Goal: Task Accomplishment & Management: Manage account settings

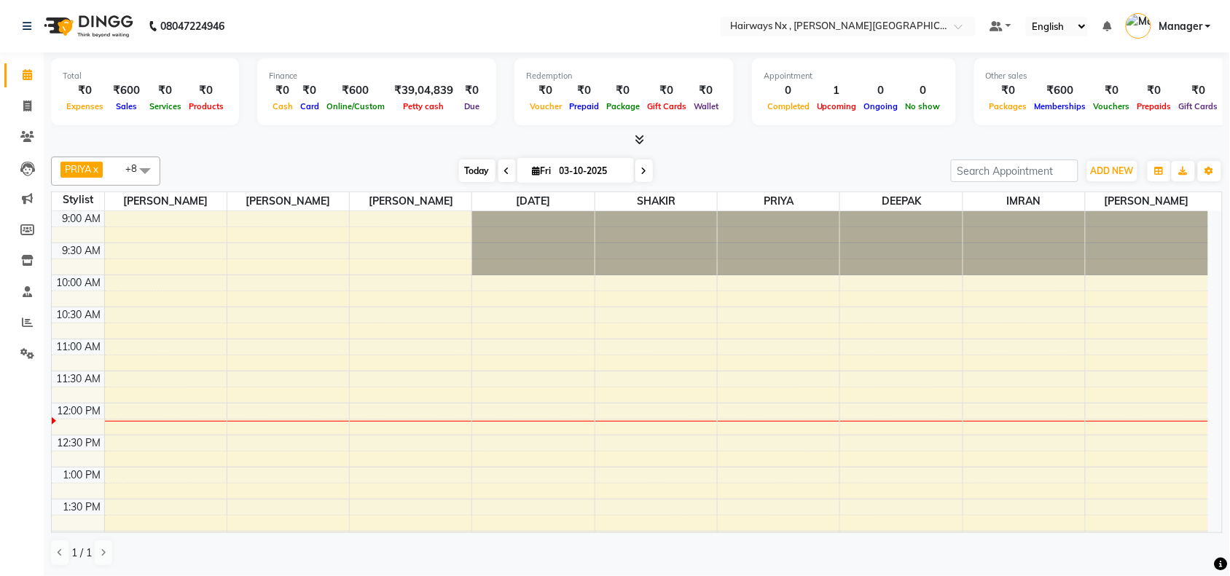
scroll to position [130, 0]
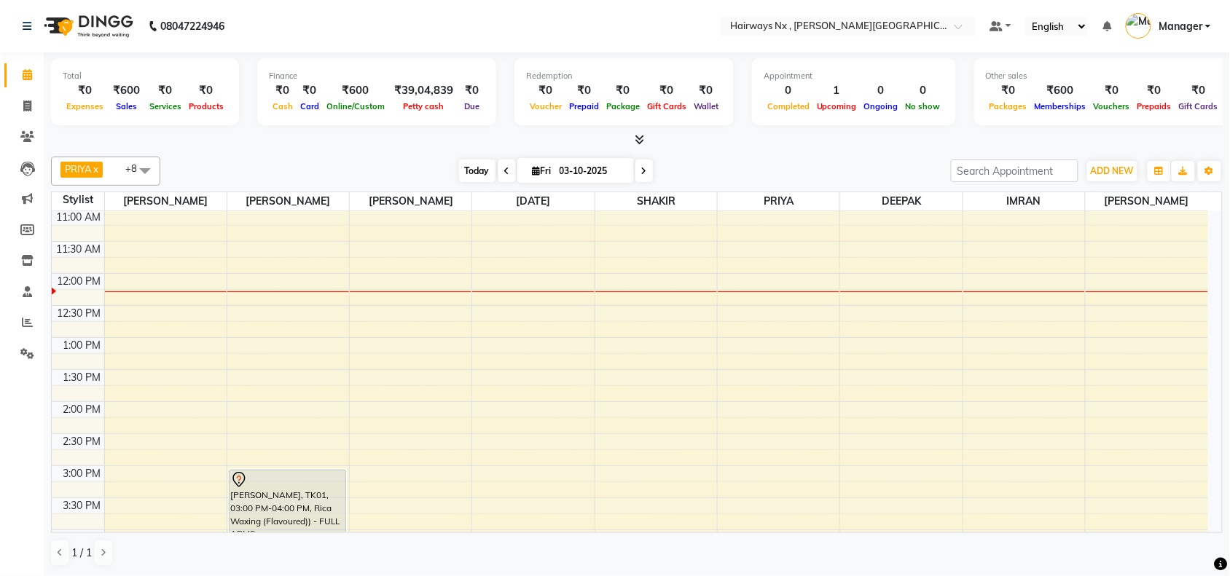
click at [466, 176] on span "Today" at bounding box center [477, 171] width 36 height 23
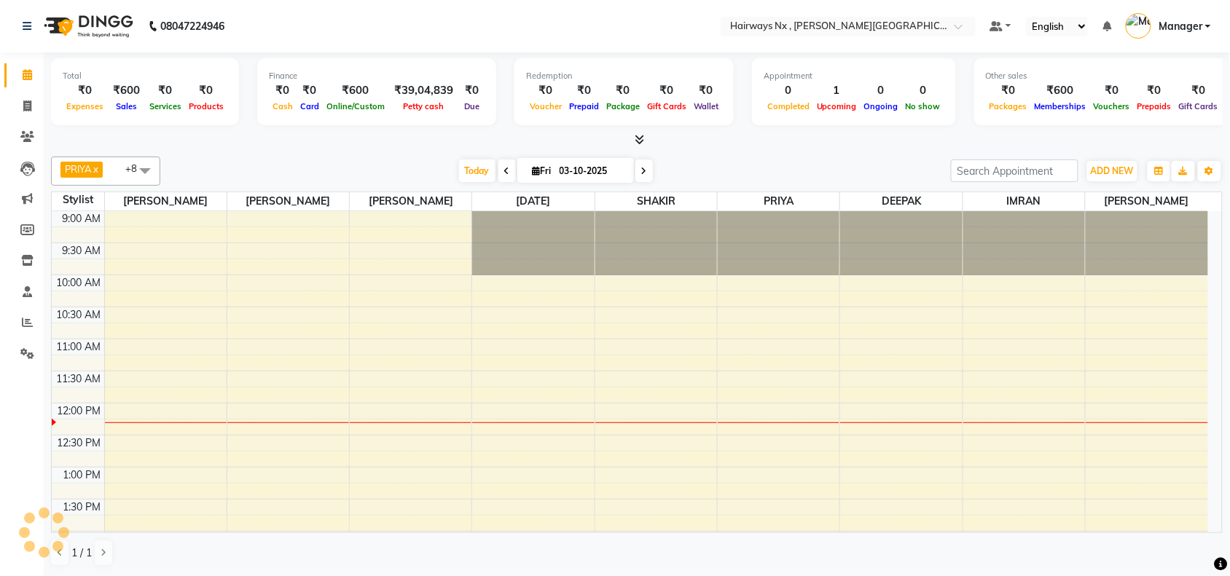
scroll to position [195, 0]
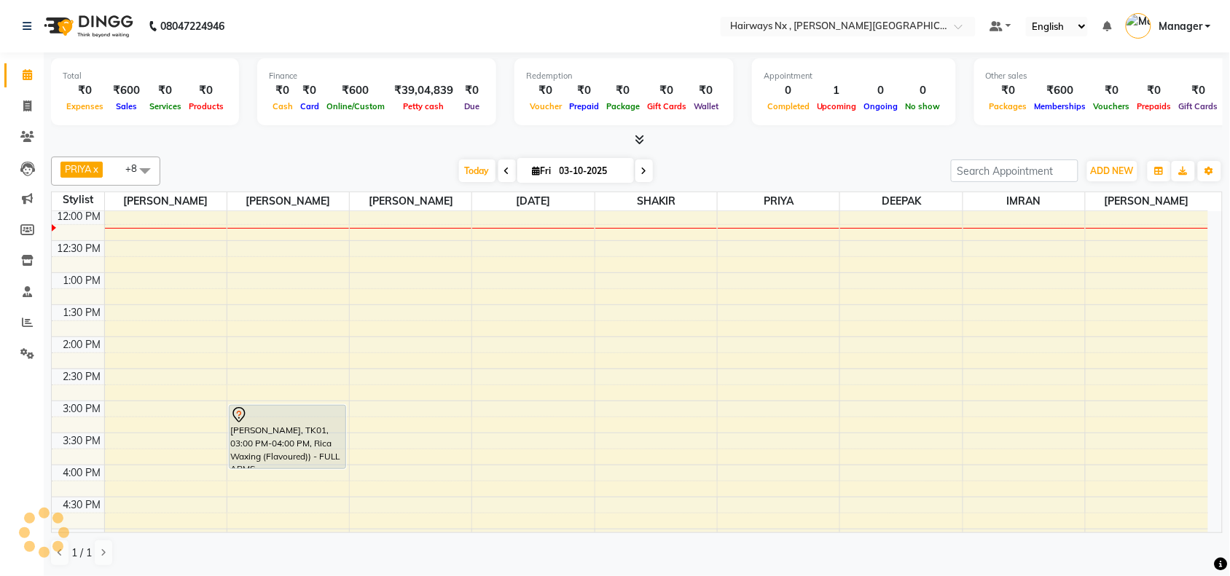
click at [432, 227] on div "9:00 AM 9:30 AM 10:00 AM 10:30 AM 11:00 AM 11:30 AM 12:00 PM 12:30 PM 1:00 PM 1…" at bounding box center [630, 465] width 1156 height 897
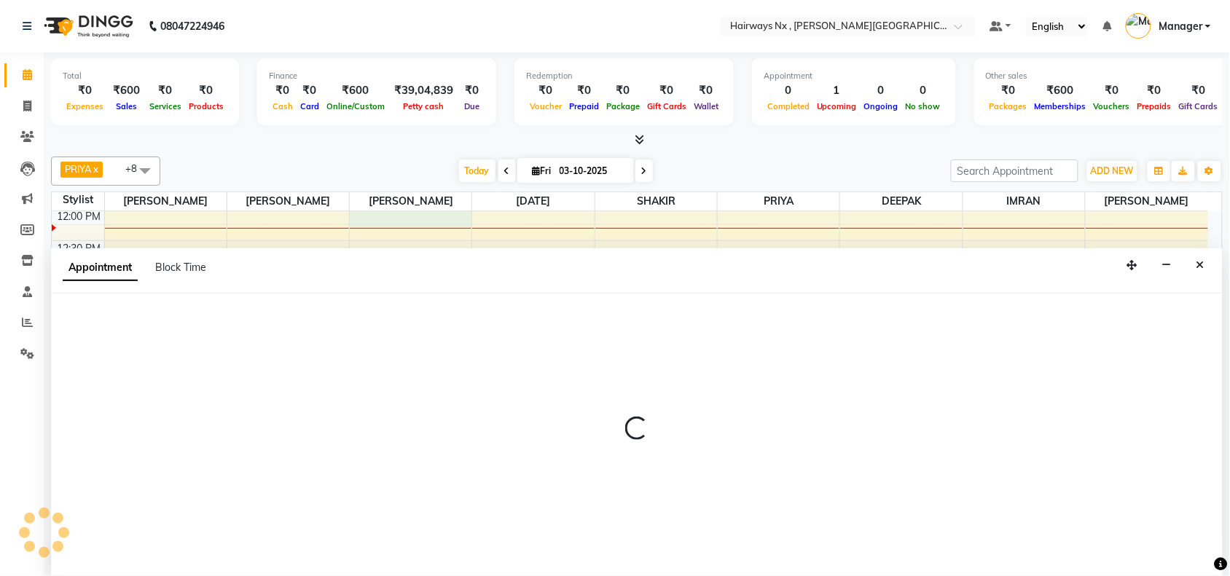
scroll to position [1, 0]
select select "12973"
select select "720"
select select "tentative"
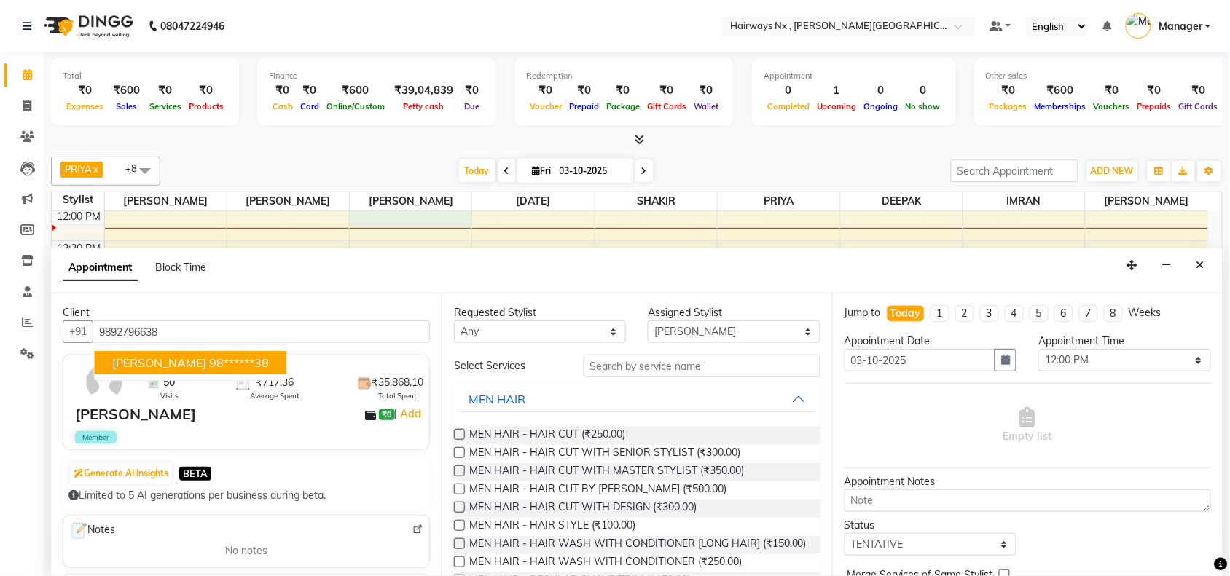
click at [184, 365] on span "CHIRU RONTA" at bounding box center [159, 363] width 94 height 15
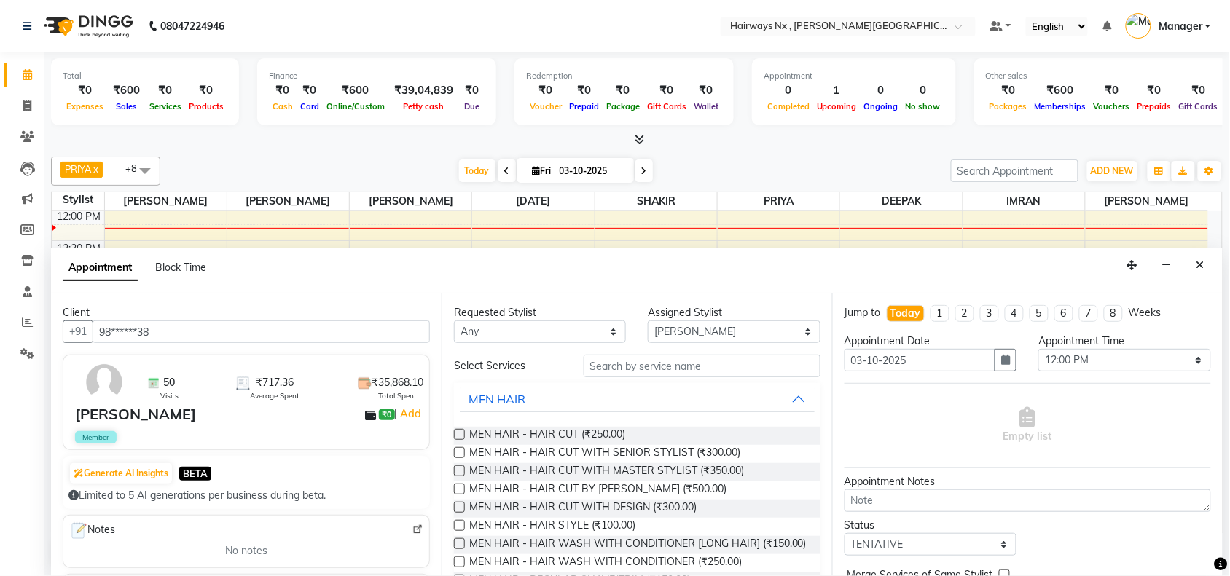
type input "98******38"
click at [453, 450] on div "Requested Stylist Any ALIM AZAD DEEPAK IMRAN KAMAL SALMANI KASHISH Manager MUZZ…" at bounding box center [636, 435] width 390 height 283
click at [460, 452] on label at bounding box center [459, 452] width 11 height 11
click at [460, 452] on input "checkbox" at bounding box center [458, 453] width 9 height 9
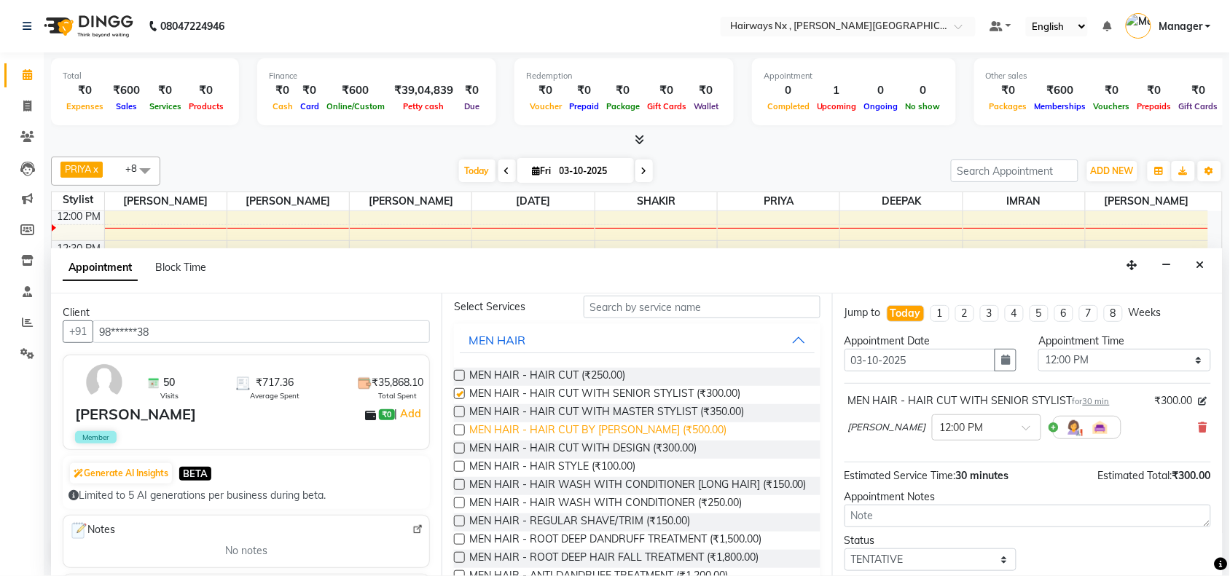
checkbox input "false"
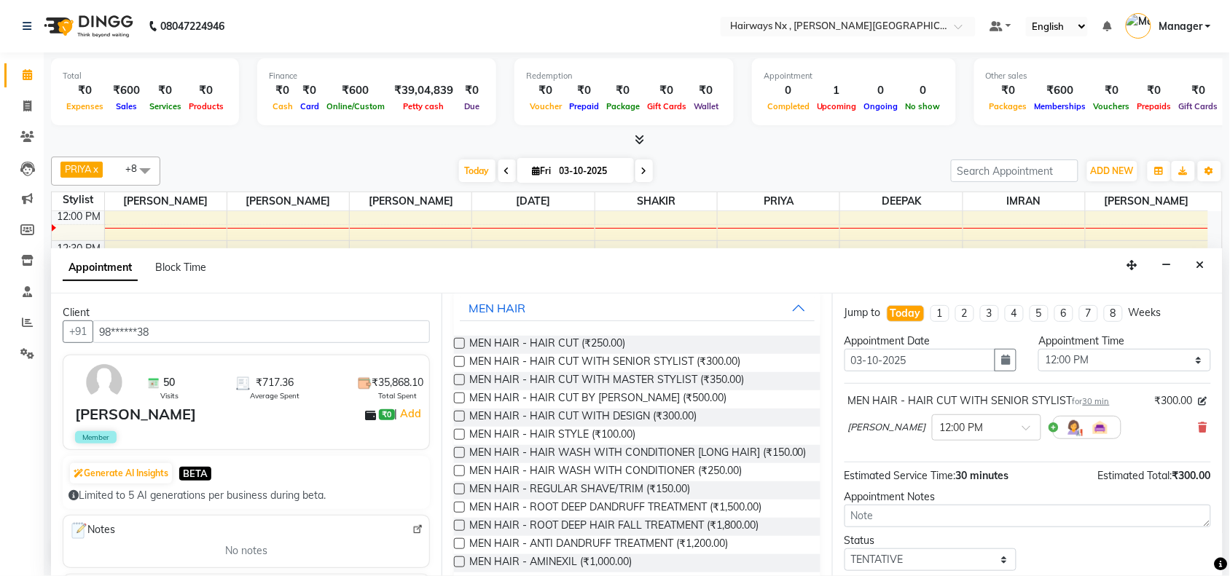
click at [456, 495] on label at bounding box center [459, 489] width 11 height 11
click at [456, 495] on input "checkbox" at bounding box center [458, 490] width 9 height 9
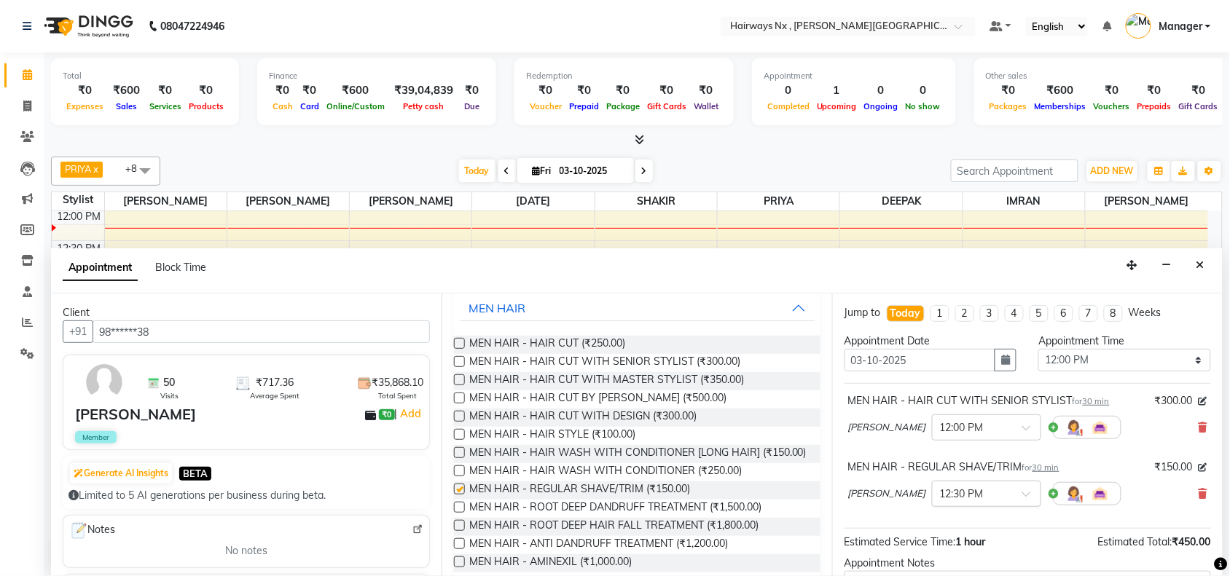
checkbox input "false"
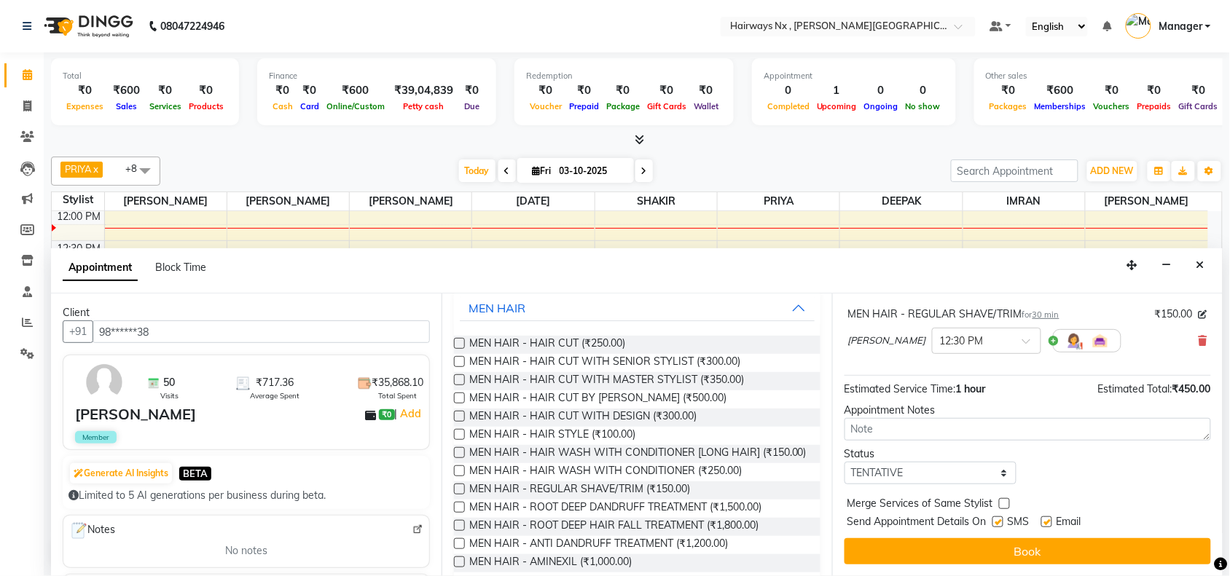
click at [1000, 522] on label at bounding box center [997, 522] width 11 height 11
click at [1000, 522] on input "checkbox" at bounding box center [996, 523] width 9 height 9
checkbox input "false"
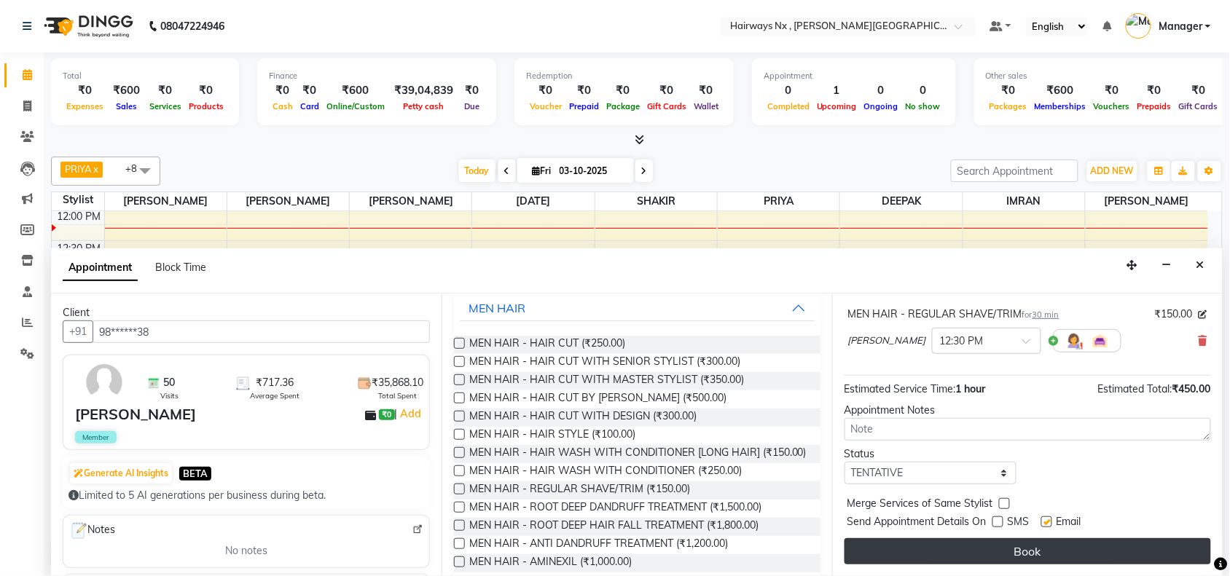
drag, startPoint x: 1044, startPoint y: 522, endPoint x: 1056, endPoint y: 565, distance: 44.7
click at [1046, 525] on label at bounding box center [1046, 522] width 11 height 11
click at [1046, 525] on input "checkbox" at bounding box center [1045, 523] width 9 height 9
checkbox input "false"
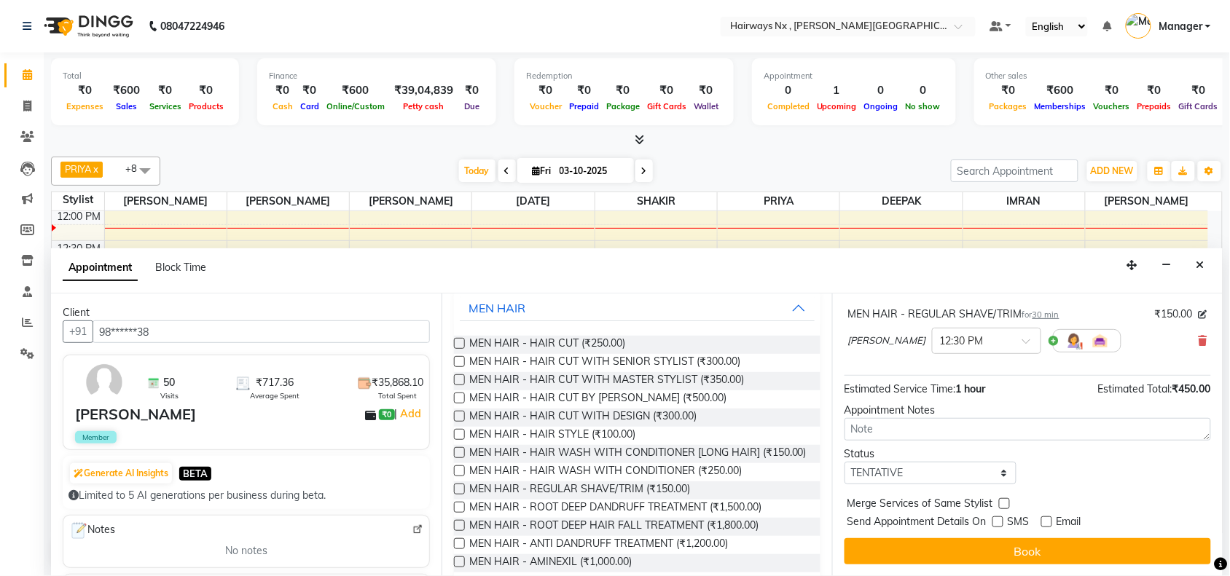
click at [1056, 566] on div "Jump to Today 1 2 3 4 5 6 7 8 Weeks Appointment Date 03-10-2025 Appointment Tim…" at bounding box center [1027, 435] width 390 height 283
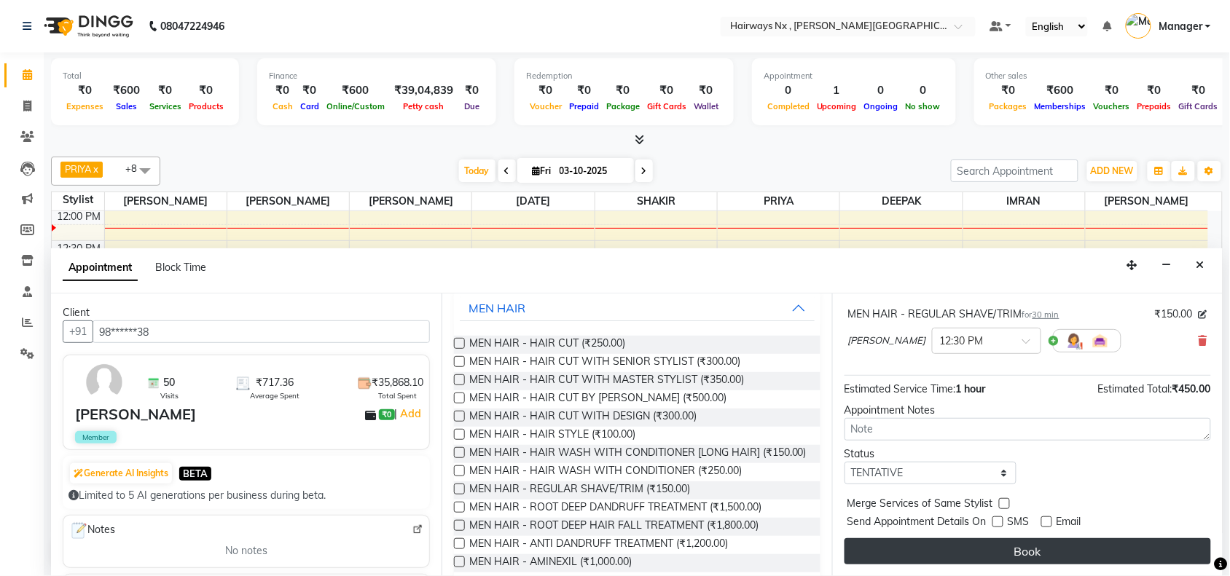
click at [1051, 546] on button "Book" at bounding box center [1027, 551] width 366 height 26
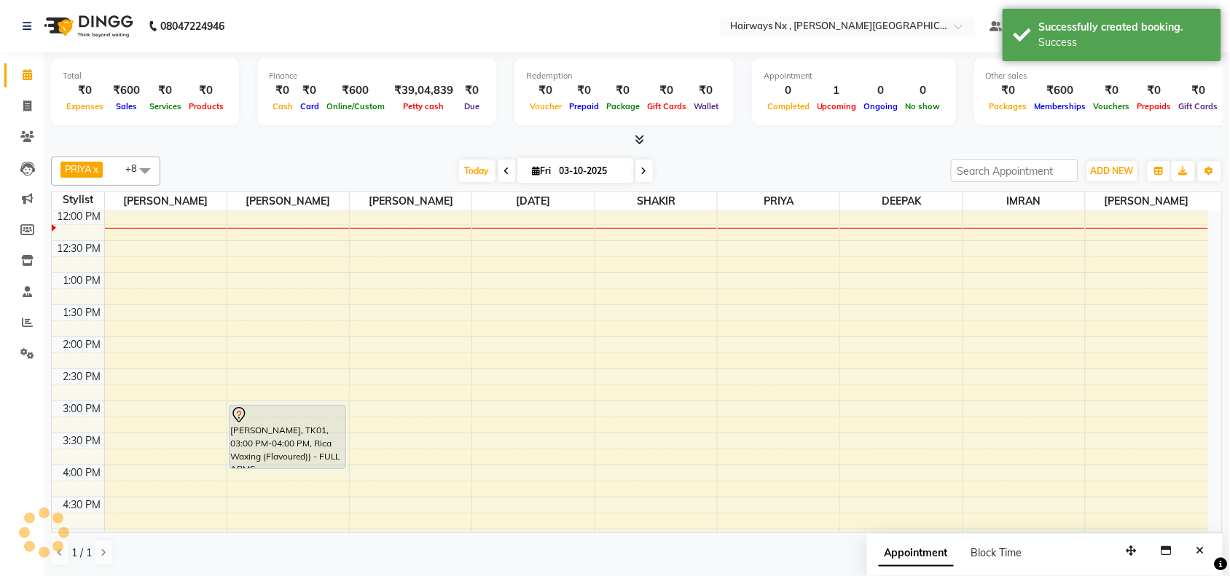
scroll to position [0, 0]
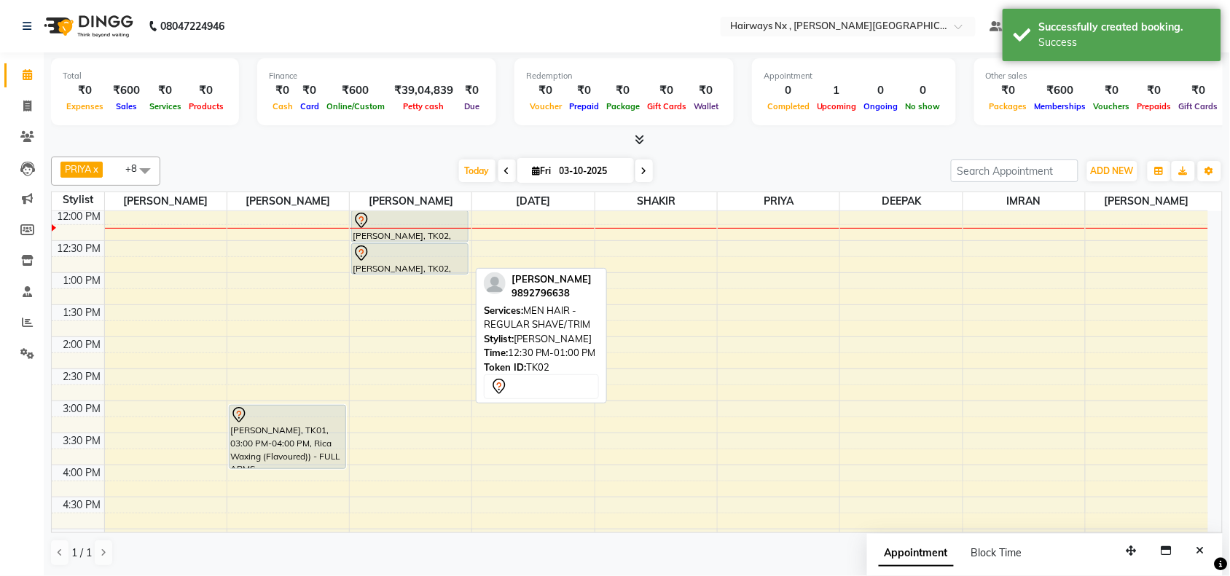
click at [412, 264] on div "[PERSON_NAME], TK02, 12:30 PM-01:00 PM, MEN HAIR - REGULAR SHAVE/TRIM" at bounding box center [410, 259] width 116 height 30
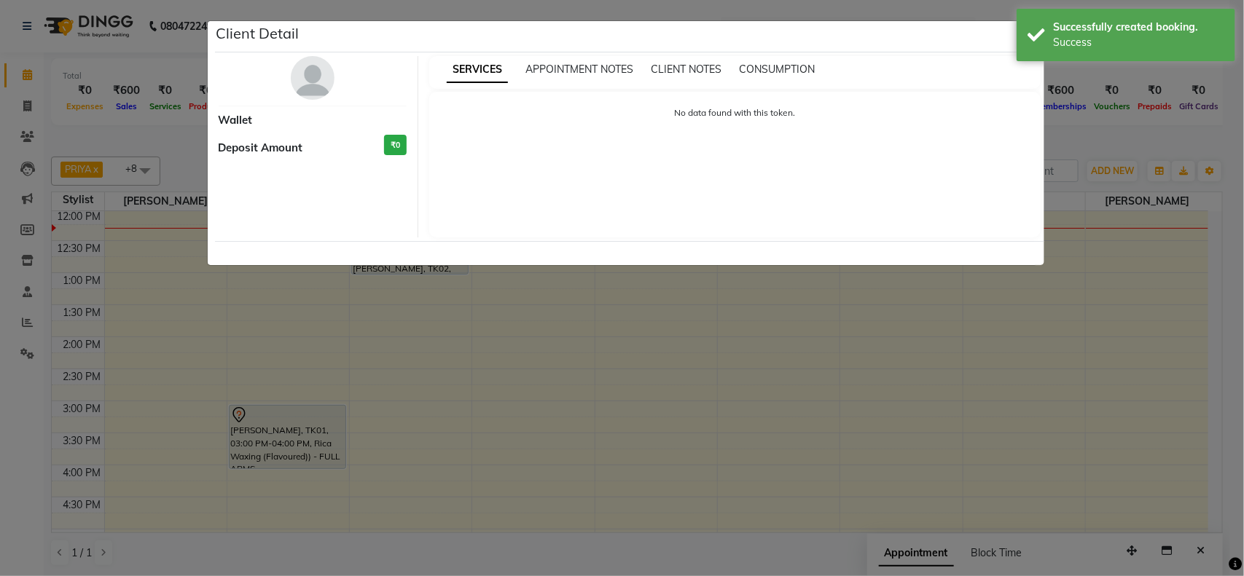
select select "7"
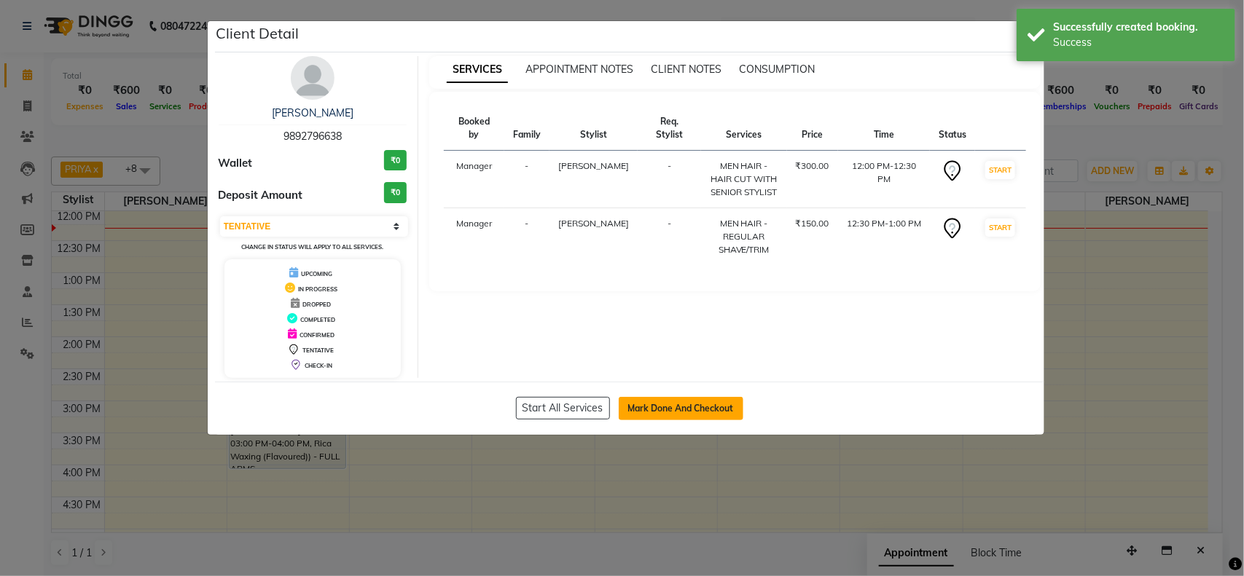
click at [699, 402] on button "Mark Done And Checkout" at bounding box center [680, 408] width 125 height 23
select select "778"
select select "service"
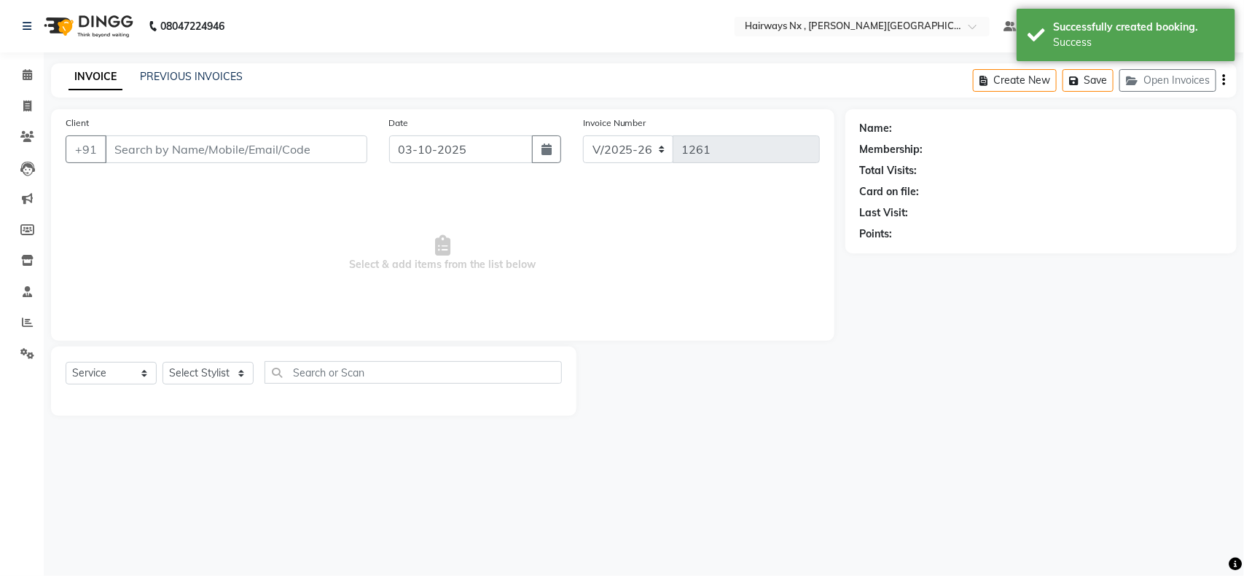
type input "98******38"
select select "12973"
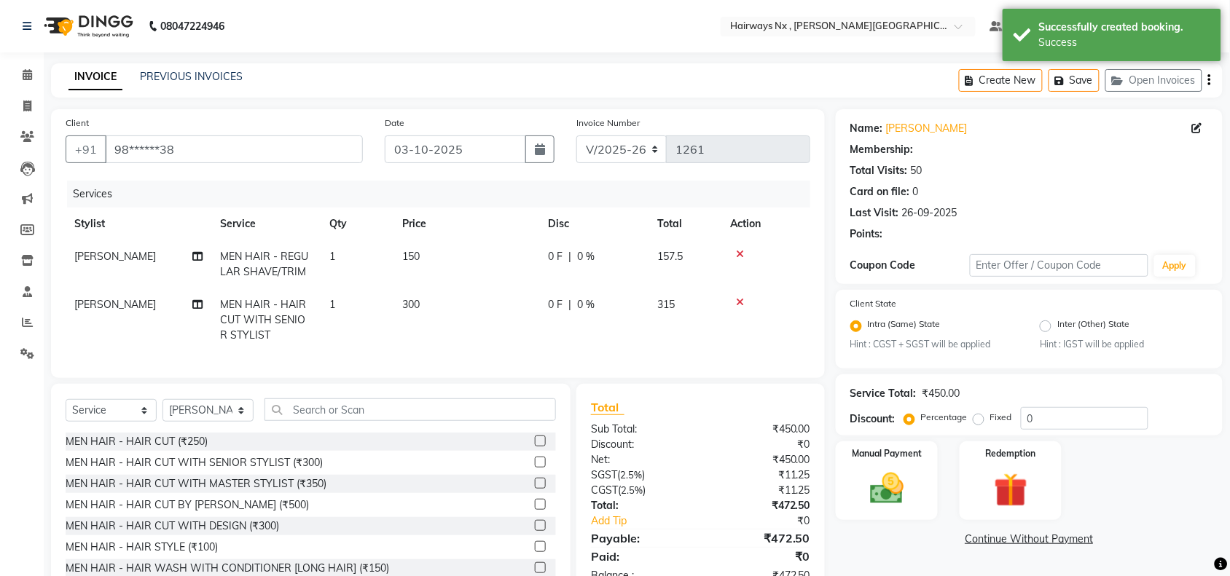
select select "1: Object"
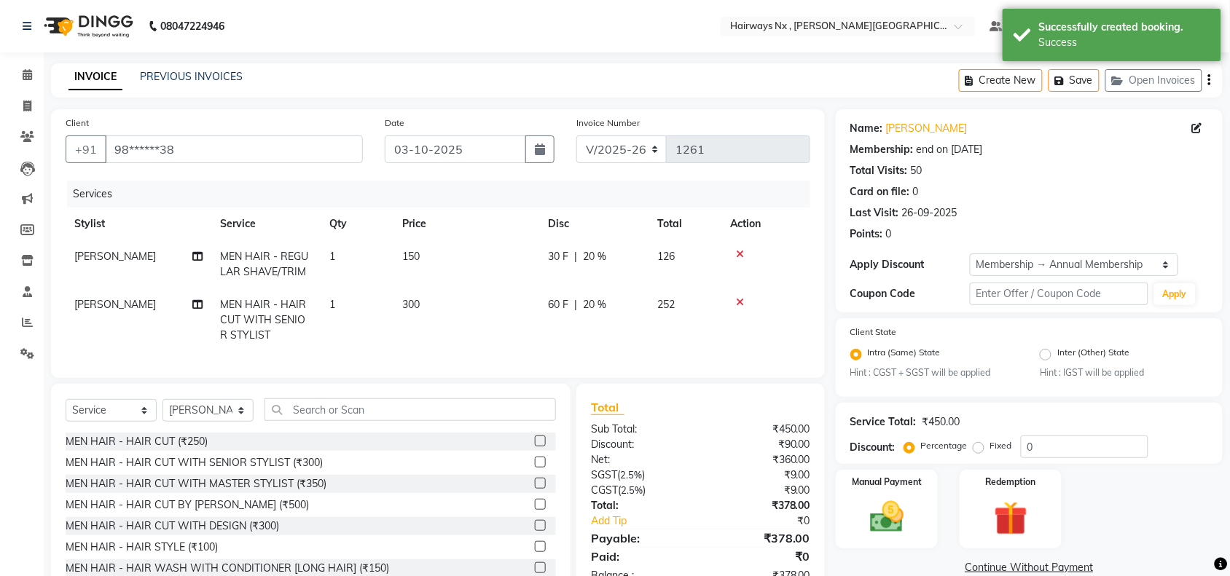
type input "20"
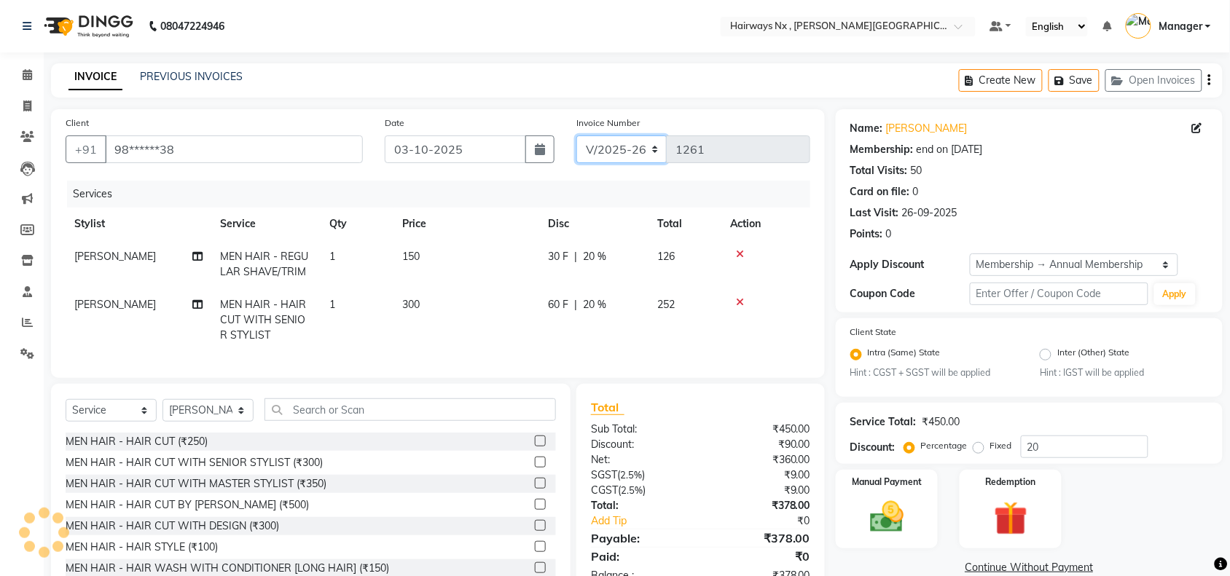
click at [627, 154] on select "INV/25-26 V/2025-26" at bounding box center [621, 150] width 91 height 28
select select "6959"
click at [576, 136] on select "INV/25-26 V/2025-26" at bounding box center [621, 150] width 91 height 28
type input "1084"
click at [1208, 80] on icon "button" at bounding box center [1209, 80] width 3 height 1
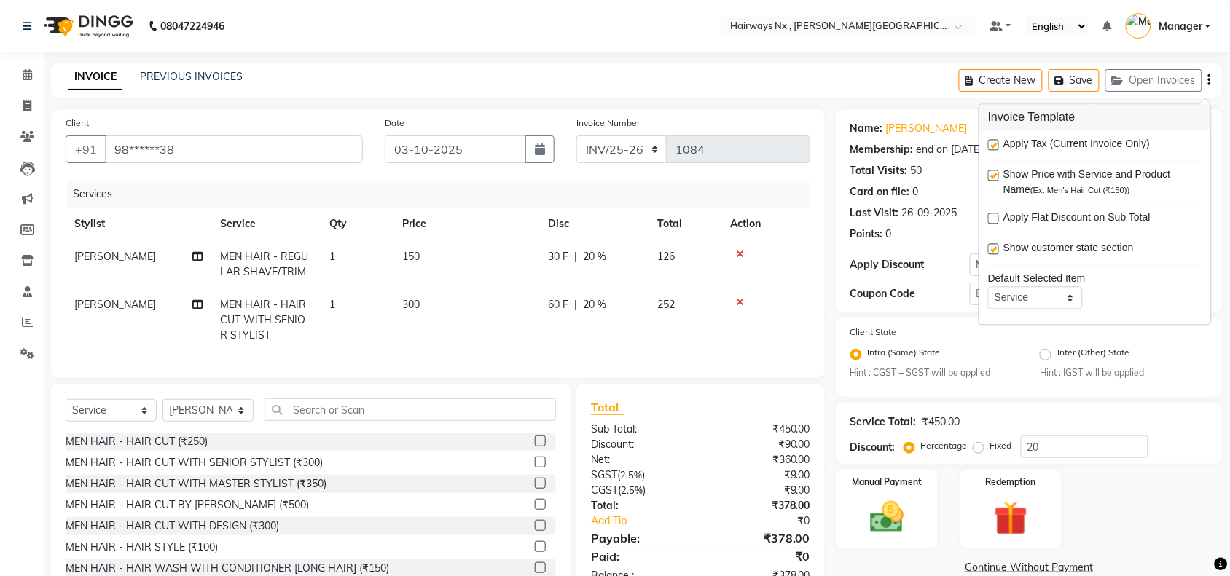
click at [992, 144] on label at bounding box center [993, 145] width 11 height 11
click at [992, 144] on input "checkbox" at bounding box center [992, 145] width 9 height 9
checkbox input "false"
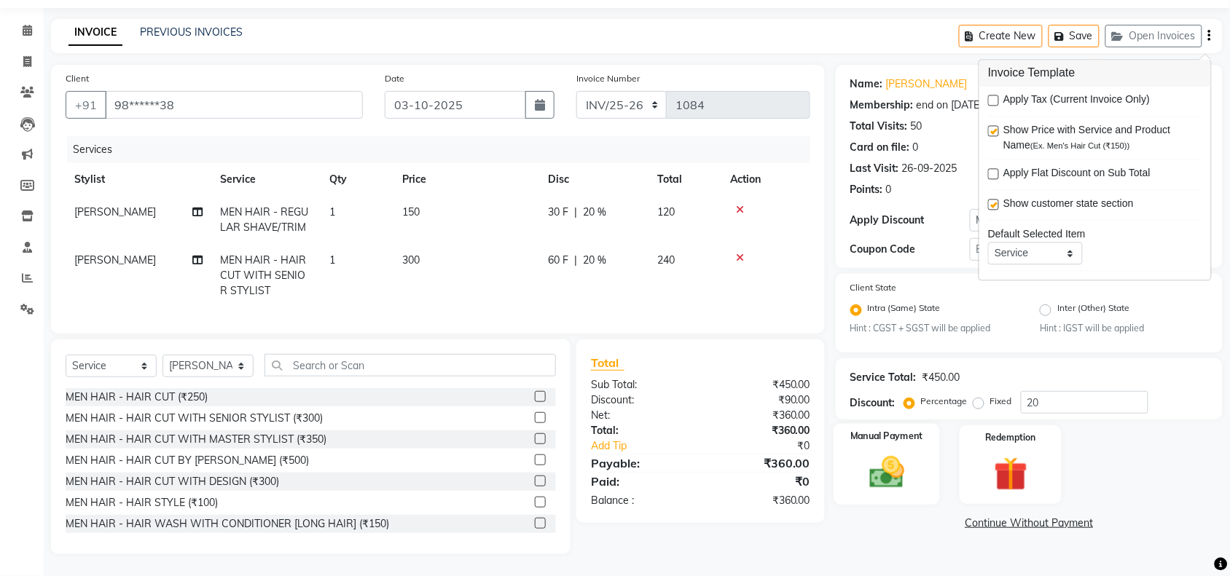
click at [898, 453] on img at bounding box center [886, 473] width 57 height 40
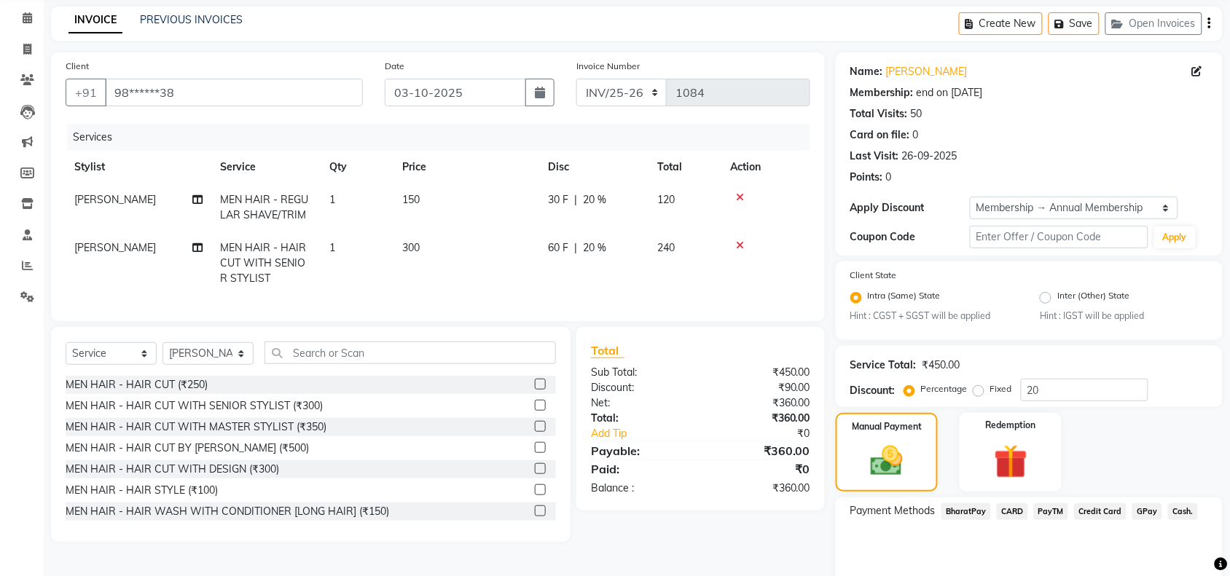
scroll to position [115, 0]
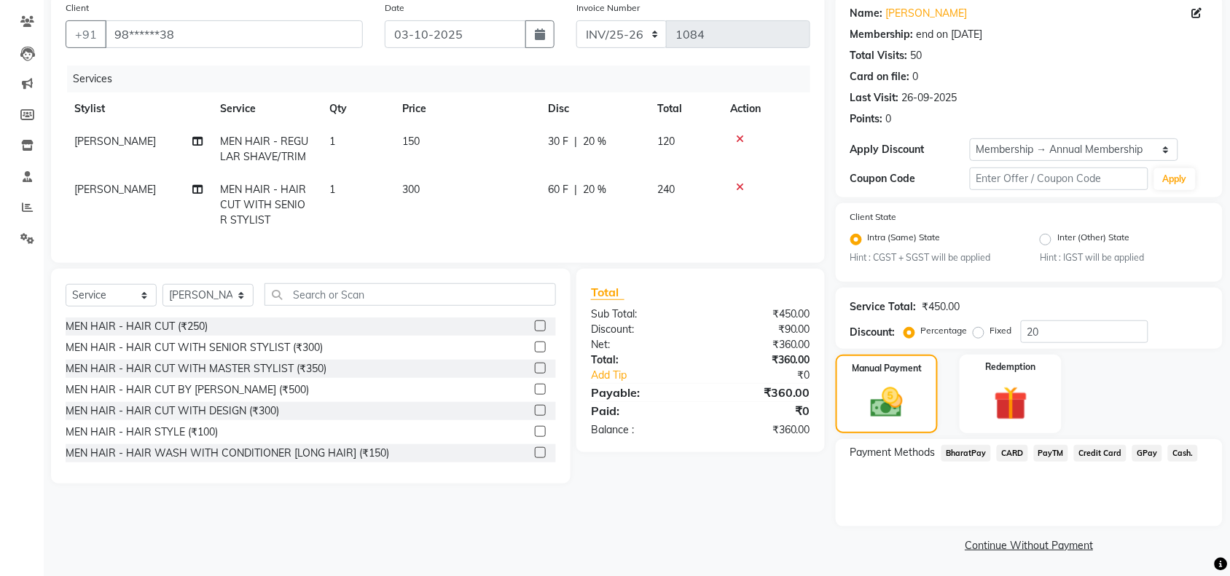
click at [1177, 452] on span "Cash." at bounding box center [1183, 453] width 30 height 17
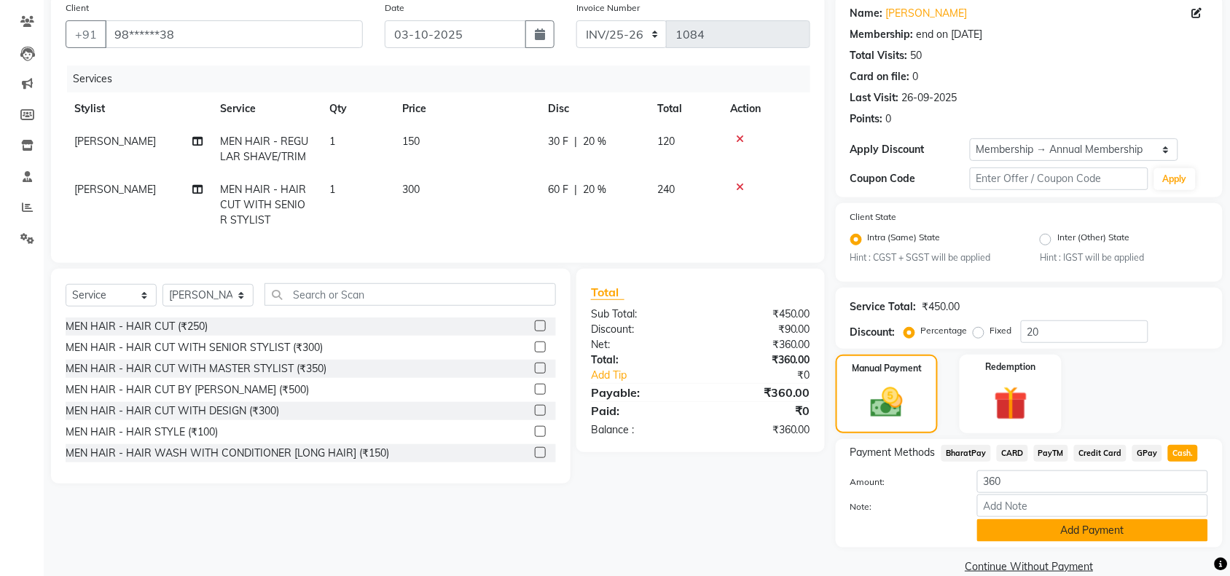
scroll to position [136, 0]
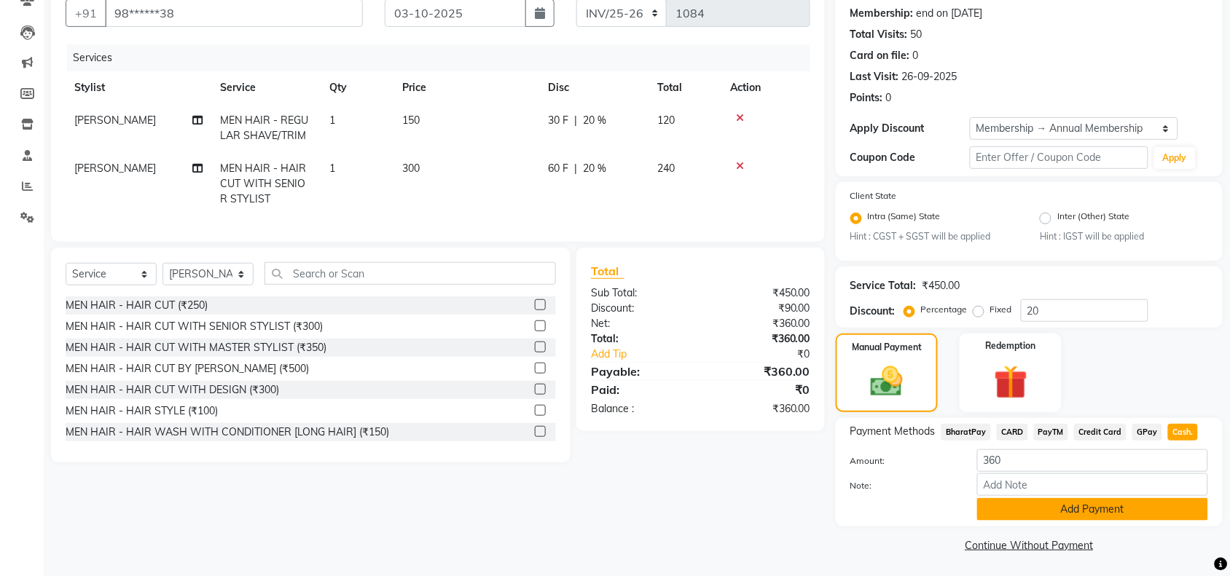
click at [1013, 499] on button "Add Payment" at bounding box center [1092, 509] width 231 height 23
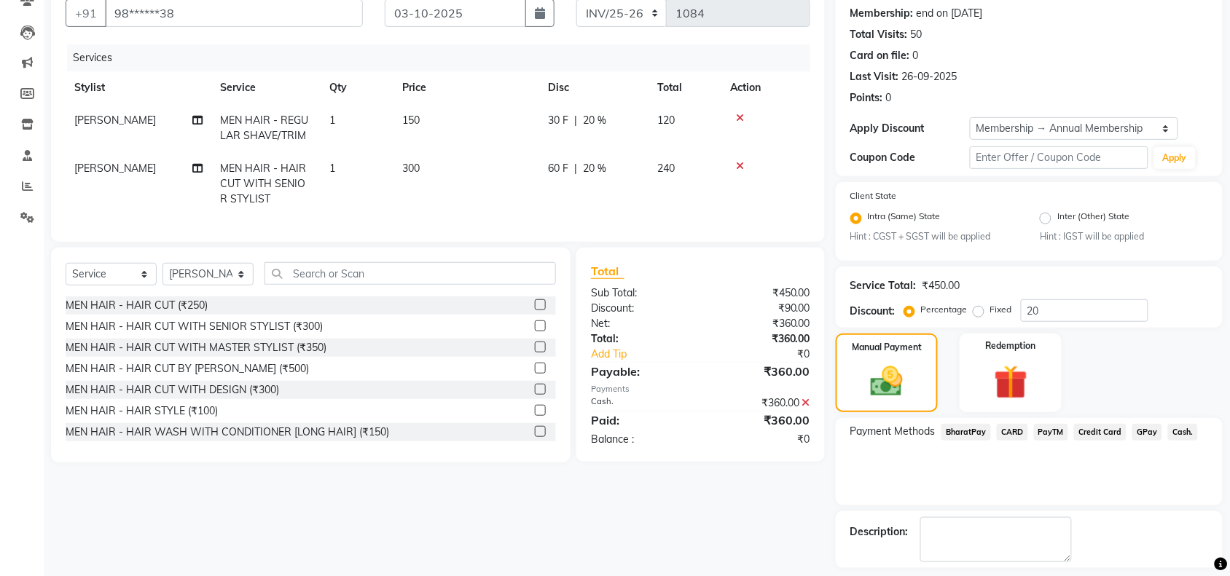
scroll to position [198, 0]
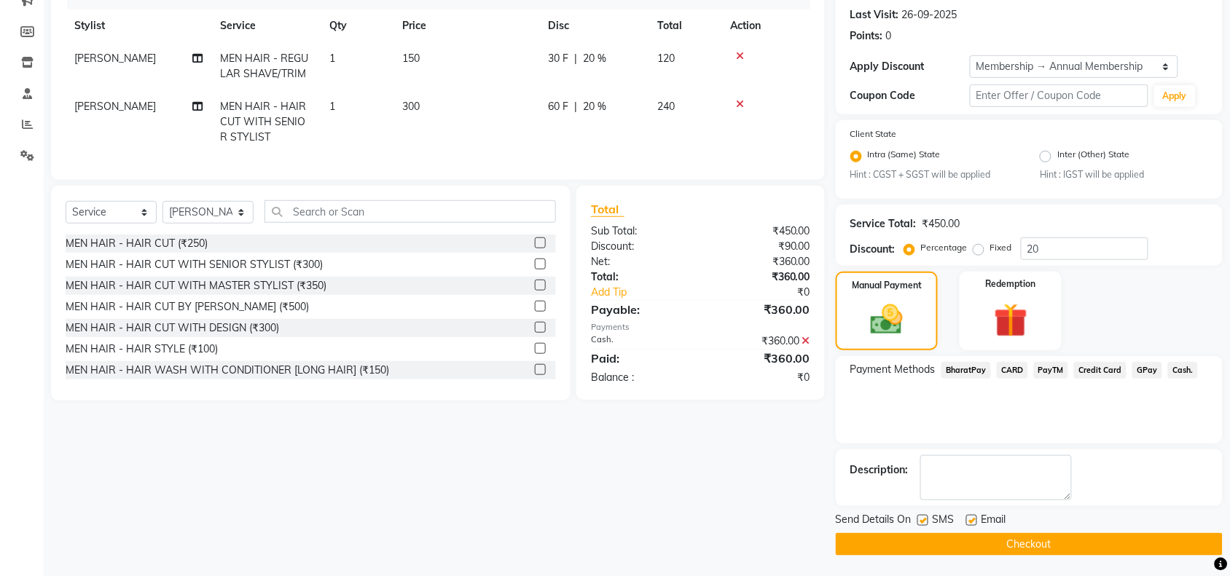
click at [920, 517] on label at bounding box center [922, 520] width 11 height 11
click at [920, 517] on input "checkbox" at bounding box center [921, 521] width 9 height 9
checkbox input "false"
click at [970, 519] on label at bounding box center [971, 520] width 11 height 11
click at [970, 519] on input "checkbox" at bounding box center [970, 521] width 9 height 9
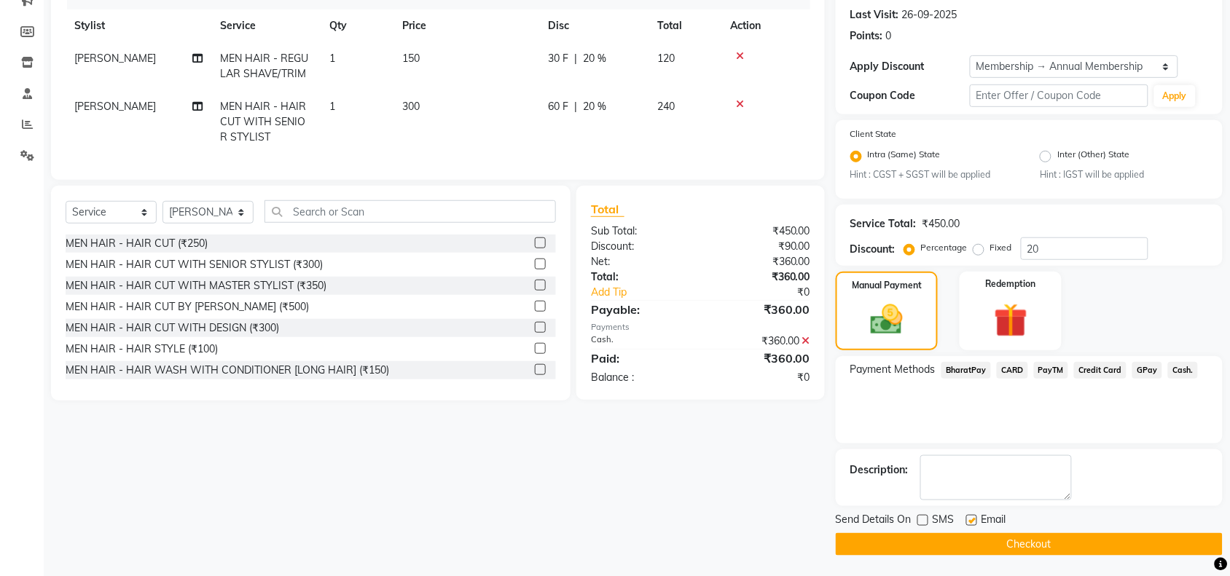
checkbox input "false"
click at [967, 533] on button "Checkout" at bounding box center [1029, 544] width 387 height 23
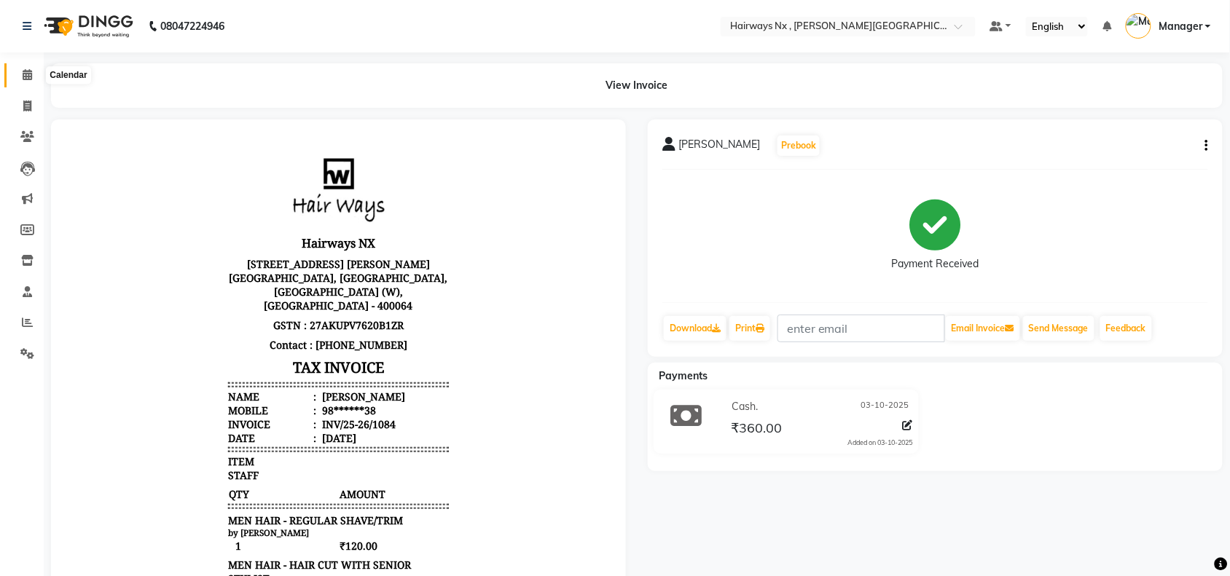
click at [24, 73] on icon at bounding box center [27, 74] width 9 height 11
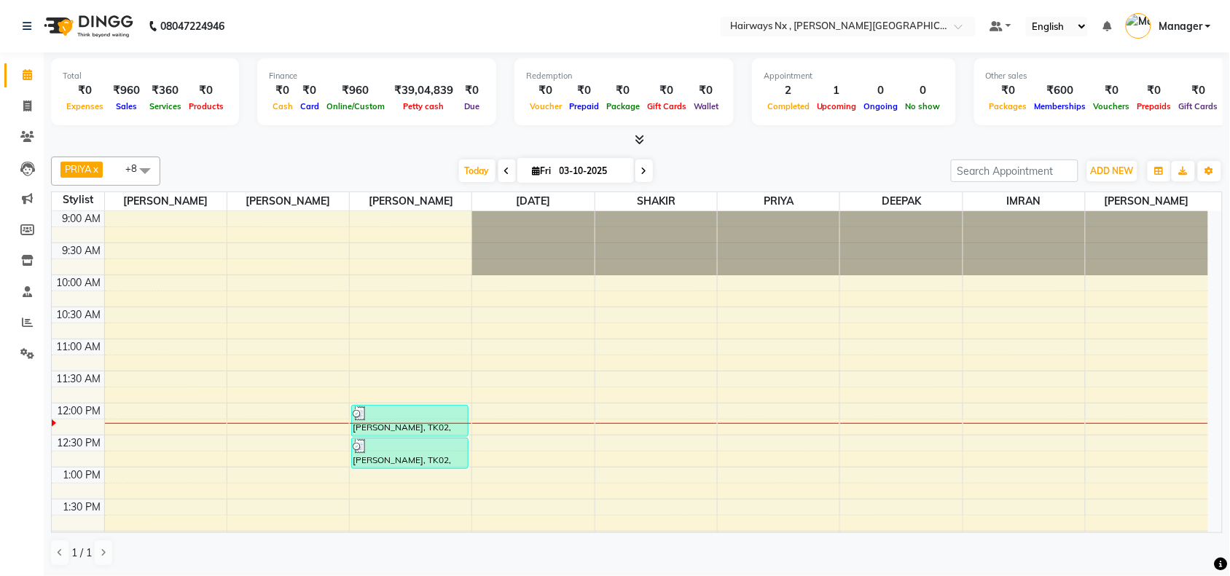
drag, startPoint x: 468, startPoint y: 166, endPoint x: 503, endPoint y: 210, distance: 56.0
click at [468, 166] on span "Today" at bounding box center [477, 171] width 36 height 23
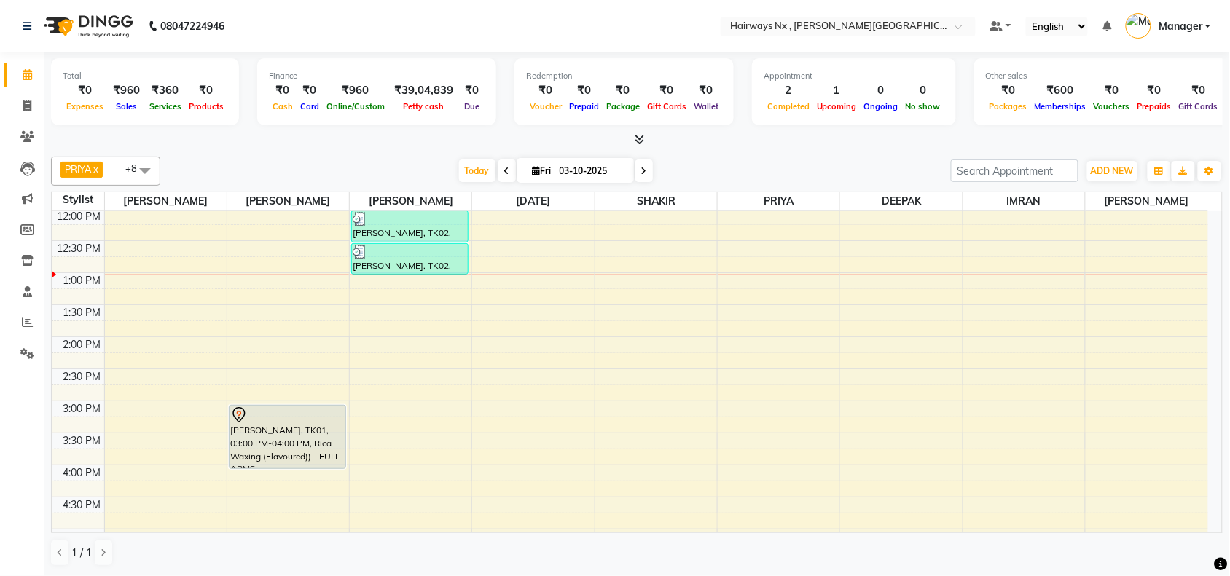
click at [433, 159] on div "PRIYA x [DATE][PERSON_NAME] x [PERSON_NAME] x DEEPAK x IMRAN x UMAR x [PERSON_N…" at bounding box center [636, 171] width 1171 height 29
click at [475, 175] on span "Today" at bounding box center [477, 171] width 36 height 23
click at [474, 173] on span "Today" at bounding box center [477, 171] width 36 height 23
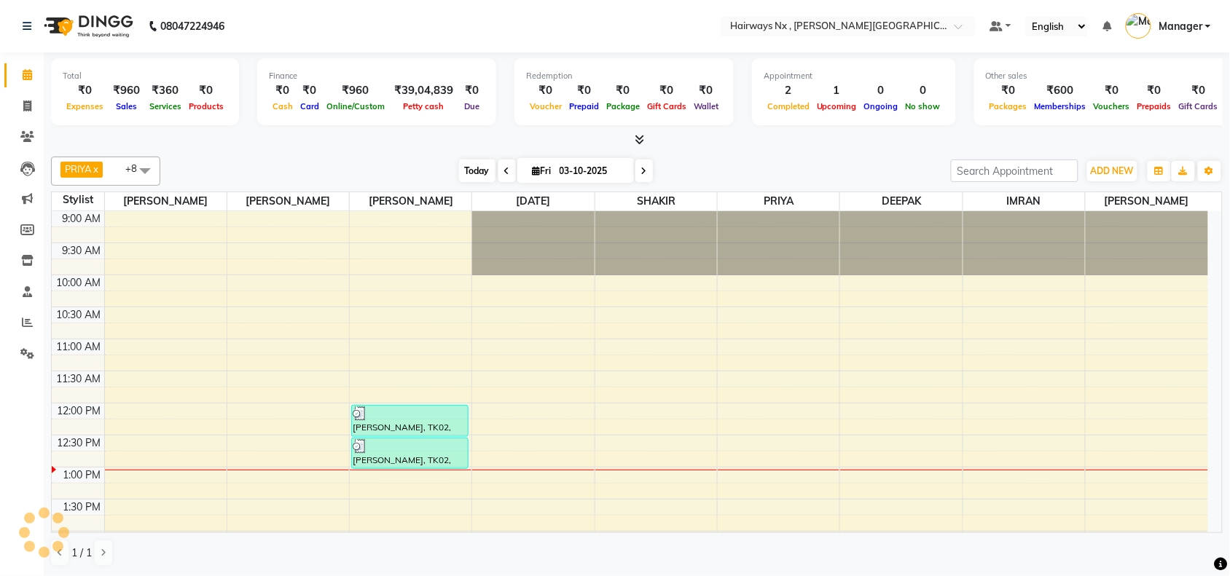
scroll to position [260, 0]
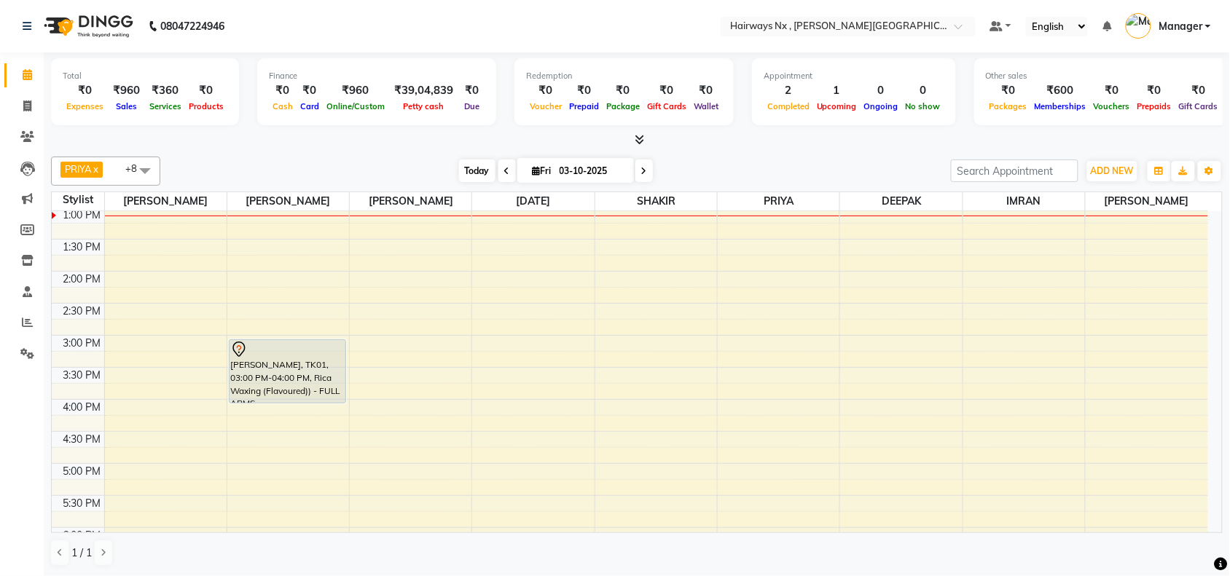
click at [479, 168] on span "Today" at bounding box center [477, 171] width 36 height 23
click at [675, 226] on div "9:00 AM 9:30 AM 10:00 AM 10:30 AM 11:00 AM 11:30 AM 12:00 PM 12:30 PM 1:00 PM 1…" at bounding box center [630, 399] width 1156 height 897
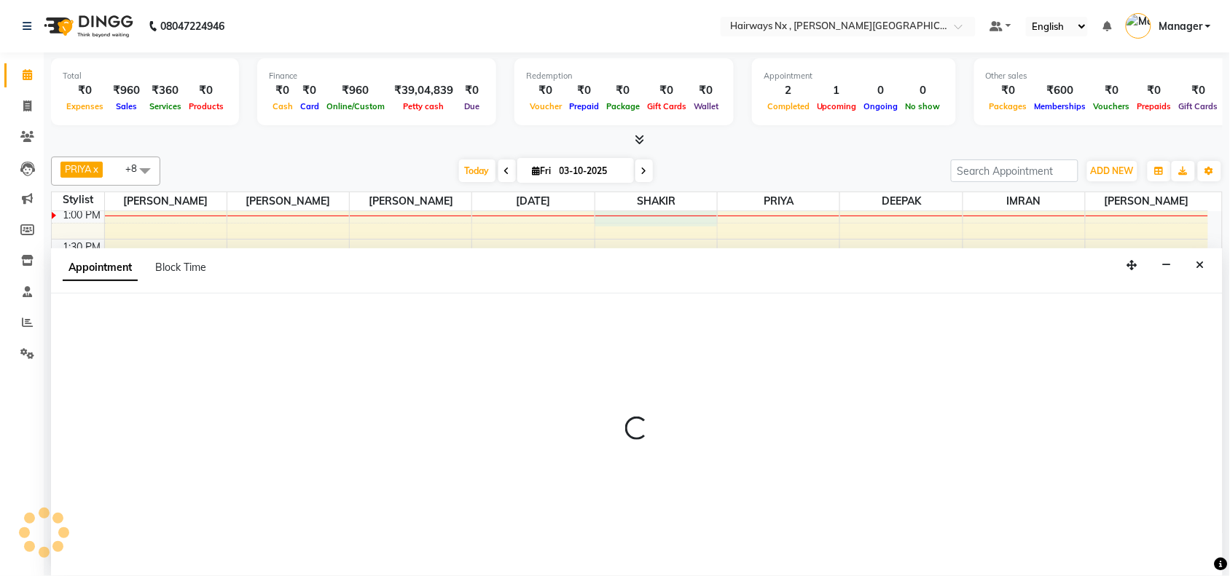
scroll to position [1, 0]
select select "67654"
select select "780"
select select "tentative"
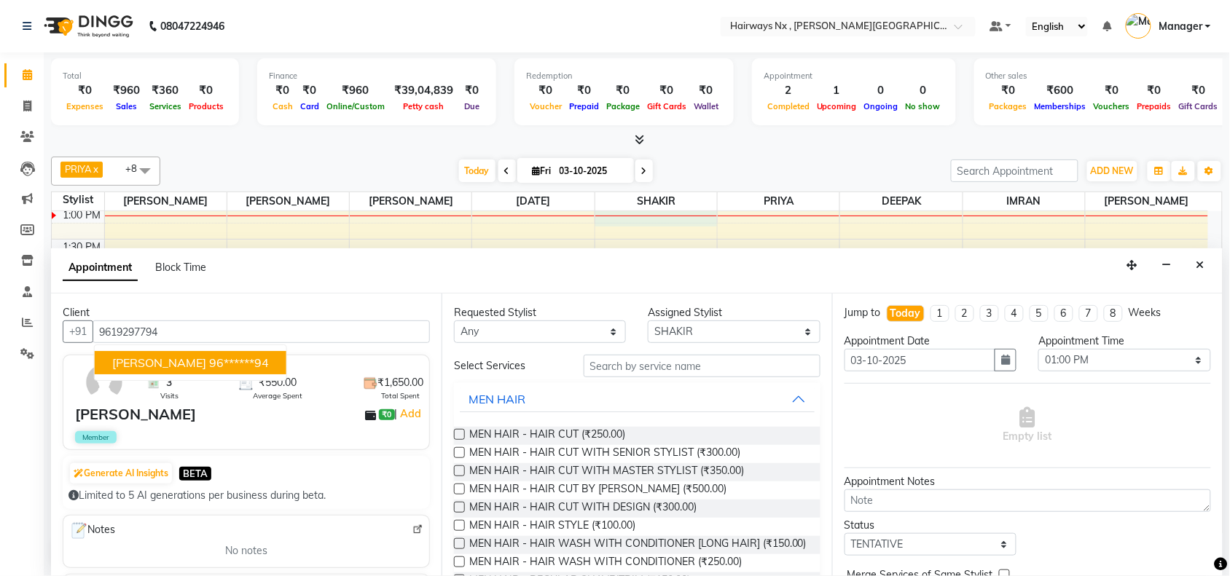
click at [155, 369] on span "[PERSON_NAME]" at bounding box center [159, 363] width 94 height 15
type input "96******94"
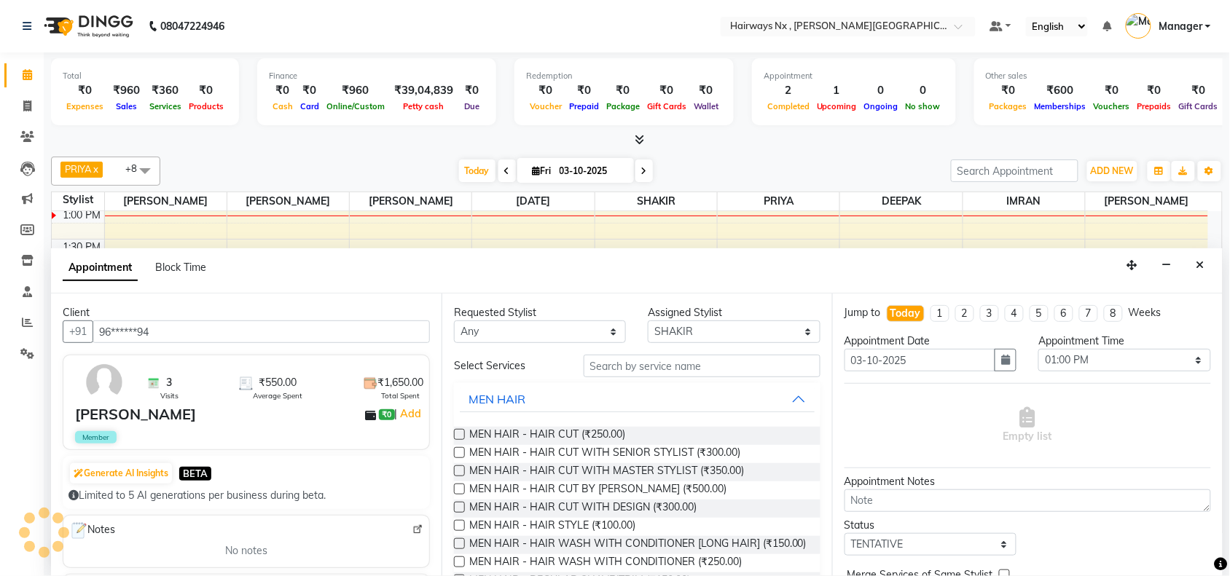
click at [455, 472] on label at bounding box center [459, 471] width 11 height 11
click at [455, 472] on input "checkbox" at bounding box center [458, 472] width 9 height 9
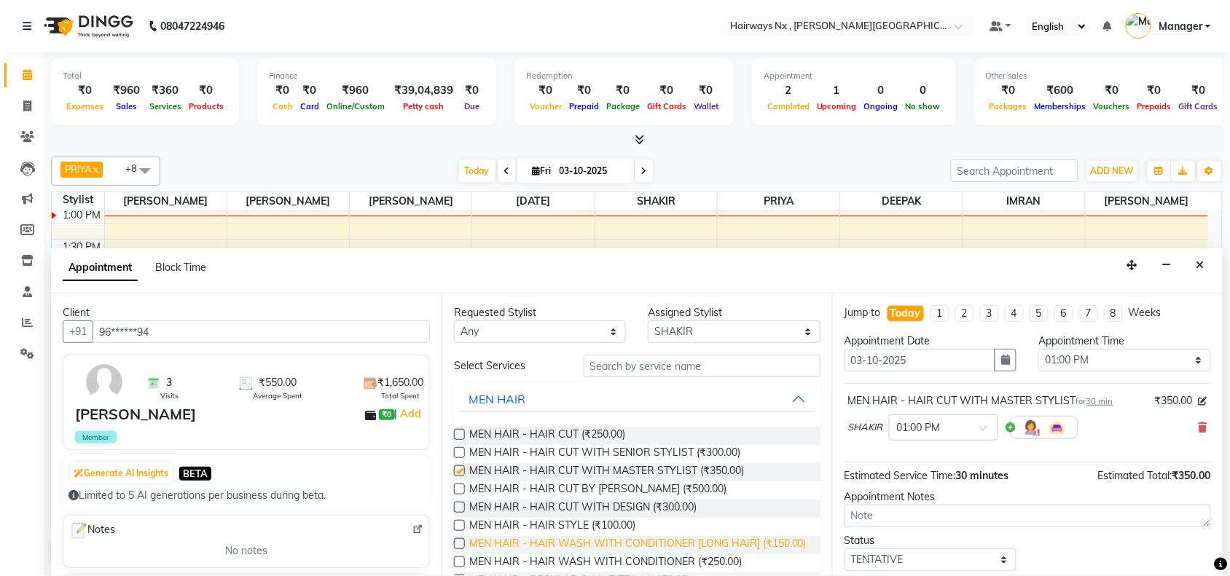
checkbox input "false"
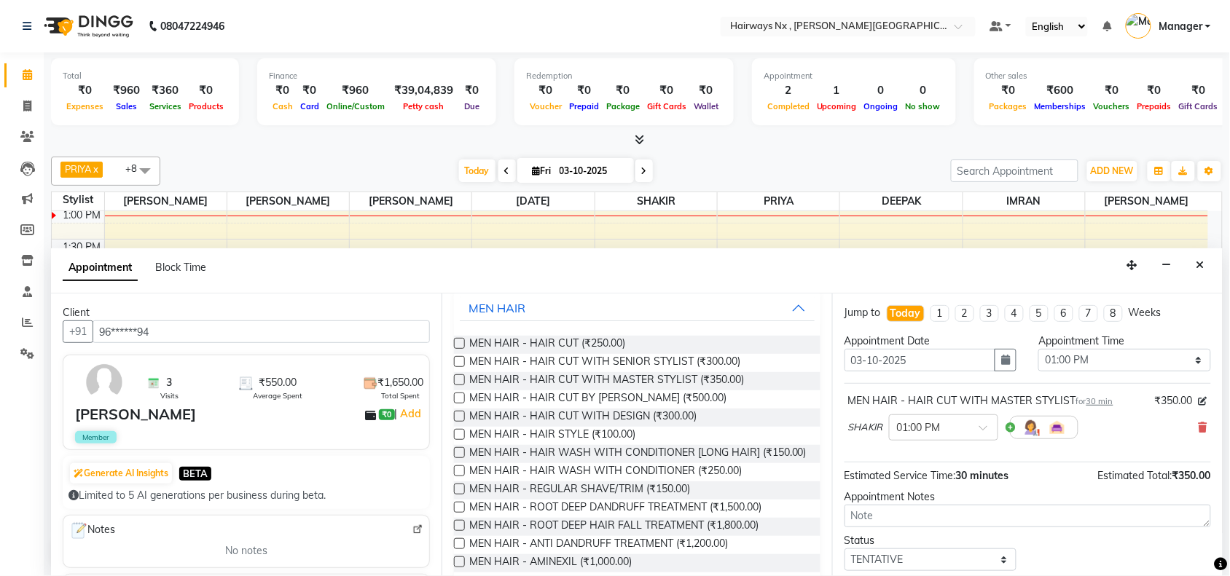
click at [459, 495] on label at bounding box center [459, 489] width 11 height 11
click at [459, 495] on input "checkbox" at bounding box center [458, 490] width 9 height 9
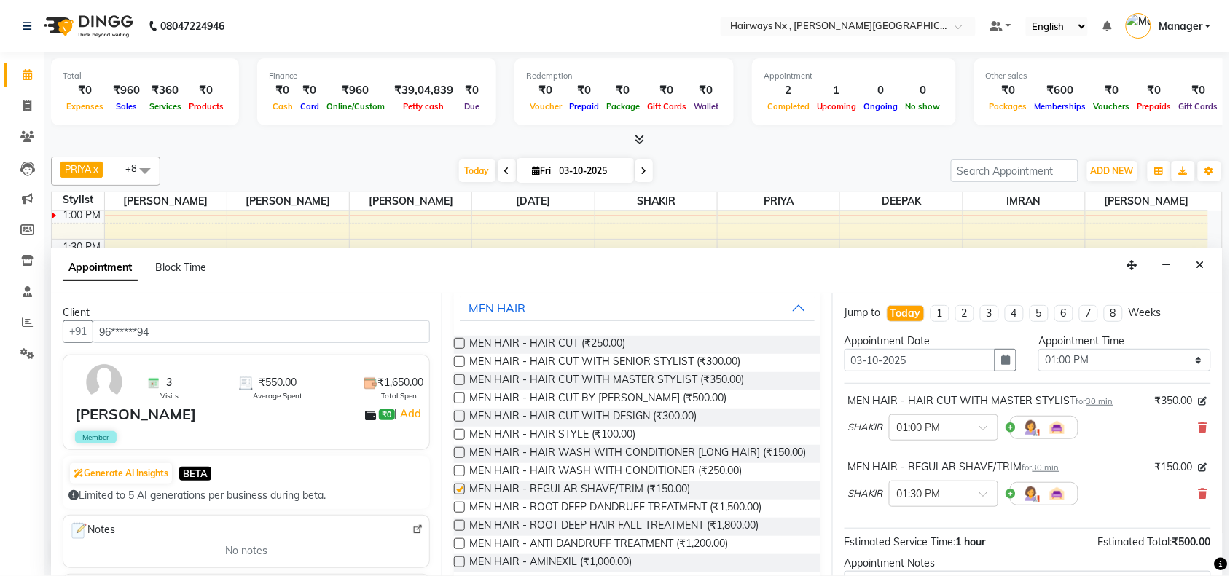
checkbox input "false"
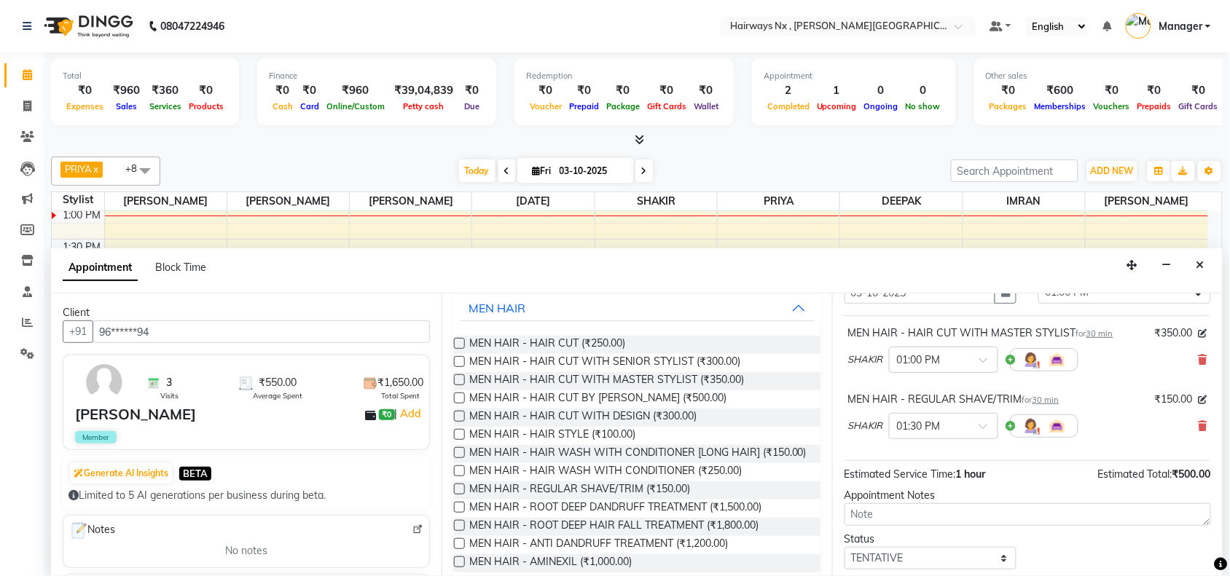
scroll to position [154, 0]
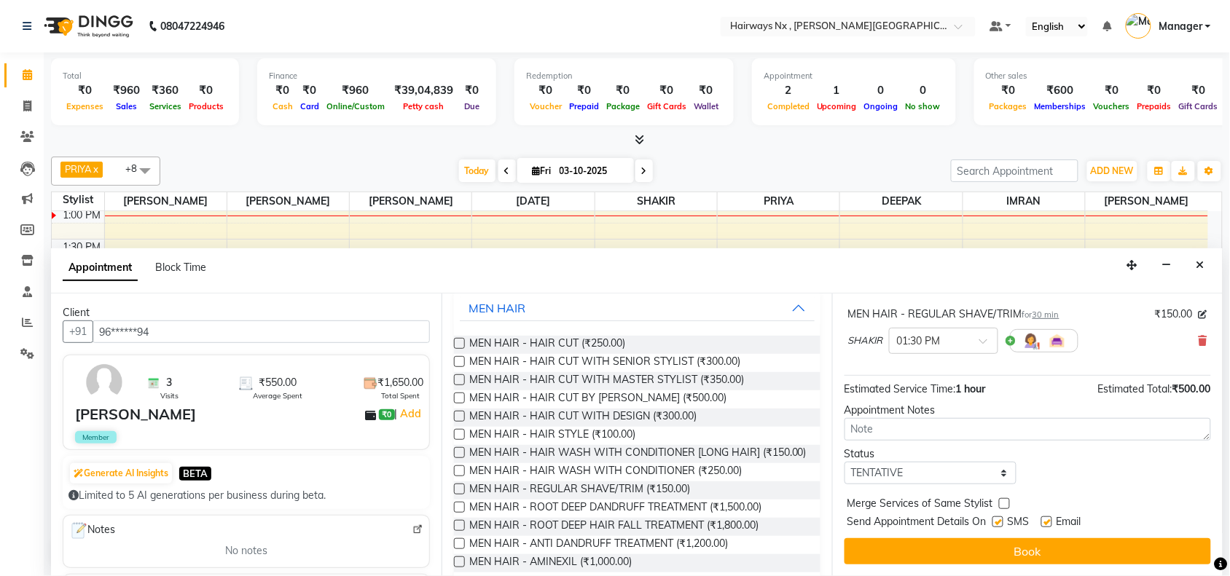
click at [992, 521] on div "Send Appointment Details On SMS Email" at bounding box center [1029, 523] width 364 height 18
click at [996, 522] on label at bounding box center [997, 522] width 11 height 11
click at [996, 522] on input "checkbox" at bounding box center [996, 523] width 9 height 9
checkbox input "false"
click at [1043, 522] on label at bounding box center [1046, 522] width 11 height 11
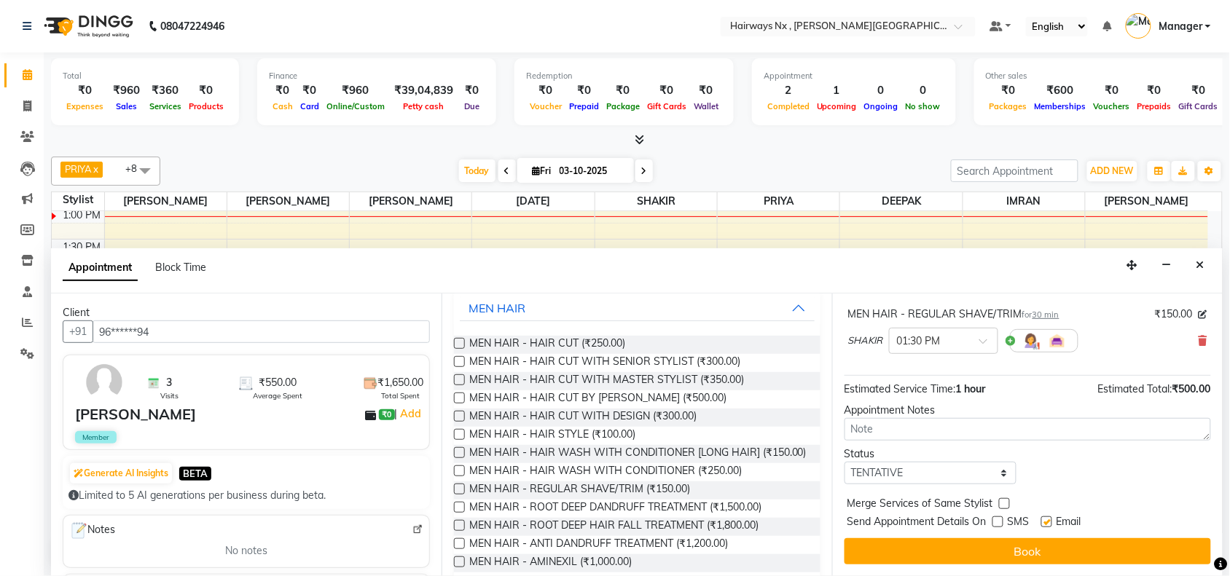
click at [1043, 522] on input "checkbox" at bounding box center [1045, 523] width 9 height 9
checkbox input "false"
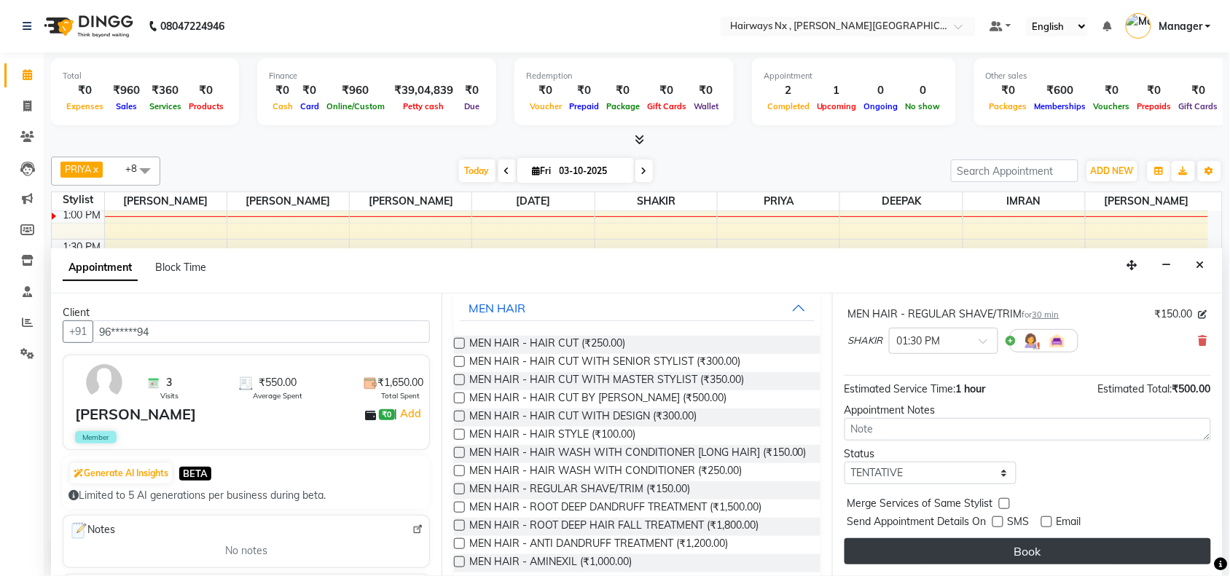
click at [1042, 555] on button "Book" at bounding box center [1027, 551] width 366 height 26
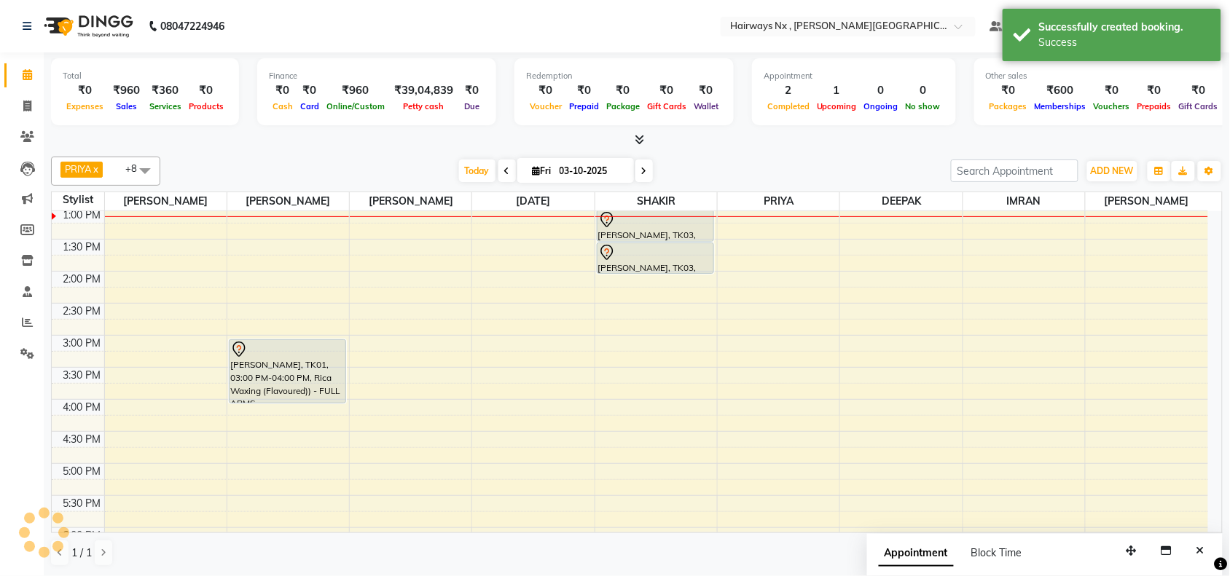
scroll to position [0, 0]
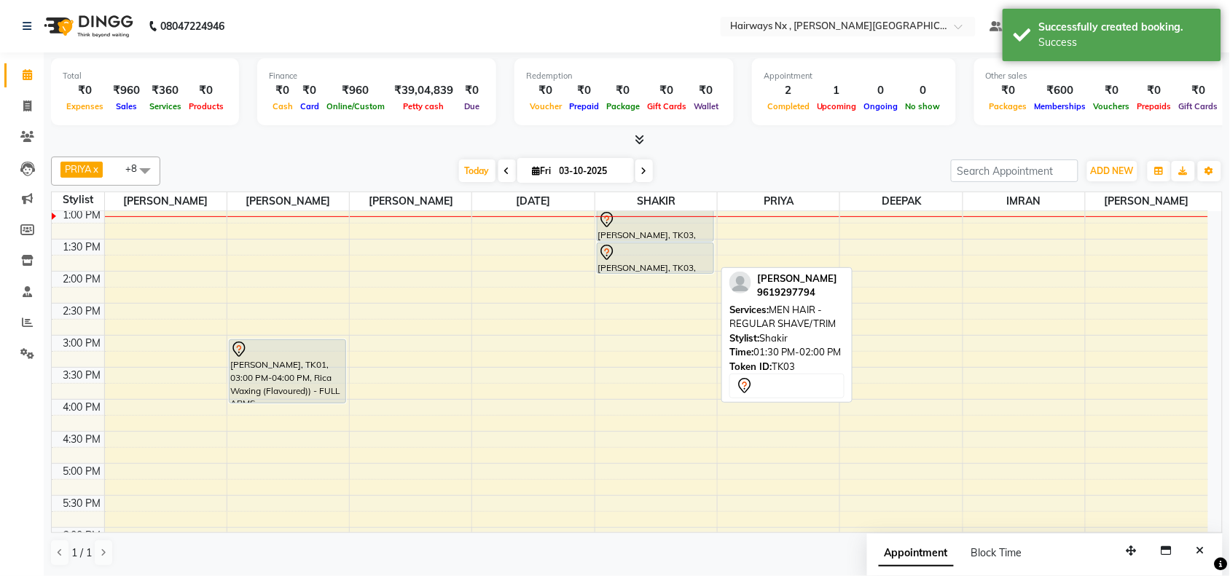
click at [645, 264] on div "[PERSON_NAME], TK03, 01:30 PM-02:00 PM, MEN HAIR - REGULAR SHAVE/TRIM" at bounding box center [655, 258] width 116 height 30
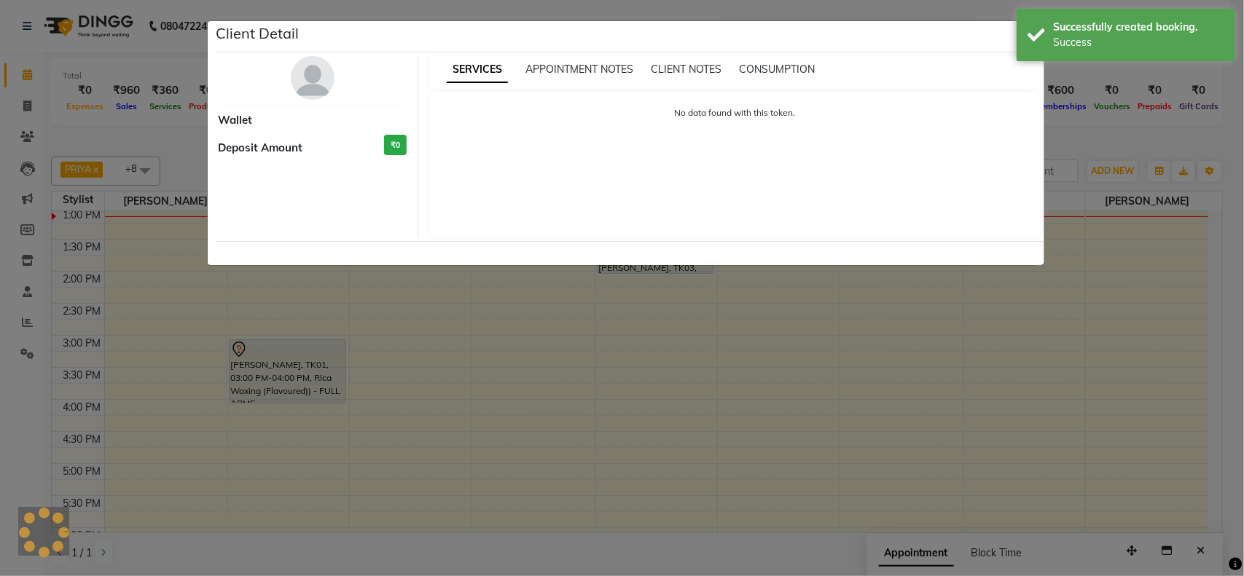
select select "7"
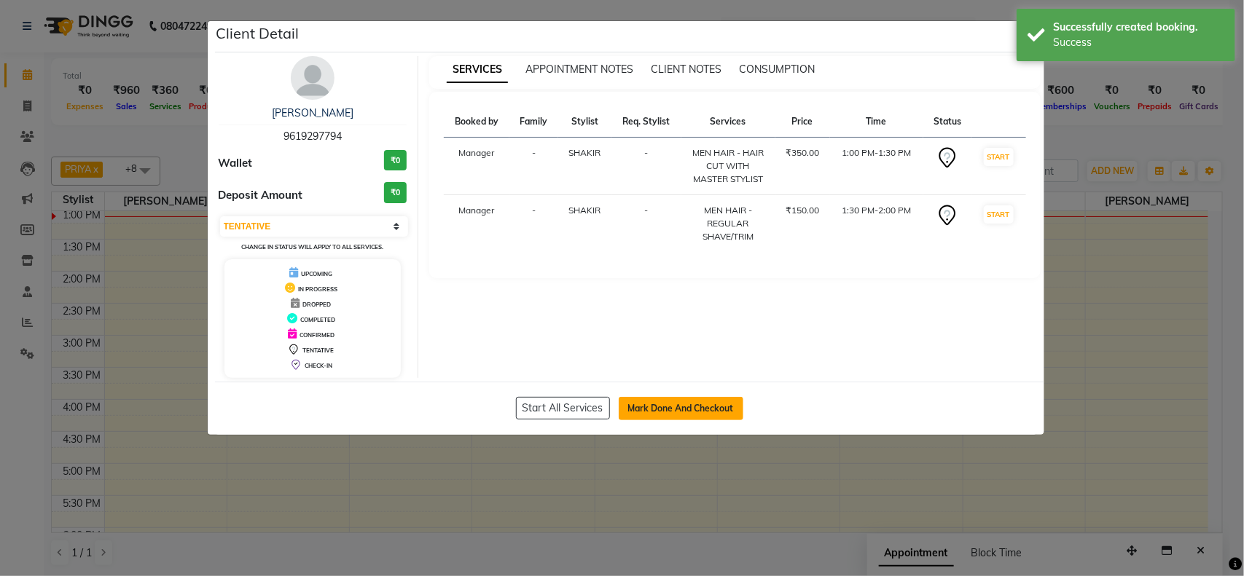
click at [661, 403] on button "Mark Done And Checkout" at bounding box center [680, 408] width 125 height 23
select select "service"
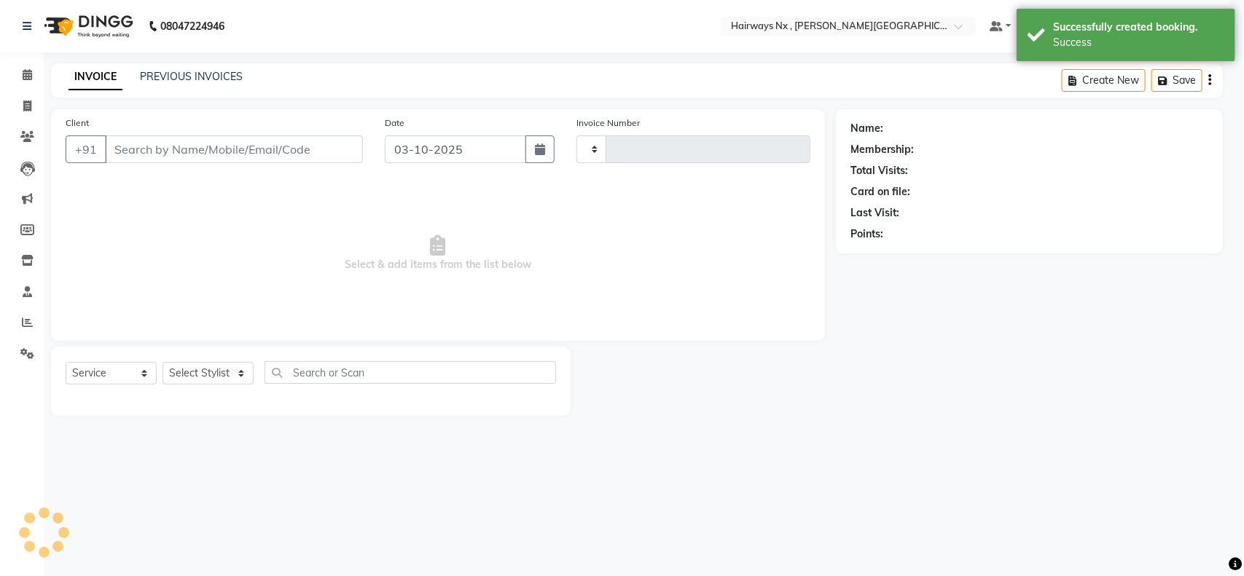
type input "1261"
select select "778"
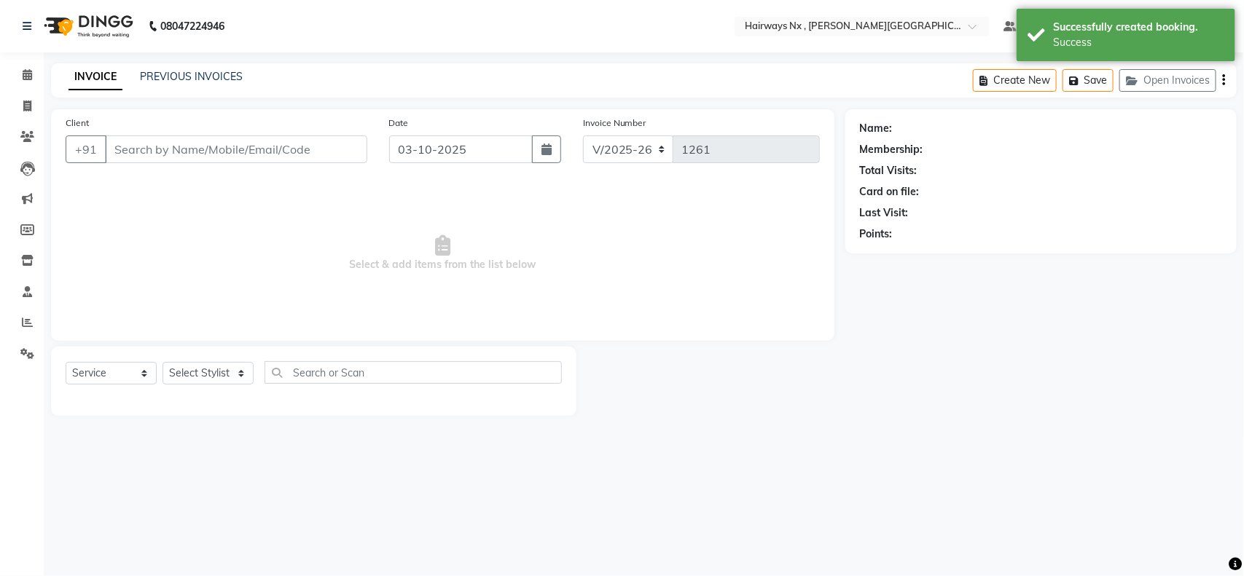
type input "96******94"
select select "67654"
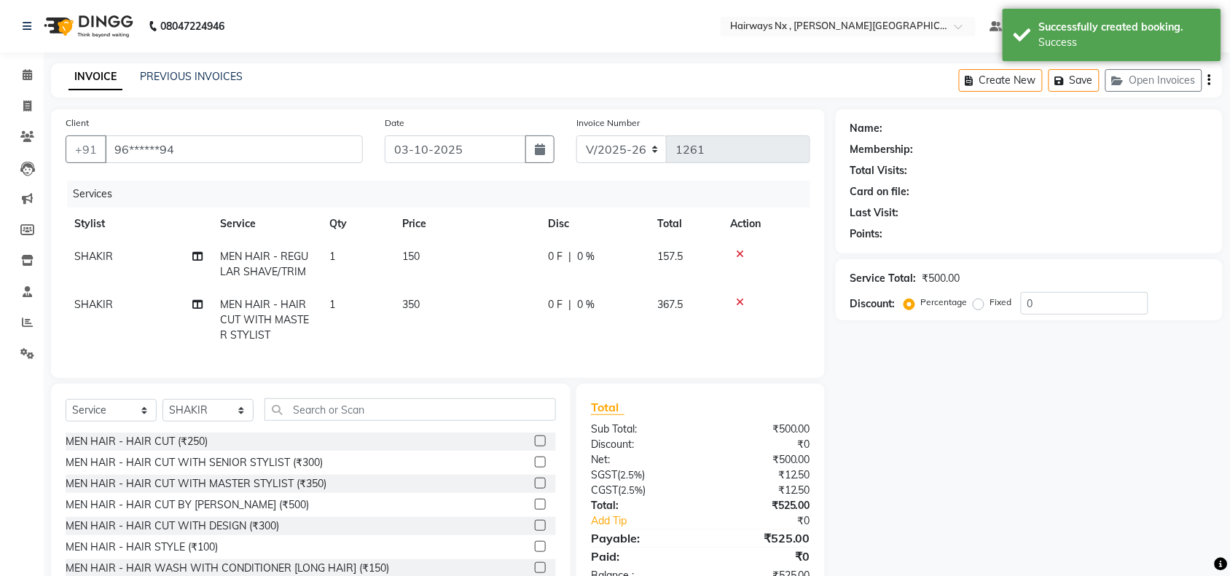
select select "1: Object"
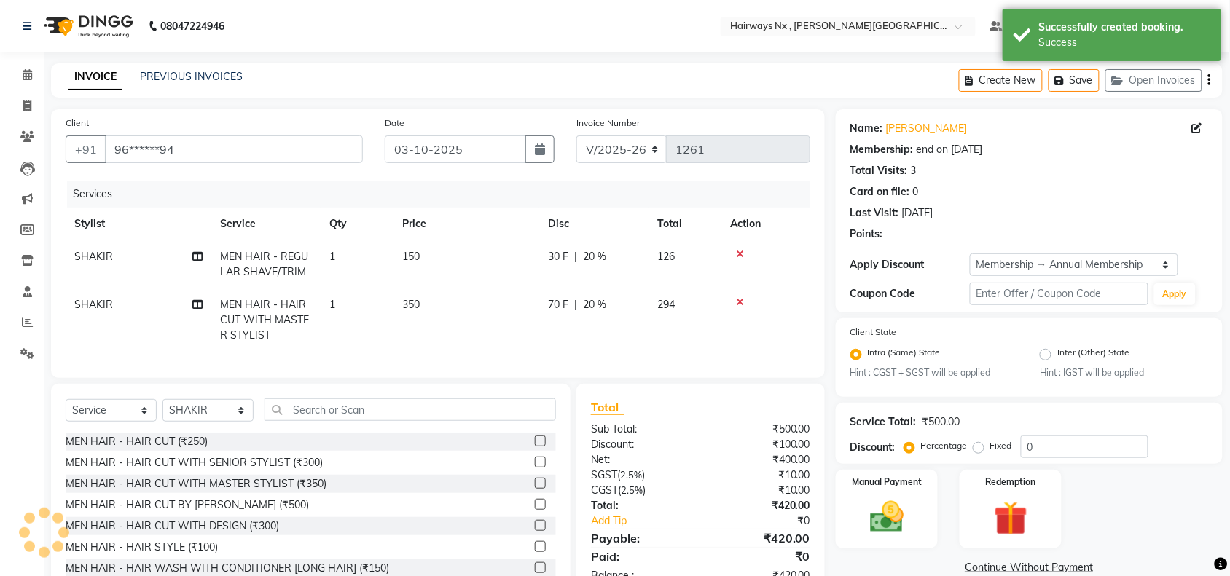
type input "20"
click at [603, 148] on select "INV/25-26 V/2025-26" at bounding box center [621, 150] width 91 height 28
select select "6959"
click at [576, 136] on select "INV/25-26 V/2025-26" at bounding box center [621, 150] width 91 height 28
type input "1085"
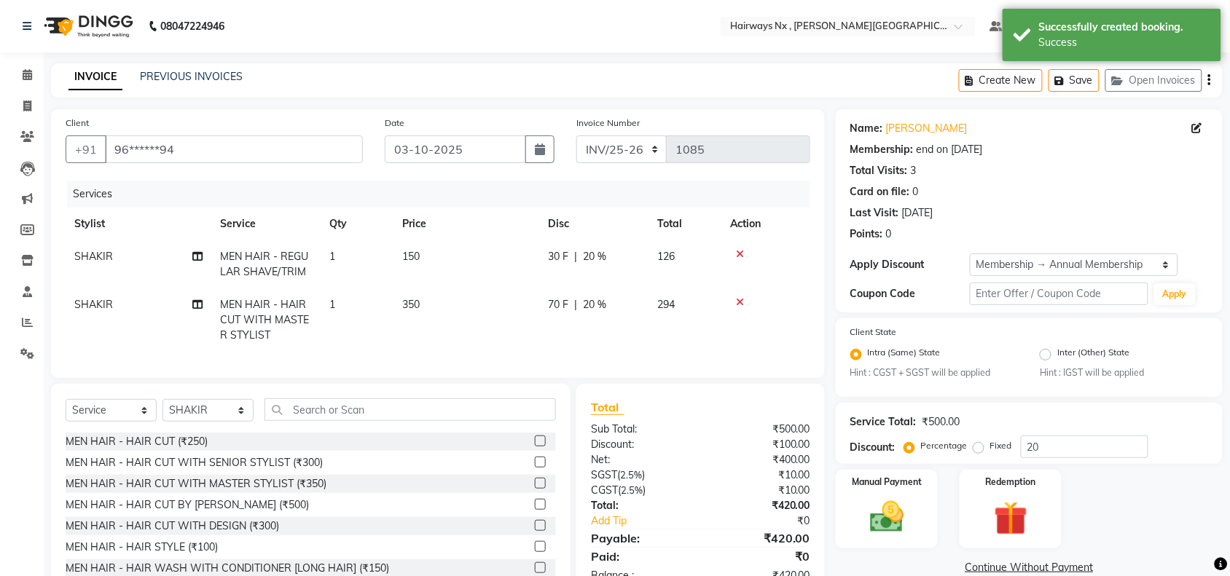
click at [1208, 80] on icon "button" at bounding box center [1209, 80] width 3 height 1
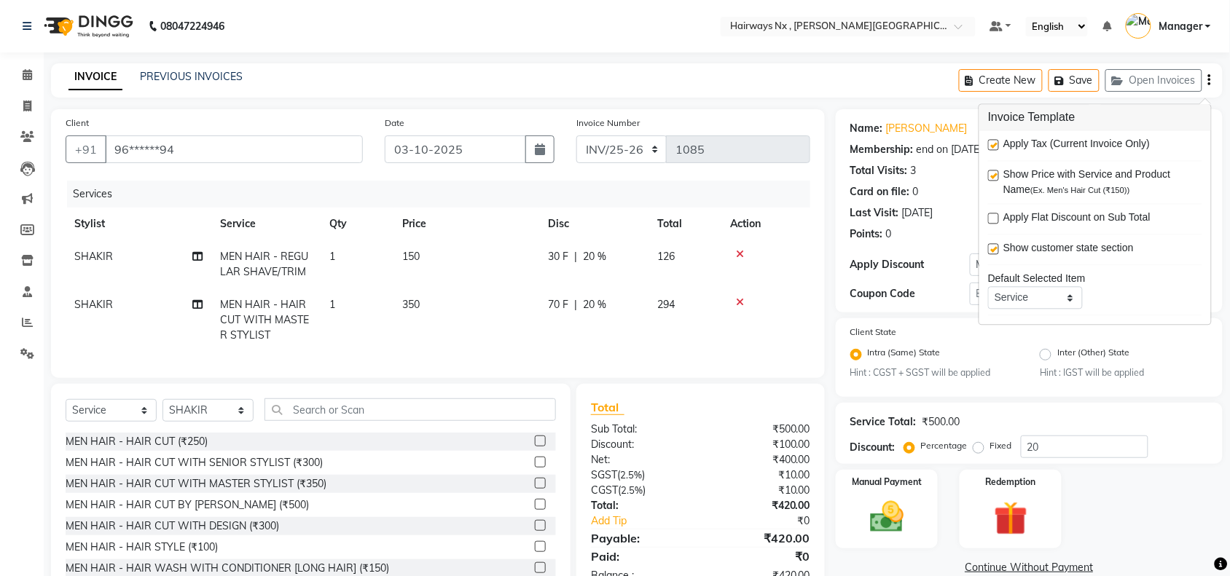
click at [995, 140] on label at bounding box center [993, 145] width 11 height 11
click at [995, 141] on input "checkbox" at bounding box center [992, 145] width 9 height 9
checkbox input "false"
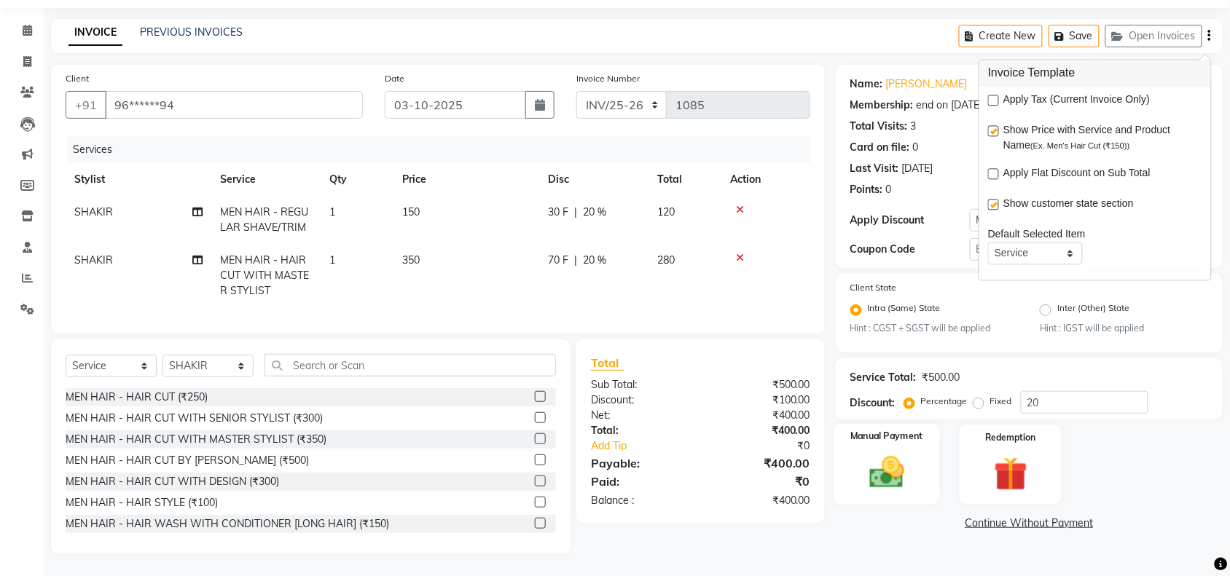
click at [900, 453] on img at bounding box center [886, 473] width 57 height 40
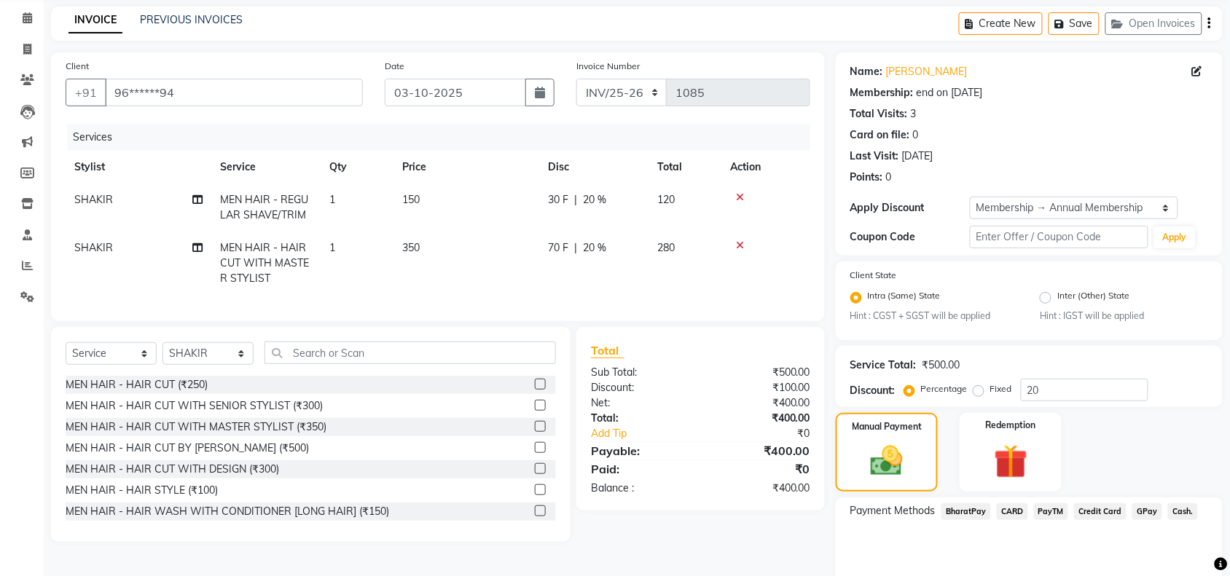
scroll to position [115, 0]
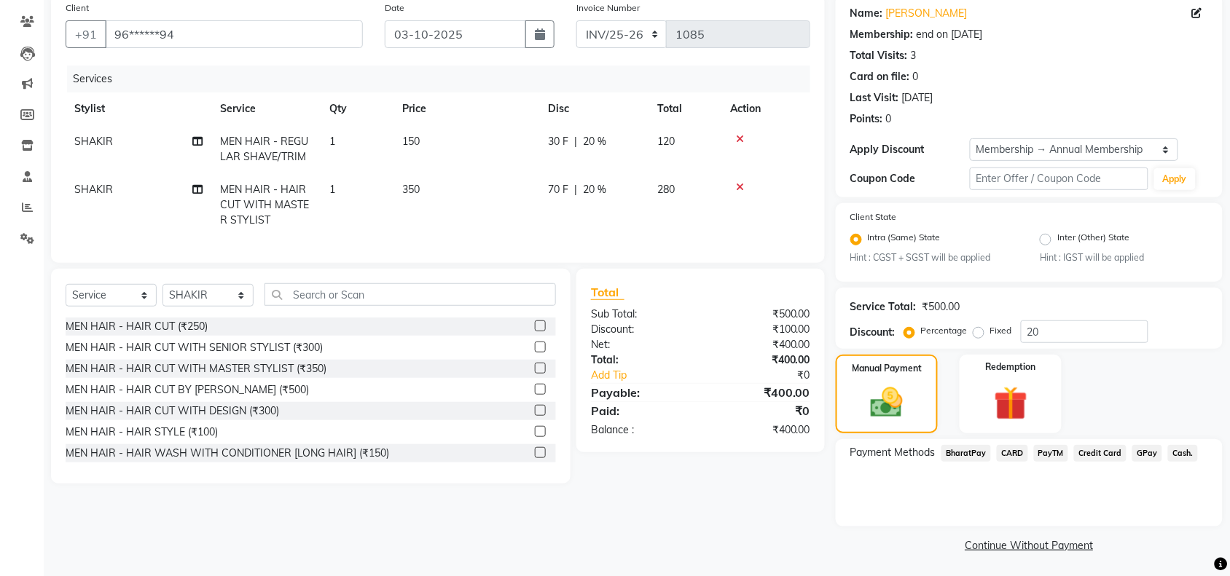
click at [1178, 452] on span "Cash." at bounding box center [1183, 453] width 30 height 17
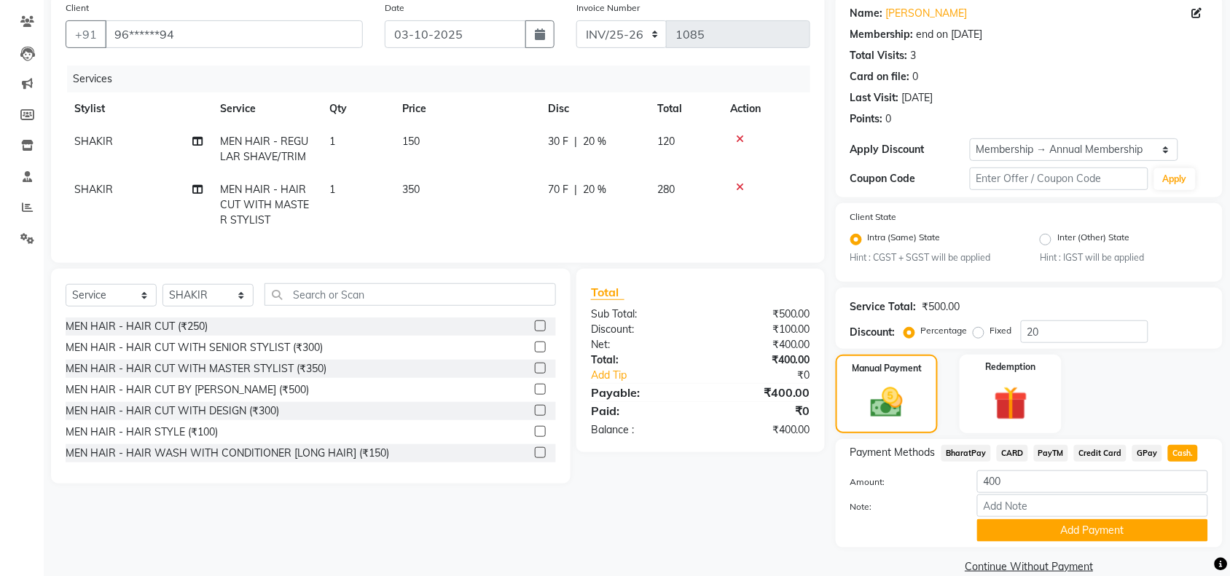
scroll to position [136, 0]
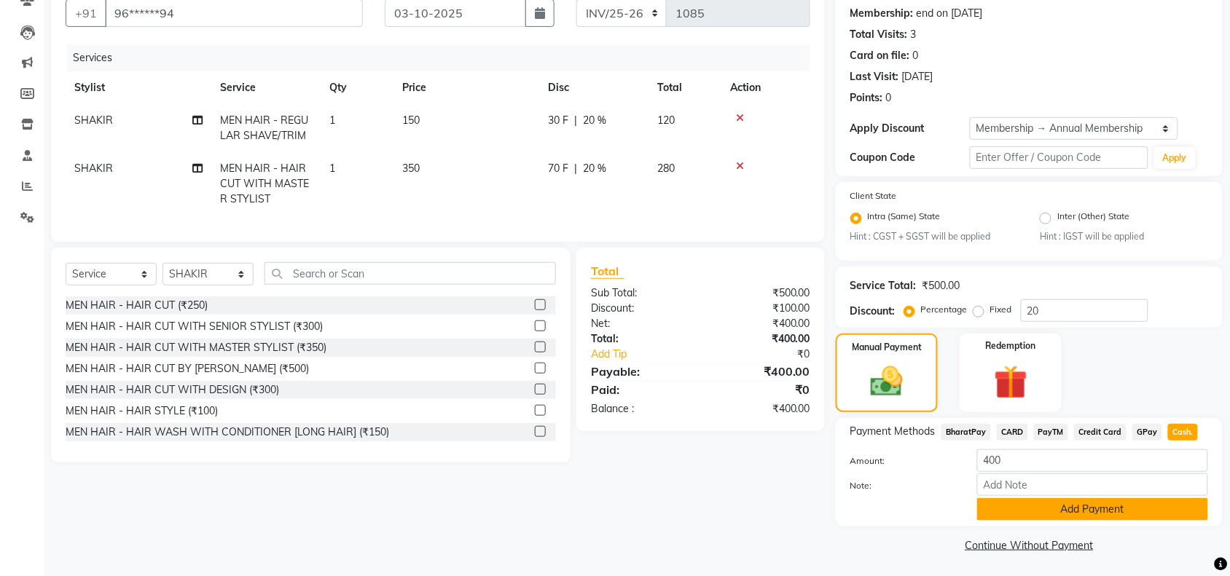
click at [1112, 500] on button "Add Payment" at bounding box center [1092, 509] width 231 height 23
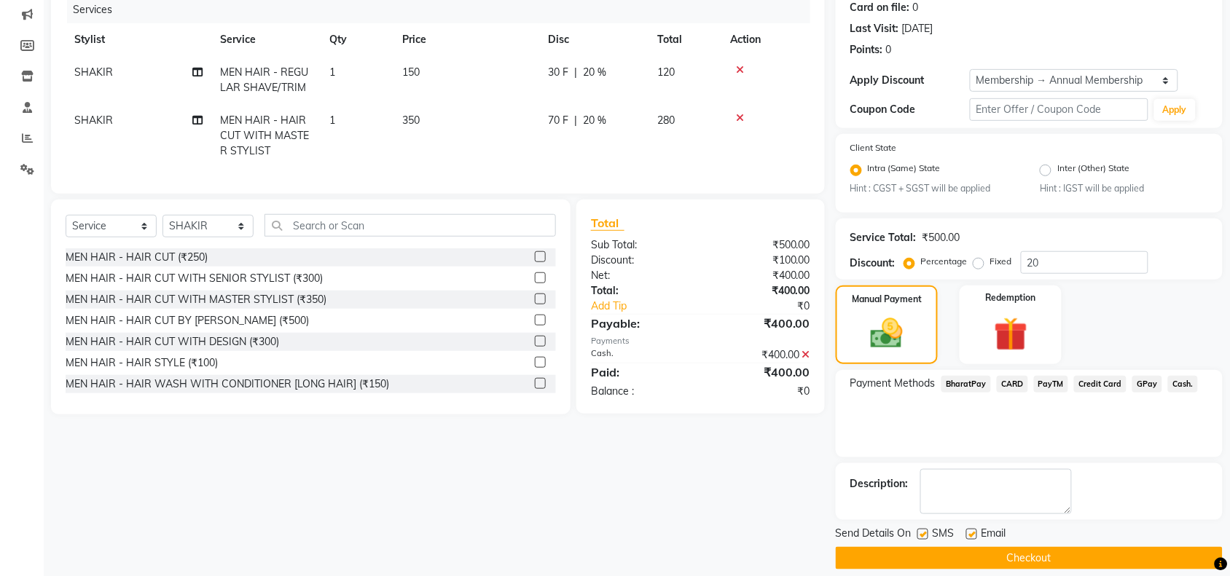
scroll to position [198, 0]
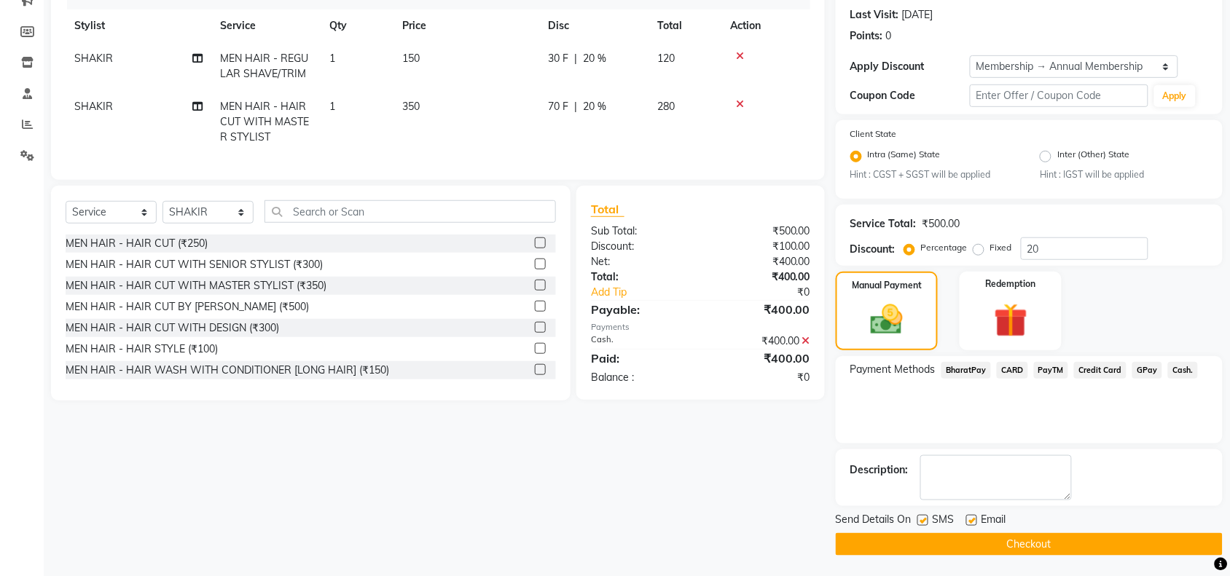
click at [920, 518] on label at bounding box center [922, 520] width 11 height 11
click at [920, 518] on input "checkbox" at bounding box center [921, 521] width 9 height 9
checkbox input "false"
click at [969, 518] on label at bounding box center [971, 520] width 11 height 11
click at [969, 518] on input "checkbox" at bounding box center [970, 521] width 9 height 9
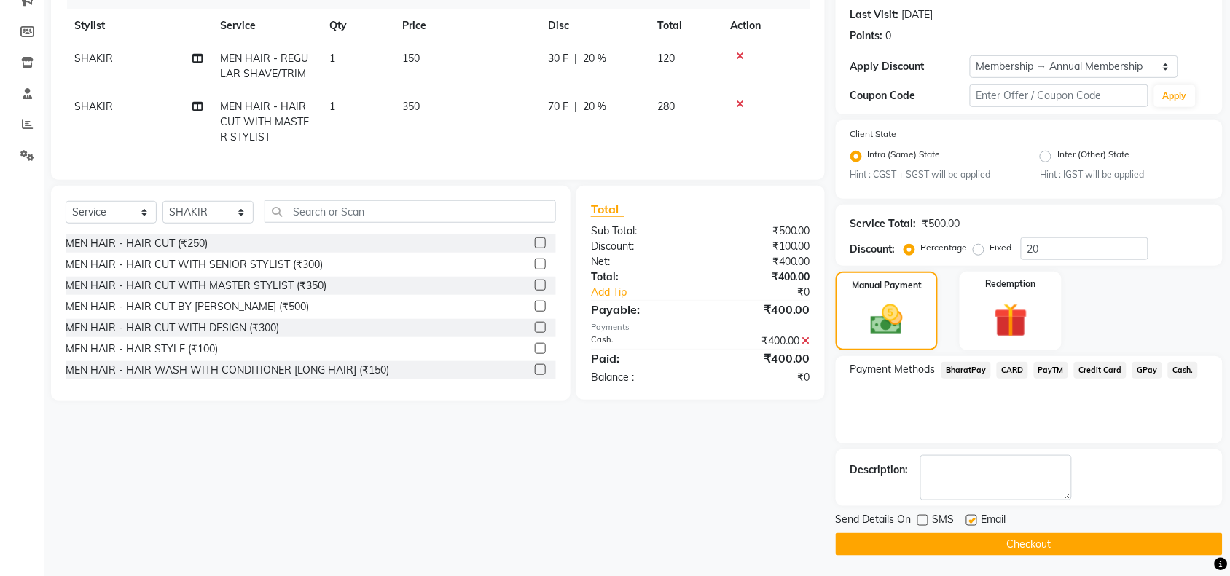
checkbox input "false"
click at [954, 551] on button "Checkout" at bounding box center [1029, 544] width 387 height 23
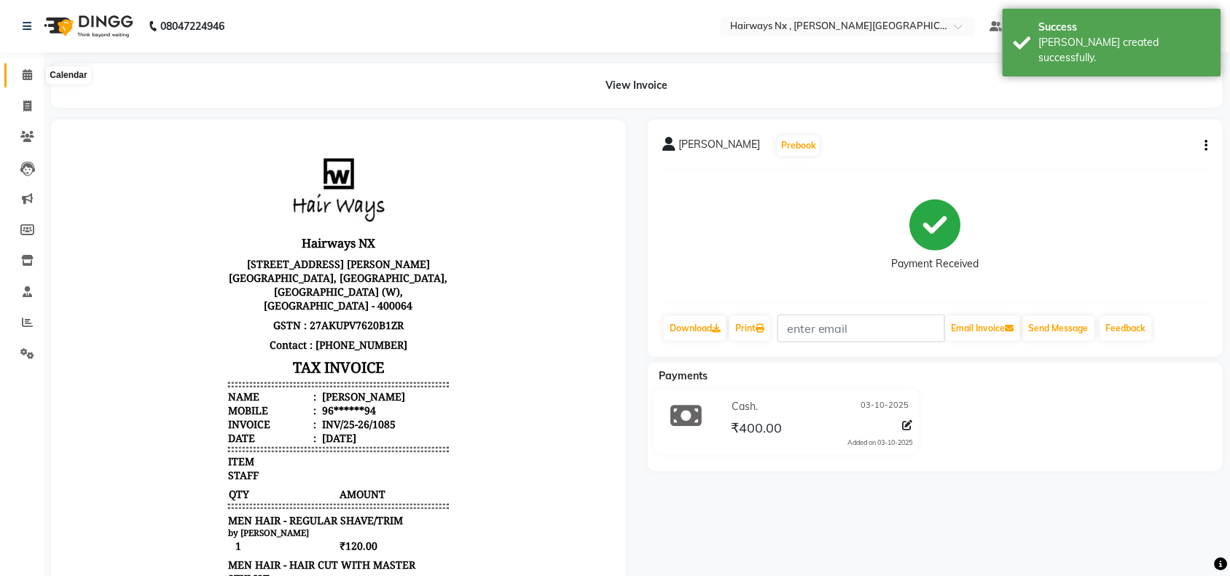
click at [24, 73] on icon at bounding box center [27, 74] width 9 height 11
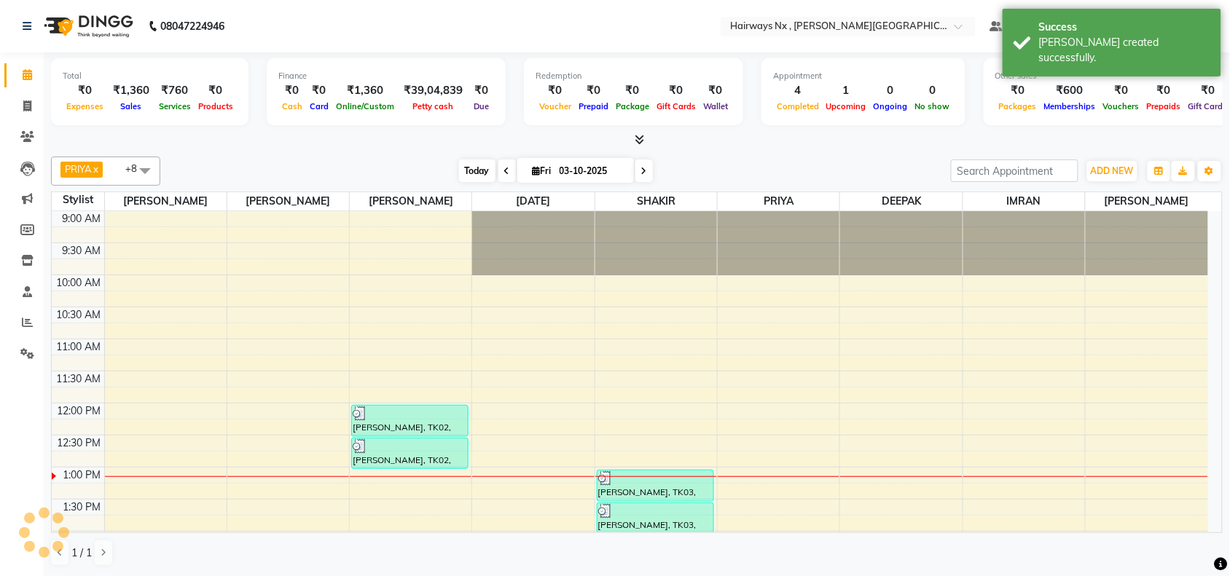
click at [461, 166] on span "Today" at bounding box center [477, 171] width 36 height 23
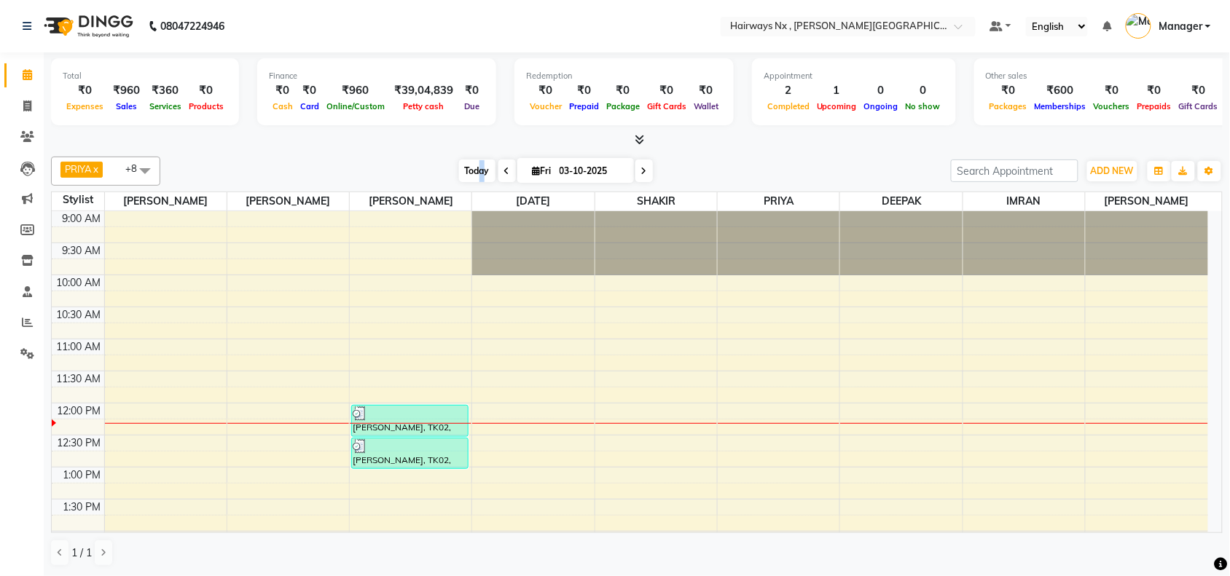
click at [478, 168] on span "Today" at bounding box center [477, 171] width 36 height 23
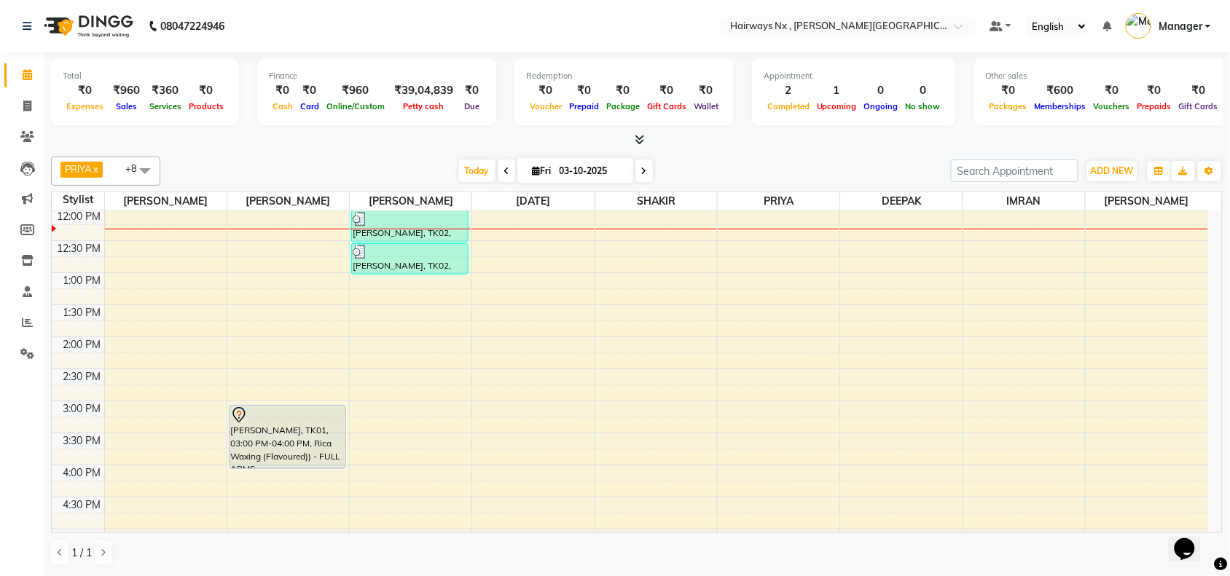
click at [376, 160] on div "Today Fri 03-10-2025" at bounding box center [556, 171] width 776 height 22
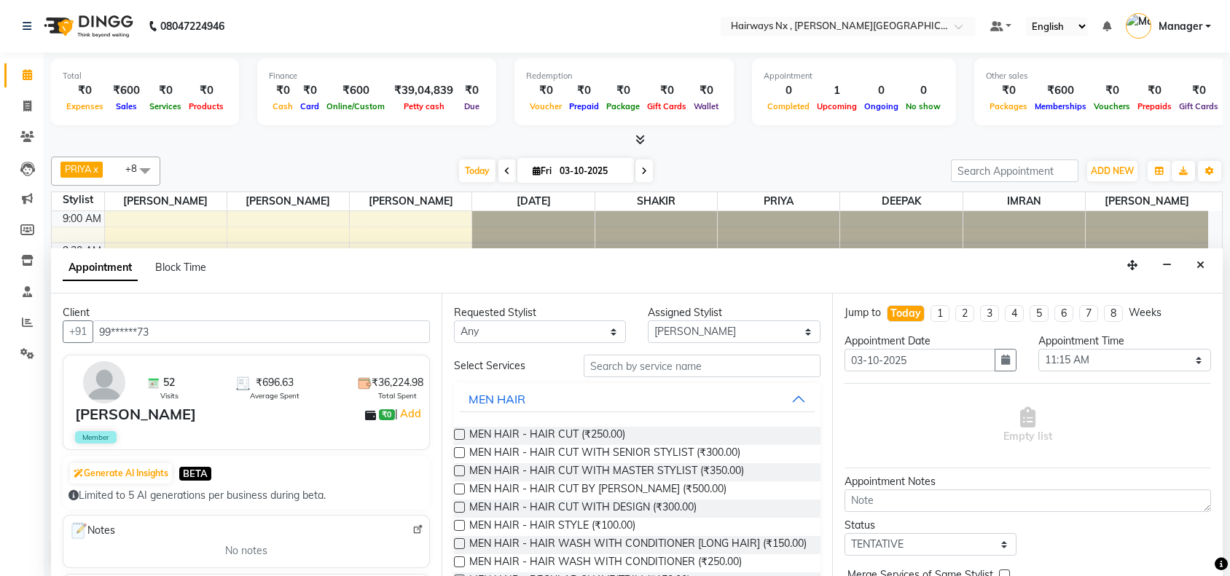
select select "12973"
select select "675"
select select "tentative"
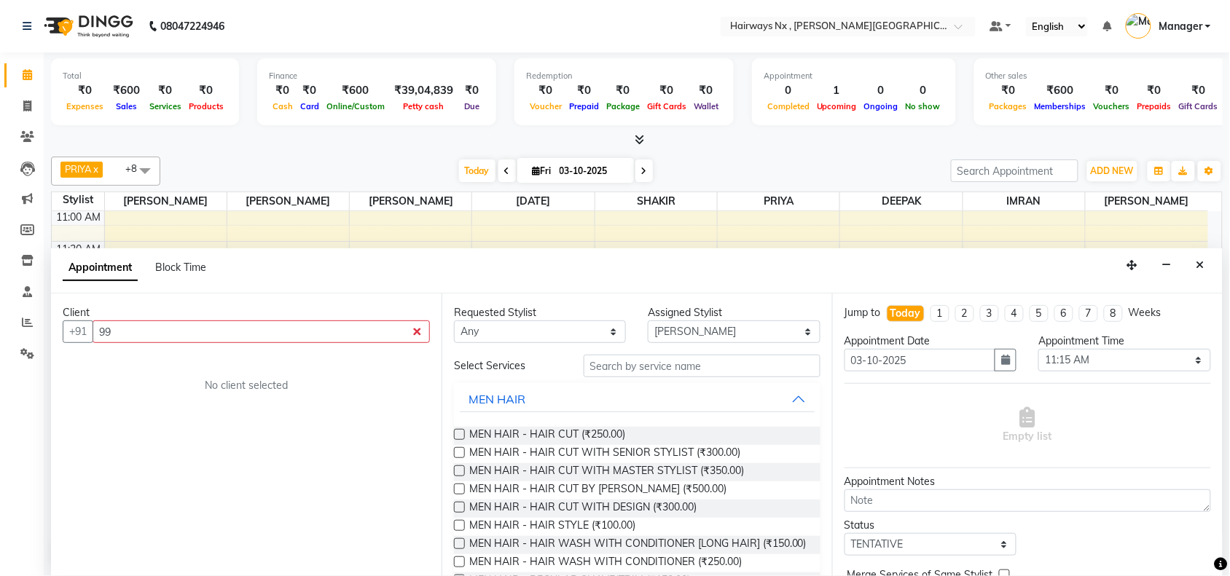
type input "9"
click at [22, 106] on span at bounding box center [27, 106] width 25 height 17
select select "service"
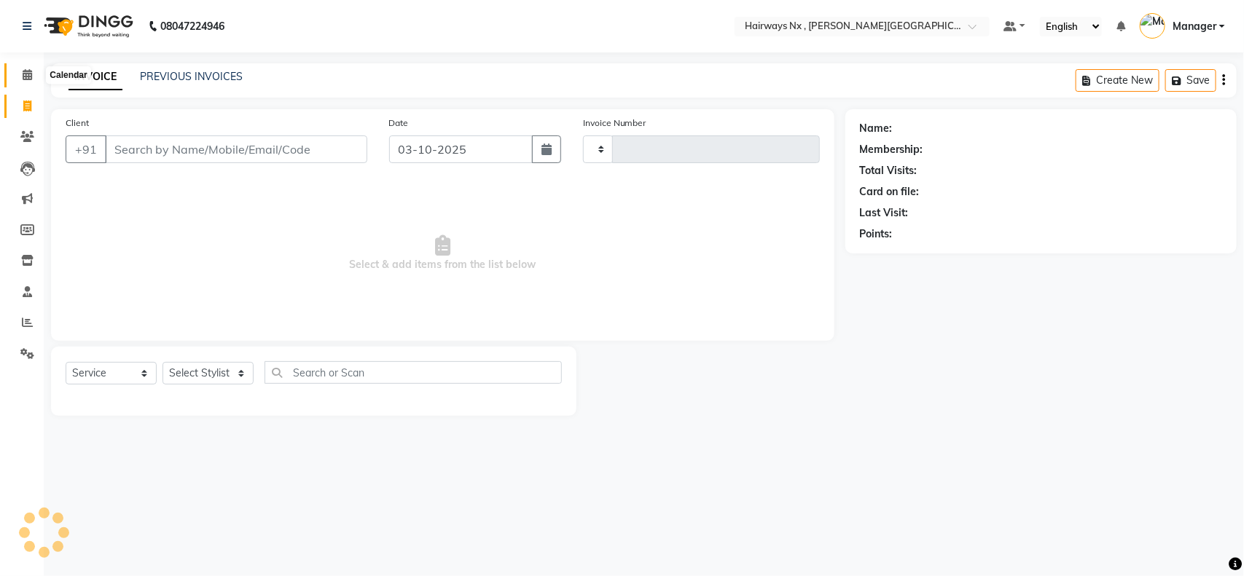
type input "1261"
select select "778"
click at [20, 73] on span at bounding box center [27, 75] width 25 height 17
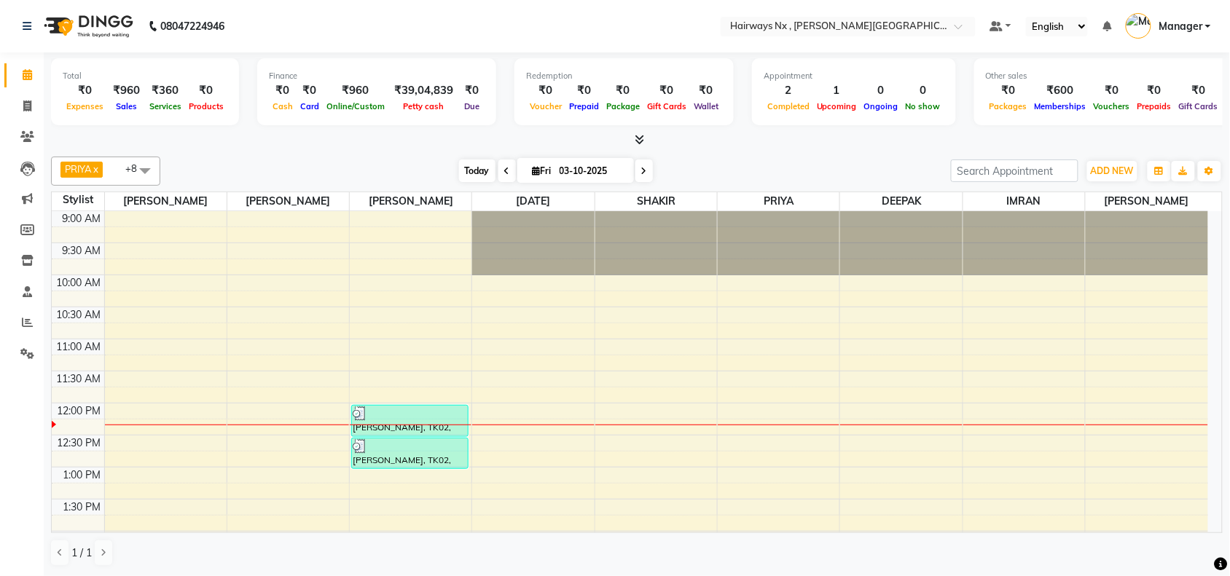
click at [460, 166] on span "Today" at bounding box center [477, 171] width 36 height 23
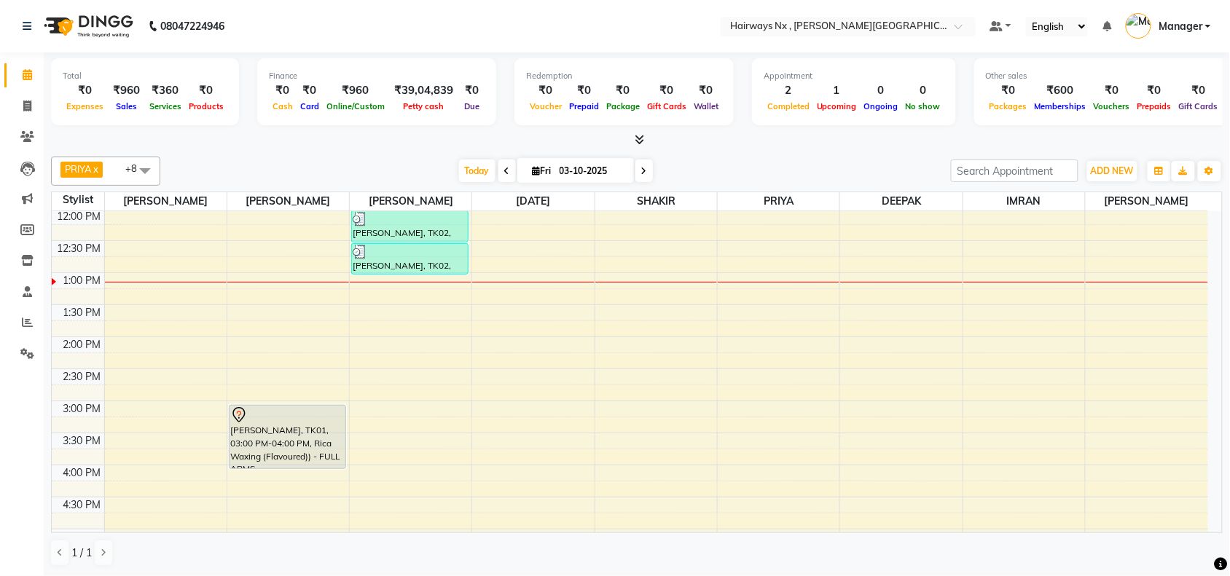
click at [468, 173] on span "Today" at bounding box center [477, 171] width 36 height 23
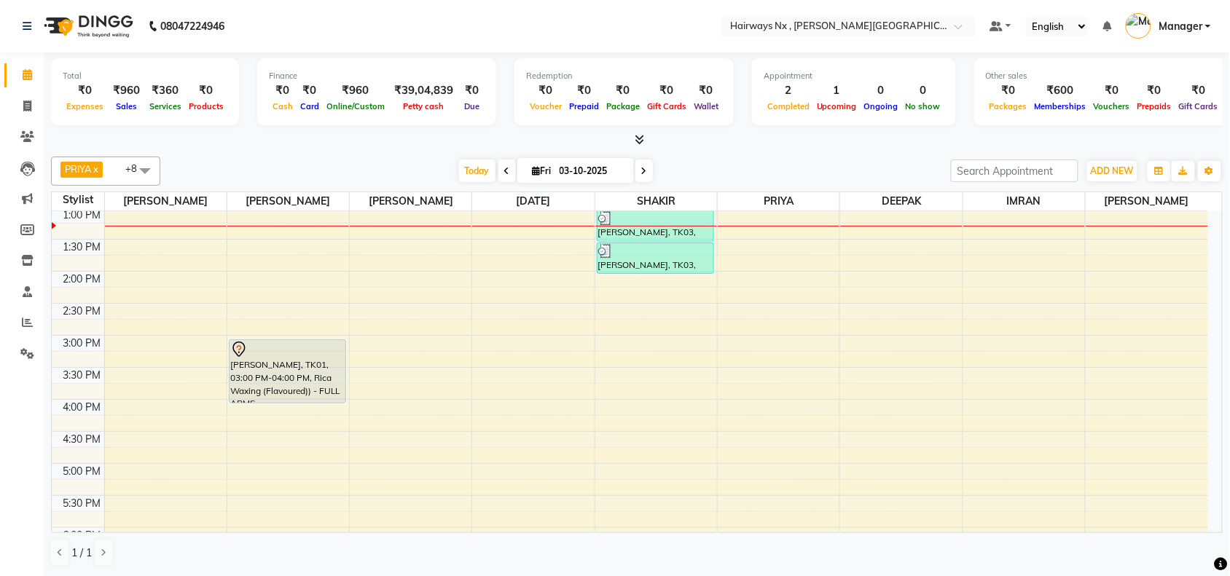
click at [474, 159] on div "PRIYA x [DATE][PERSON_NAME] x [PERSON_NAME] x DEEPAK x IMRAN x UMAR x [PERSON_N…" at bounding box center [636, 171] width 1171 height 29
click at [414, 224] on div "9:00 AM 9:30 AM 10:00 AM 10:30 AM 11:00 AM 11:30 AM 12:00 PM 12:30 PM 1:00 PM 1…" at bounding box center [630, 399] width 1156 height 897
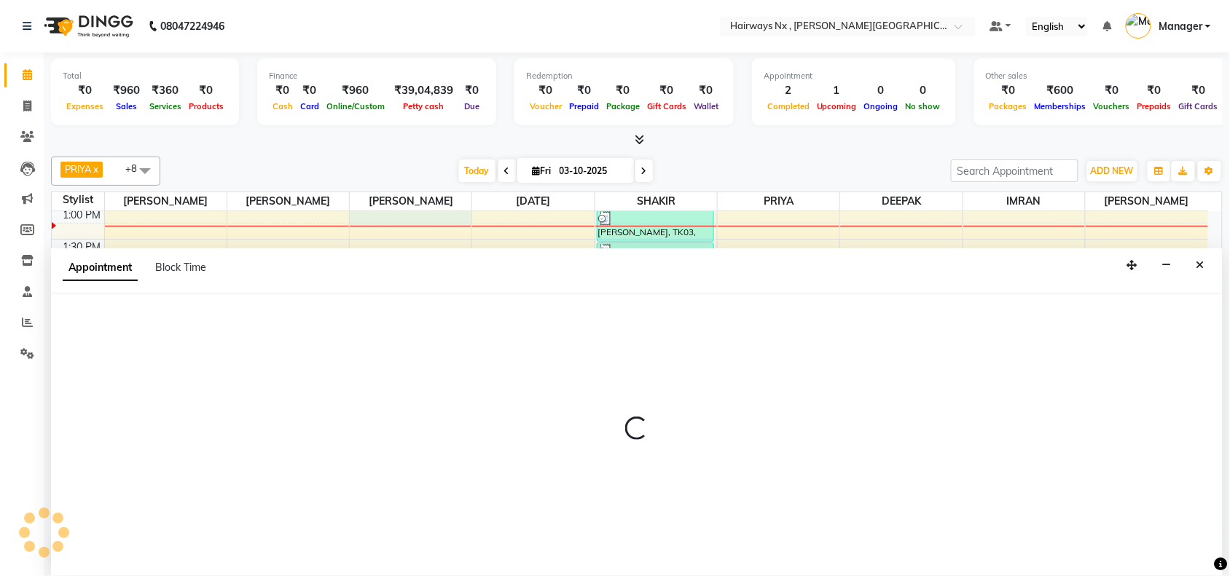
scroll to position [1, 0]
select select "12973"
select select "tentative"
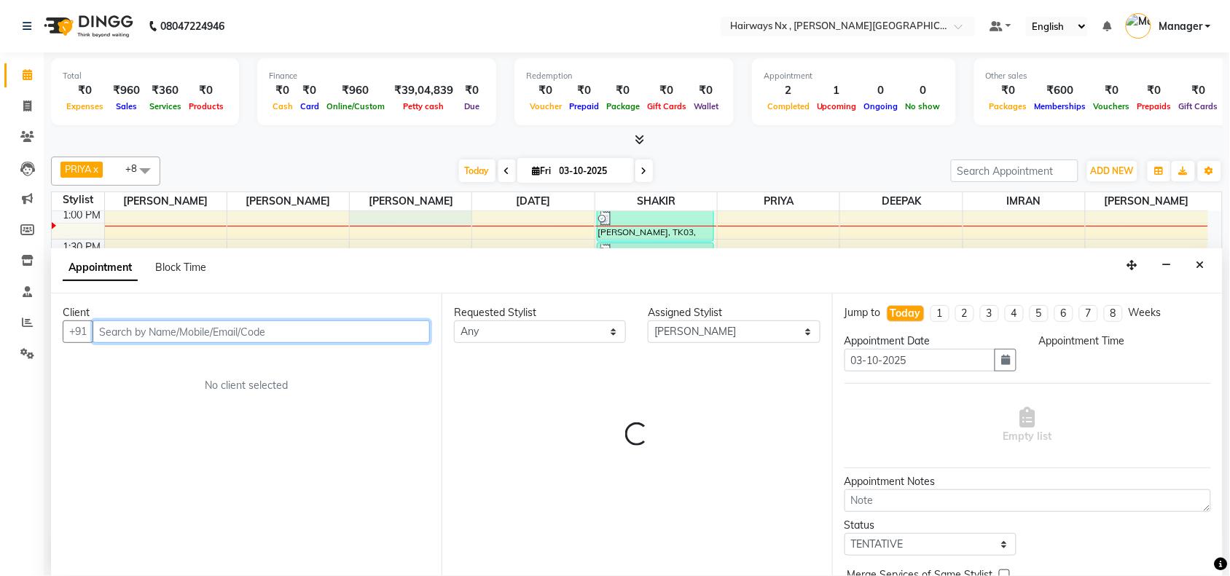
select select "780"
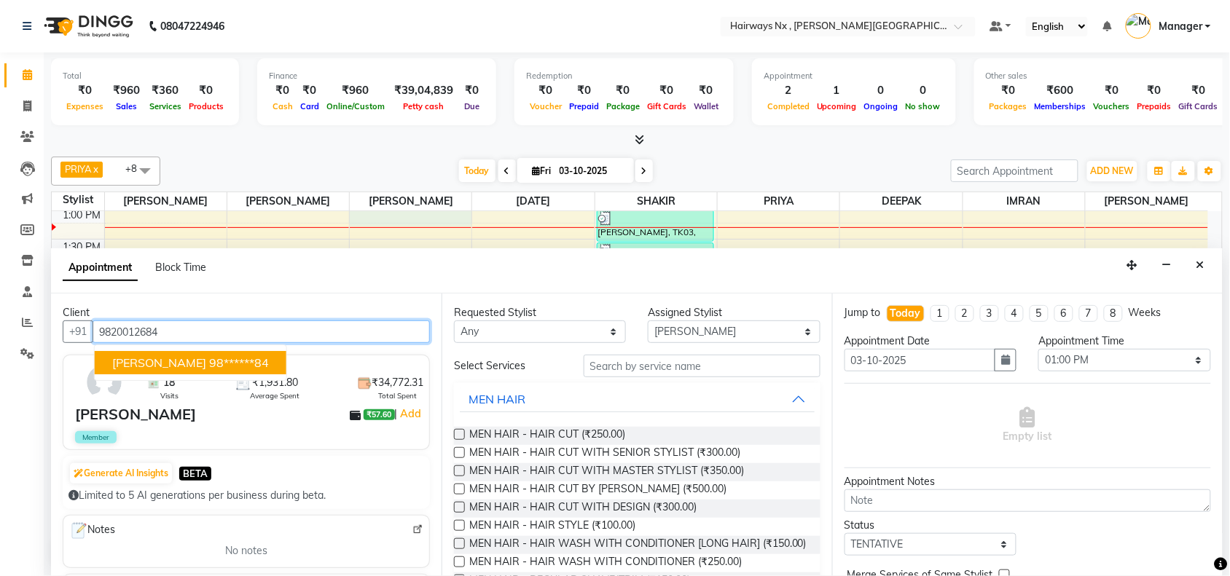
click at [221, 362] on ngb-highlight "98******84" at bounding box center [239, 363] width 60 height 15
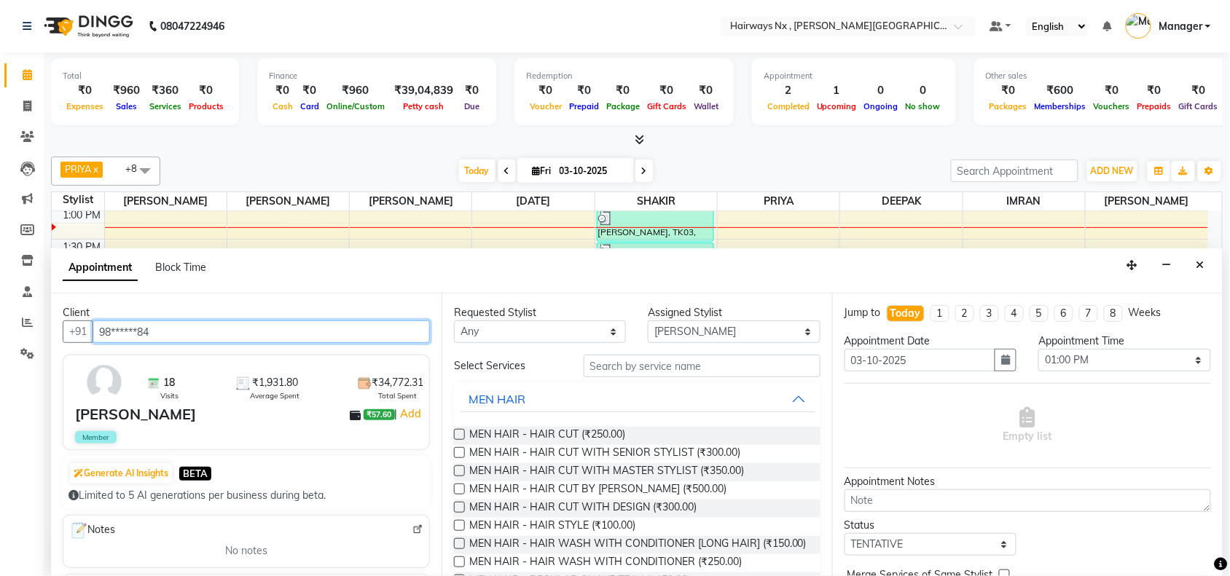
type input "98******84"
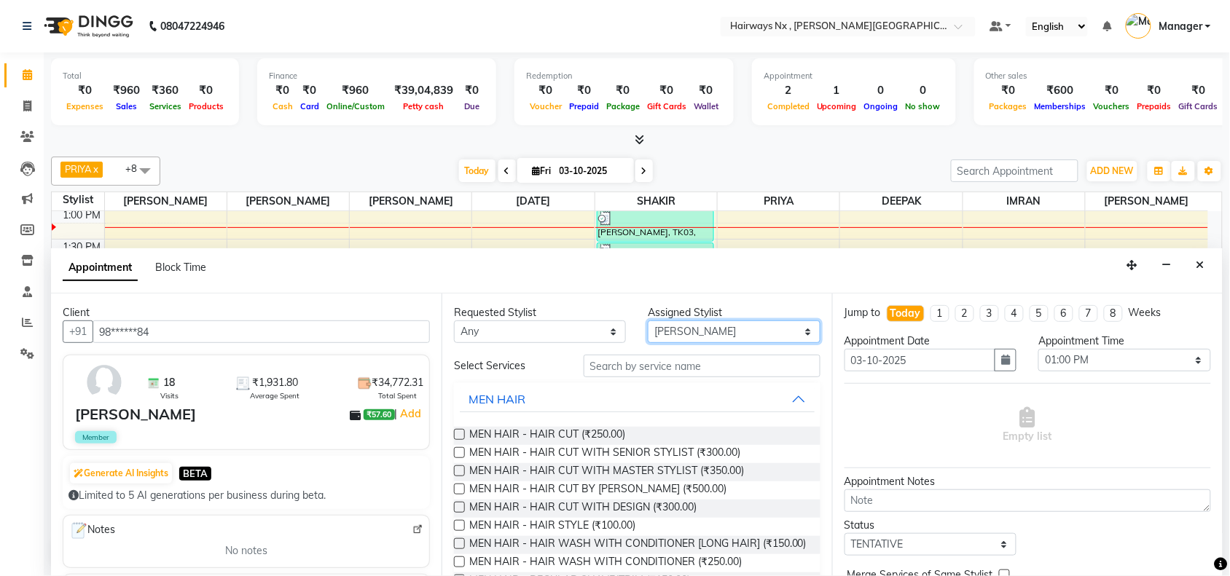
click at [658, 334] on select "Select ALIM AZAD DEEPAK IMRAN KAMAL SALMANI KASHISH Manager MUZZAMIL PRIYA PUMM…" at bounding box center [734, 332] width 172 height 23
select select "86028"
click at [648, 321] on select "Select ALIM AZAD DEEPAK IMRAN KAMAL SALMANI KASHISH Manager MUZZAMIL PRIYA PUMM…" at bounding box center [734, 332] width 172 height 23
click at [460, 436] on label at bounding box center [459, 434] width 11 height 11
click at [460, 436] on input "checkbox" at bounding box center [458, 435] width 9 height 9
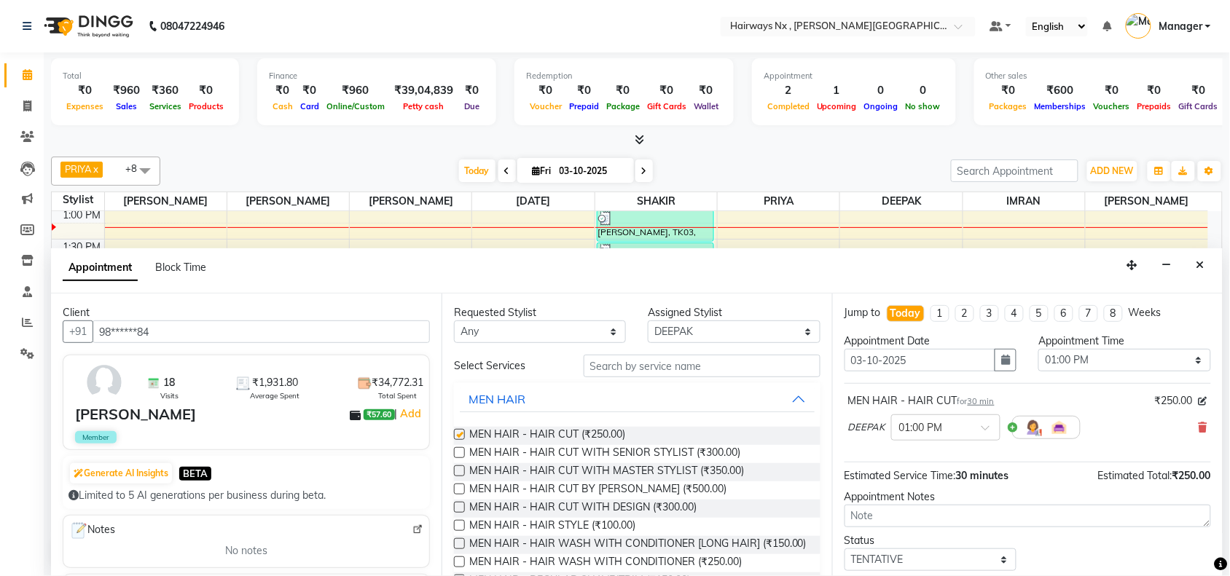
checkbox input "false"
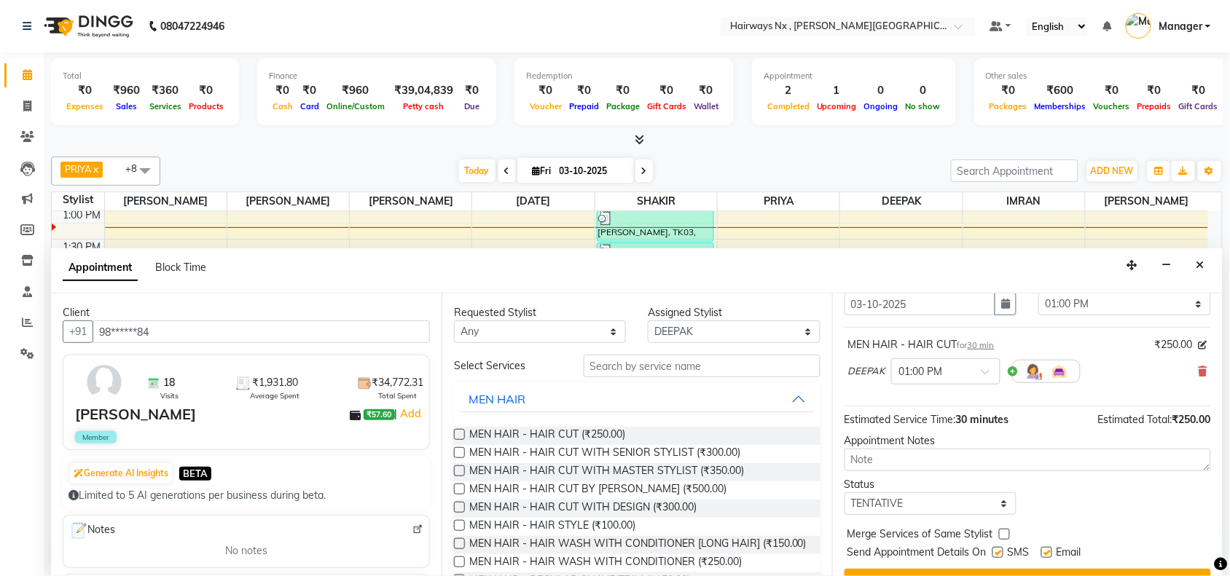
scroll to position [87, 0]
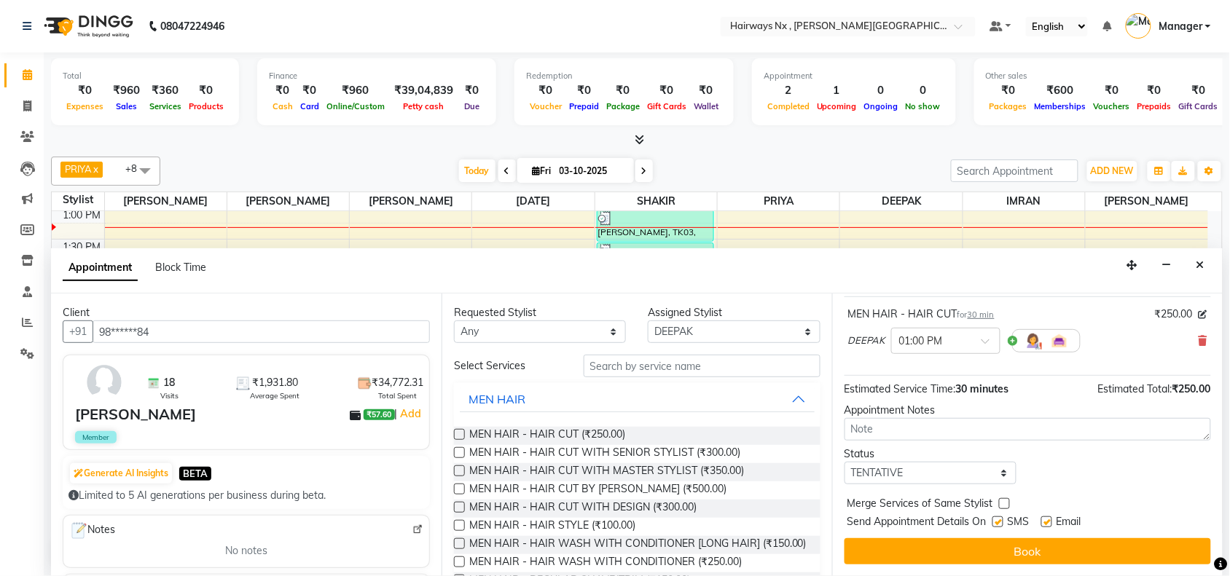
click at [995, 522] on label at bounding box center [997, 522] width 11 height 11
click at [995, 522] on input "checkbox" at bounding box center [996, 523] width 9 height 9
checkbox input "false"
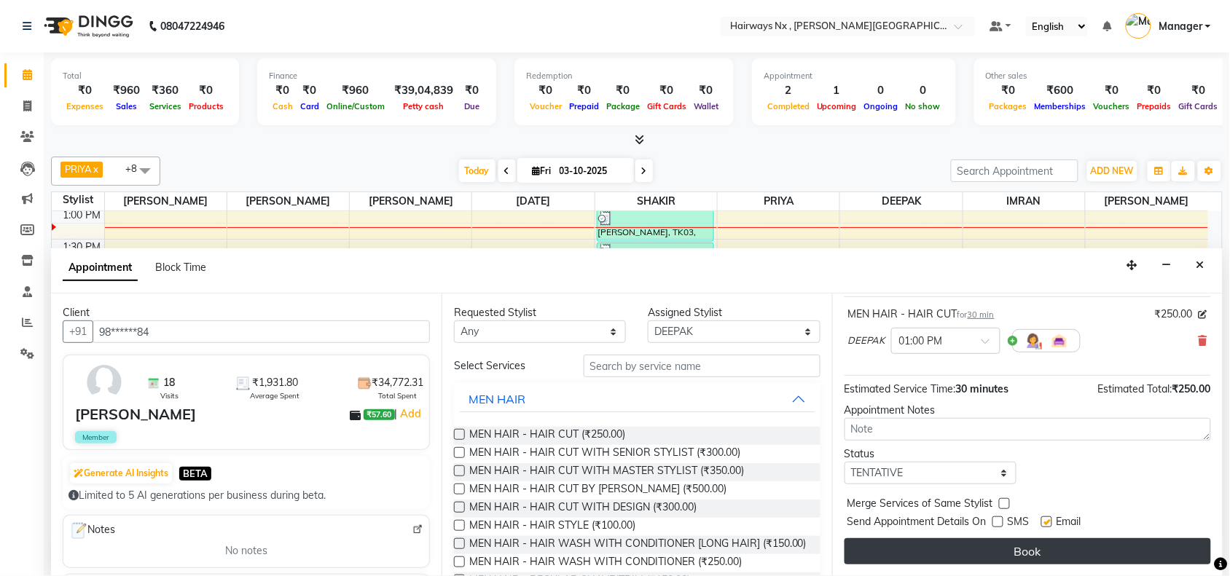
drag, startPoint x: 1044, startPoint y: 522, endPoint x: 1042, endPoint y: 552, distance: 29.9
click at [1045, 522] on label at bounding box center [1046, 522] width 11 height 11
click at [1045, 522] on input "checkbox" at bounding box center [1045, 523] width 9 height 9
checkbox input "false"
click at [1042, 552] on button "Book" at bounding box center [1027, 551] width 366 height 26
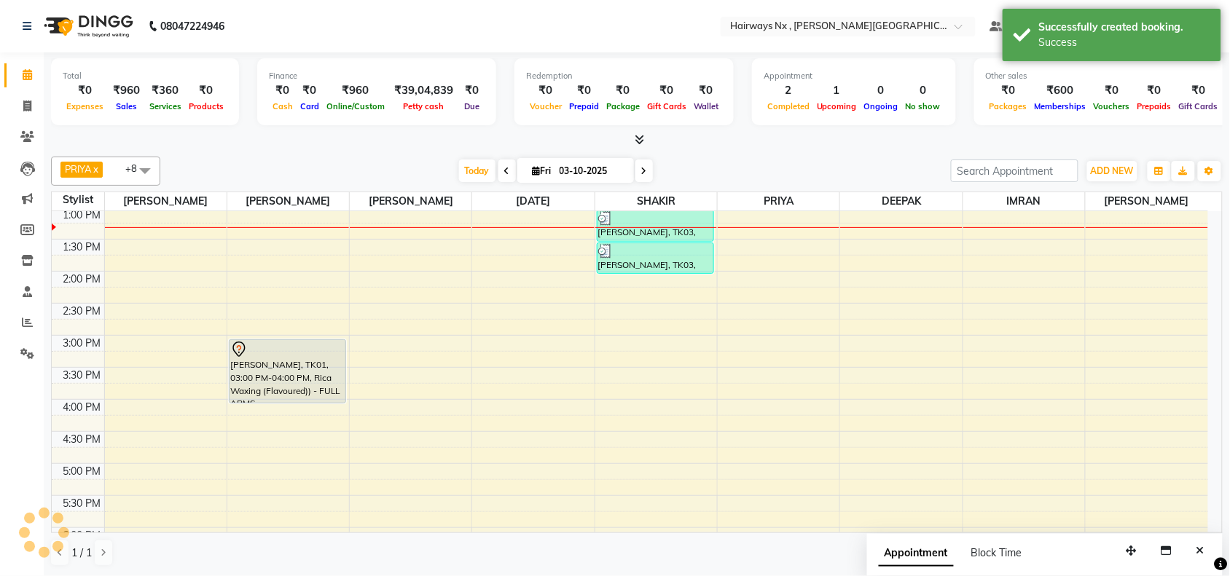
scroll to position [0, 0]
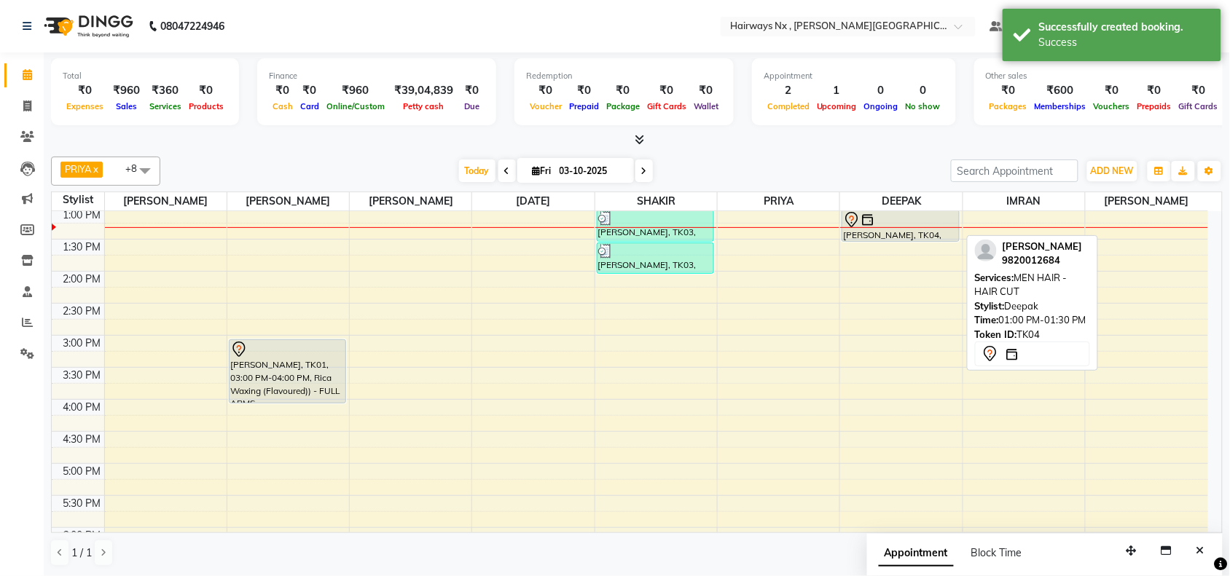
click at [905, 222] on div at bounding box center [900, 219] width 114 height 17
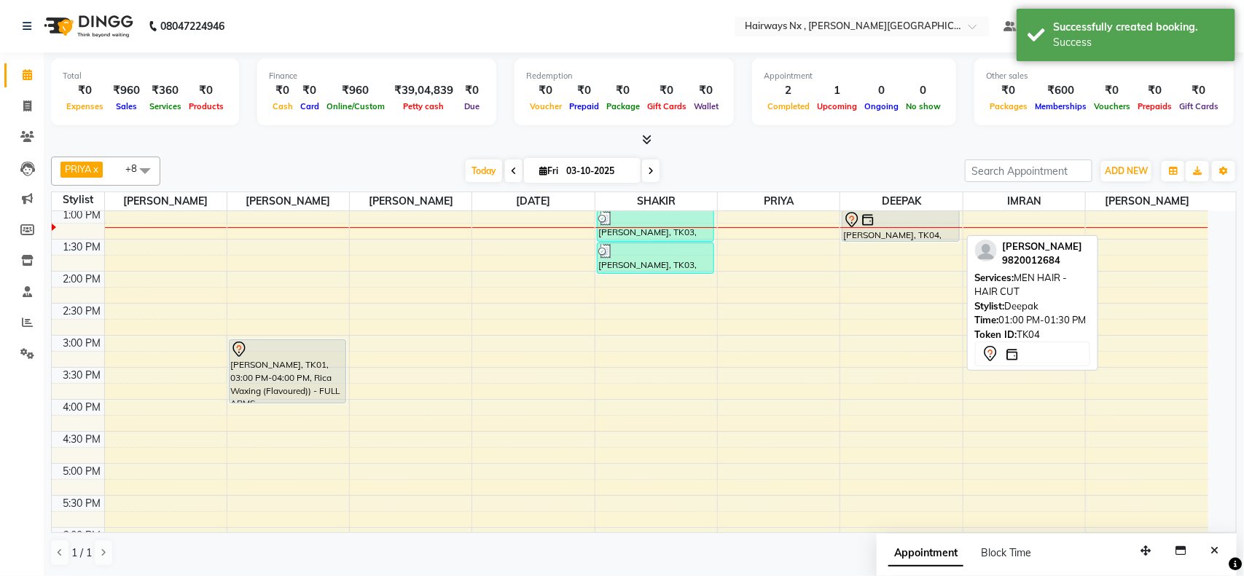
select select "7"
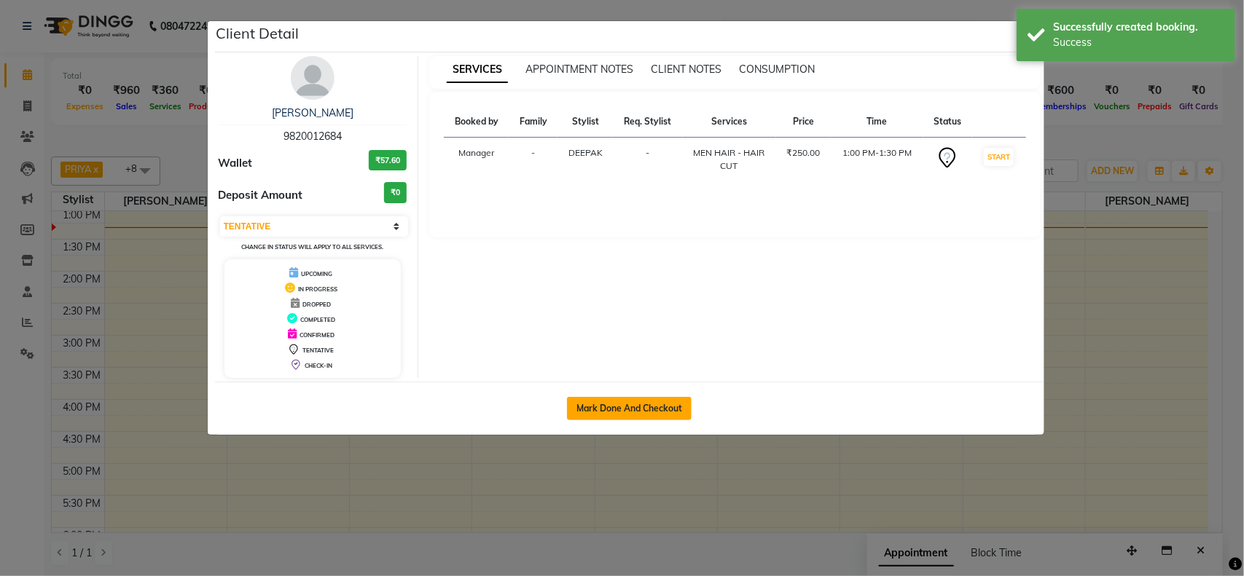
click at [602, 410] on button "Mark Done And Checkout" at bounding box center [629, 408] width 125 height 23
select select "service"
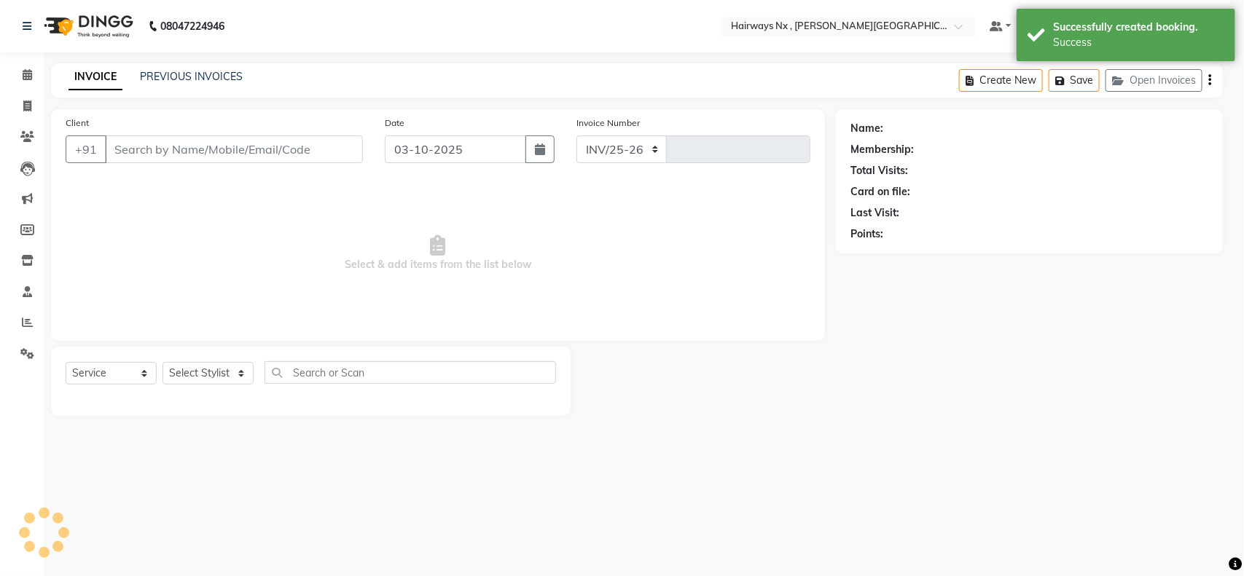
select select "778"
type input "1261"
type input "98******84"
select select "86028"
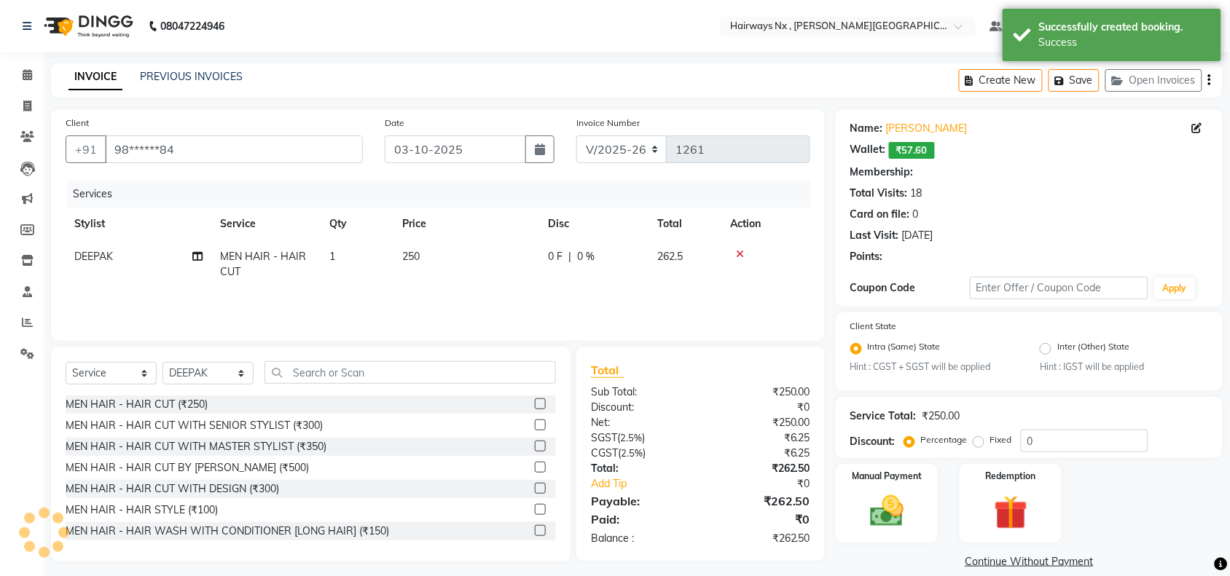
select select "1: Object"
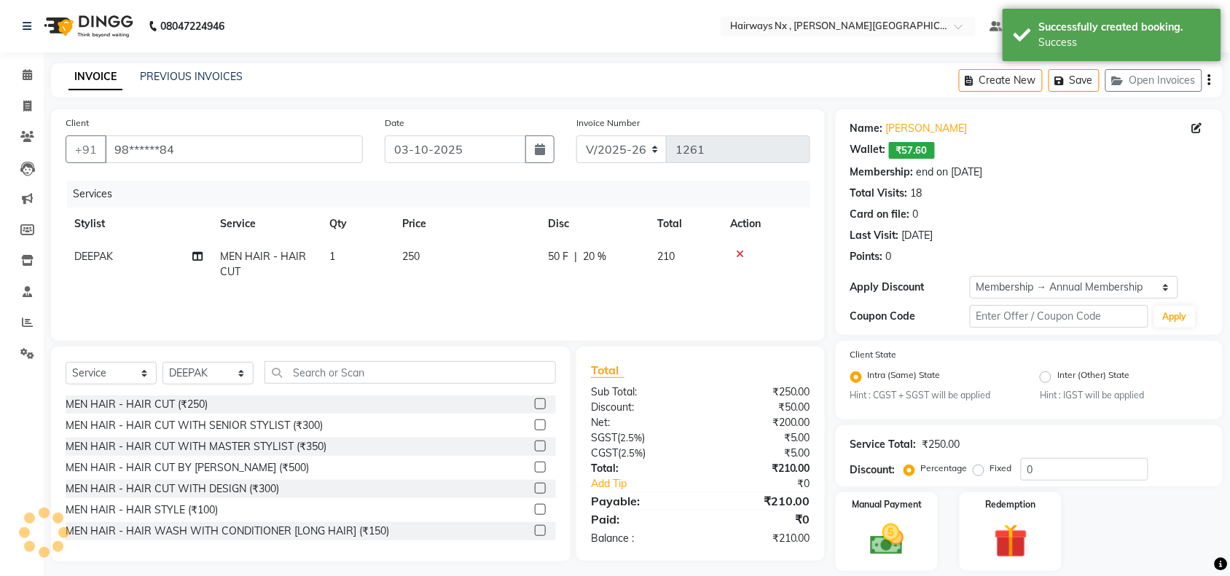
type input "20"
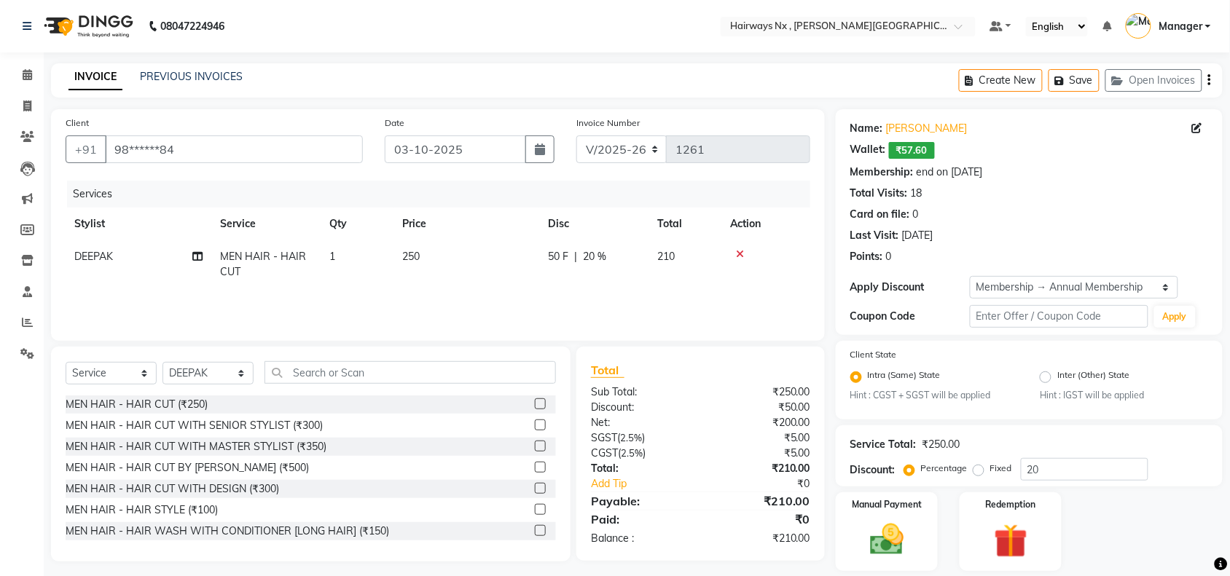
scroll to position [45, 0]
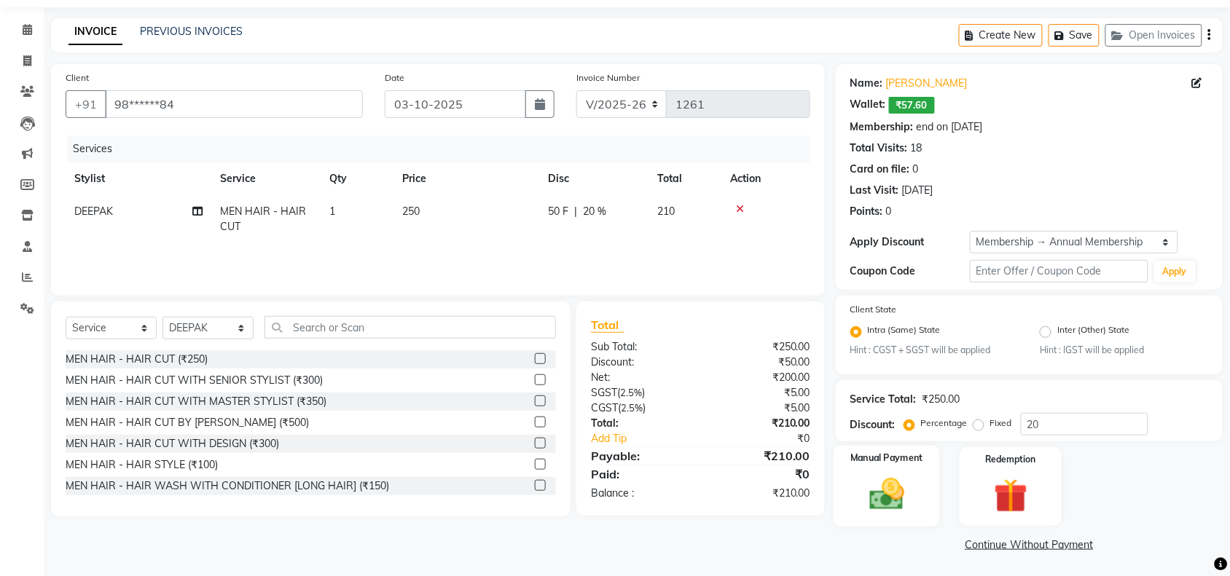
click at [878, 488] on img at bounding box center [886, 495] width 57 height 40
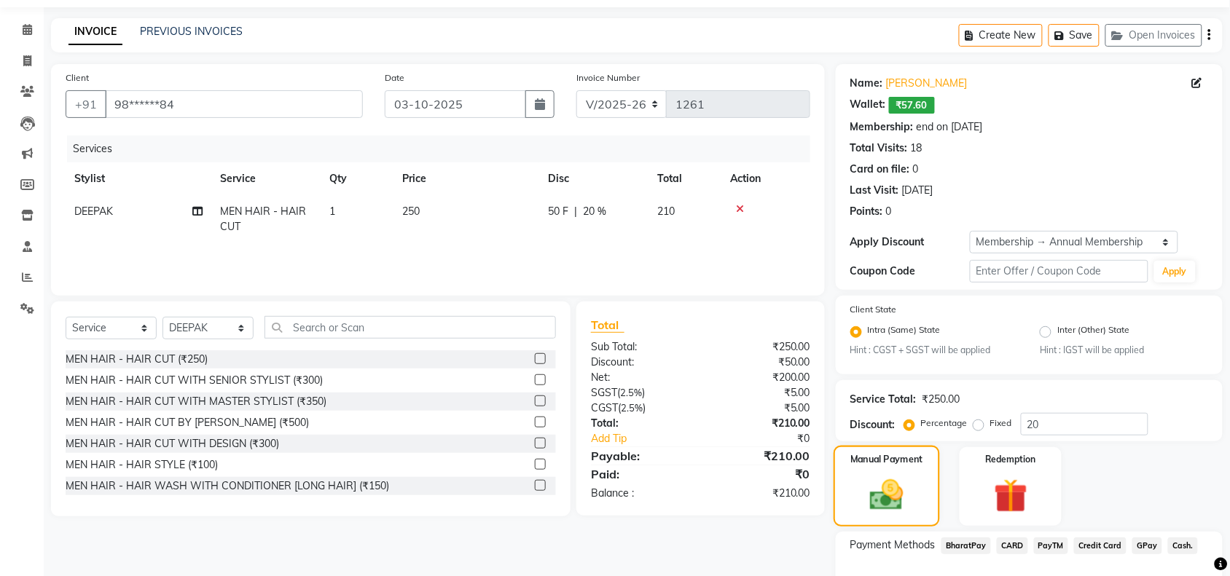
scroll to position [138, 0]
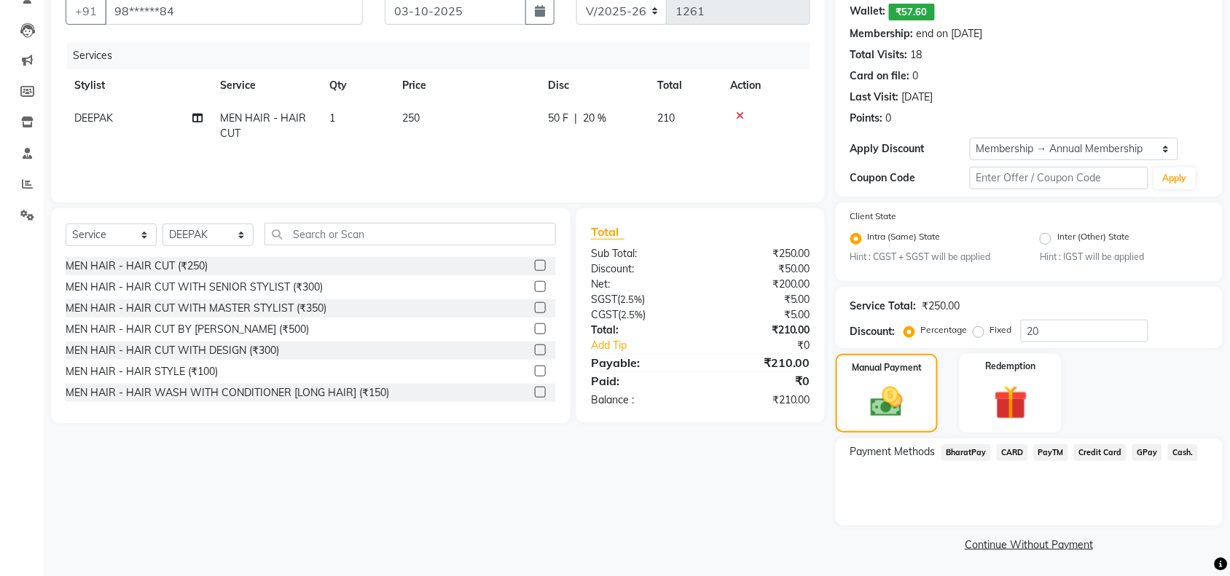
click at [687, 537] on div "Client +91 98******84 Date 03-10-2025 Invoice Number INV/25-26 V/2025-26 1261 S…" at bounding box center [438, 263] width 796 height 585
click at [1009, 452] on span "CARD" at bounding box center [1012, 452] width 31 height 17
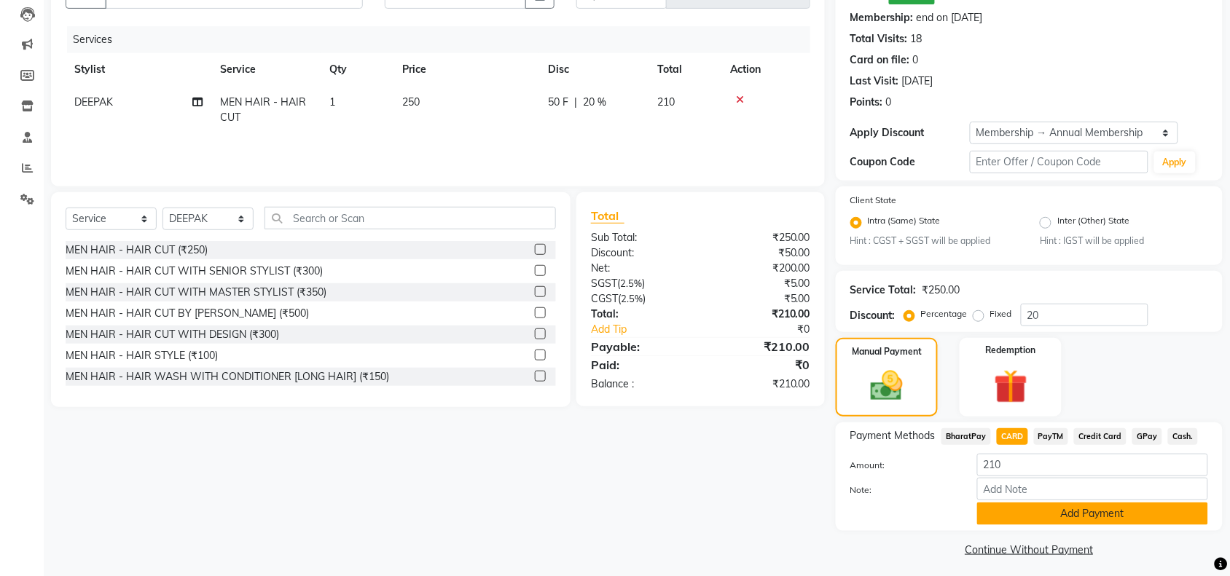
scroll to position [158, 0]
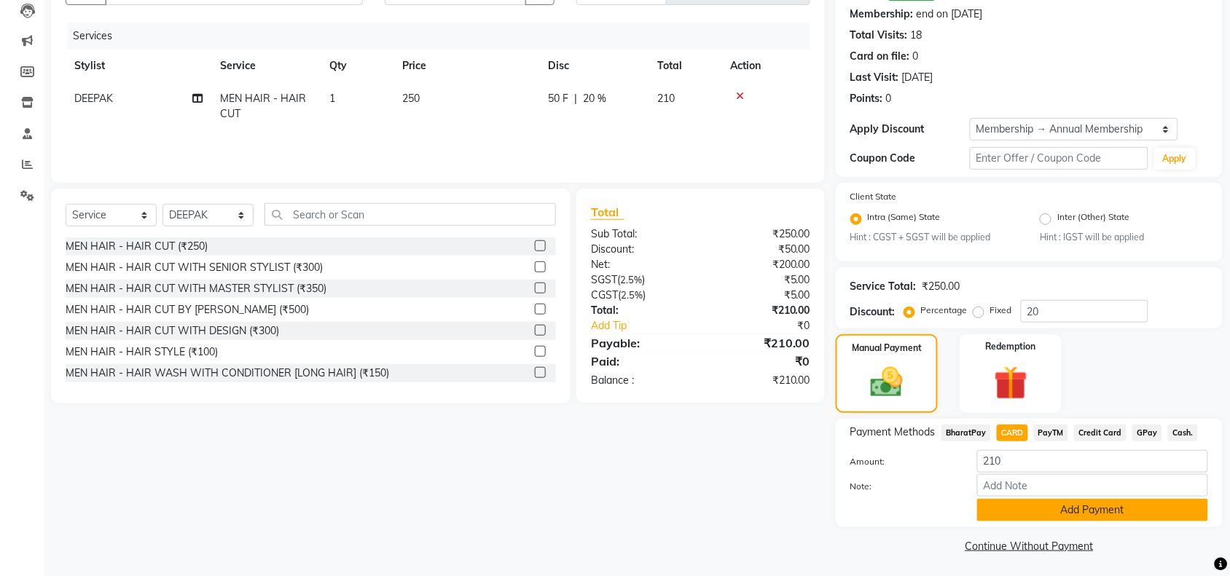
click at [1076, 508] on button "Add Payment" at bounding box center [1092, 510] width 231 height 23
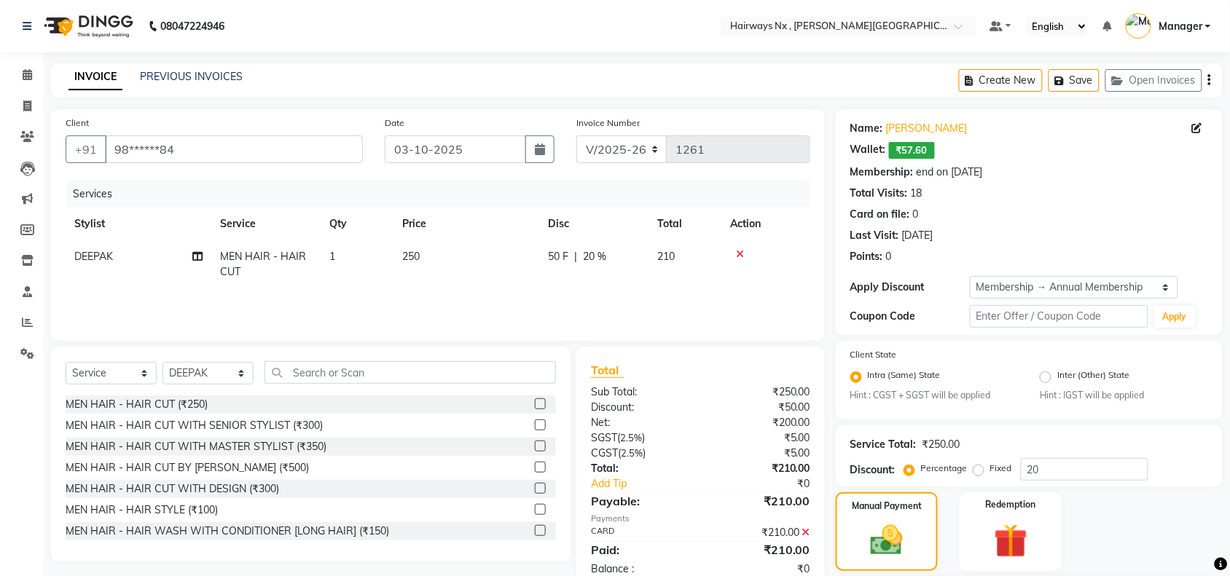
scroll to position [221, 0]
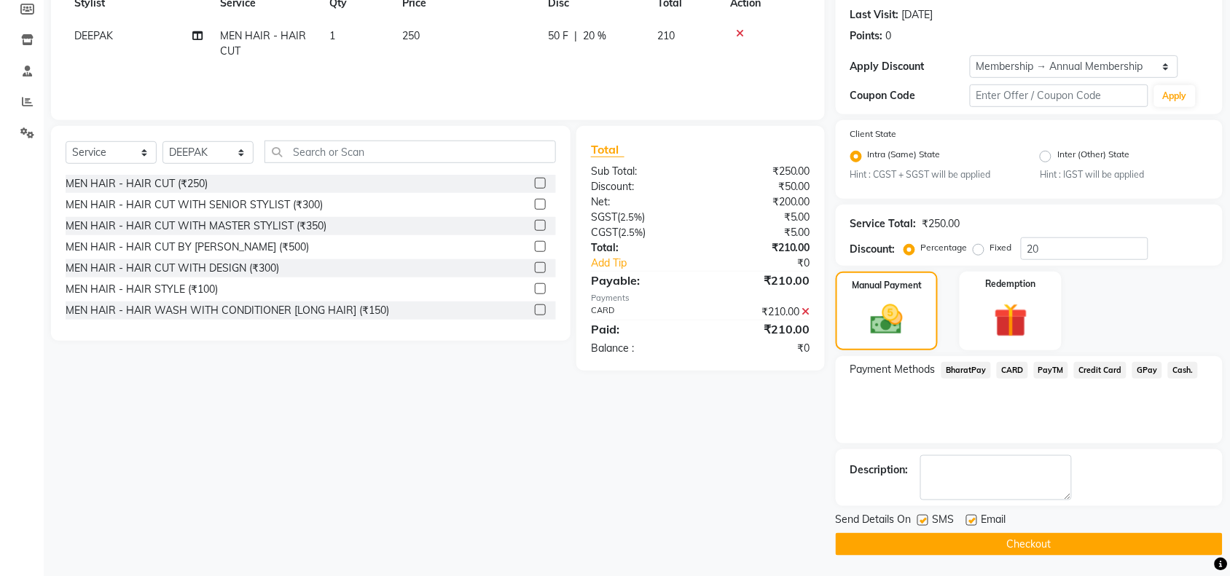
click at [985, 539] on button "Checkout" at bounding box center [1029, 544] width 387 height 23
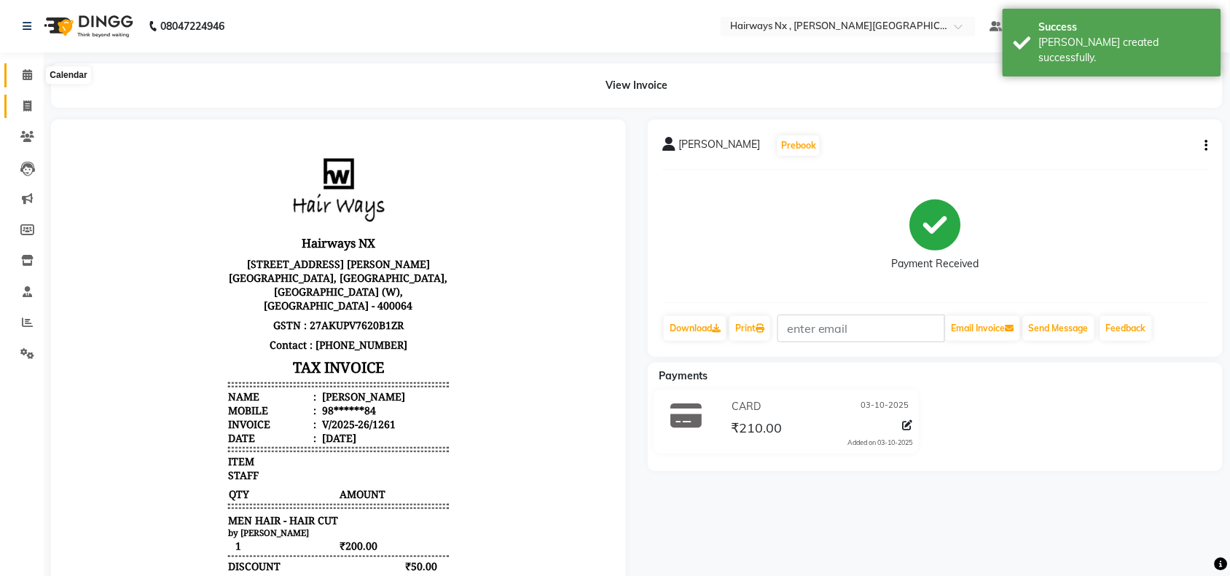
drag, startPoint x: 26, startPoint y: 74, endPoint x: 11, endPoint y: 98, distance: 29.1
click at [26, 74] on icon at bounding box center [27, 74] width 9 height 11
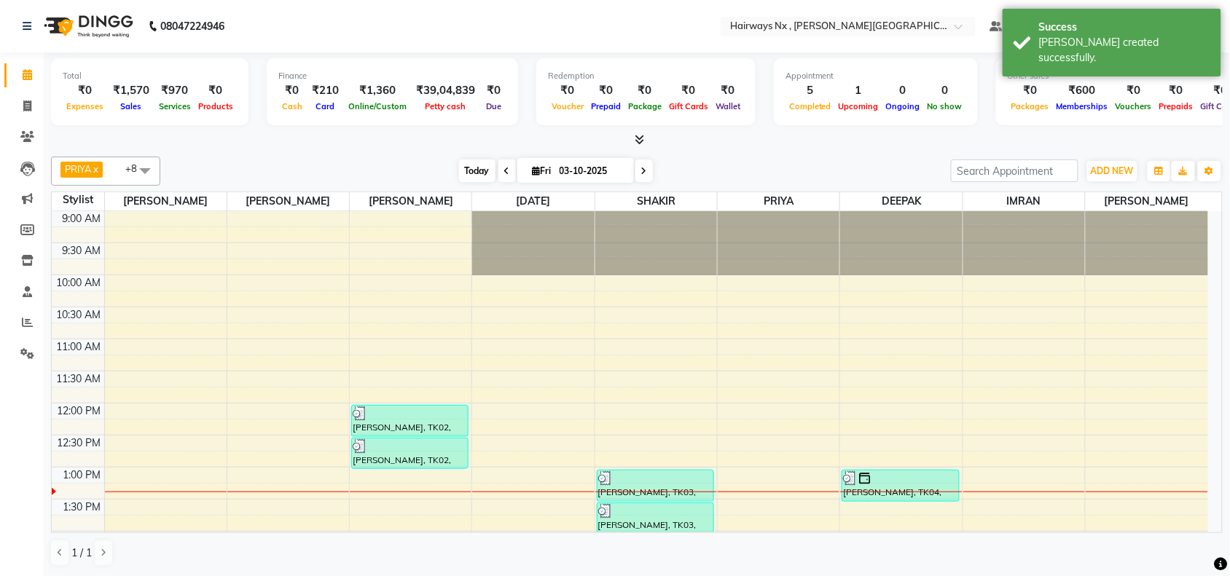
click at [468, 171] on span "Today" at bounding box center [477, 171] width 36 height 23
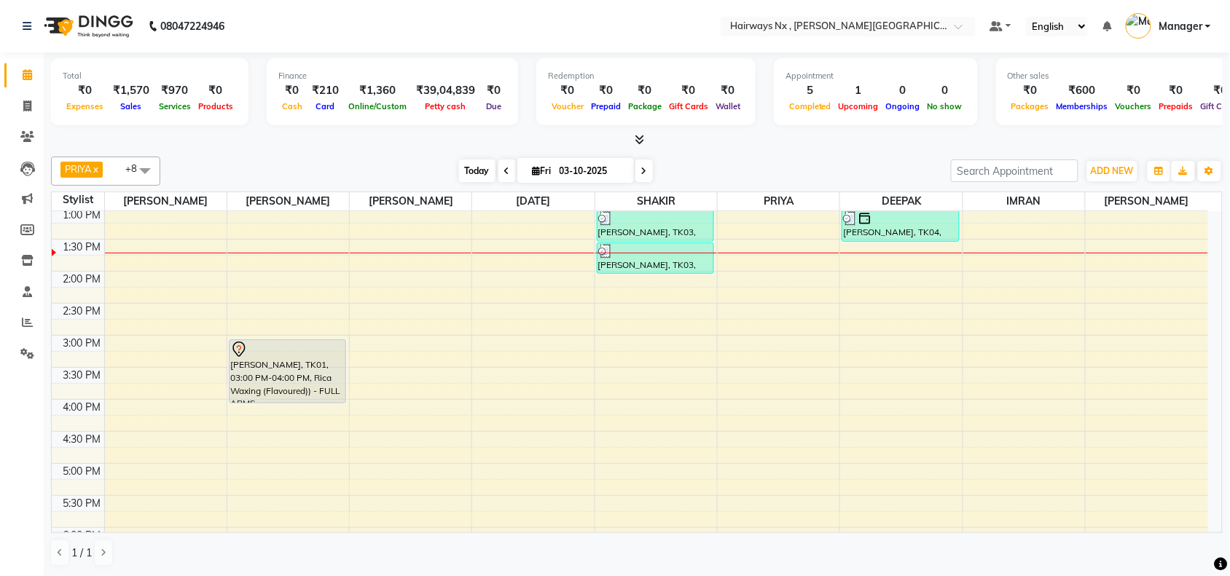
click at [471, 165] on span "Today" at bounding box center [477, 171] width 36 height 23
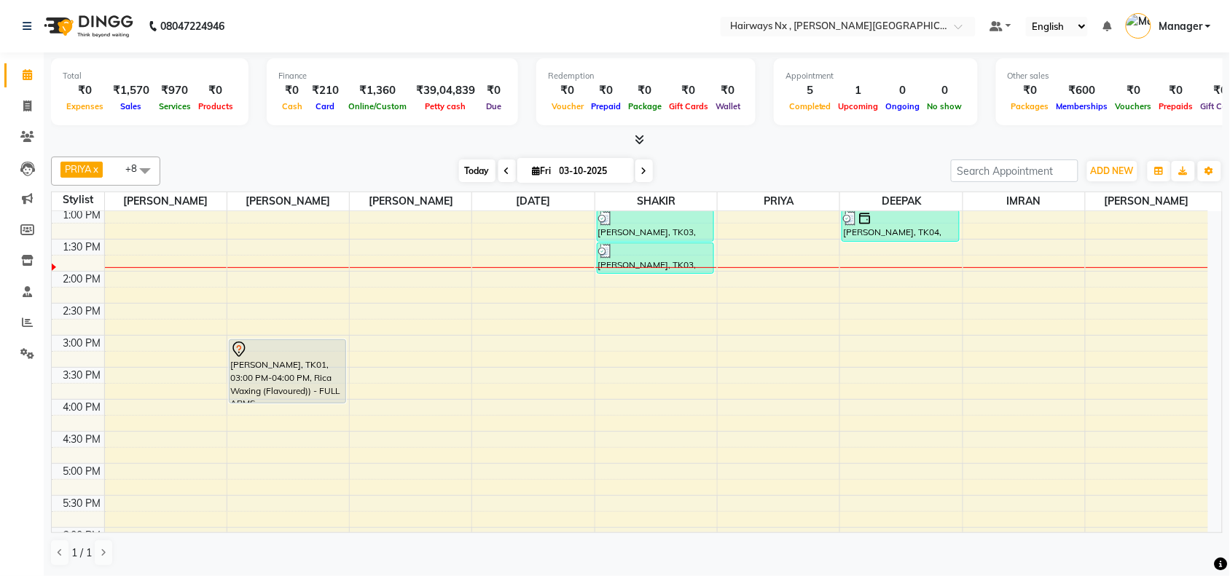
click at [476, 168] on span "Today" at bounding box center [477, 171] width 36 height 23
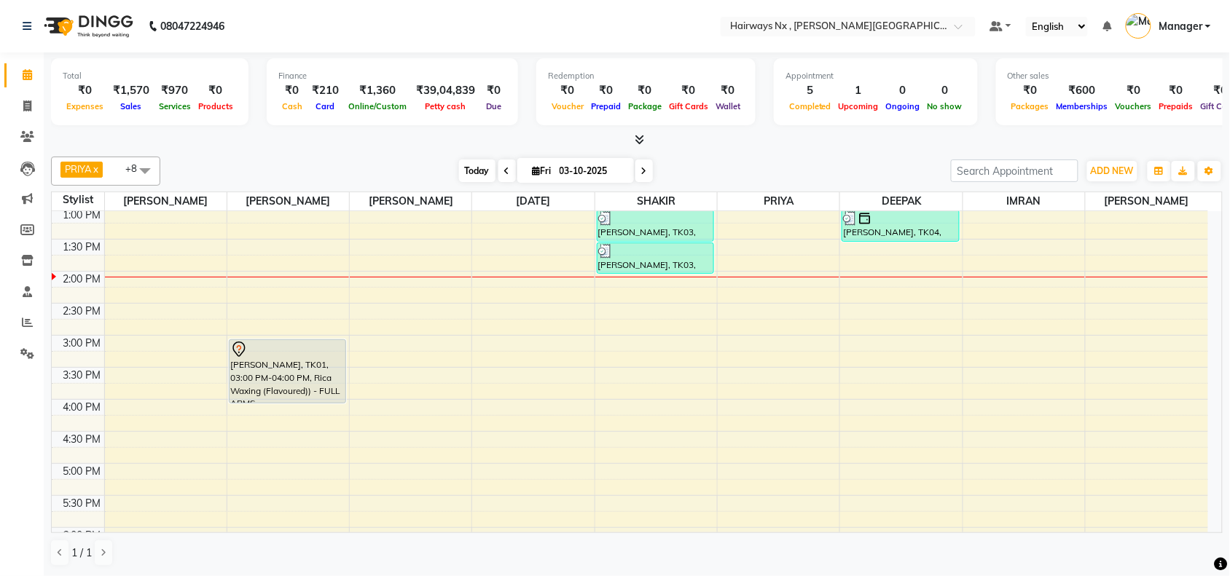
click at [472, 173] on span "Today" at bounding box center [477, 171] width 36 height 23
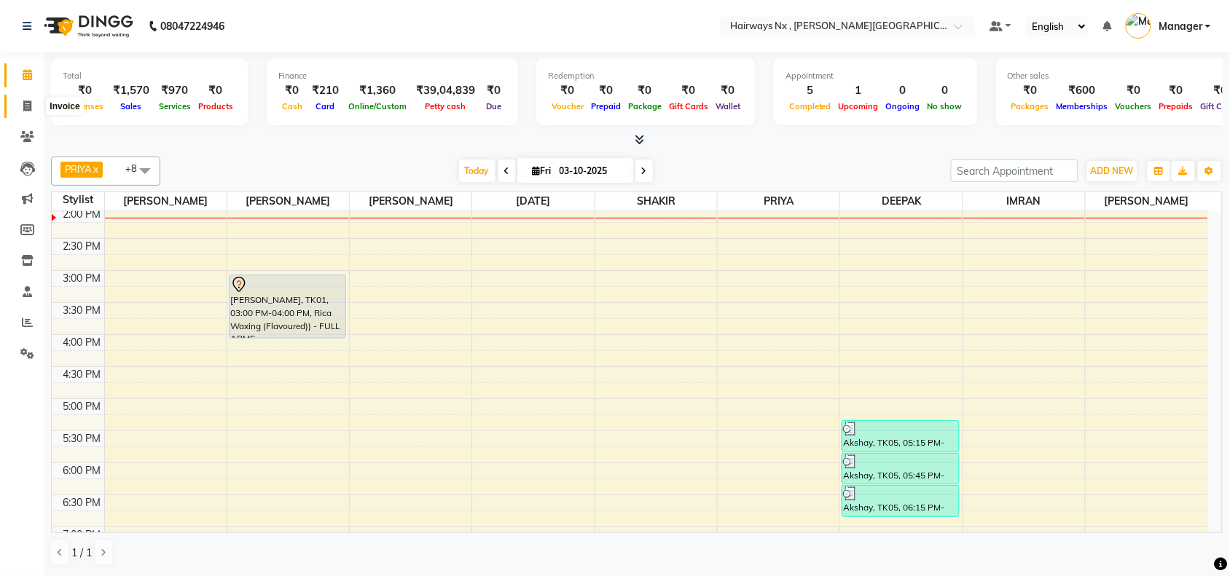
click at [20, 106] on span at bounding box center [27, 106] width 25 height 17
select select "service"
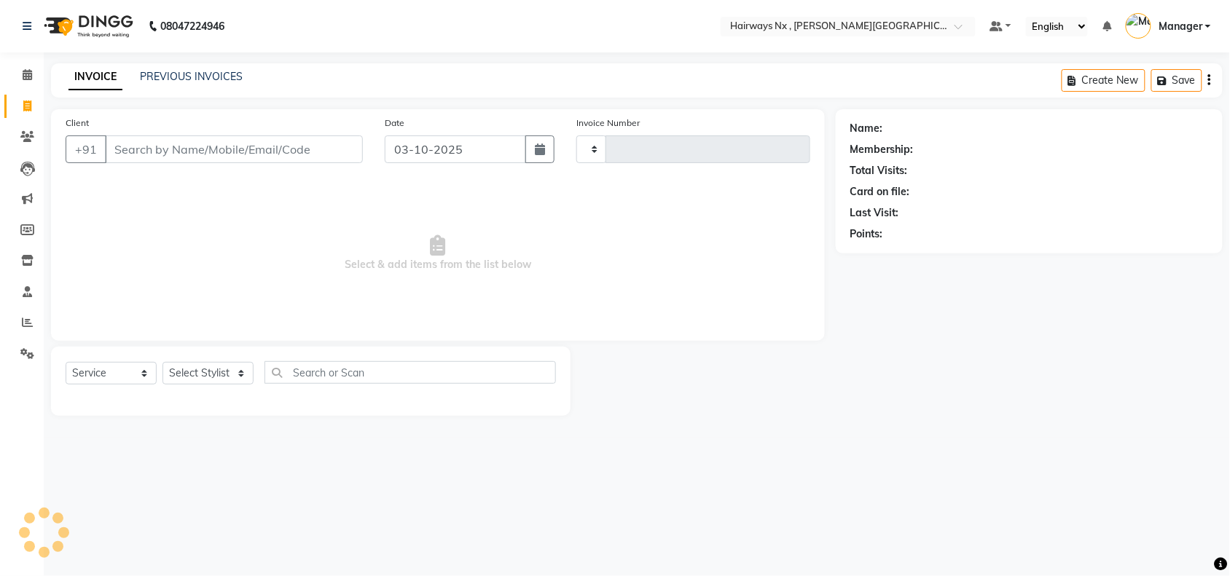
type input "1263"
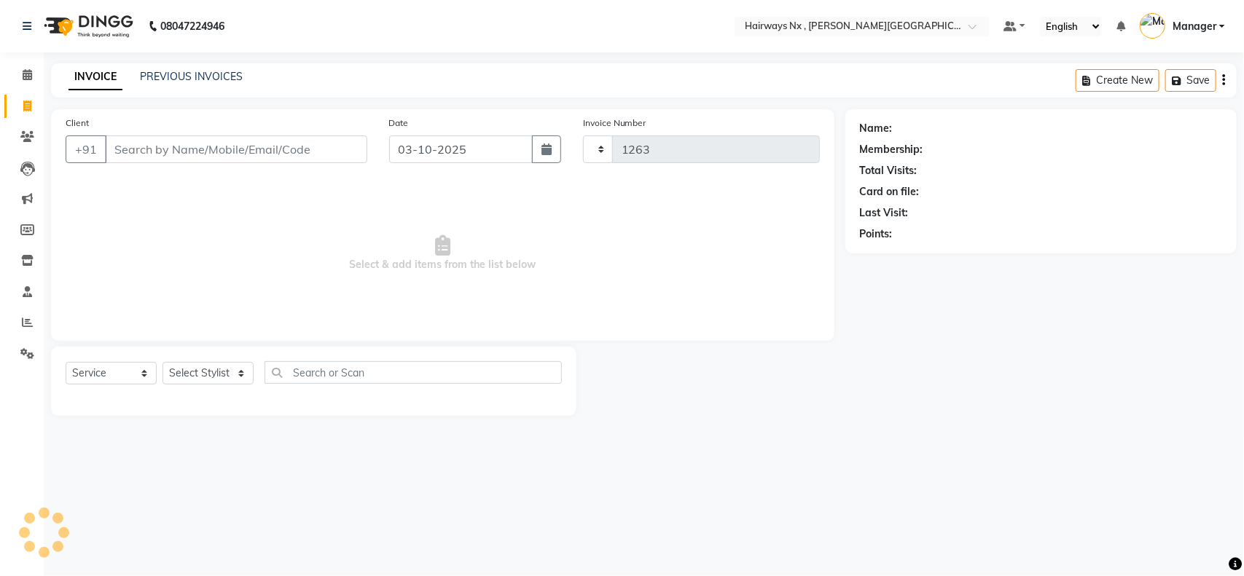
select select "778"
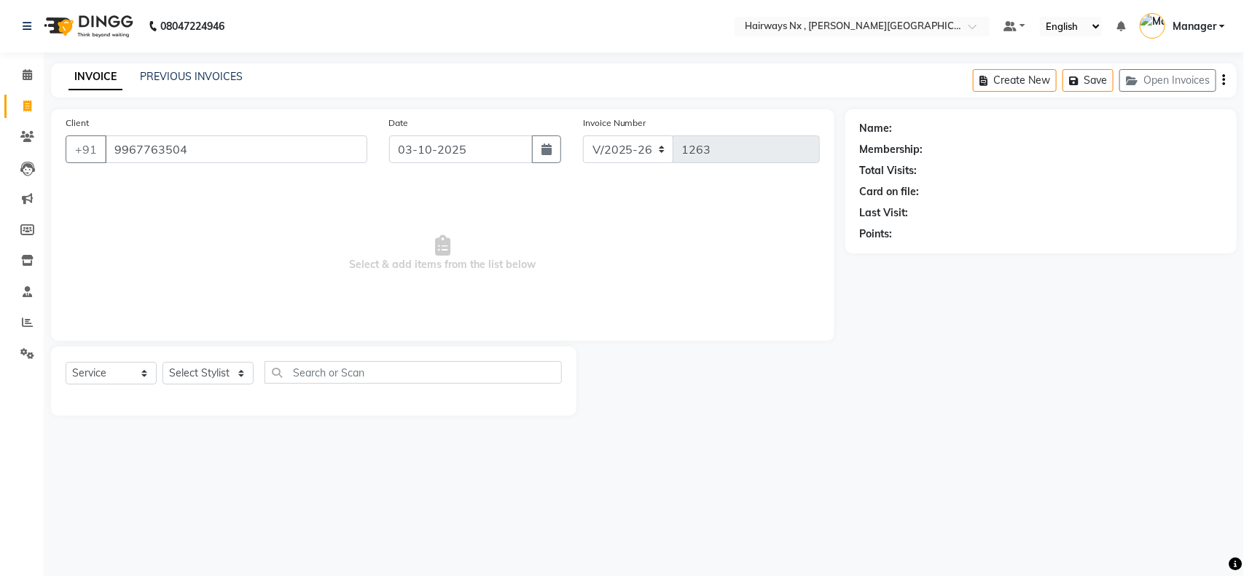
type input "9967763504"
select select "1: Object"
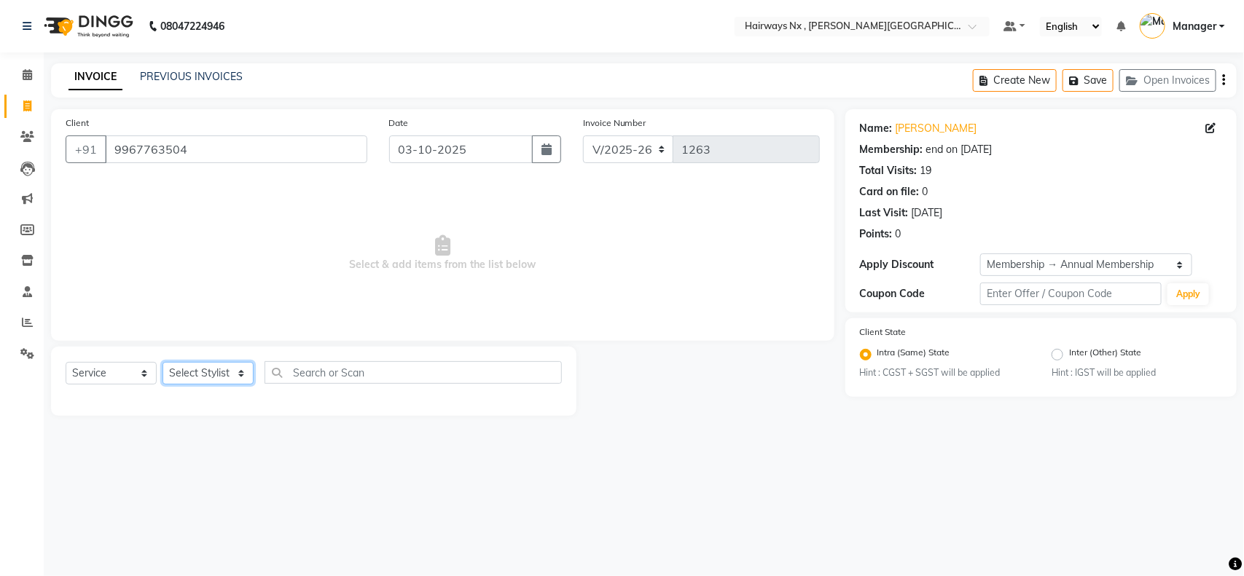
click at [223, 376] on select "Select Stylist ALIM AZAD DEEPAK IMRAN KAMAL SALMANI KASHISH Manager MUZZAMIL PR…" at bounding box center [207, 373] width 91 height 23
select select "86029"
click at [162, 362] on select "Select Stylist ALIM AZAD DEEPAK IMRAN KAMAL SALMANI KASHISH Manager MUZZAMIL PR…" at bounding box center [207, 373] width 91 height 23
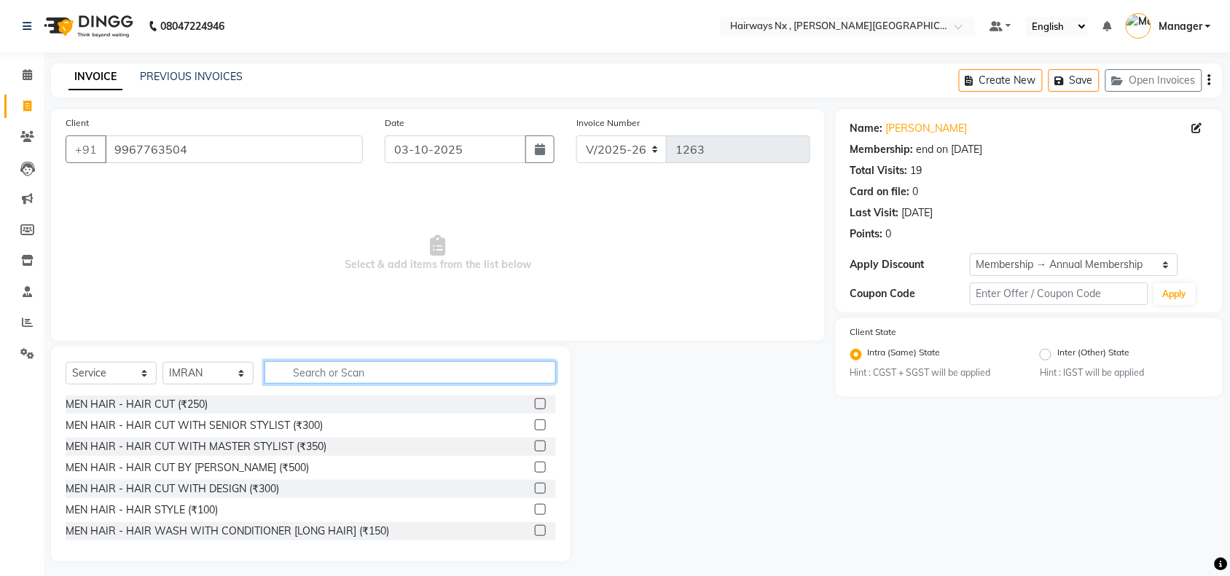
click at [381, 377] on input "text" at bounding box center [409, 372] width 291 height 23
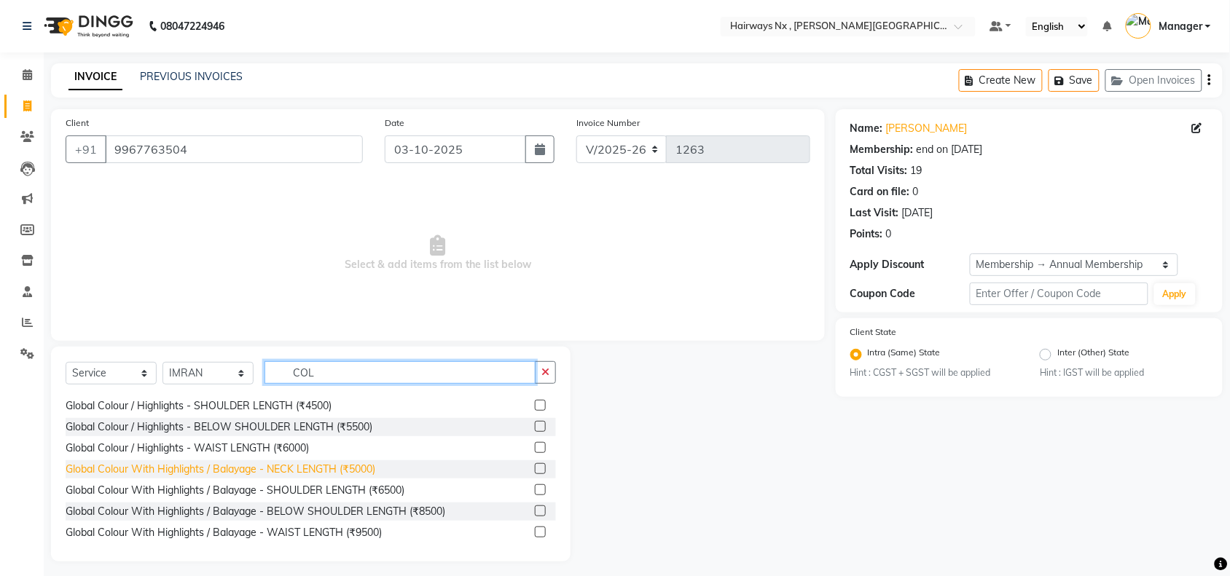
scroll to position [182, 0]
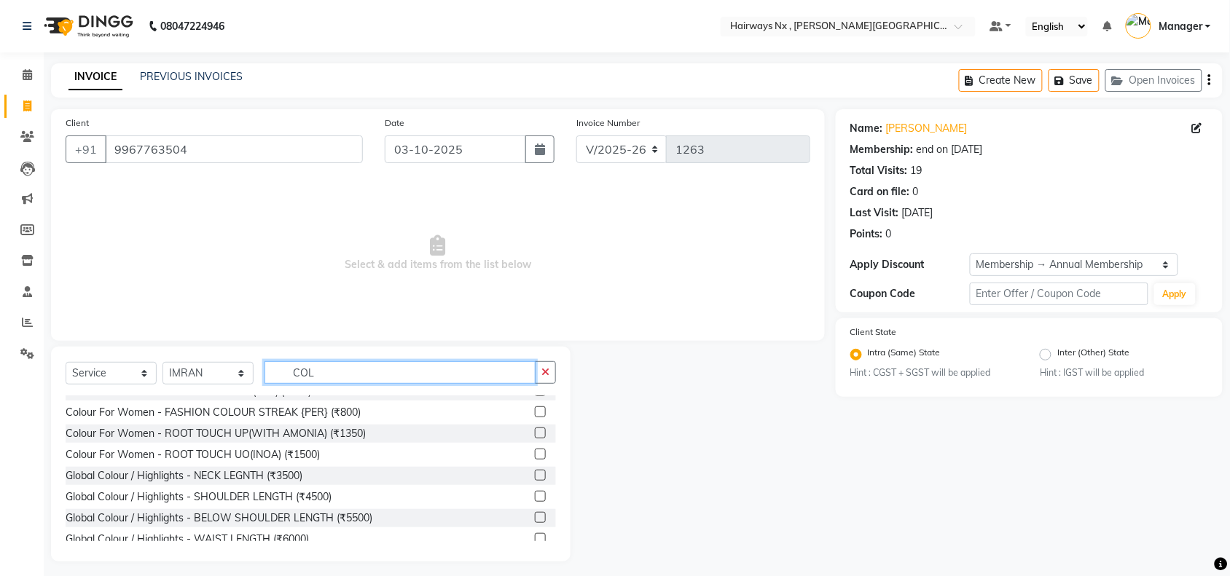
type input "COL"
click at [535, 453] on label at bounding box center [540, 454] width 11 height 11
click at [535, 453] on input "checkbox" at bounding box center [539, 454] width 9 height 9
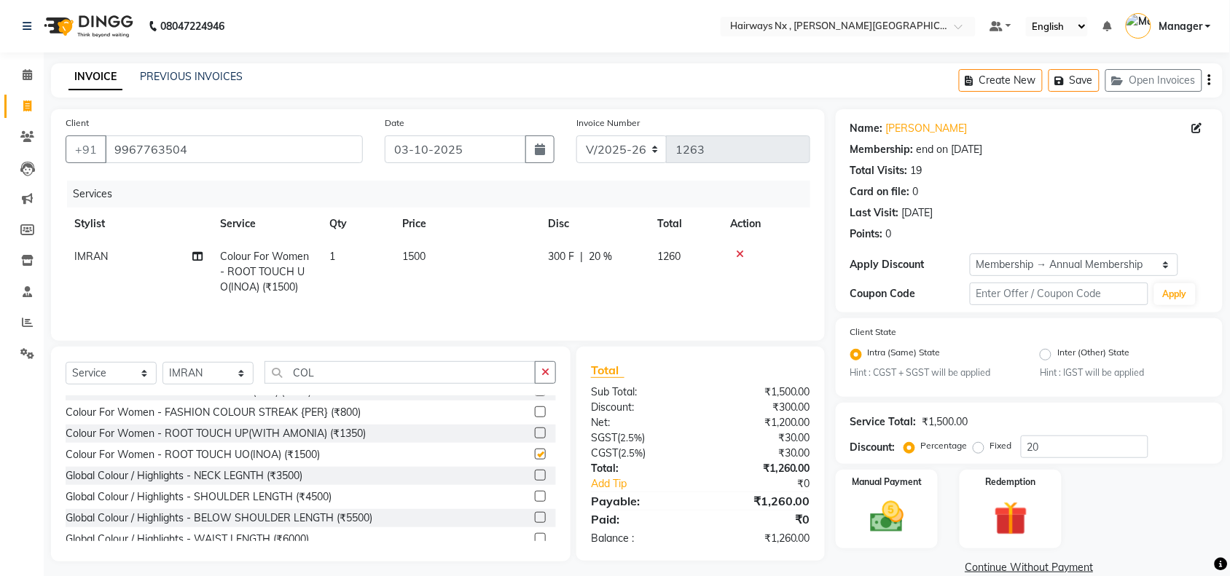
checkbox input "false"
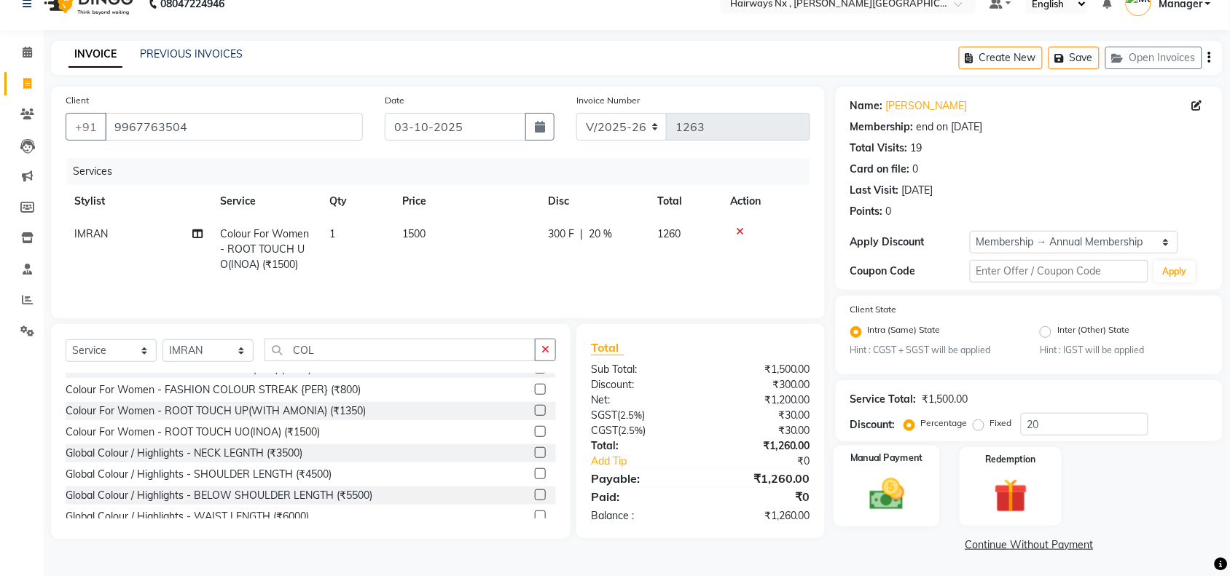
click at [864, 503] on img at bounding box center [886, 495] width 57 height 40
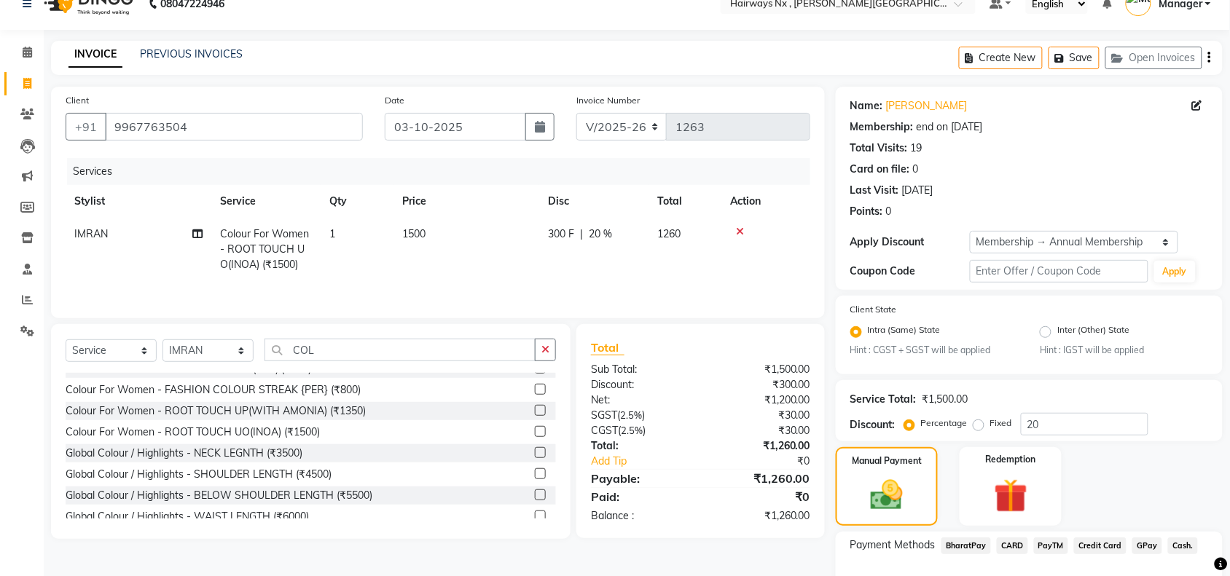
scroll to position [115, 0]
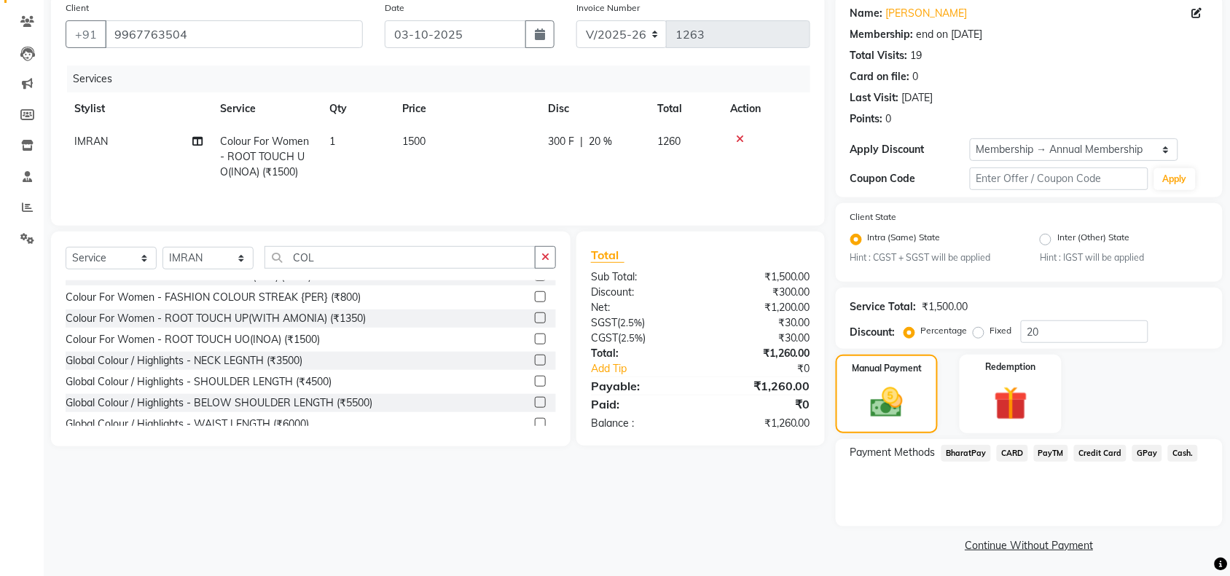
click at [1147, 453] on span "GPay" at bounding box center [1147, 453] width 30 height 17
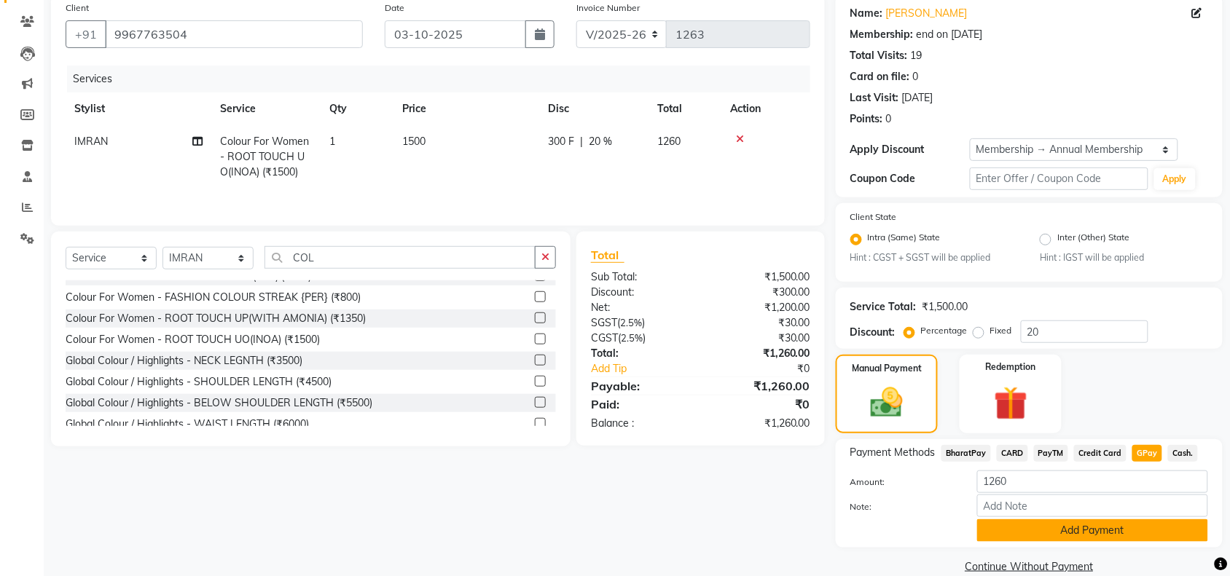
scroll to position [136, 0]
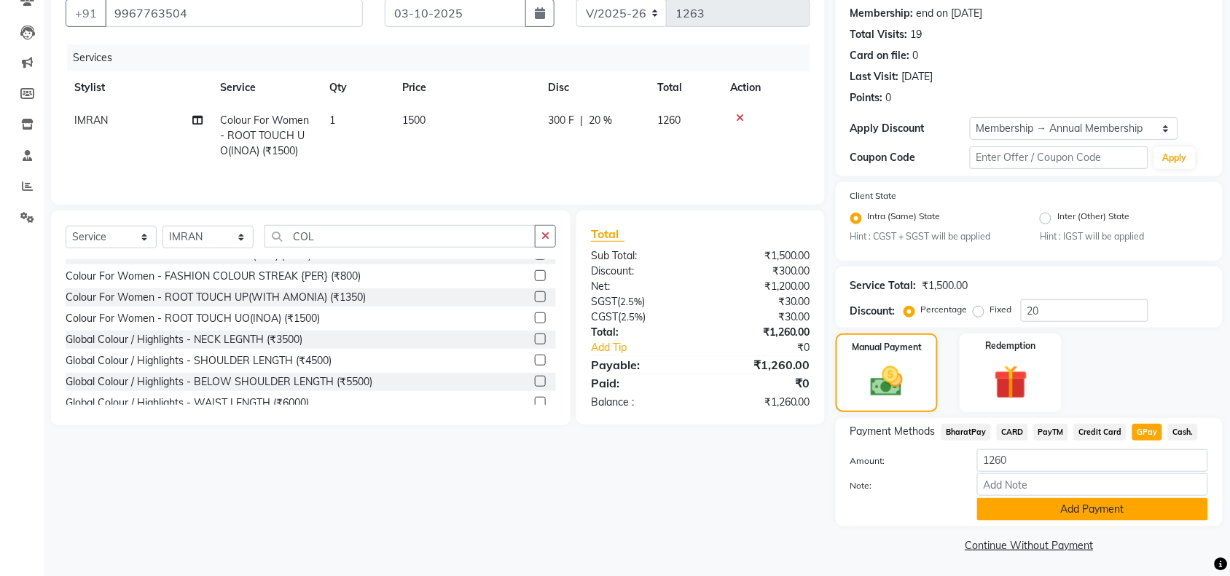
click at [1026, 508] on button "Add Payment" at bounding box center [1092, 509] width 231 height 23
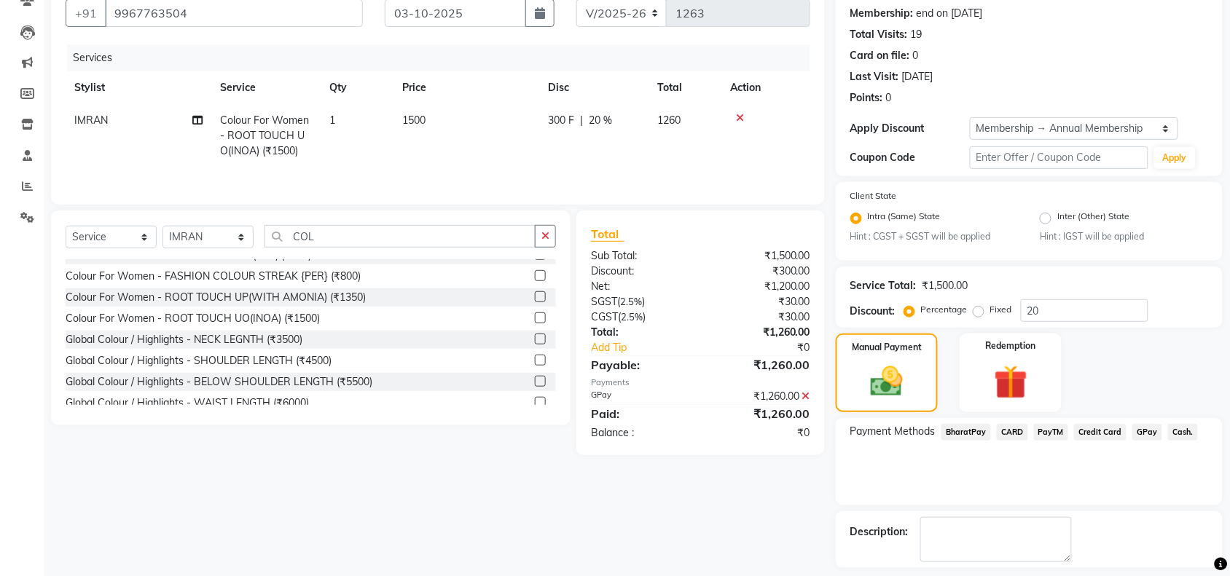
scroll to position [198, 0]
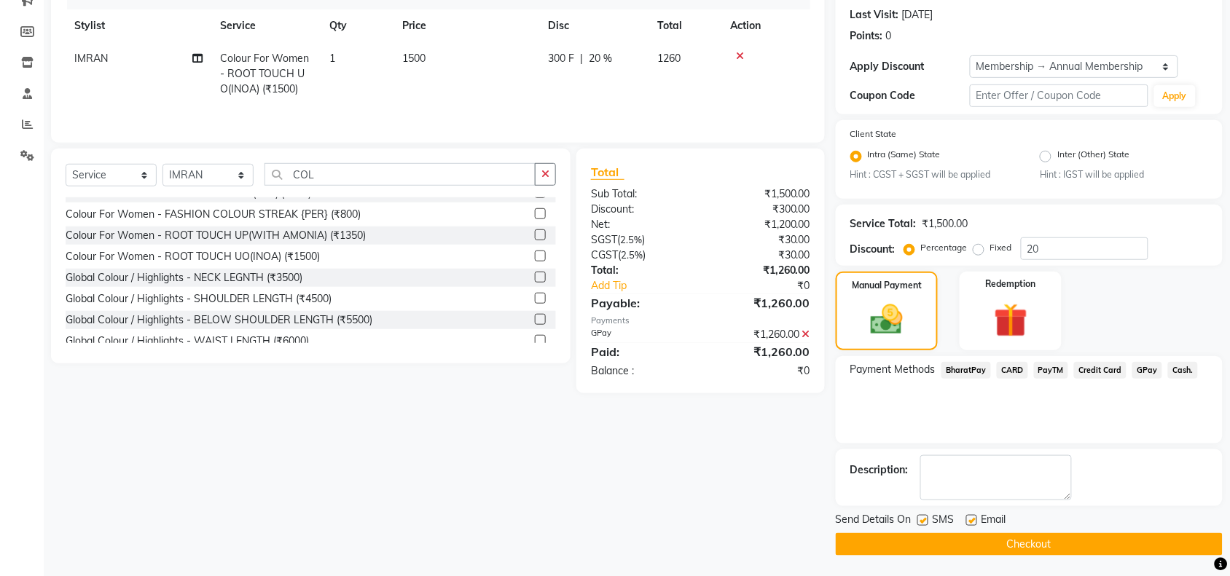
click at [967, 543] on button "Checkout" at bounding box center [1029, 544] width 387 height 23
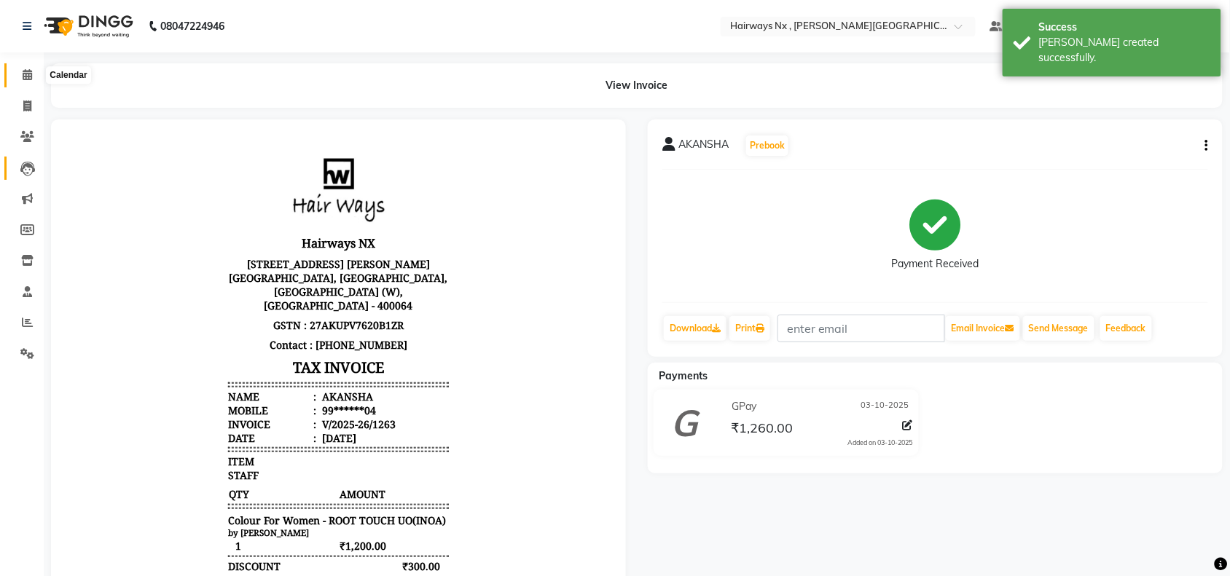
drag, startPoint x: 26, startPoint y: 74, endPoint x: 23, endPoint y: 173, distance: 99.1
click at [26, 74] on icon at bounding box center [27, 74] width 9 height 11
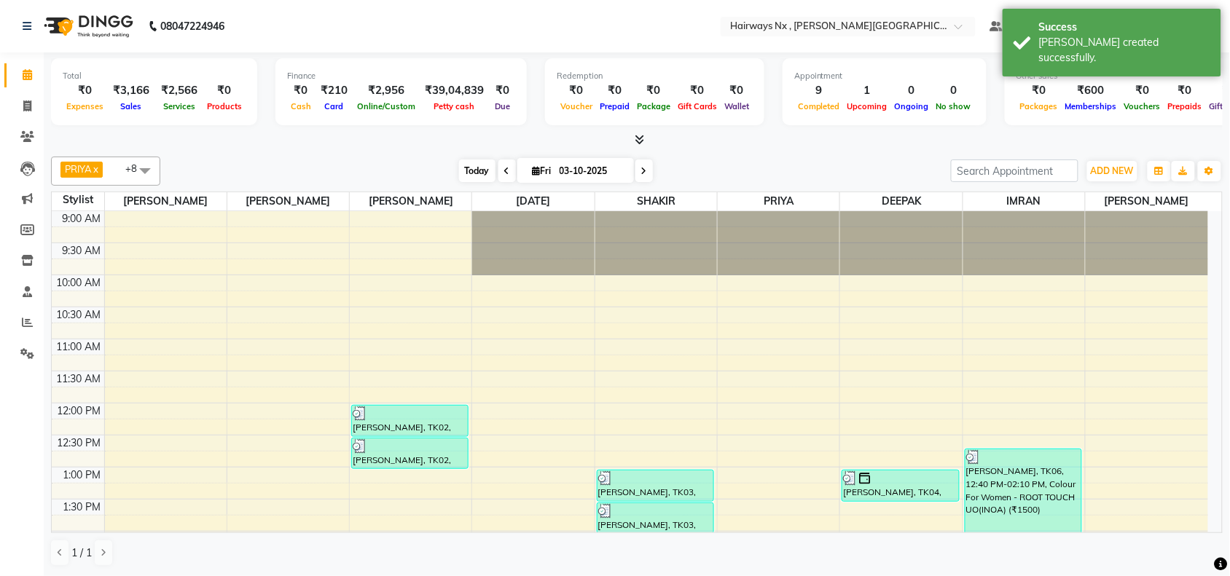
click at [471, 173] on span "Today" at bounding box center [477, 171] width 36 height 23
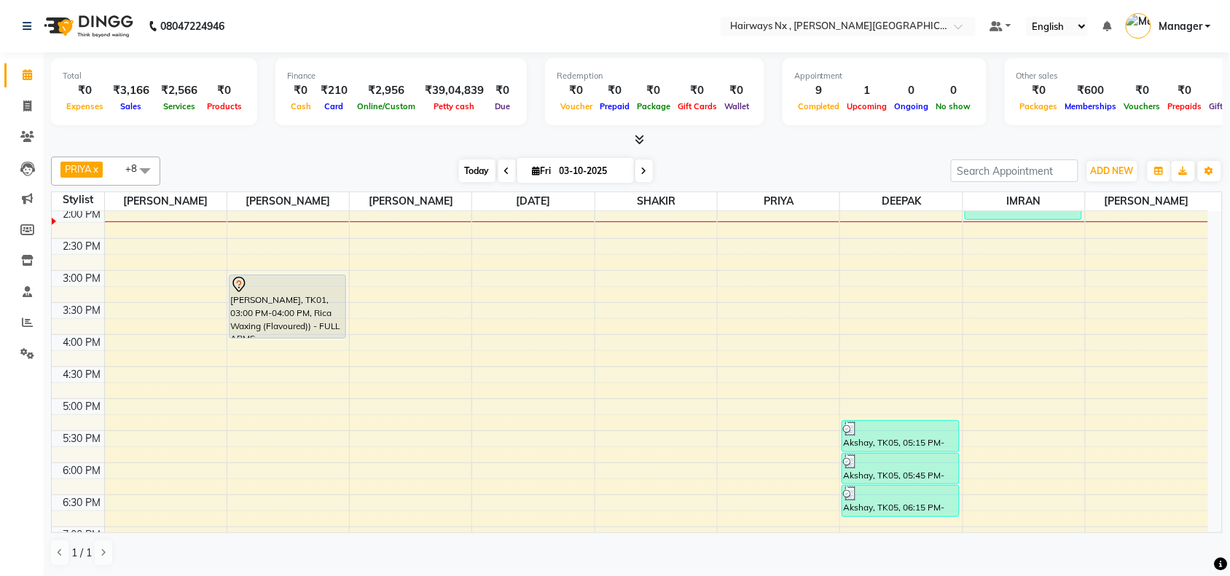
click at [472, 171] on span "Today" at bounding box center [477, 171] width 36 height 23
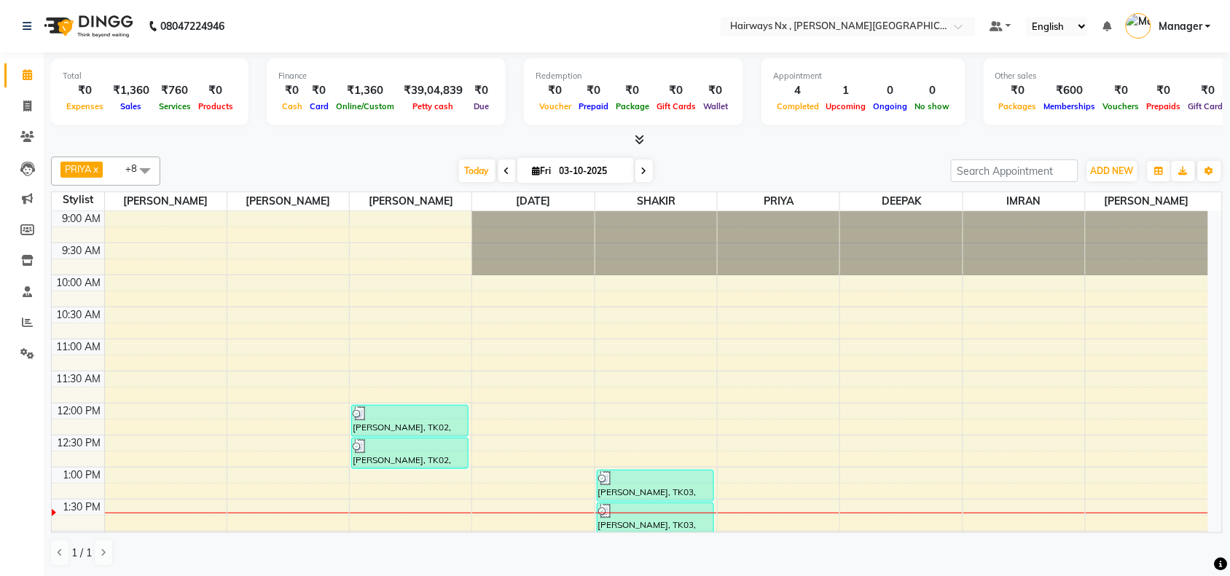
click at [471, 169] on span "Today" at bounding box center [477, 171] width 36 height 23
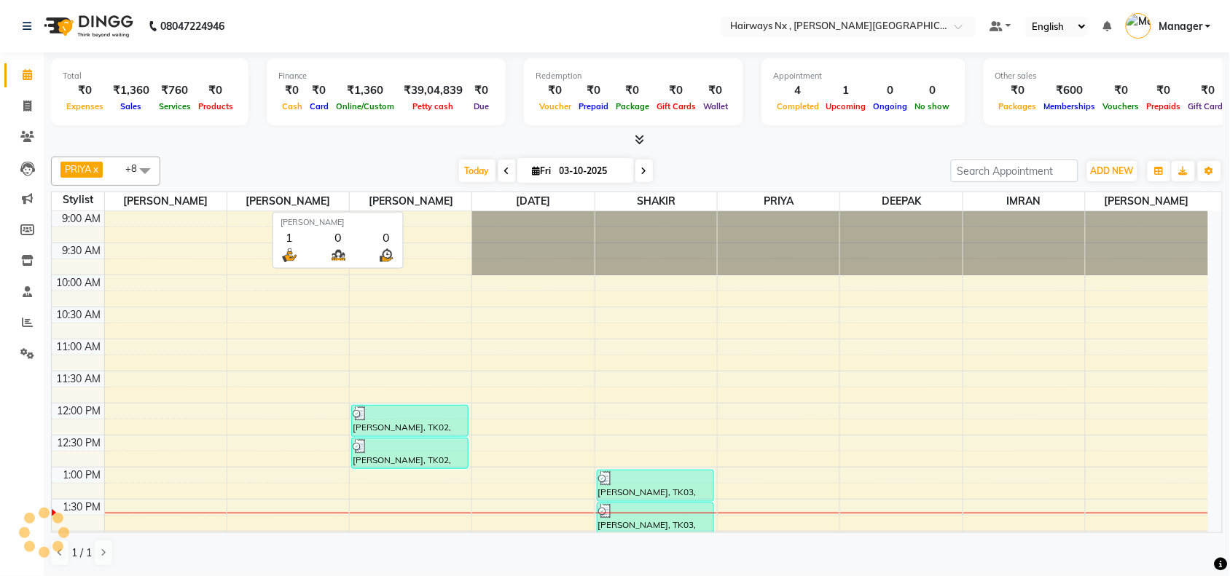
scroll to position [260, 0]
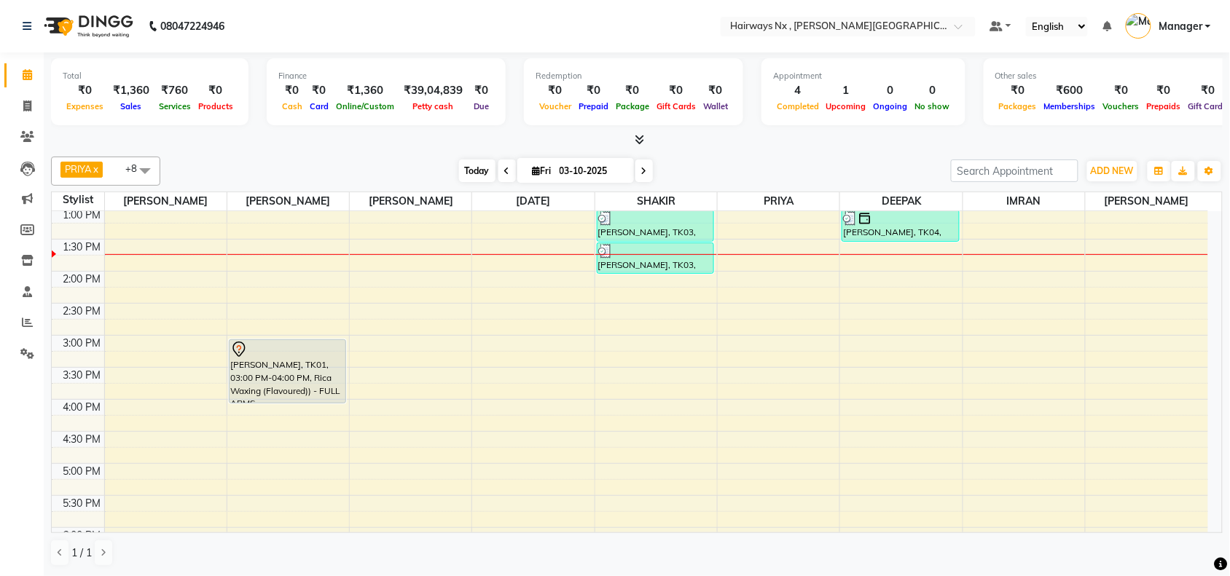
click at [463, 170] on span "Today" at bounding box center [477, 171] width 36 height 23
click at [522, 241] on div "9:00 AM 9:30 AM 10:00 AM 10:30 AM 11:00 AM 11:30 AM 12:00 PM 12:30 PM 1:00 PM 1…" at bounding box center [630, 399] width 1156 height 897
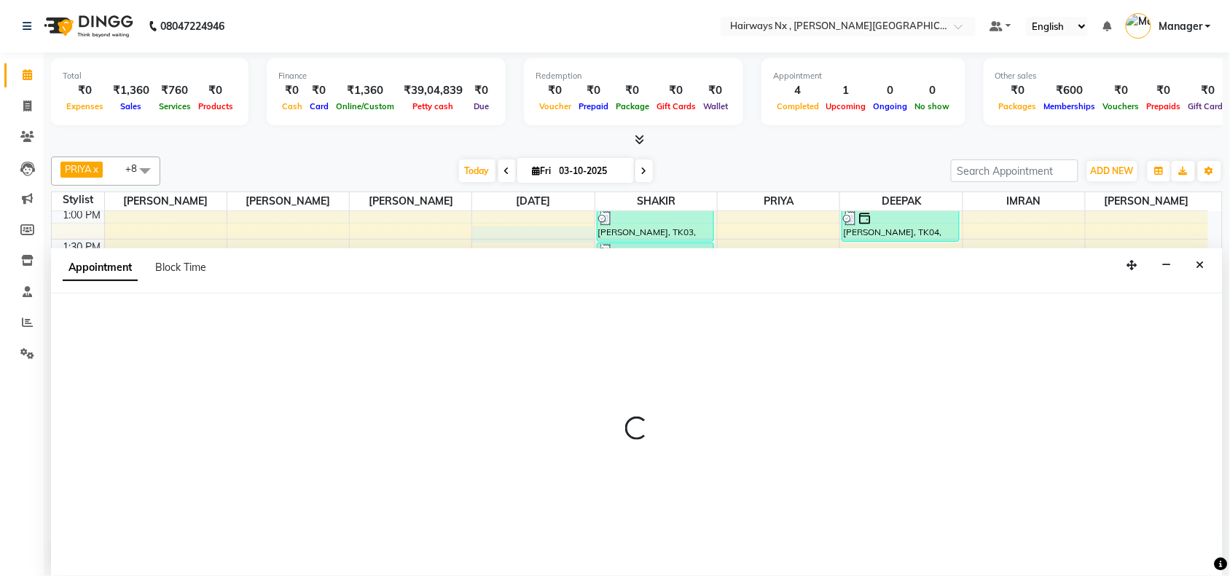
scroll to position [1, 0]
select select "66431"
select select "tentative"
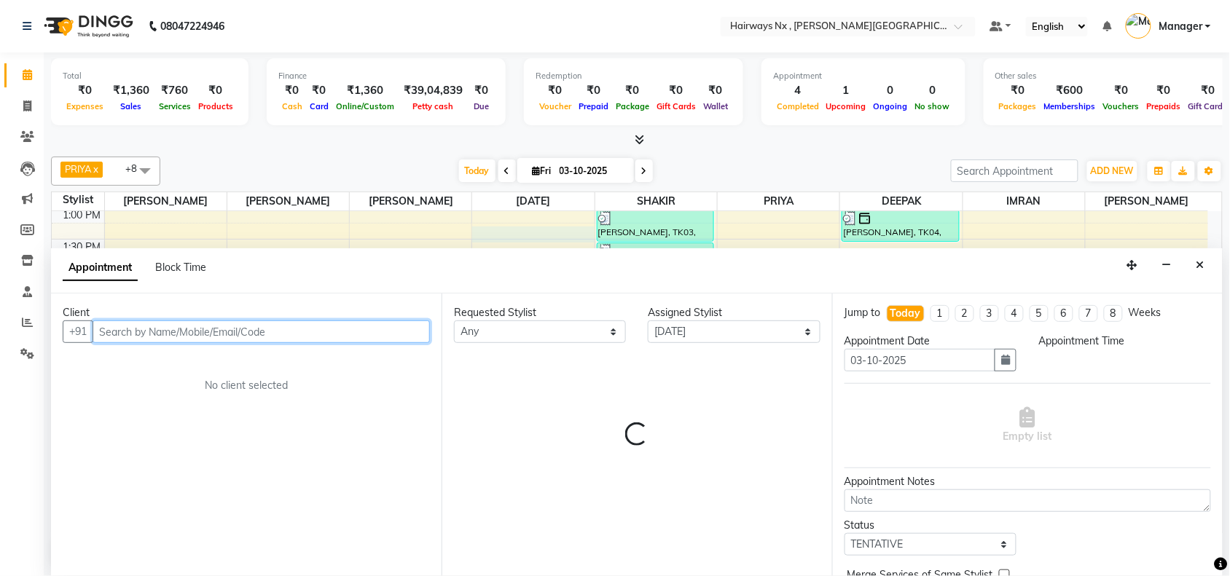
select select "795"
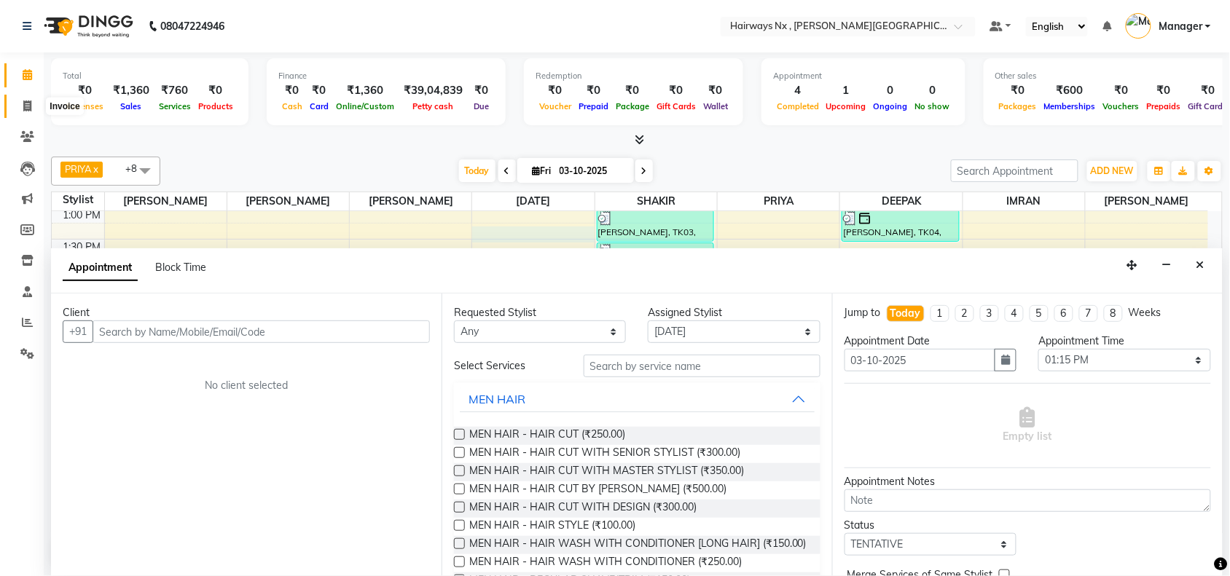
click at [26, 103] on icon at bounding box center [27, 106] width 8 height 11
select select "778"
select select "service"
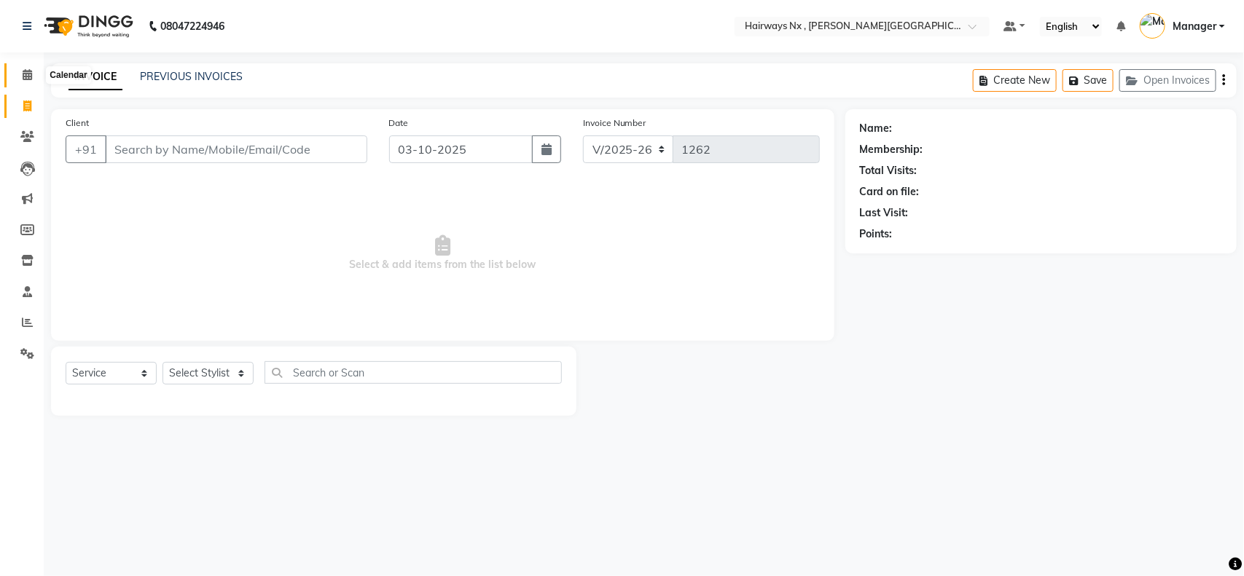
click at [25, 74] on icon at bounding box center [27, 74] width 9 height 11
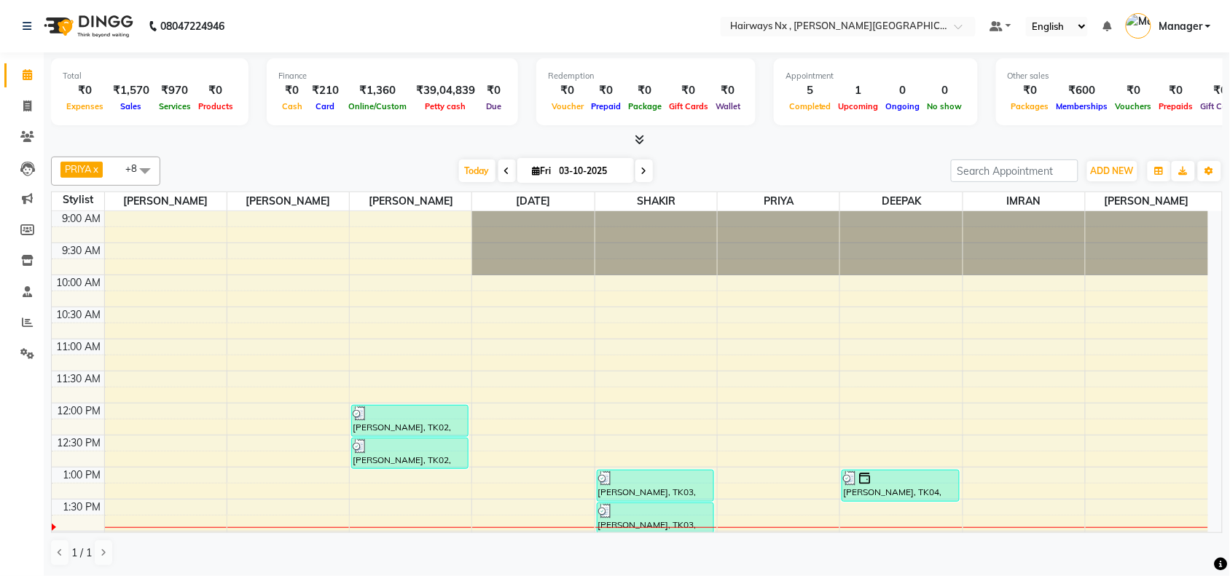
scroll to position [260, 0]
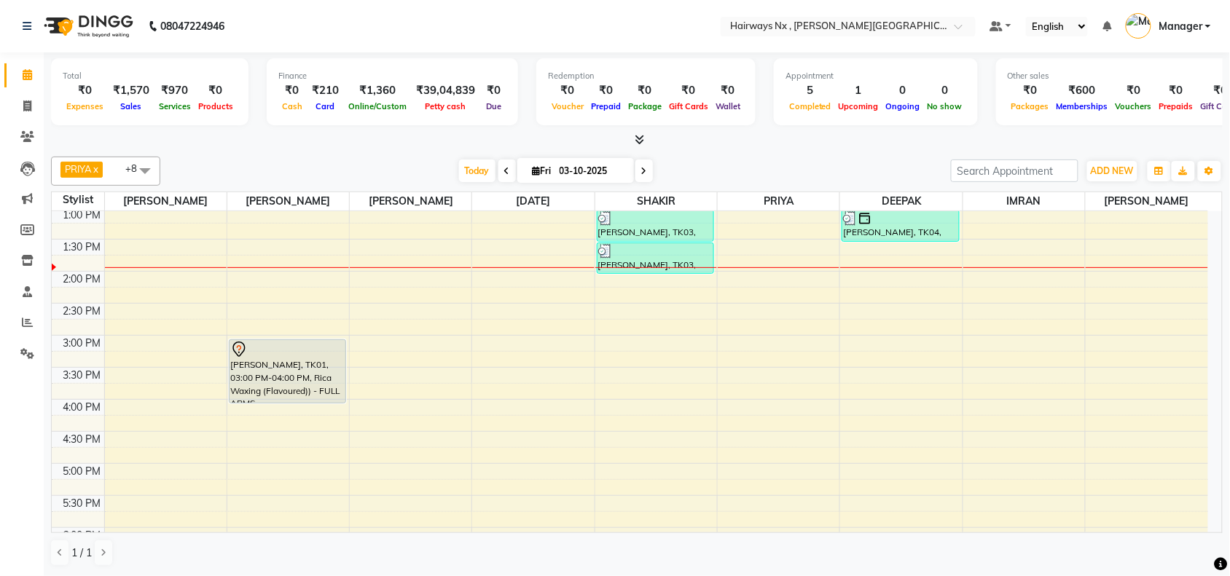
click at [466, 159] on div "PRIYA x [DATE][PERSON_NAME] x [PERSON_NAME] x DEEPAK x IMRAN x UMAR x [PERSON_N…" at bounding box center [636, 171] width 1171 height 29
click at [475, 177] on span "Today" at bounding box center [477, 171] width 36 height 23
click at [478, 171] on span "Today" at bounding box center [477, 171] width 36 height 23
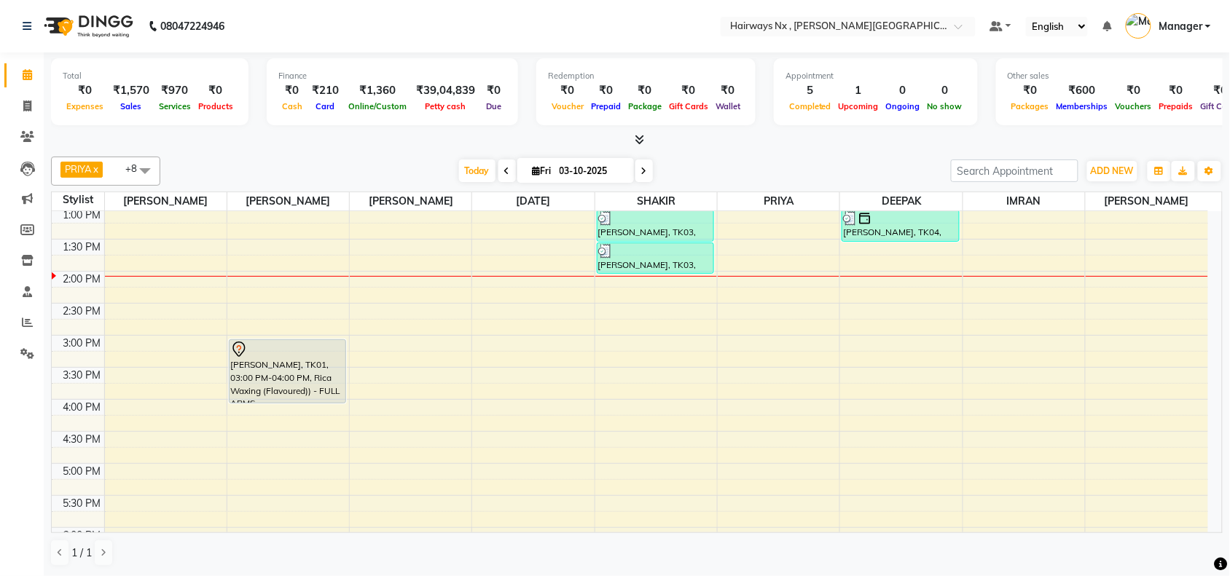
click at [889, 499] on div "9:00 AM 9:30 AM 10:00 AM 10:30 AM 11:00 AM 11:30 AM 12:00 PM 12:30 PM 1:00 PM 1…" at bounding box center [630, 399] width 1156 height 897
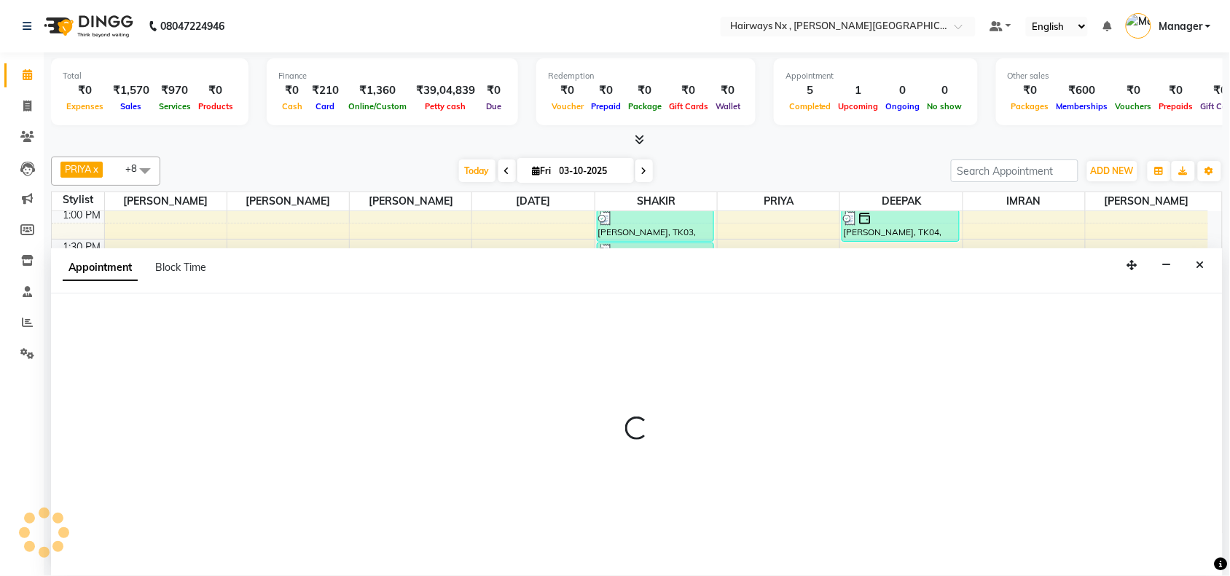
scroll to position [1, 0]
select select "86028"
select select "tentative"
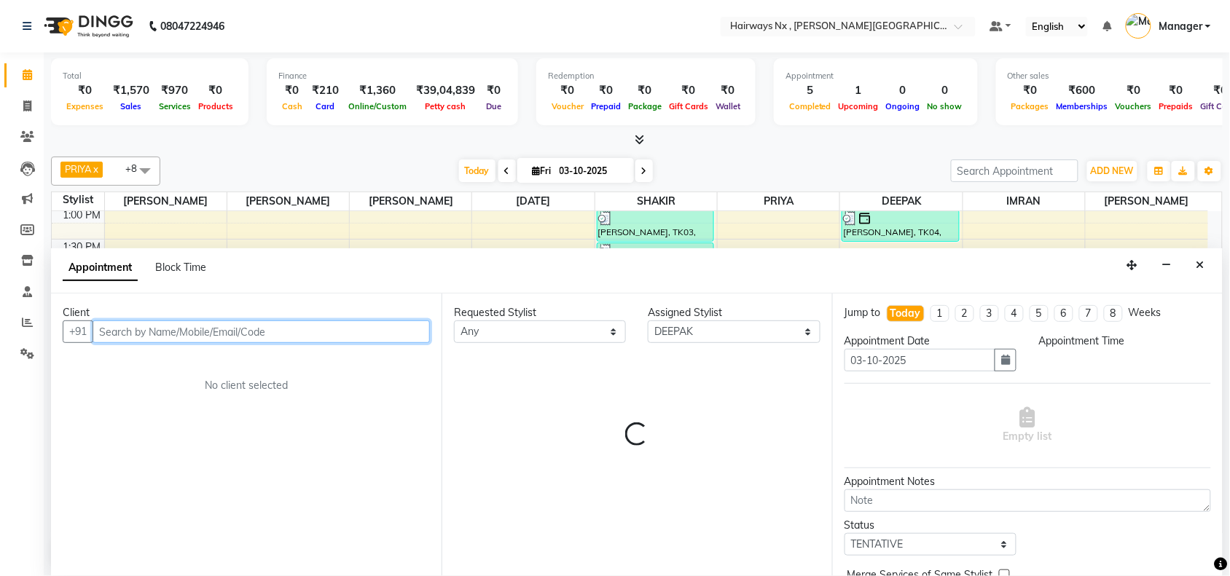
select select "1035"
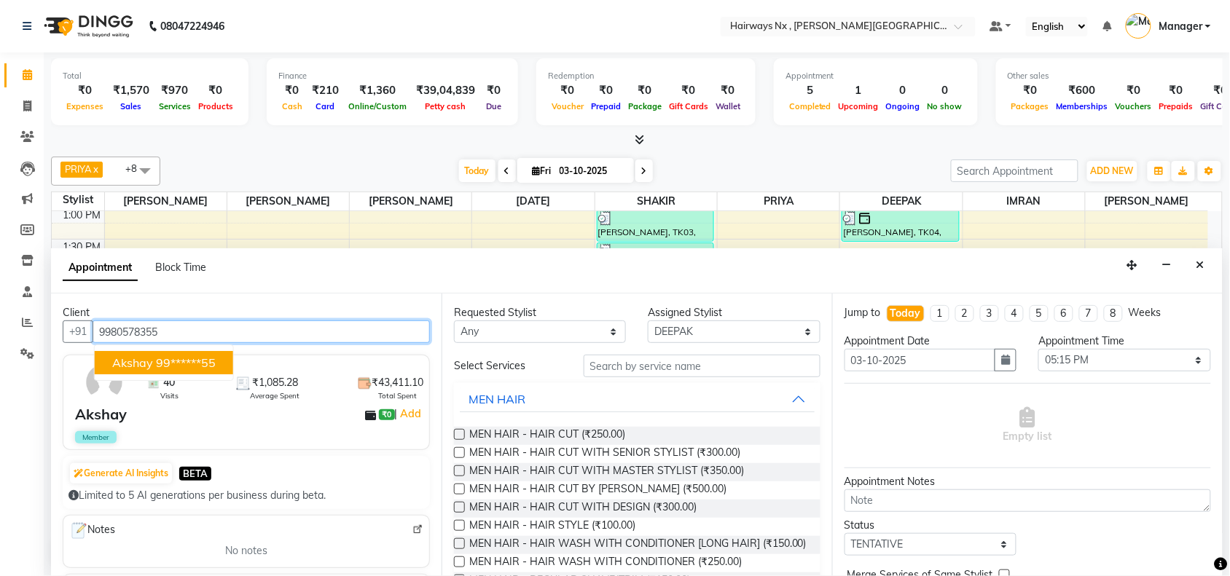
click at [139, 356] on span "Akshay" at bounding box center [132, 363] width 41 height 15
type input "99******55"
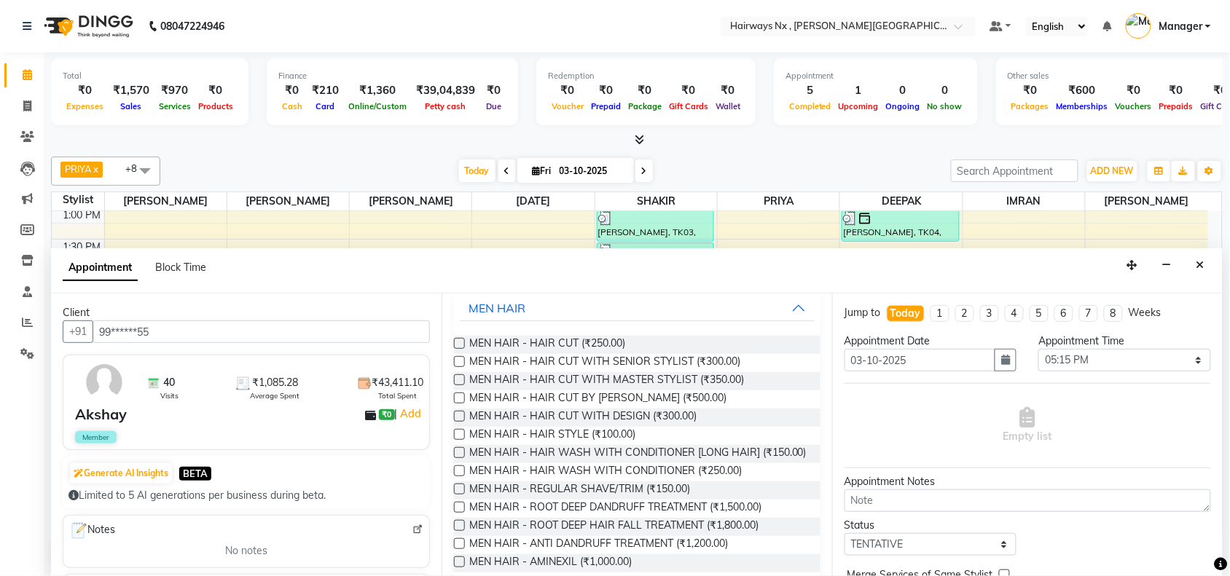
click at [457, 436] on label at bounding box center [459, 434] width 11 height 11
click at [457, 436] on input "checkbox" at bounding box center [458, 435] width 9 height 9
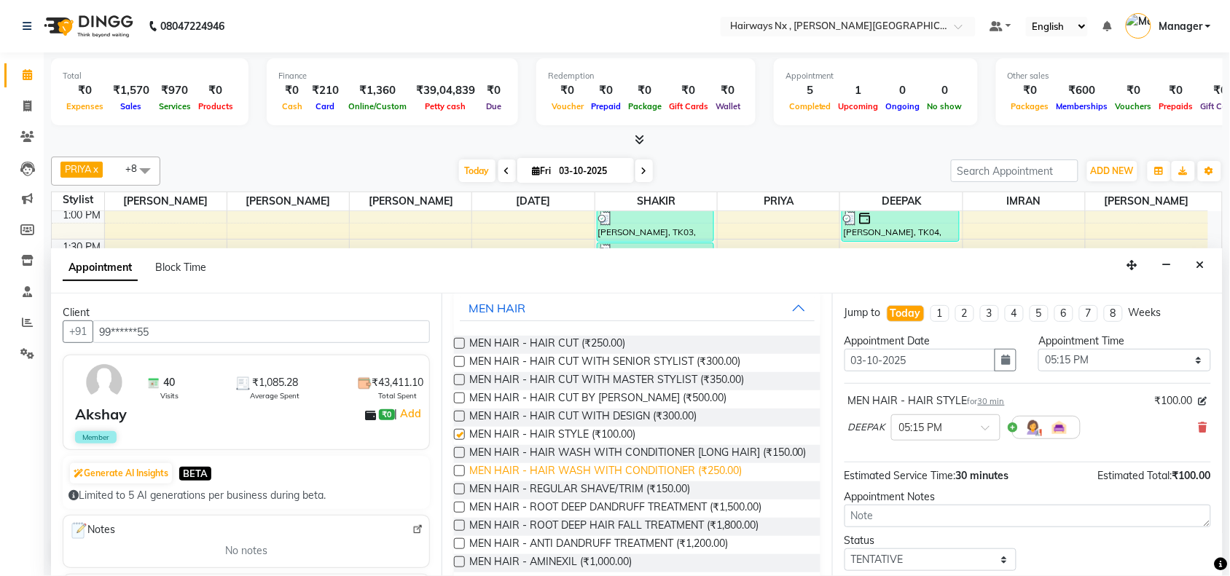
checkbox input "false"
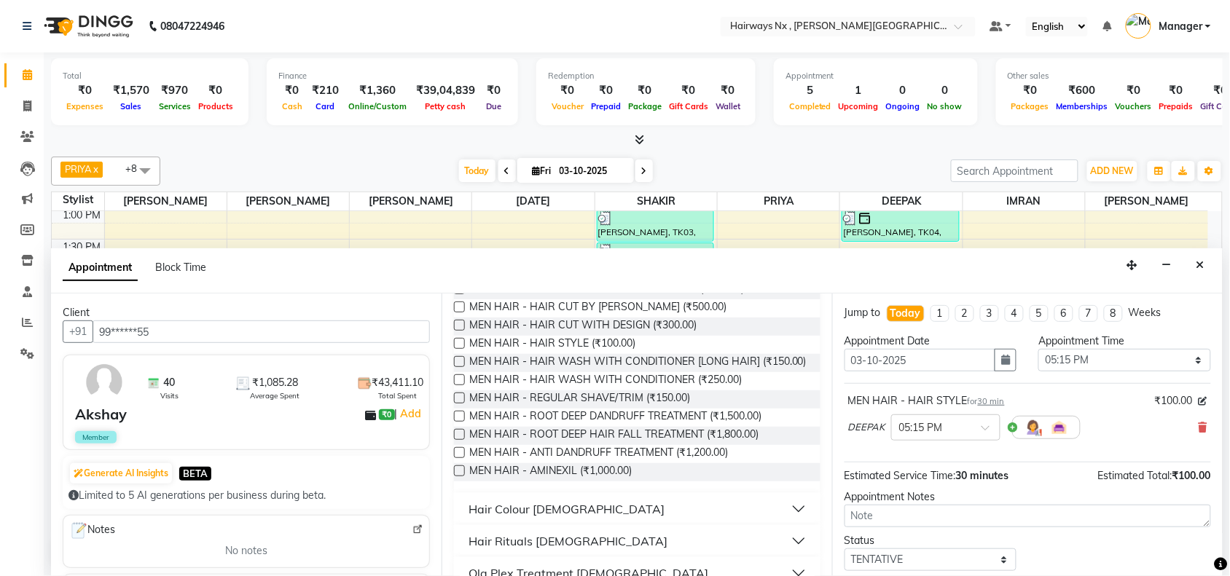
click at [445, 355] on div "Requested Stylist Any ALIM AZAD DEEPAK IMRAN KAMAL SALMANI KASHISH Manager MUZZ…" at bounding box center [636, 435] width 390 height 283
click at [459, 362] on label at bounding box center [459, 361] width 11 height 11
click at [459, 362] on input "checkbox" at bounding box center [458, 362] width 9 height 9
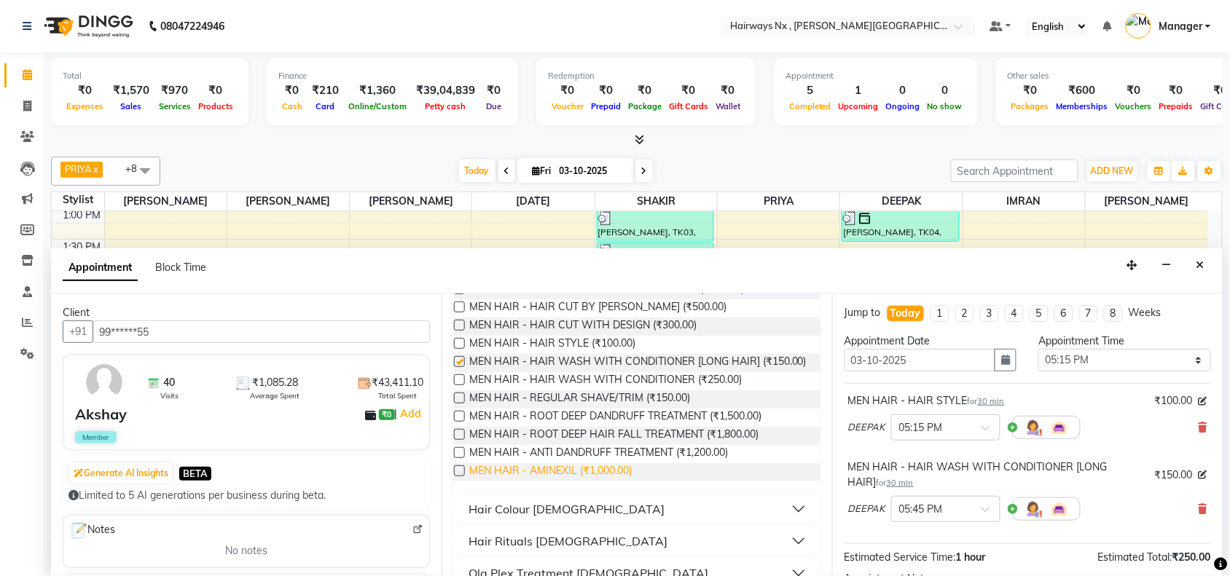
checkbox input "false"
click at [455, 404] on label at bounding box center [459, 398] width 11 height 11
click at [455, 404] on input "checkbox" at bounding box center [458, 399] width 9 height 9
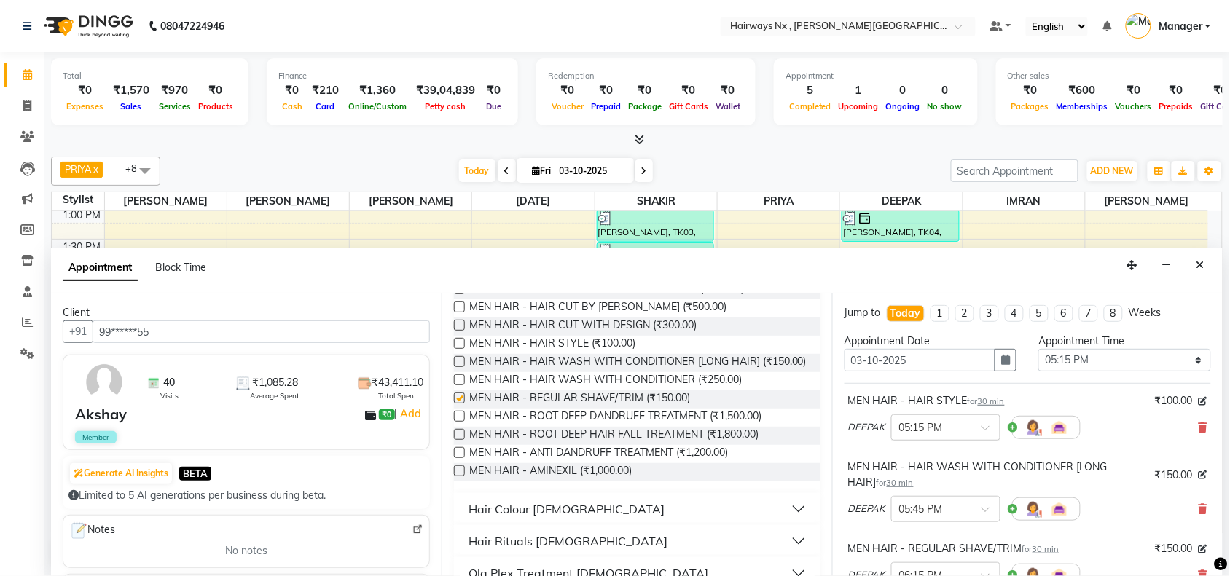
checkbox input "false"
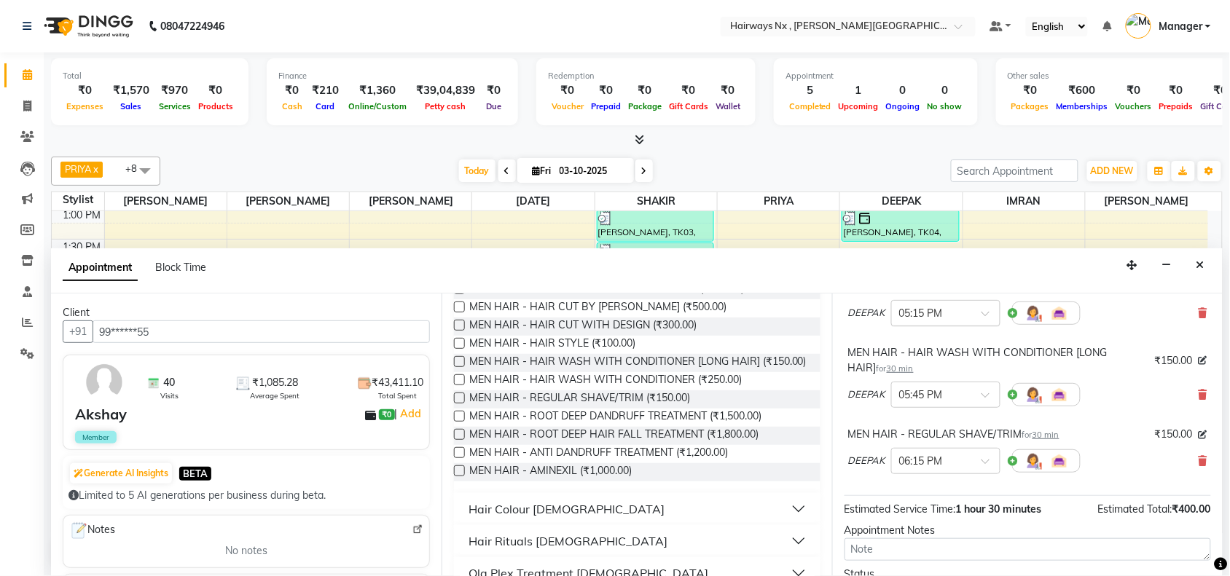
scroll to position [235, 0]
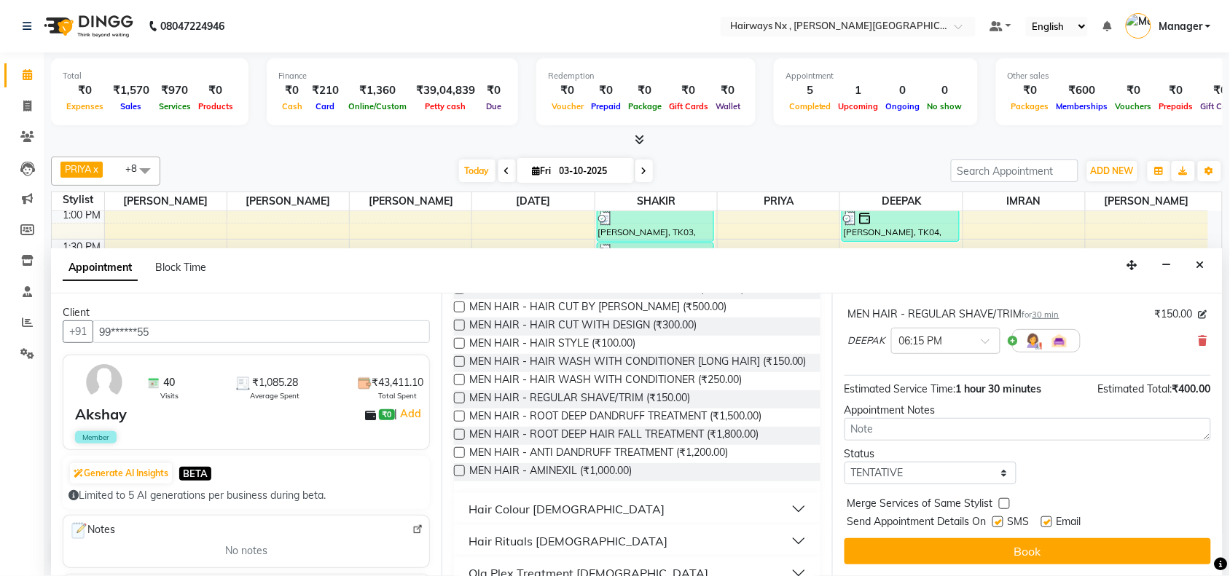
click at [996, 522] on label at bounding box center [997, 522] width 11 height 11
click at [996, 522] on input "checkbox" at bounding box center [996, 523] width 9 height 9
checkbox input "false"
click at [1051, 519] on label at bounding box center [1046, 522] width 11 height 11
click at [1051, 519] on input "checkbox" at bounding box center [1045, 523] width 9 height 9
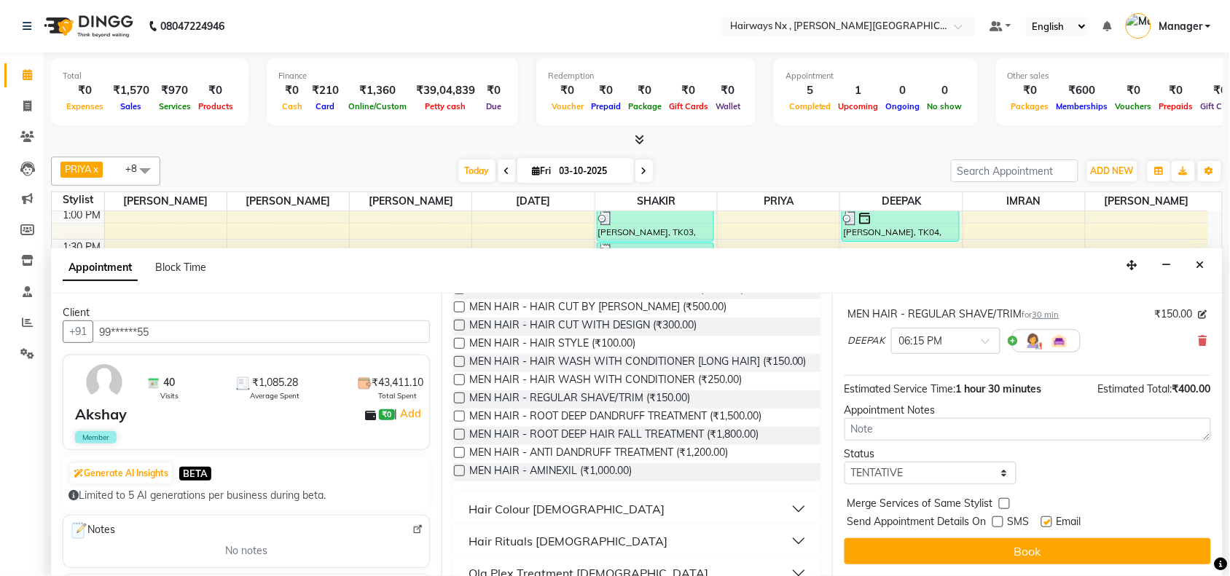
checkbox input "false"
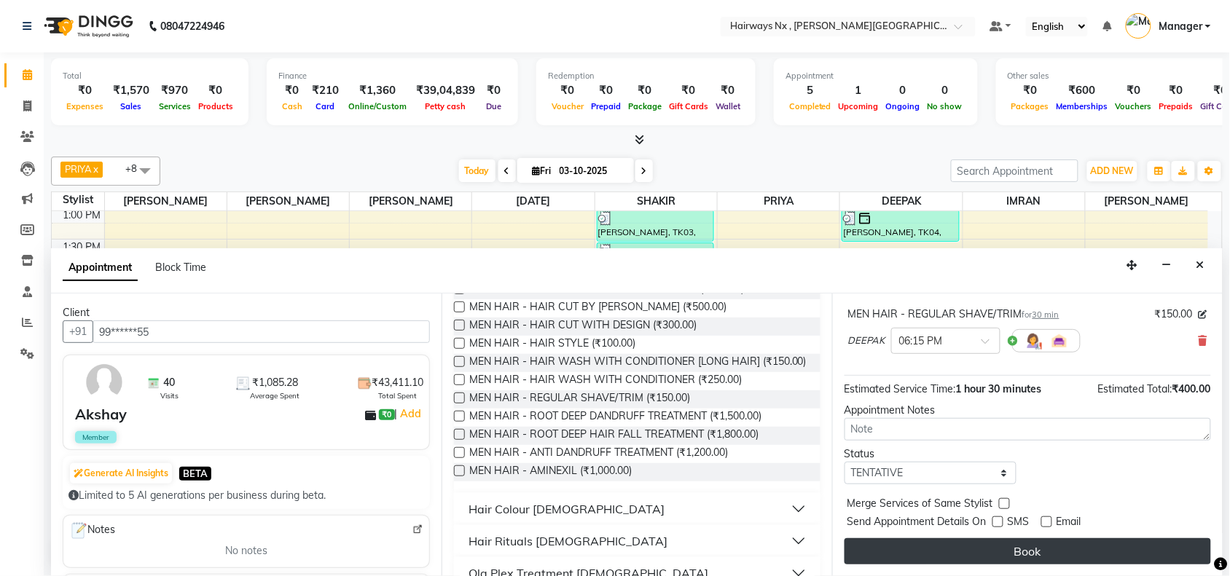
click at [1035, 545] on button "Book" at bounding box center [1027, 551] width 366 height 26
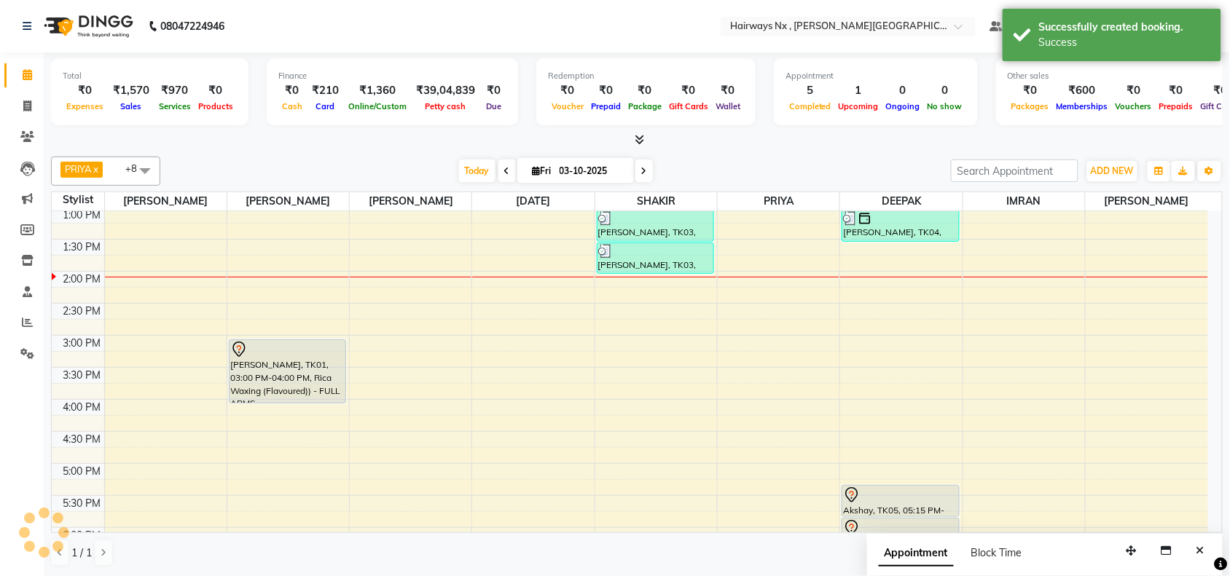
scroll to position [0, 0]
click at [468, 175] on span "Today" at bounding box center [477, 171] width 36 height 23
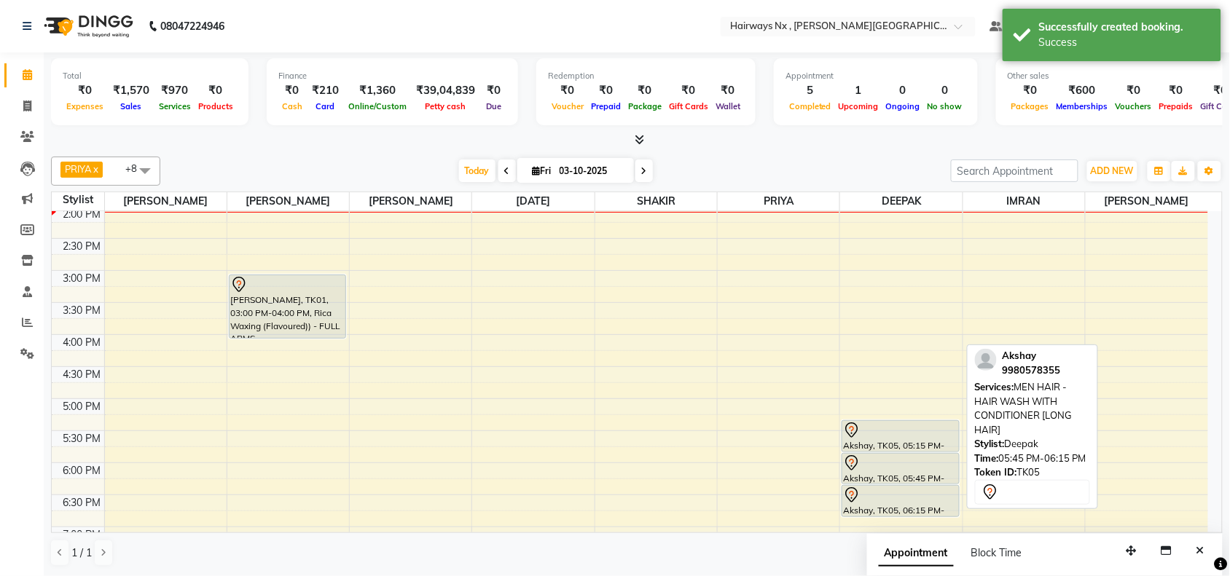
click at [919, 482] on div at bounding box center [900, 484] width 116 height 6
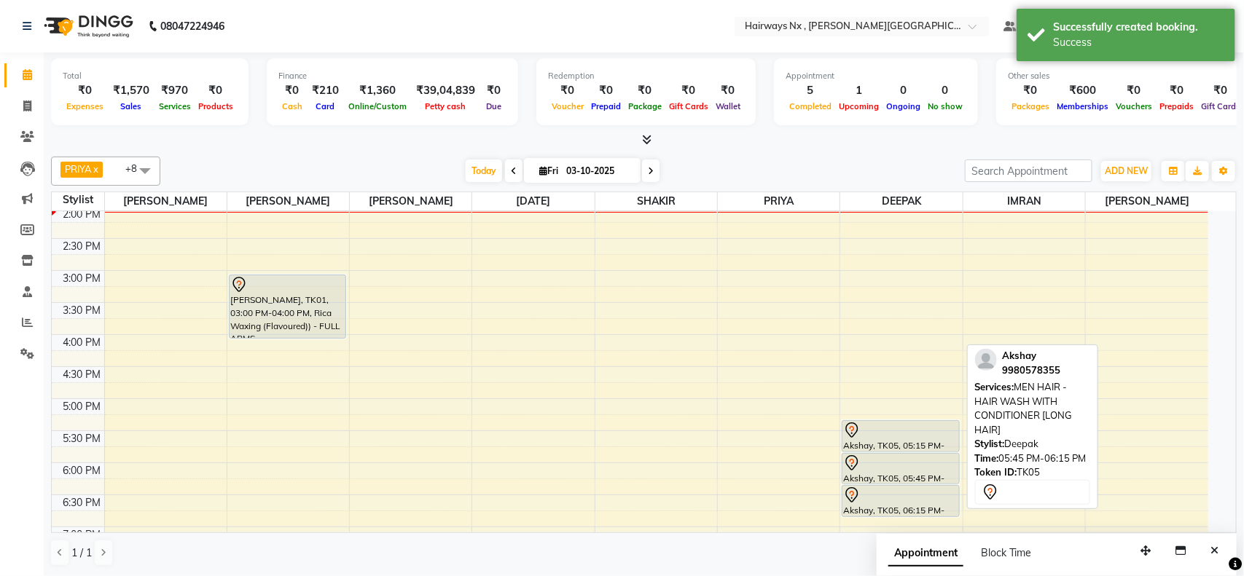
select select "7"
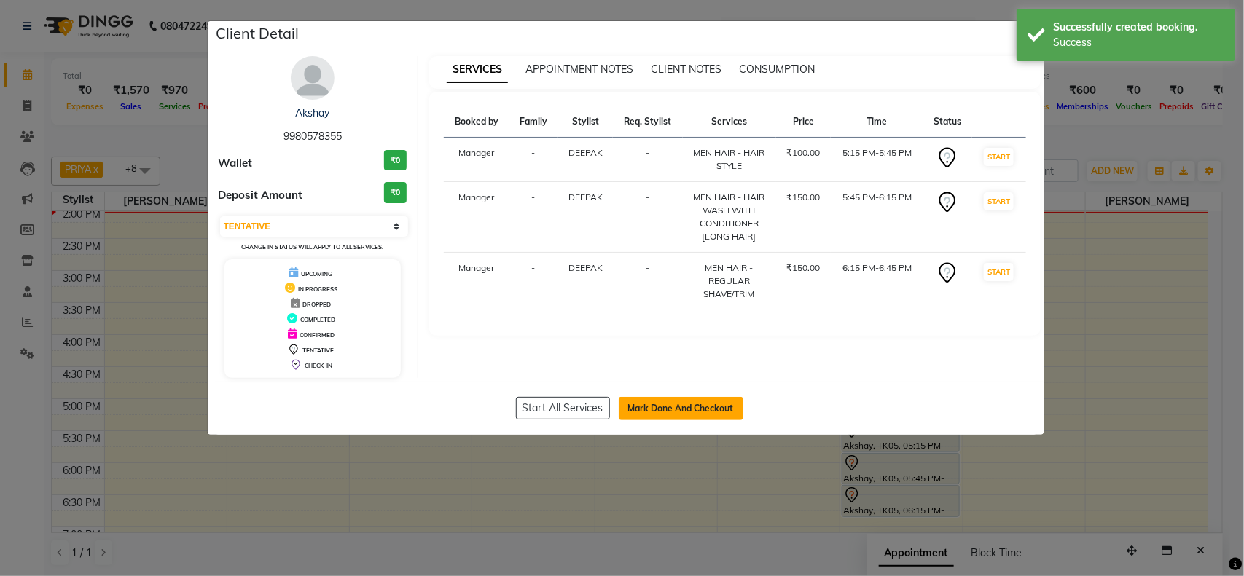
click at [674, 398] on button "Mark Done And Checkout" at bounding box center [680, 408] width 125 height 23
select select "778"
select select "service"
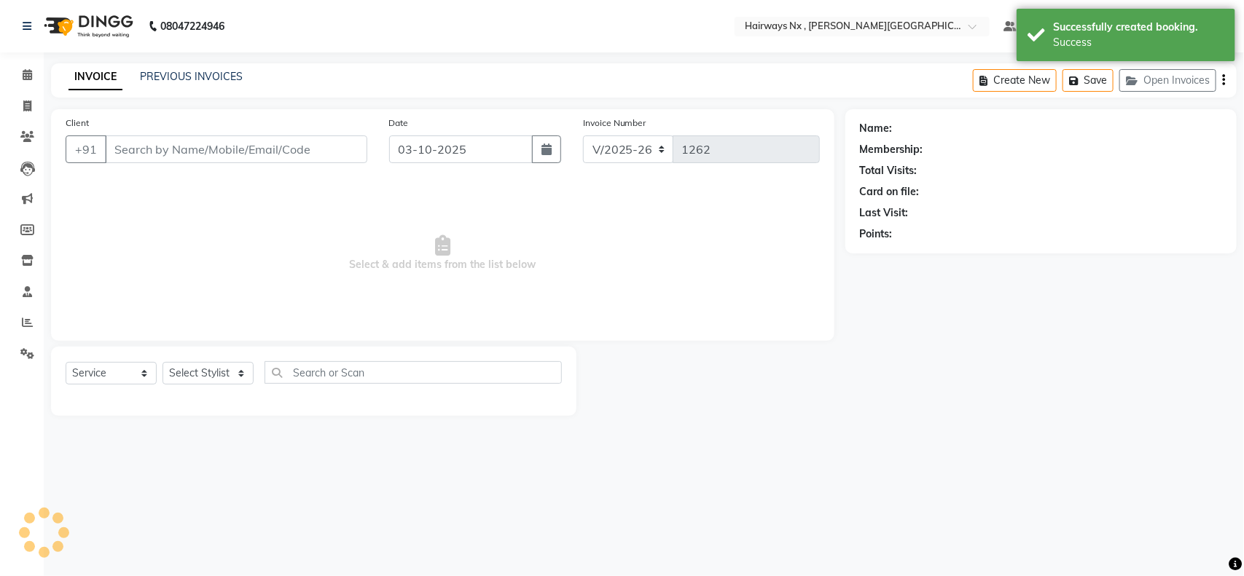
type input "99******55"
select select "86028"
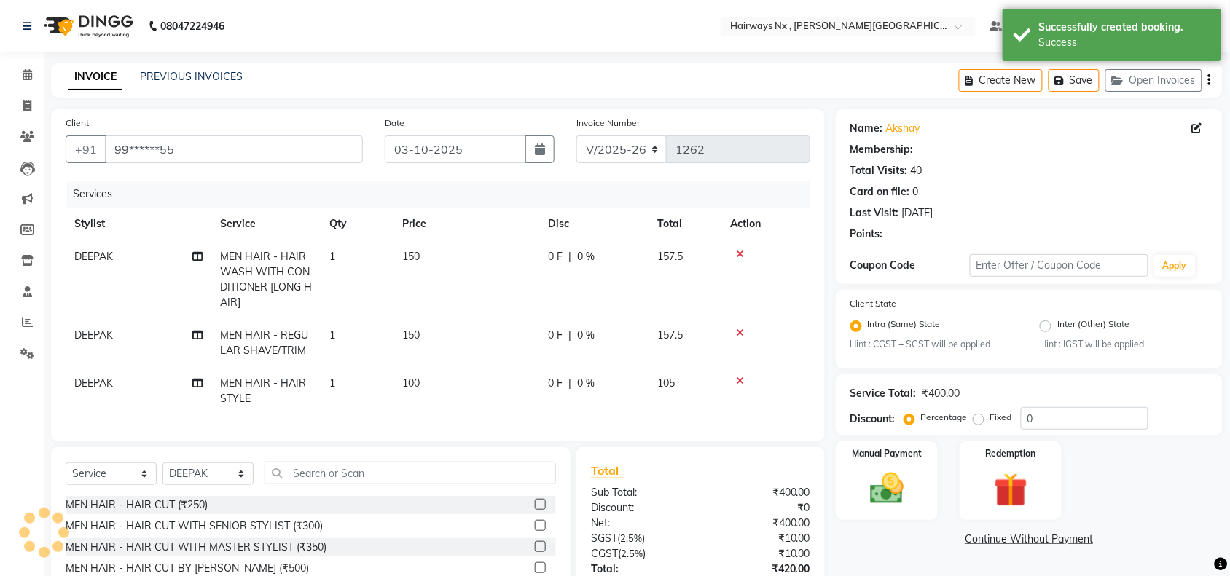
select select "1: Object"
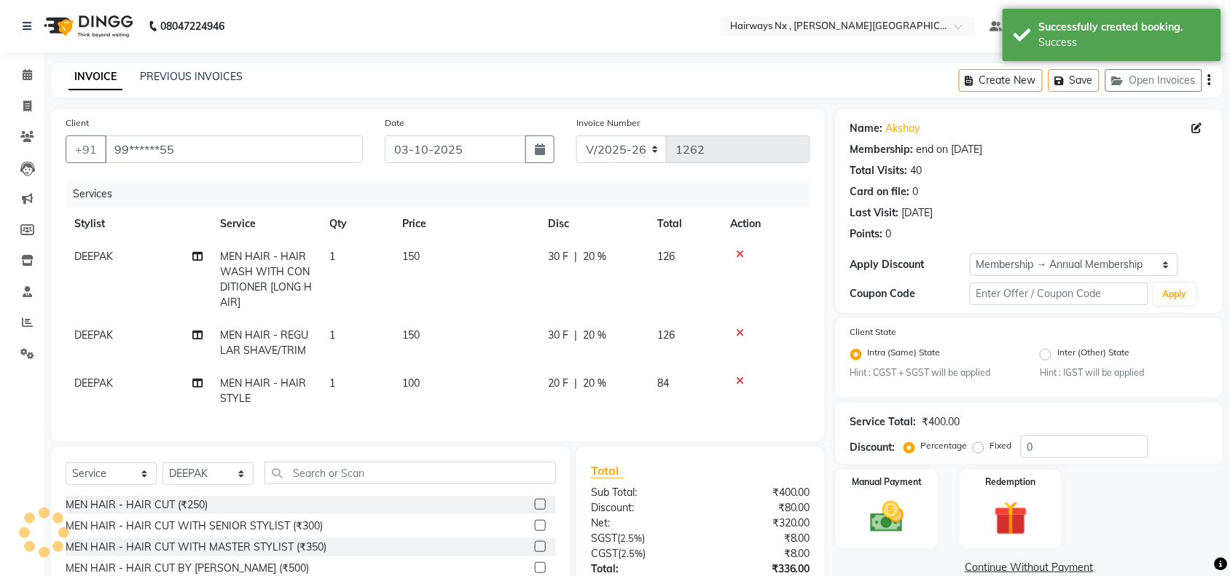
type input "20"
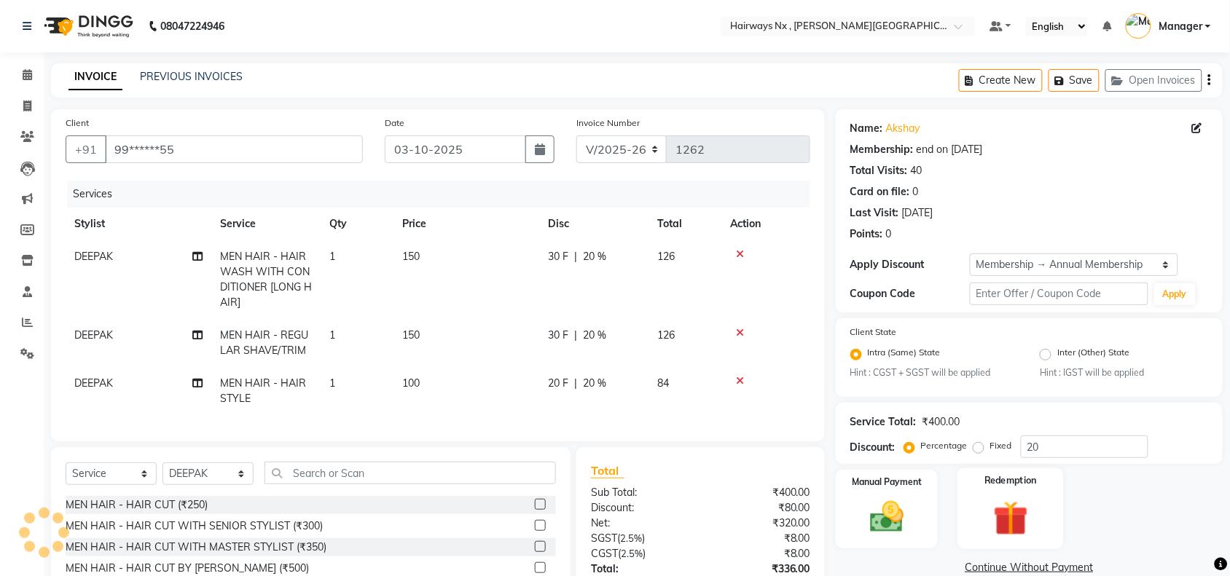
scroll to position [121, 0]
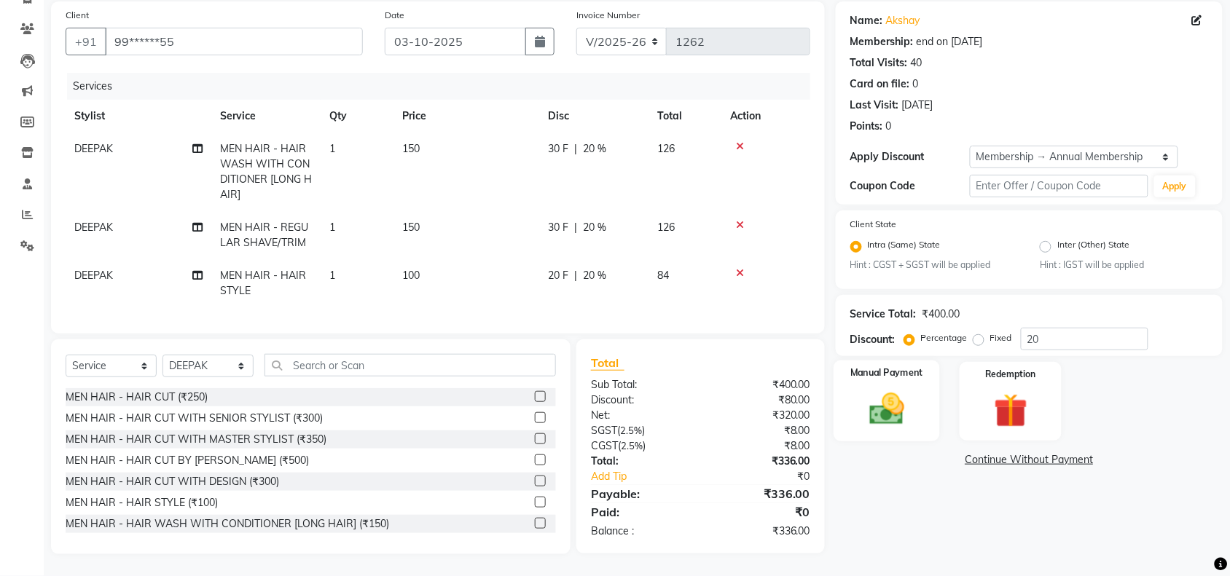
click at [885, 402] on img at bounding box center [886, 410] width 57 height 40
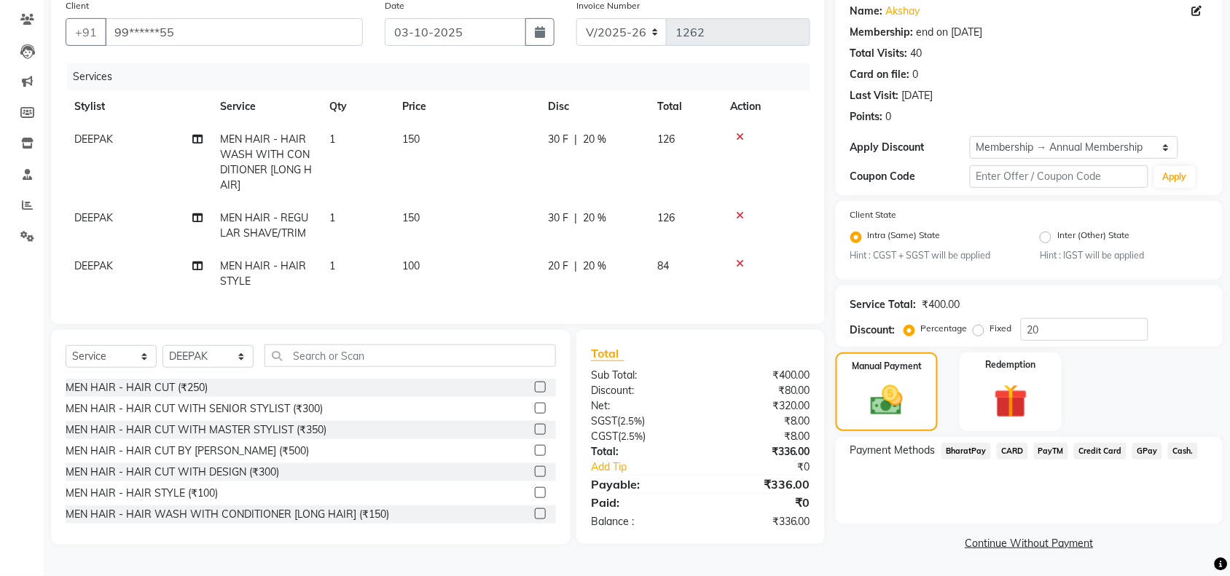
click at [1140, 445] on span "GPay" at bounding box center [1147, 451] width 30 height 17
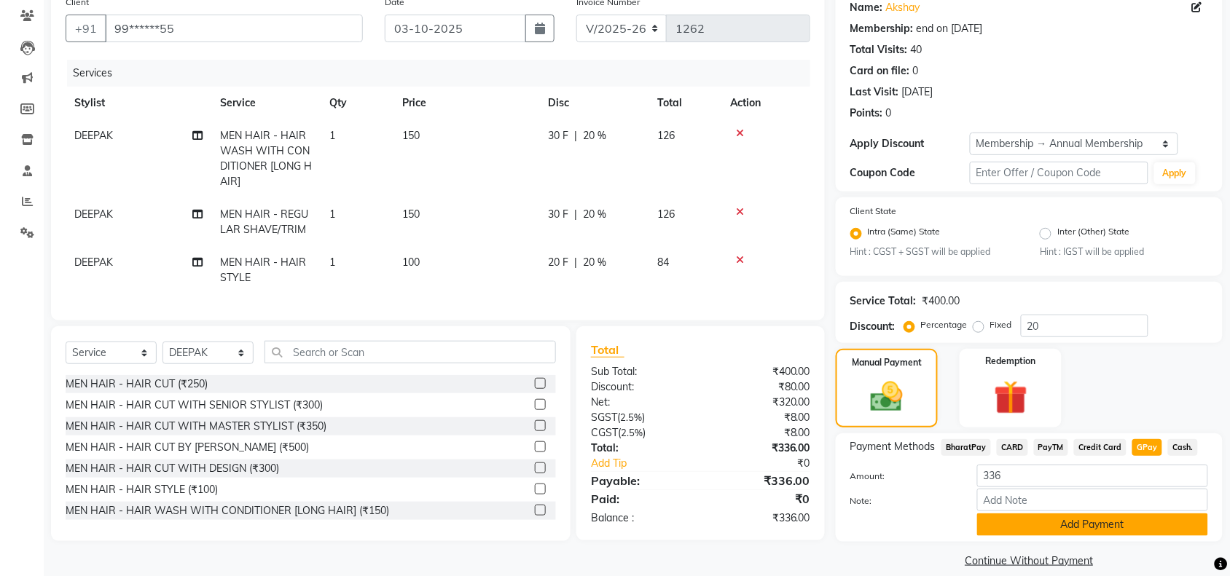
scroll to position [136, 0]
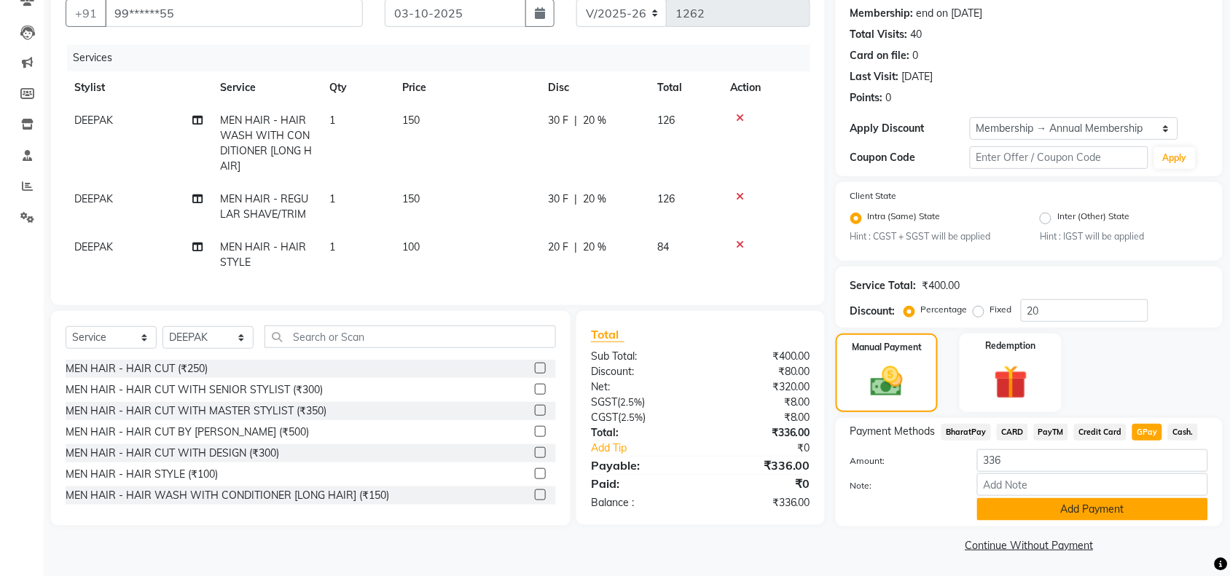
click at [1048, 512] on button "Add Payment" at bounding box center [1092, 509] width 231 height 23
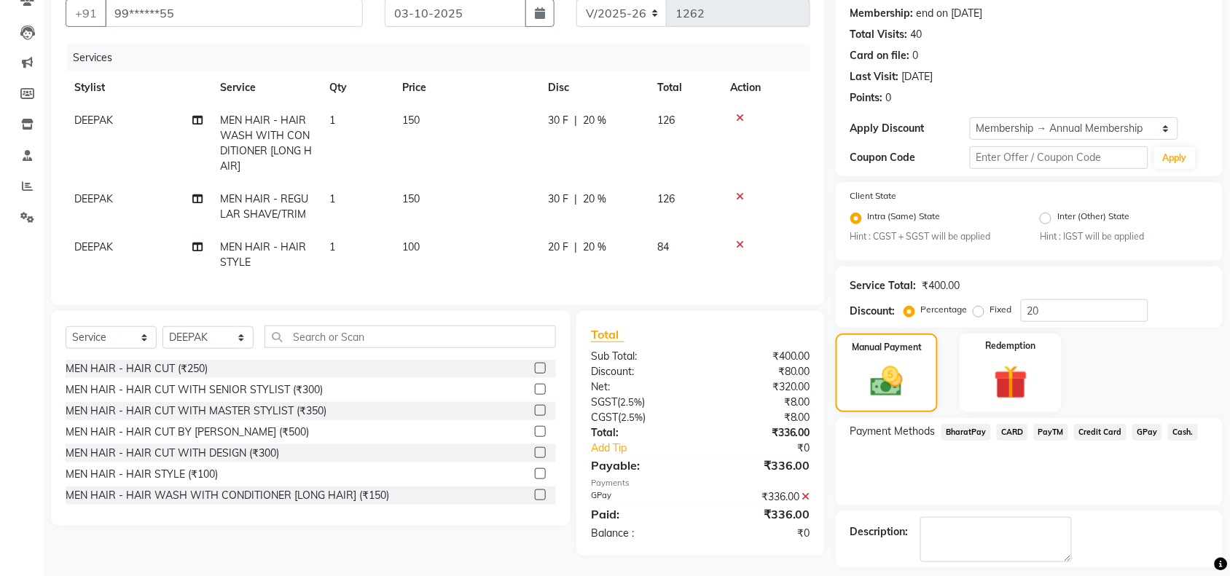
scroll to position [198, 0]
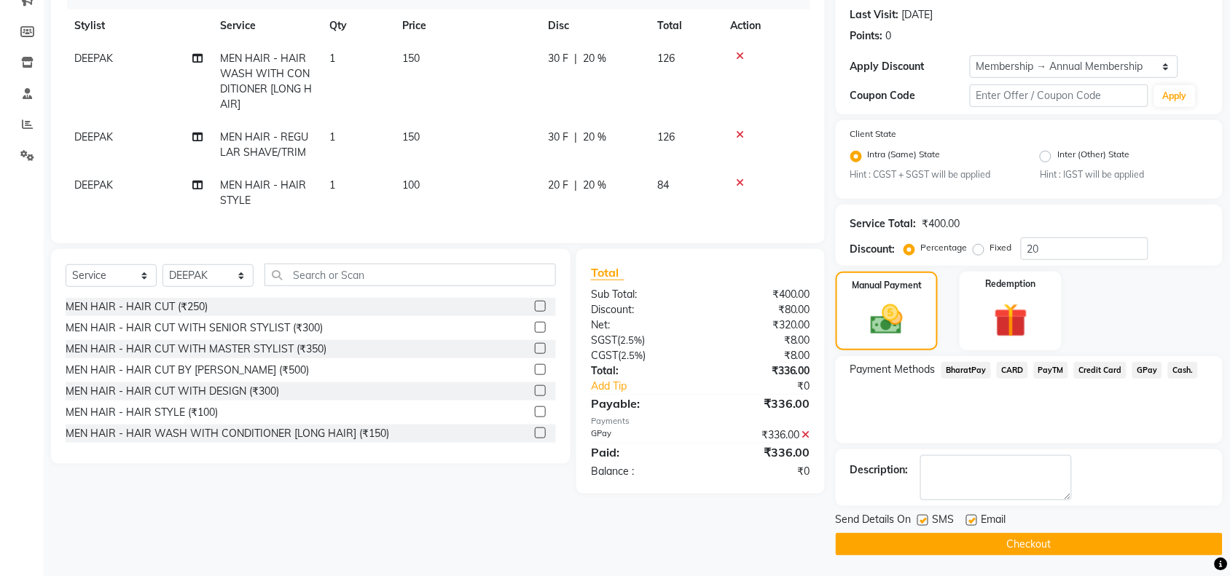
click at [976, 539] on button "Checkout" at bounding box center [1029, 544] width 387 height 23
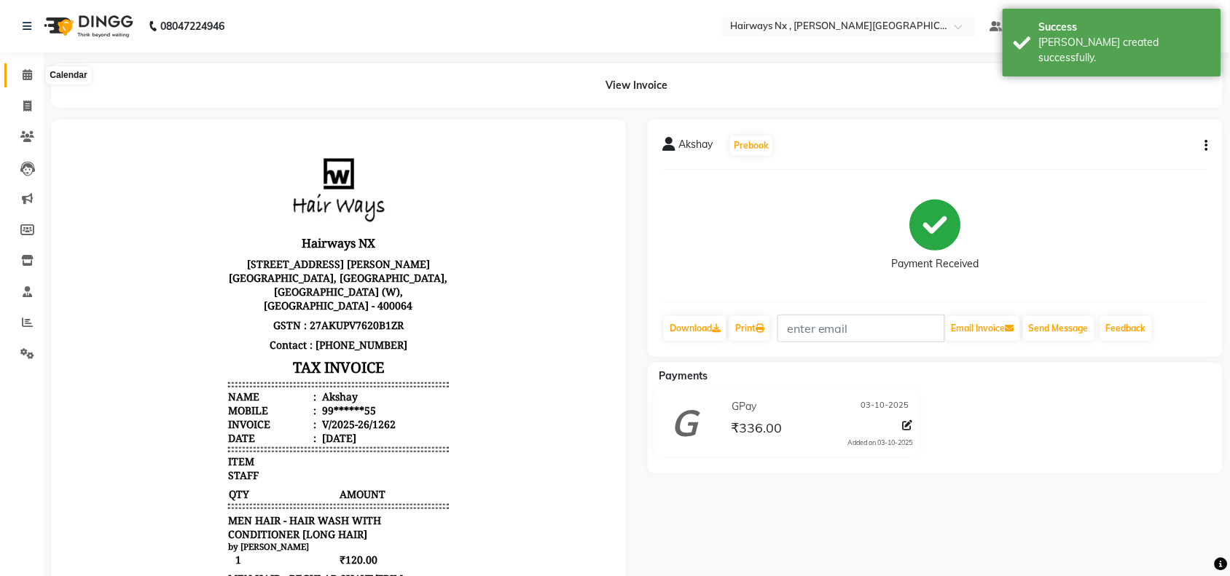
click at [25, 75] on icon at bounding box center [27, 74] width 9 height 11
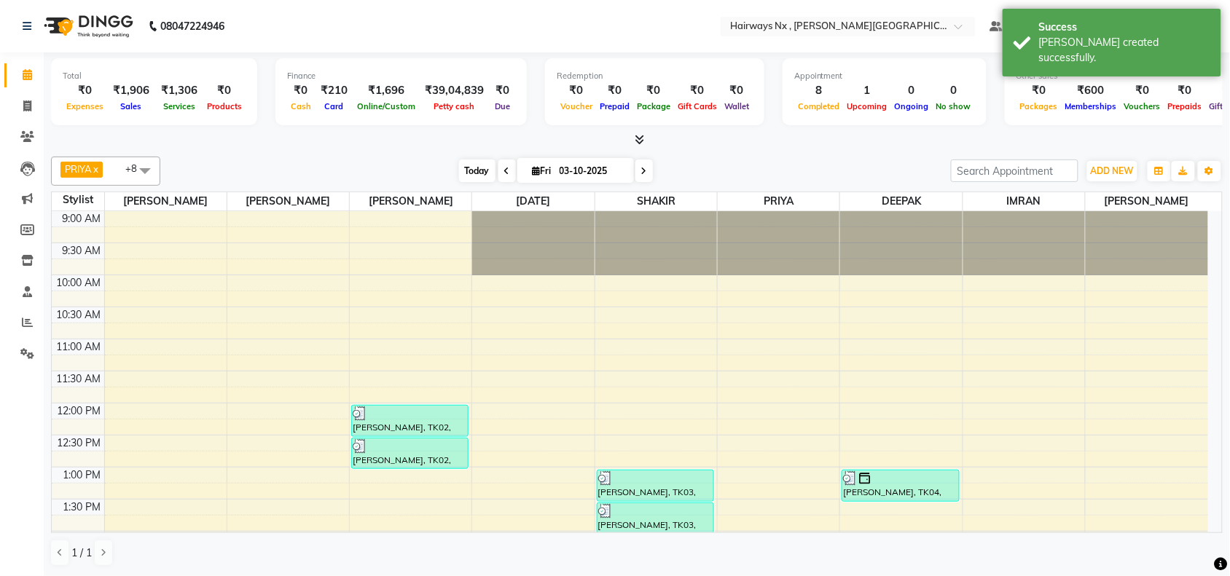
click at [477, 164] on span "Today" at bounding box center [477, 171] width 36 height 23
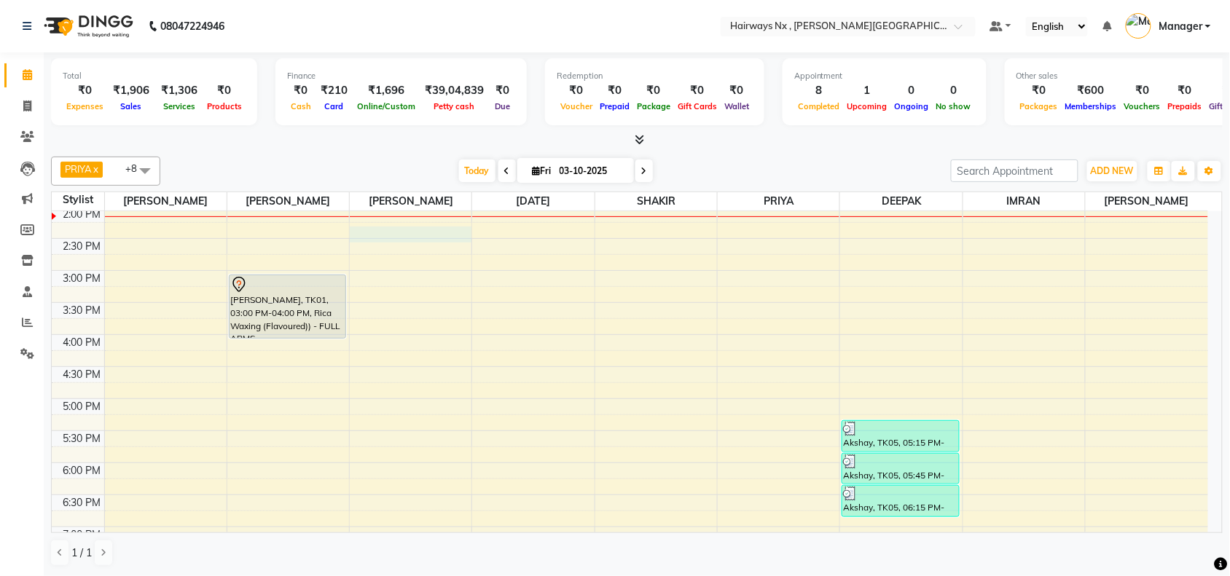
click at [427, 233] on div "9:00 AM 9:30 AM 10:00 AM 10:30 AM 11:00 AM 11:30 AM 12:00 PM 12:30 PM 1:00 PM 1…" at bounding box center [630, 334] width 1156 height 897
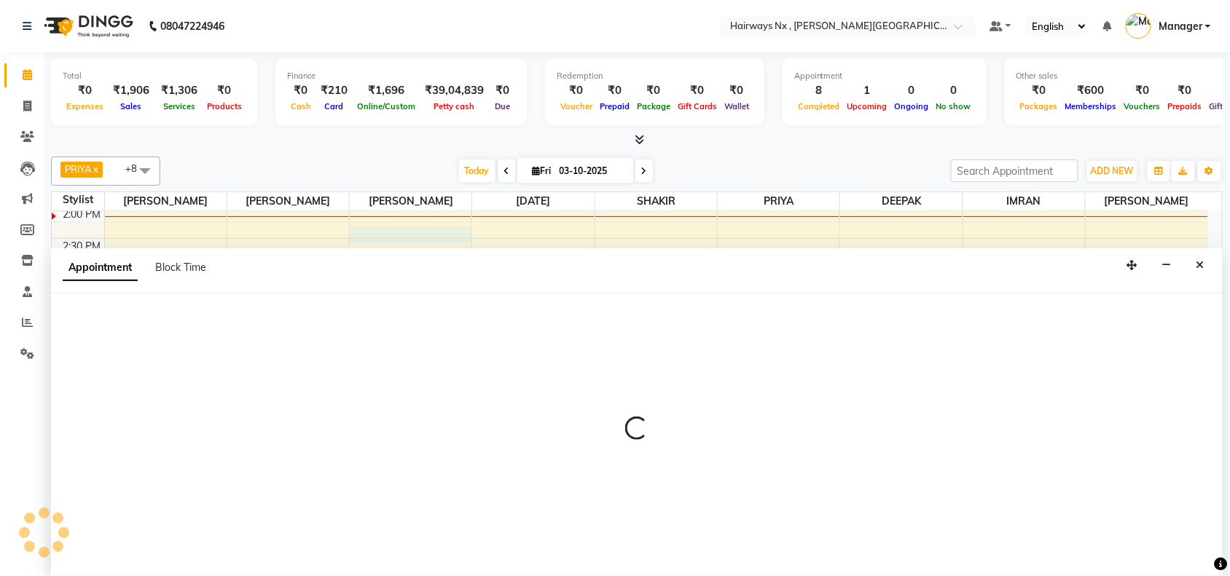
scroll to position [1, 0]
select select "12973"
select select "855"
select select "tentative"
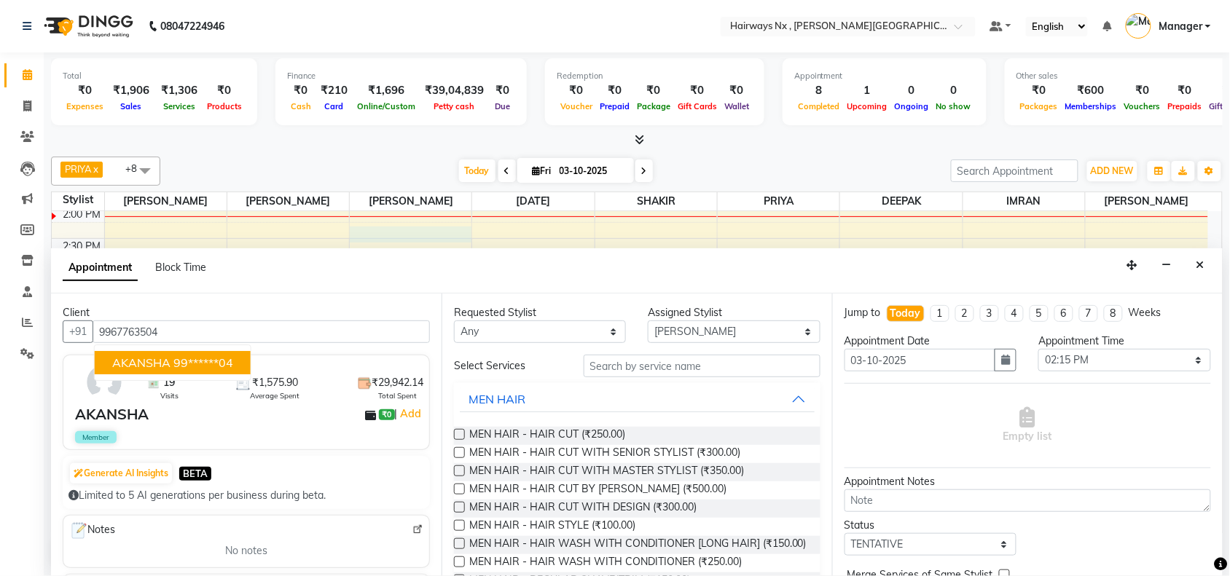
click at [111, 329] on input "9967763504" at bounding box center [261, 332] width 337 height 23
type input "9967763504"
click at [27, 101] on icon at bounding box center [27, 106] width 8 height 11
select select "778"
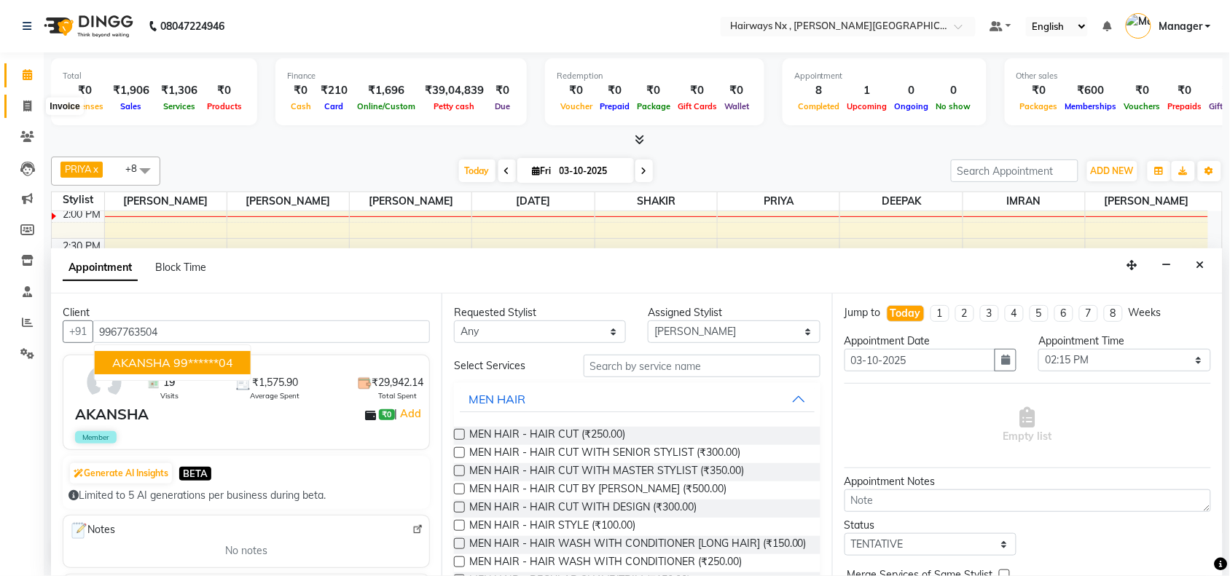
select select "service"
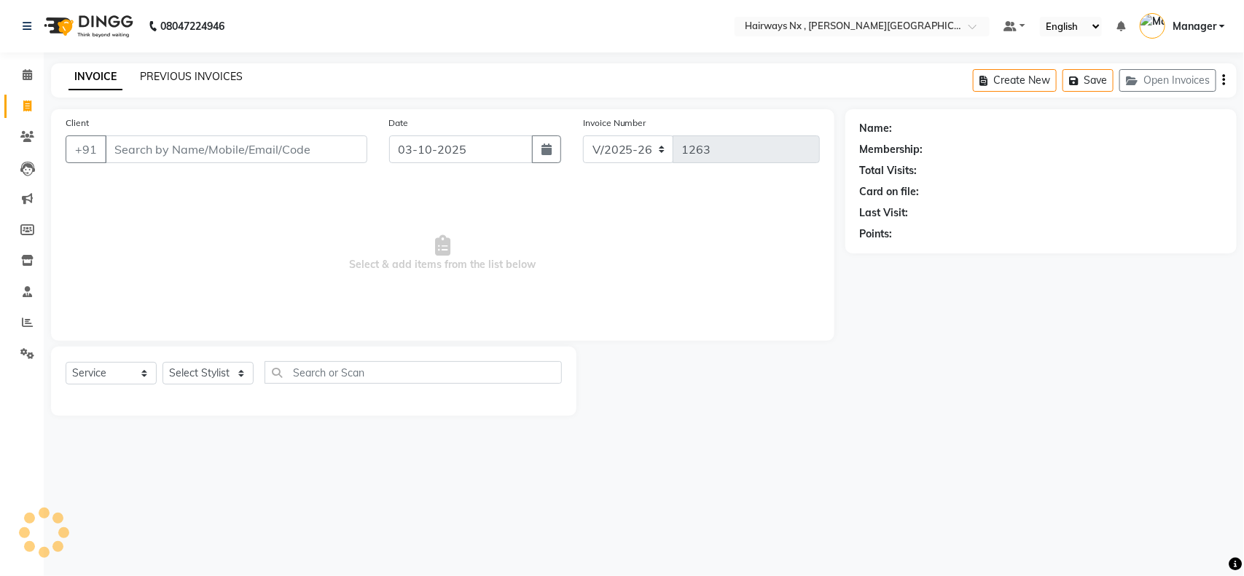
click at [200, 70] on link "PREVIOUS INVOICES" at bounding box center [191, 76] width 103 height 13
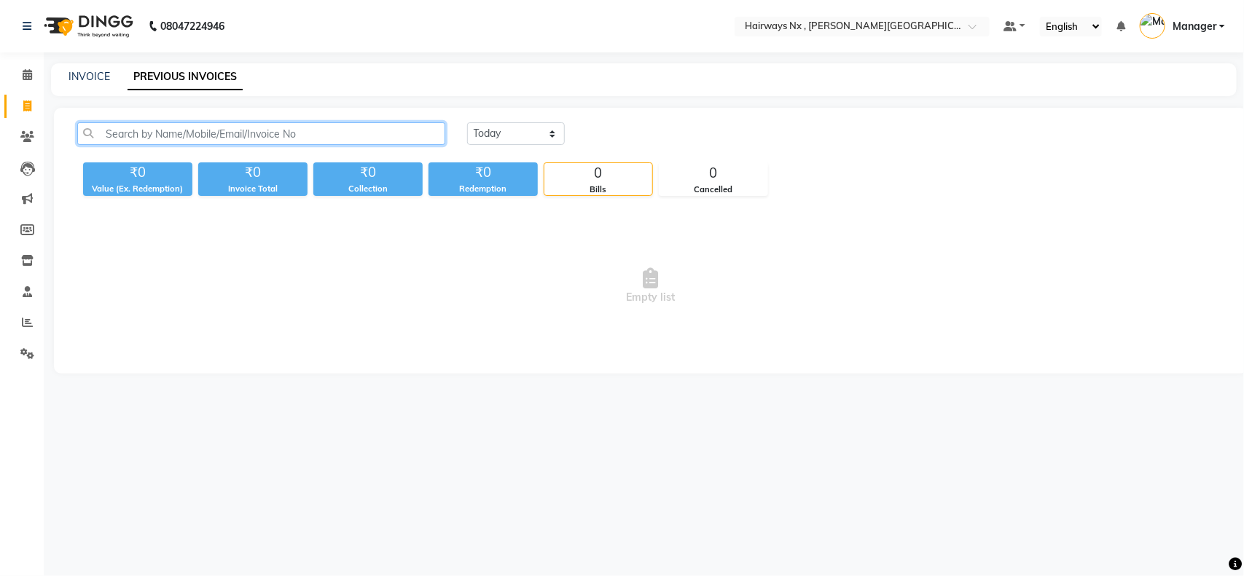
click at [191, 129] on input "text" at bounding box center [261, 133] width 368 height 23
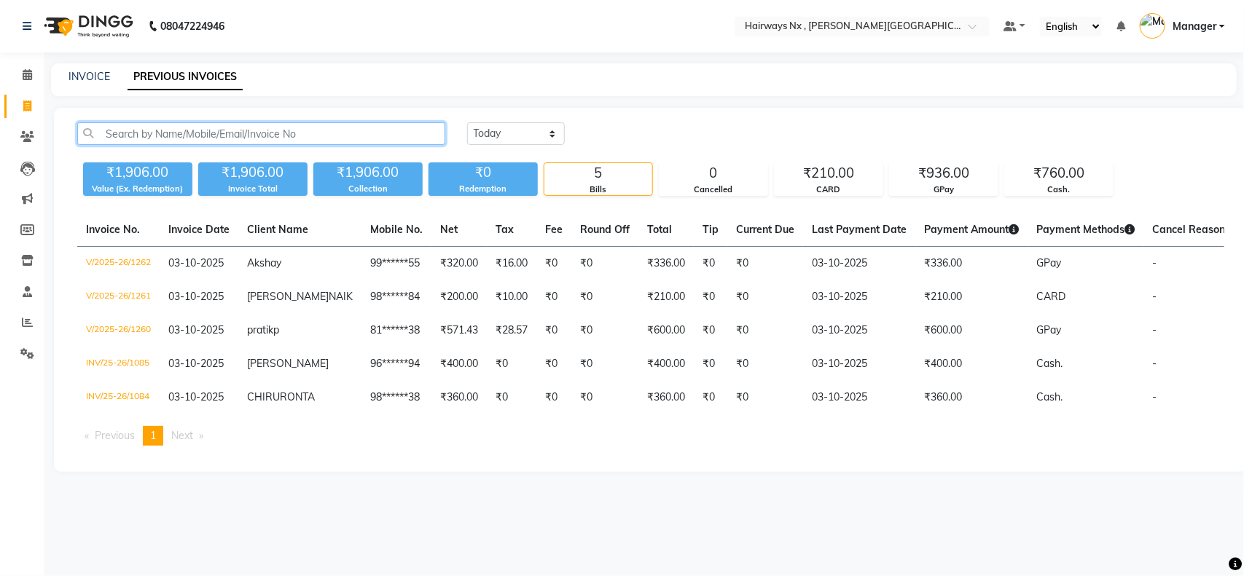
paste input "9967763504"
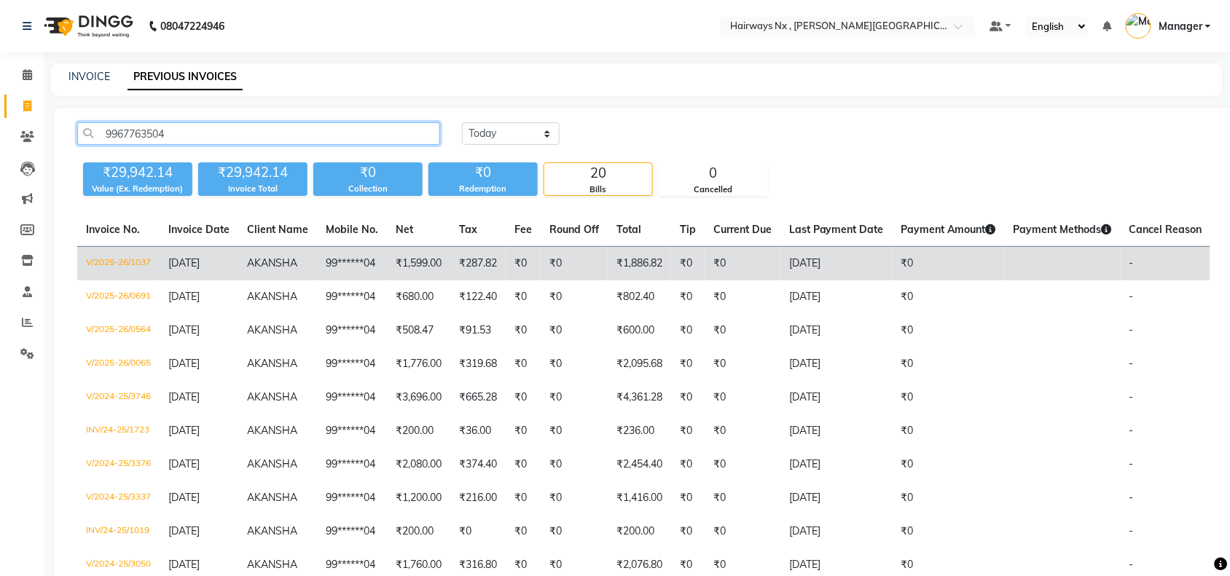
type input "9967763504"
click at [271, 267] on span "AKANSHA" at bounding box center [272, 262] width 50 height 13
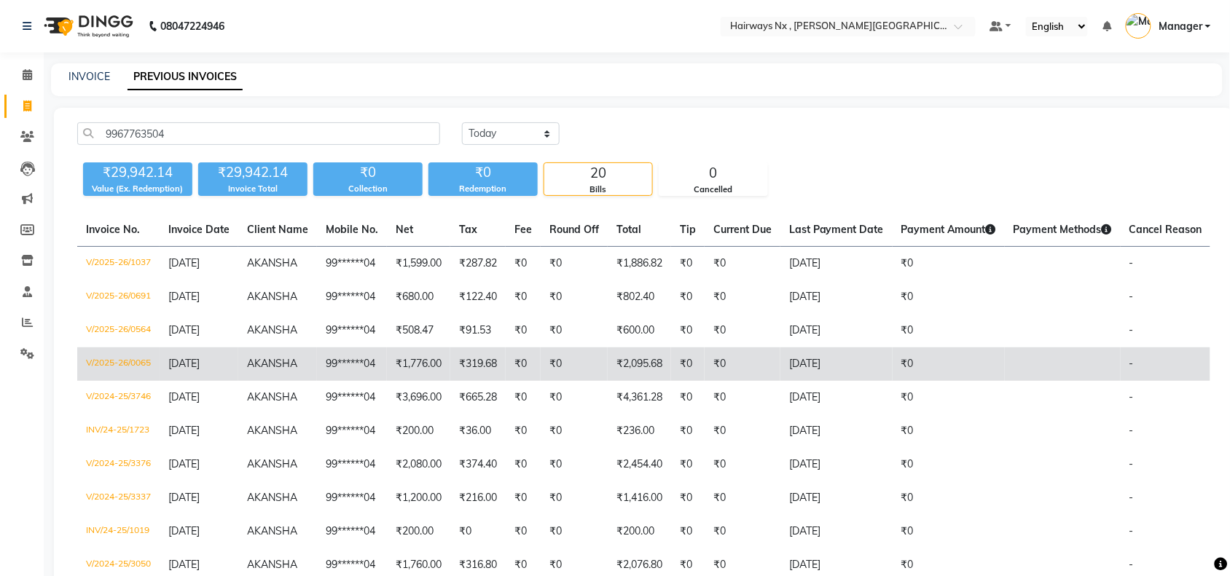
click at [423, 368] on td "₹1,776.00" at bounding box center [418, 364] width 63 height 34
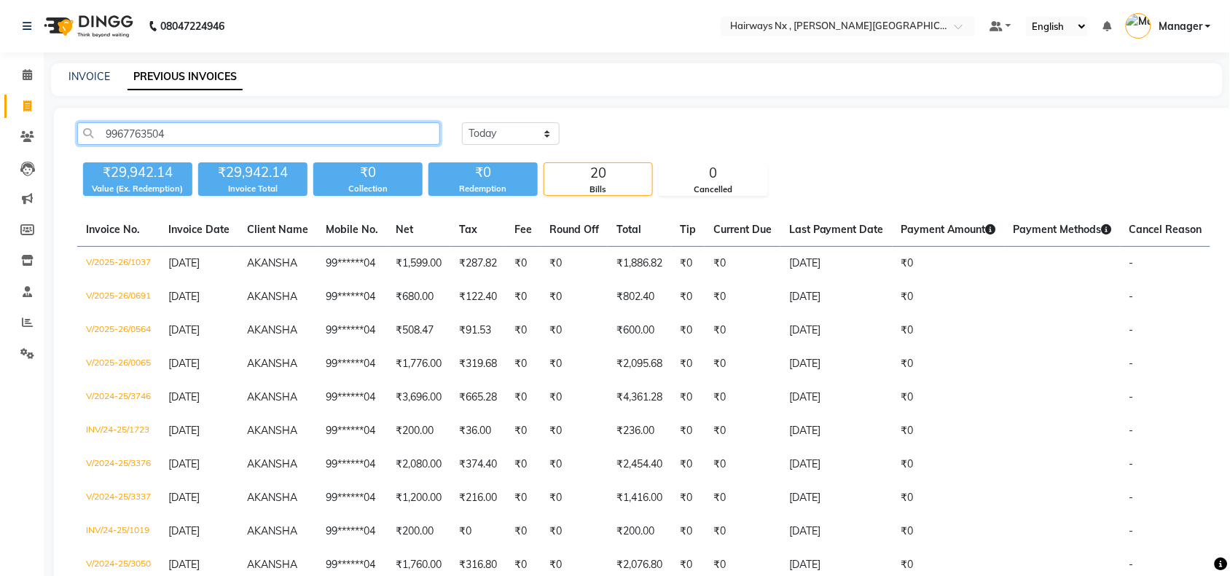
click at [141, 137] on input "9967763504" at bounding box center [258, 133] width 363 height 23
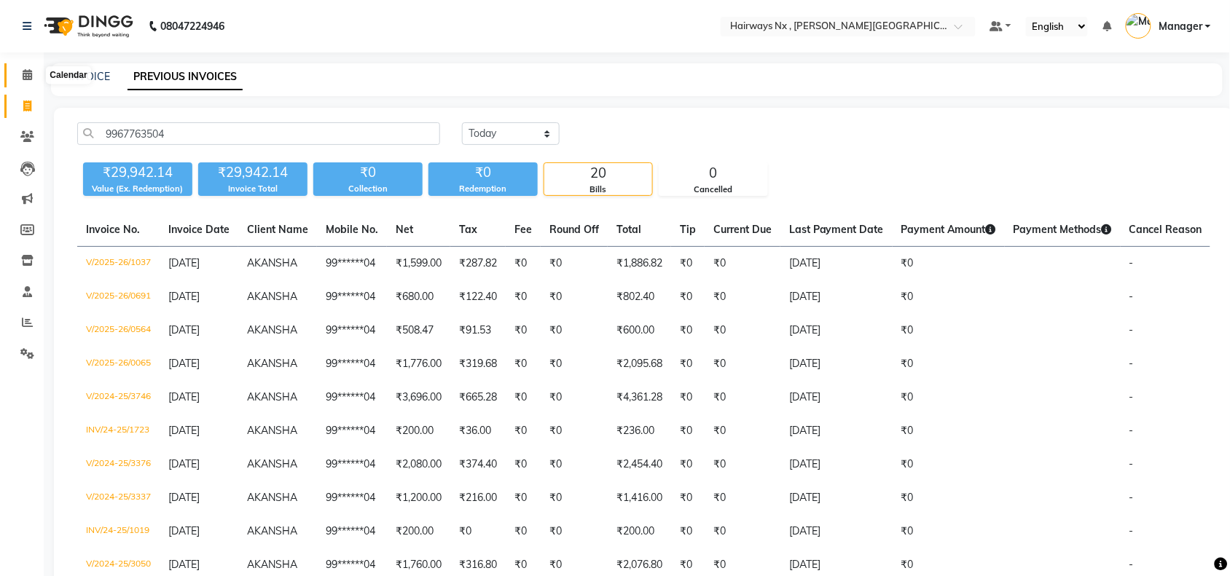
click at [25, 76] on icon at bounding box center [27, 74] width 9 height 11
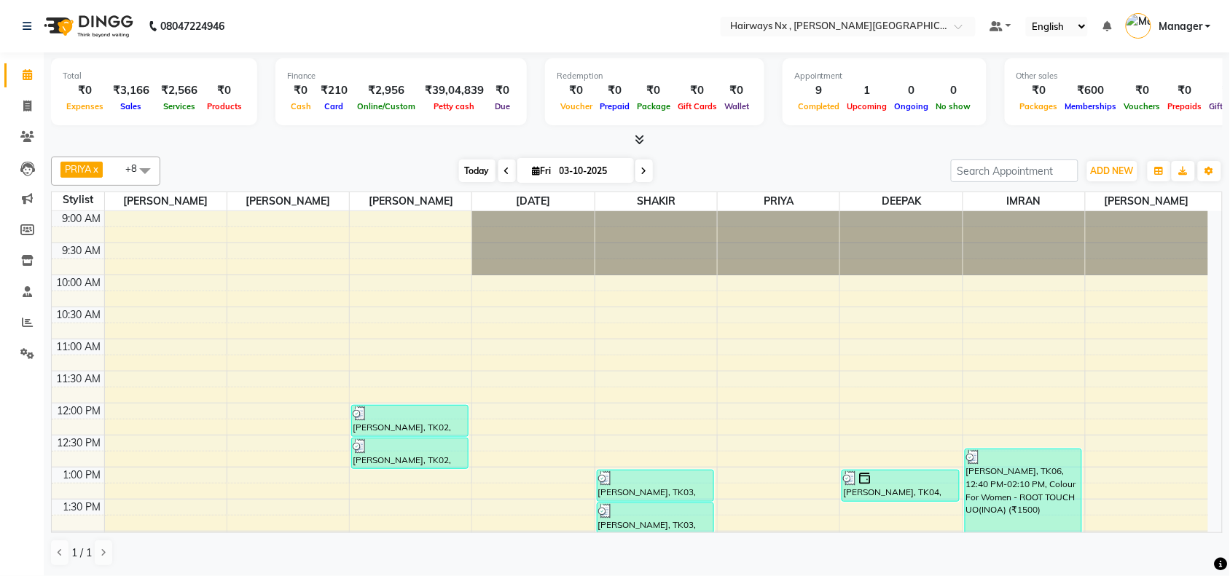
click at [471, 170] on span "Today" at bounding box center [477, 171] width 36 height 23
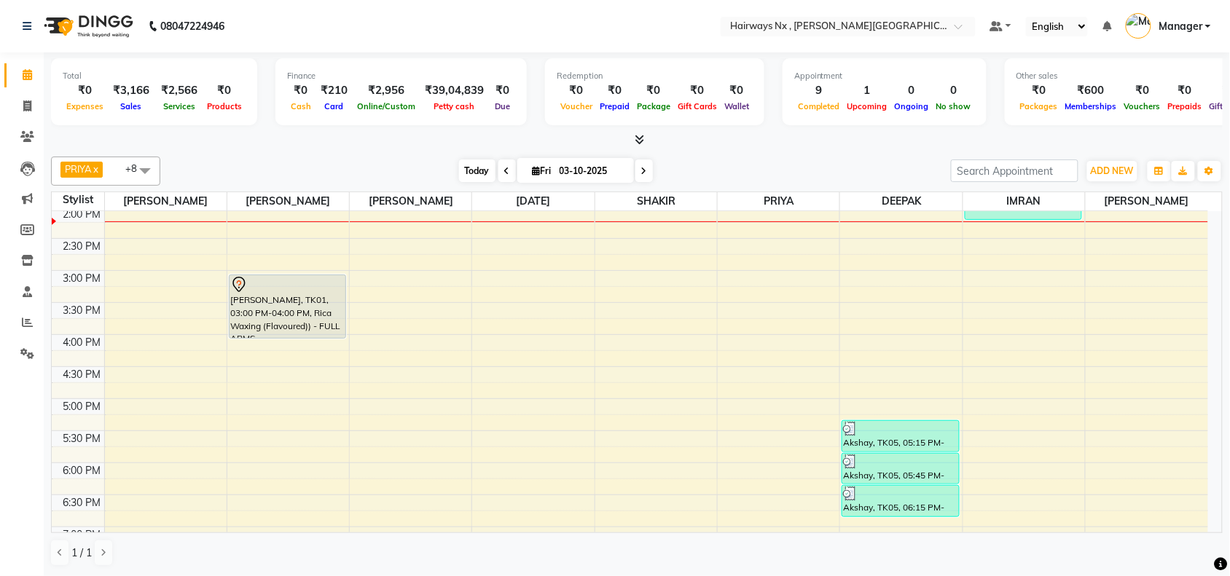
click at [471, 170] on span "Today" at bounding box center [477, 171] width 36 height 23
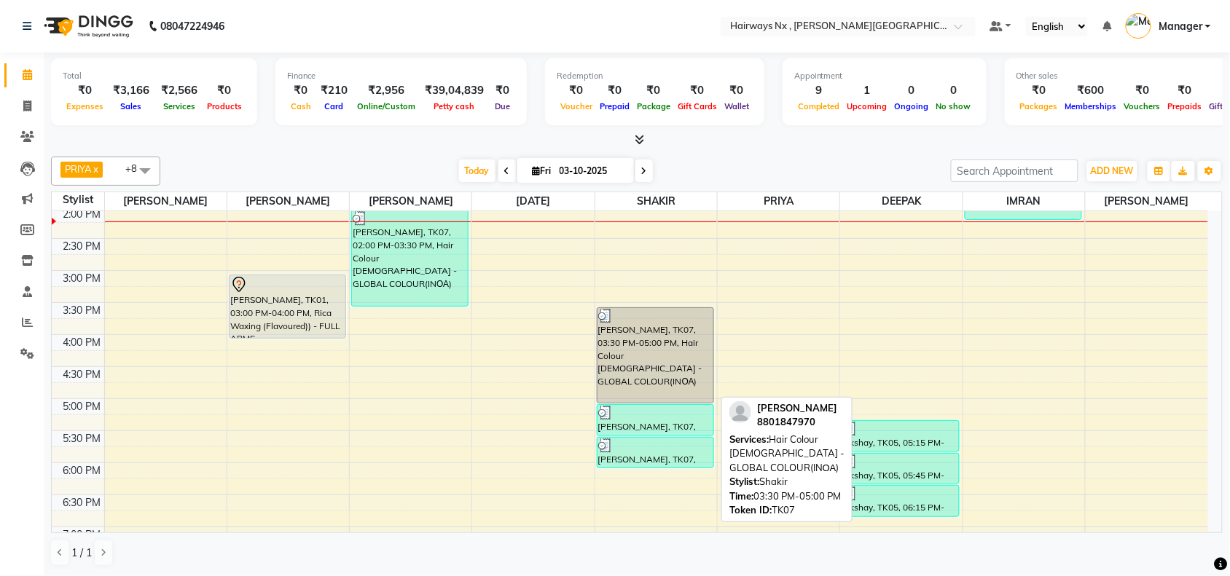
click at [674, 361] on div "[PERSON_NAME], TK07, 03:30 PM-05:00 PM, Hair Colour [DEMOGRAPHIC_DATA] - GLOBAL…" at bounding box center [655, 355] width 116 height 95
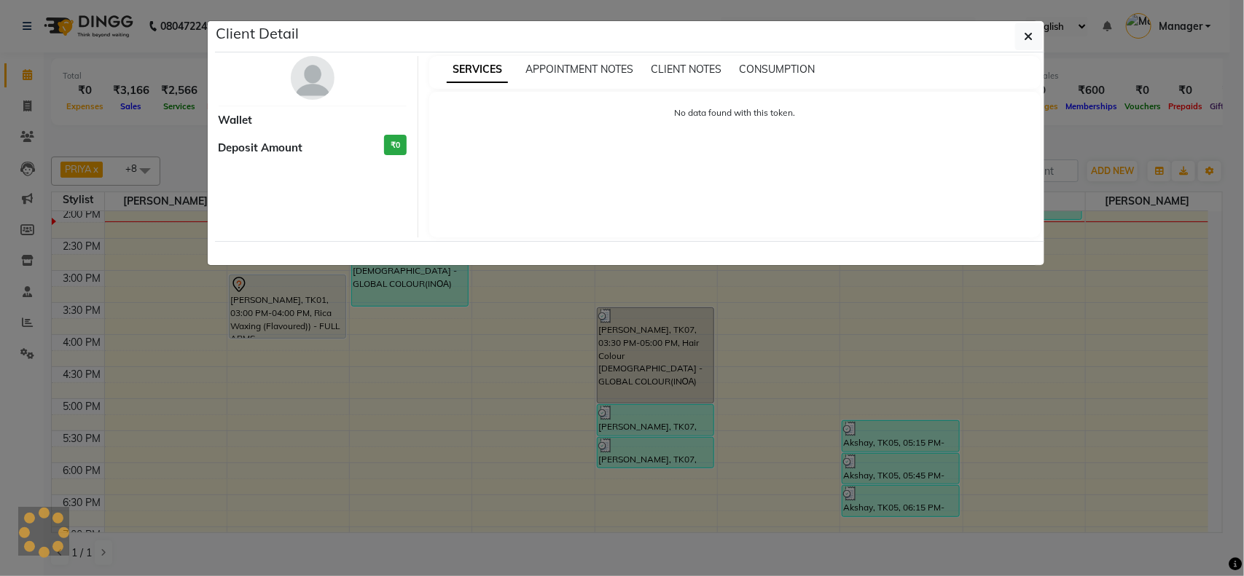
select select "3"
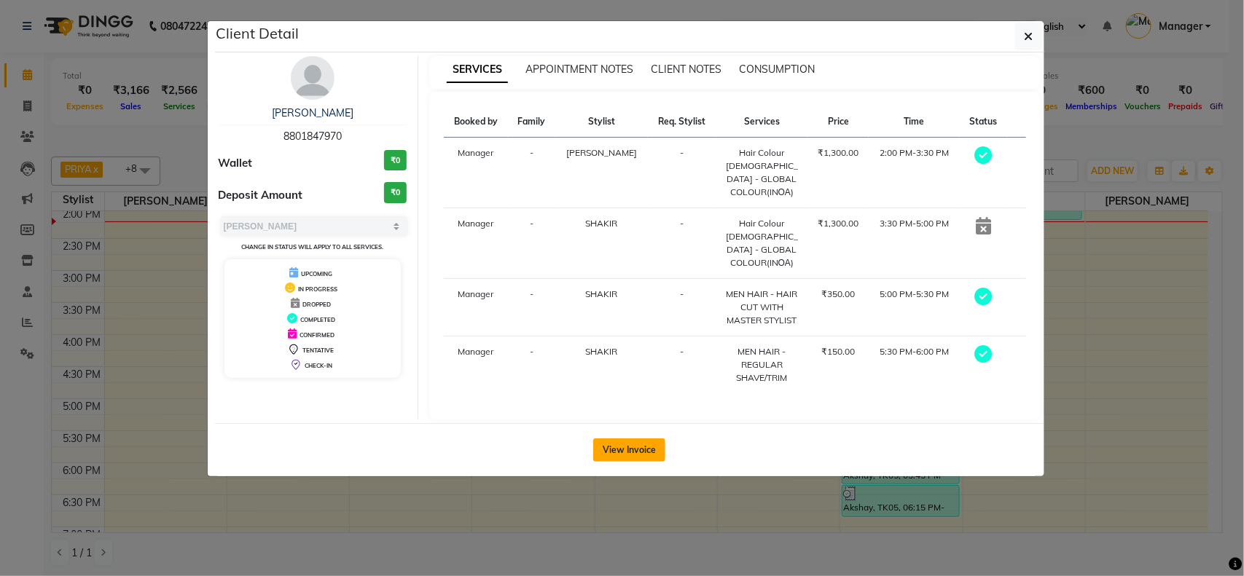
click at [620, 439] on button "View Invoice" at bounding box center [629, 450] width 72 height 23
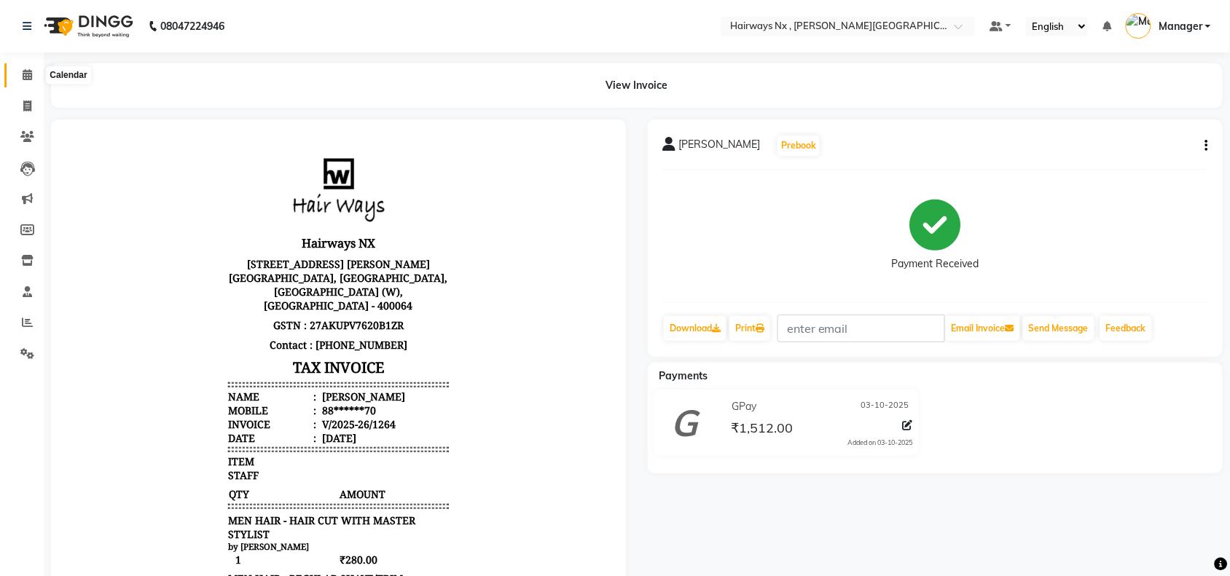
click at [29, 71] on icon at bounding box center [27, 74] width 9 height 11
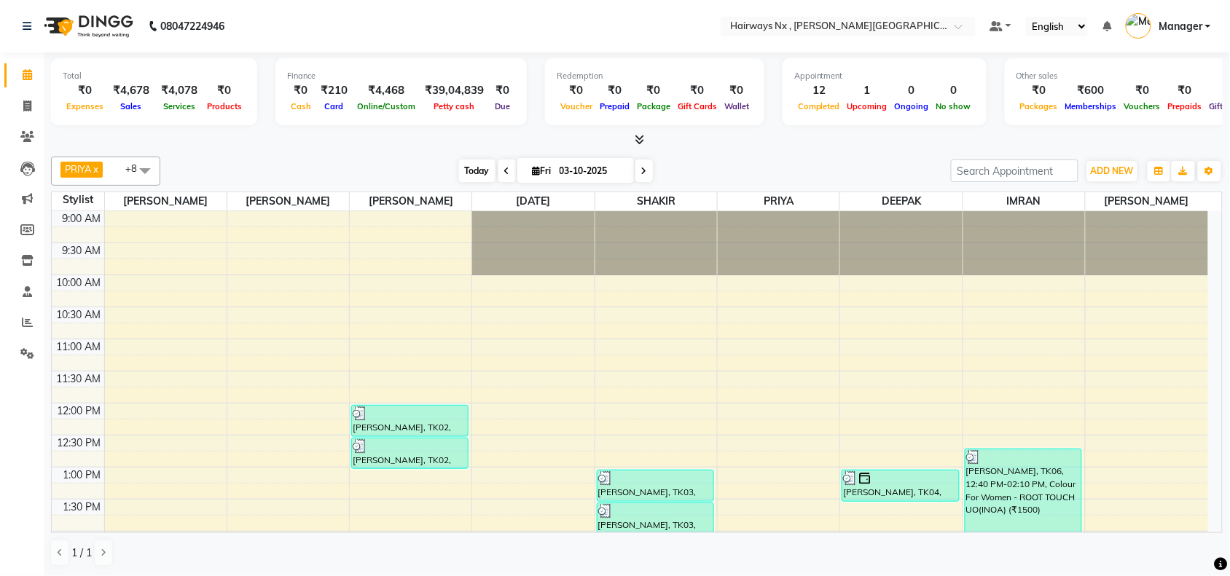
click at [474, 165] on span "Today" at bounding box center [477, 171] width 36 height 23
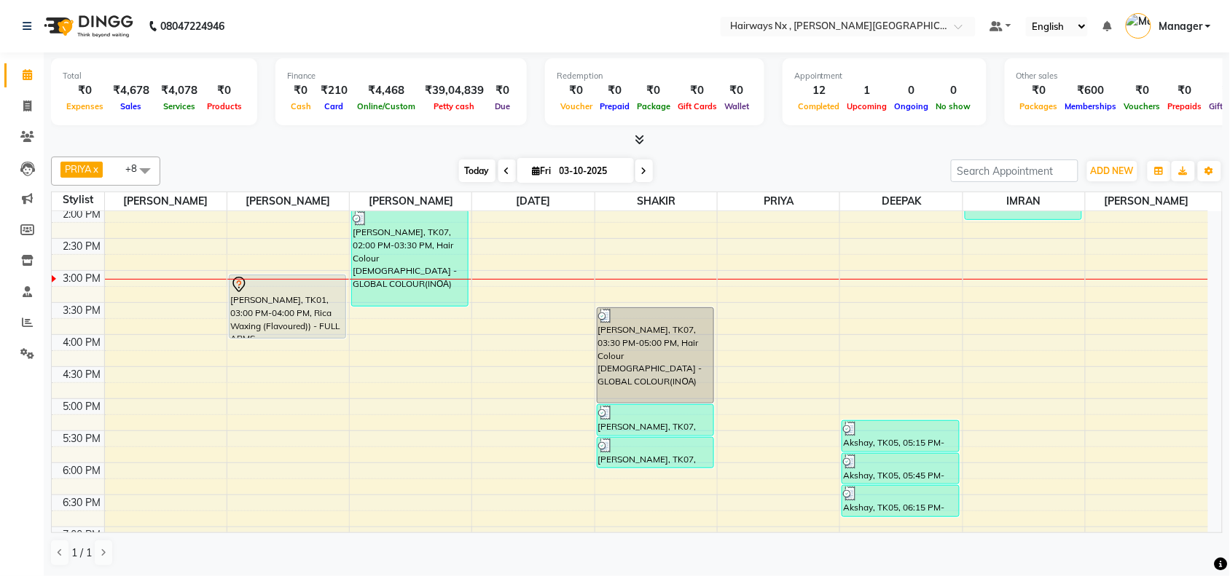
click at [474, 168] on span "Today" at bounding box center [477, 171] width 36 height 23
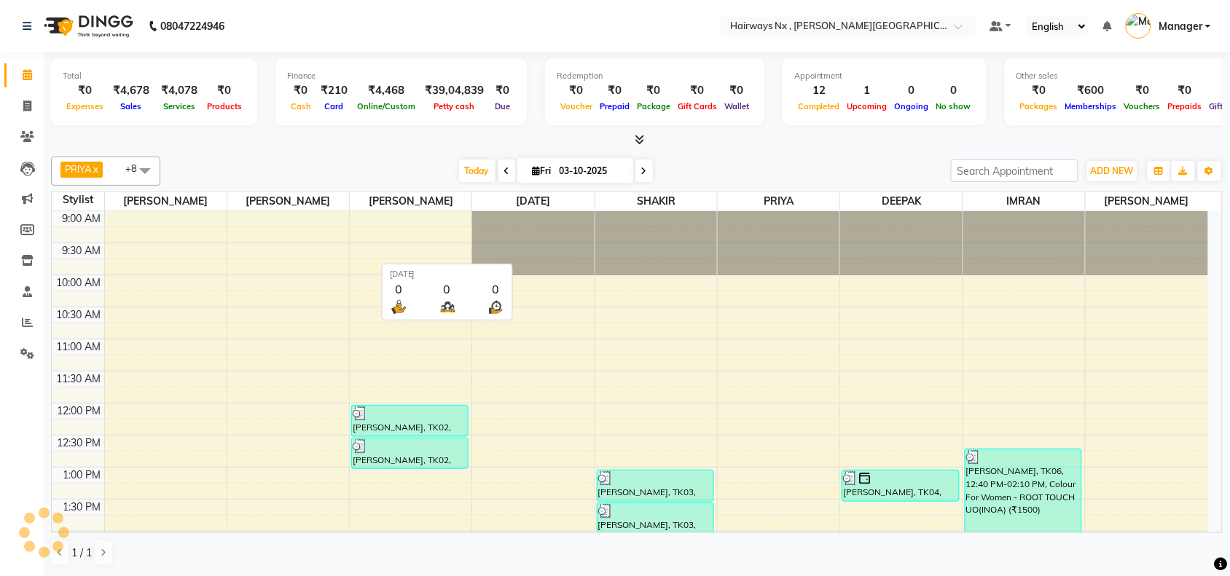
scroll to position [390, 0]
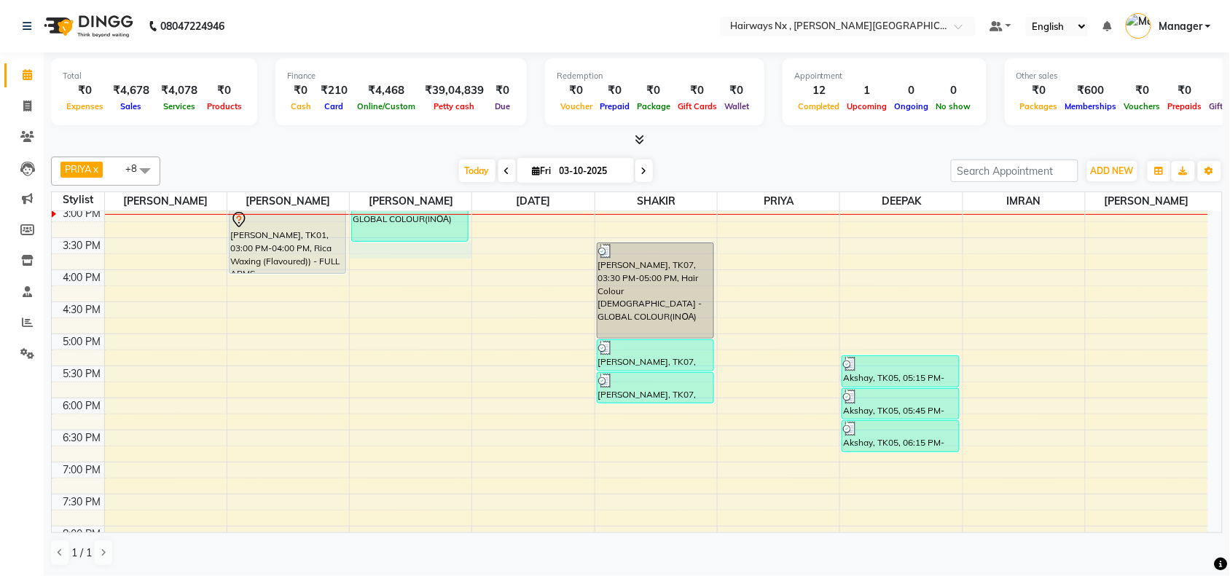
click at [430, 254] on div "9:00 AM 9:30 AM 10:00 AM 10:30 AM 11:00 AM 11:30 AM 12:00 PM 12:30 PM 1:00 PM 1…" at bounding box center [630, 270] width 1156 height 897
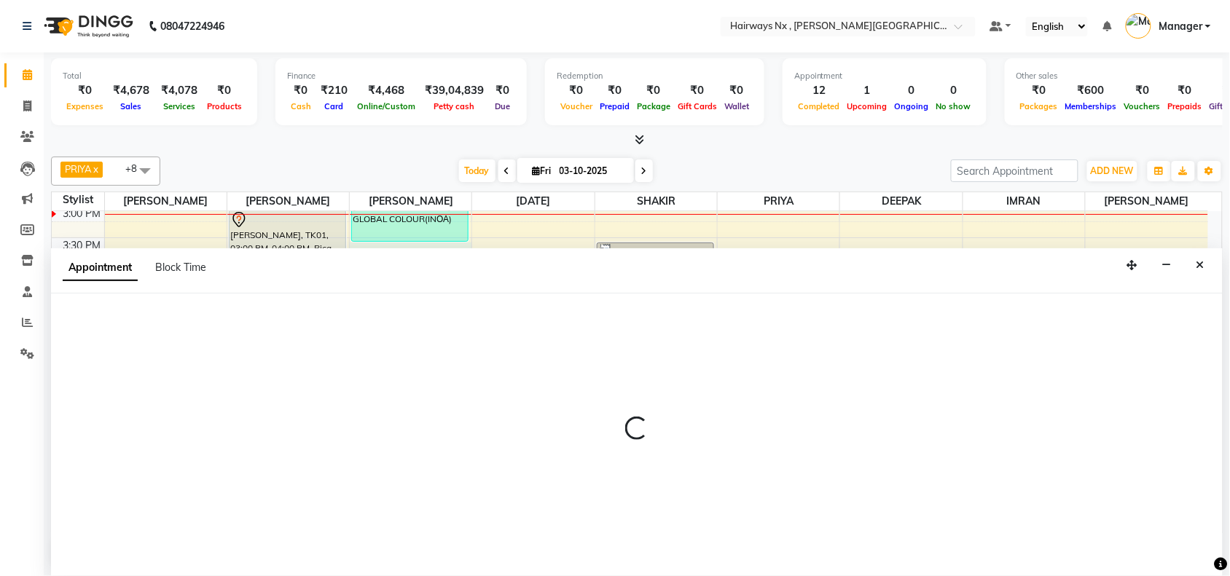
scroll to position [1, 0]
select select "12973"
select select "930"
select select "tentative"
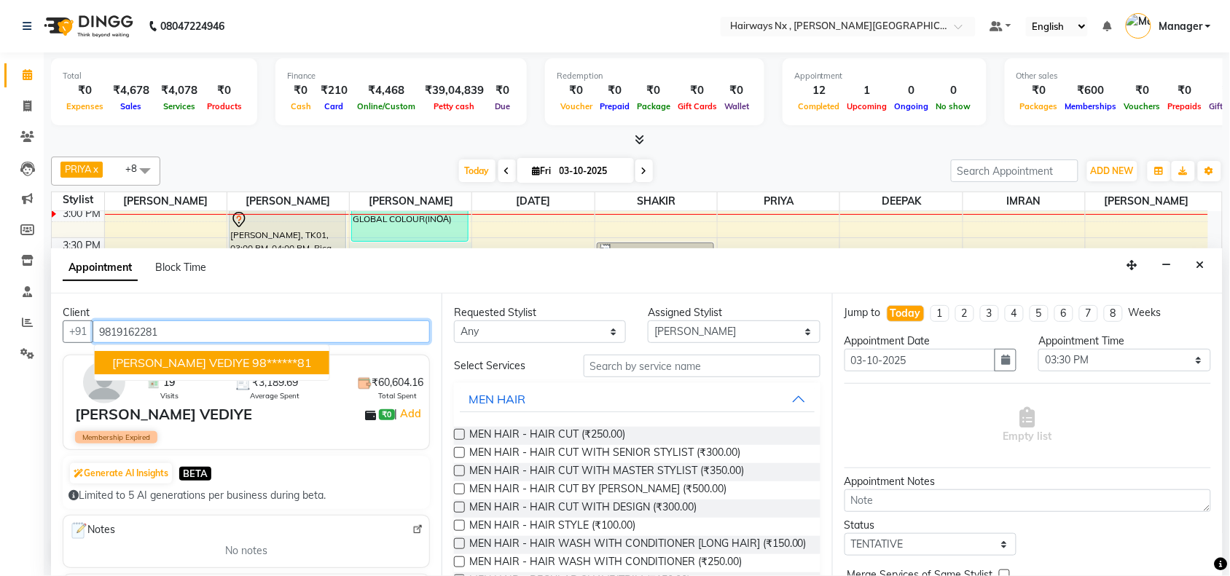
click at [172, 358] on span "OMKAR VEDIYE" at bounding box center [180, 363] width 137 height 15
type input "98******81"
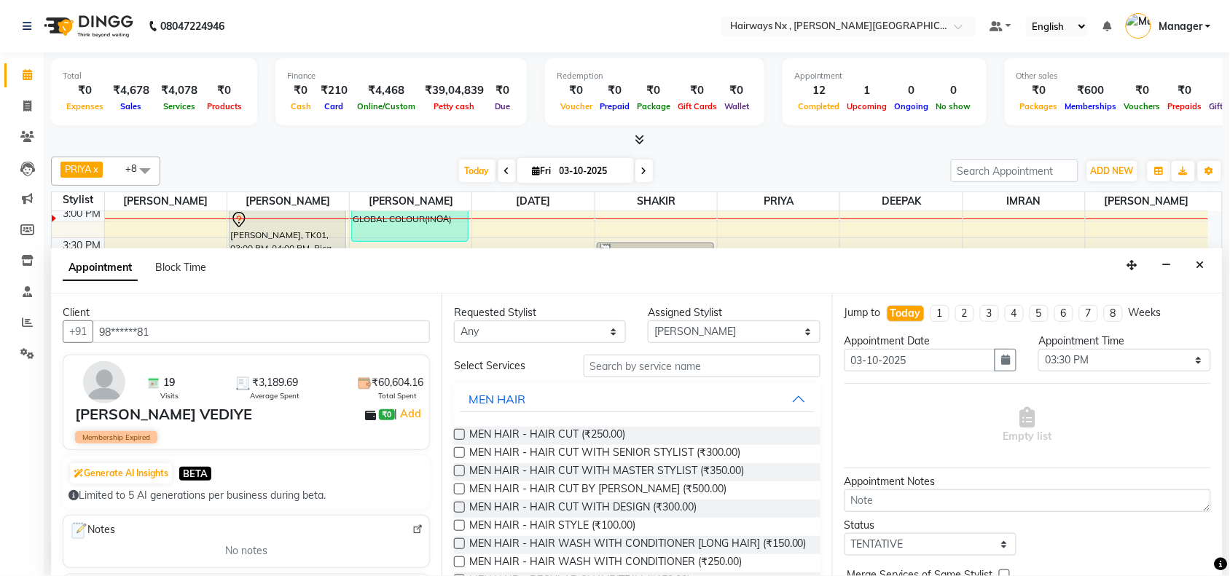
click at [460, 452] on label at bounding box center [459, 452] width 11 height 11
click at [460, 452] on input "checkbox" at bounding box center [458, 453] width 9 height 9
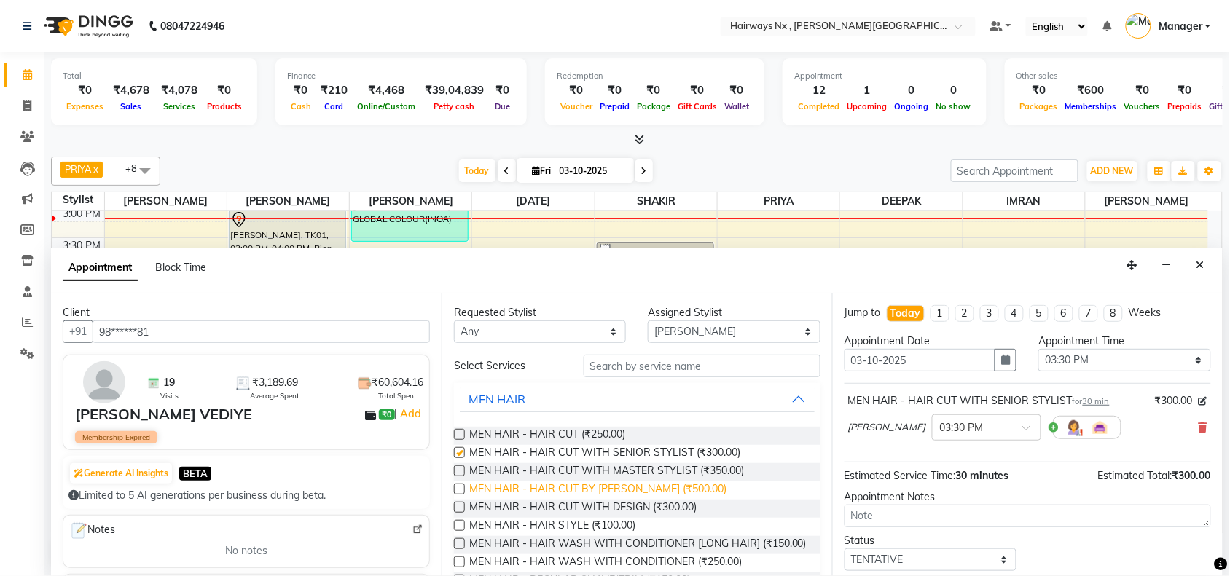
checkbox input "false"
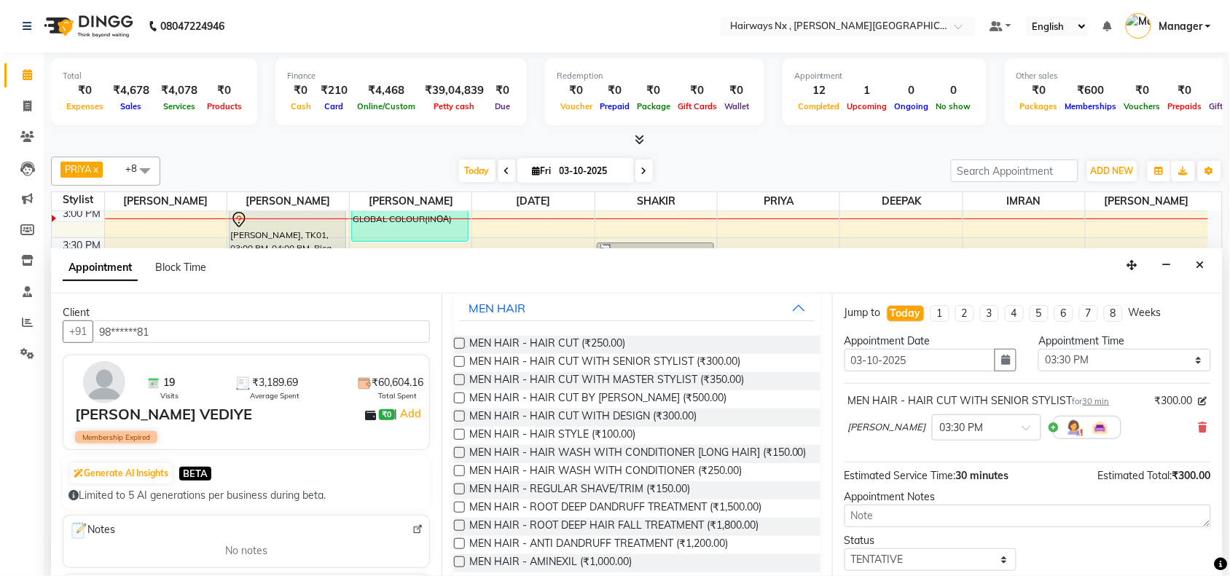
click at [456, 495] on label at bounding box center [459, 489] width 11 height 11
click at [456, 495] on input "checkbox" at bounding box center [458, 490] width 9 height 9
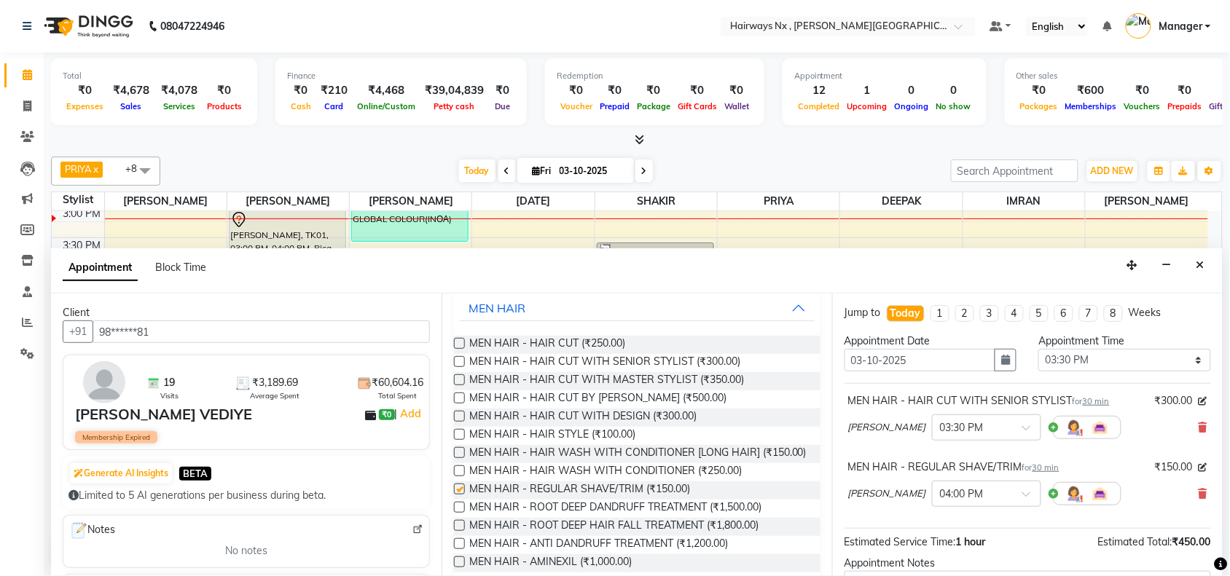
checkbox input "false"
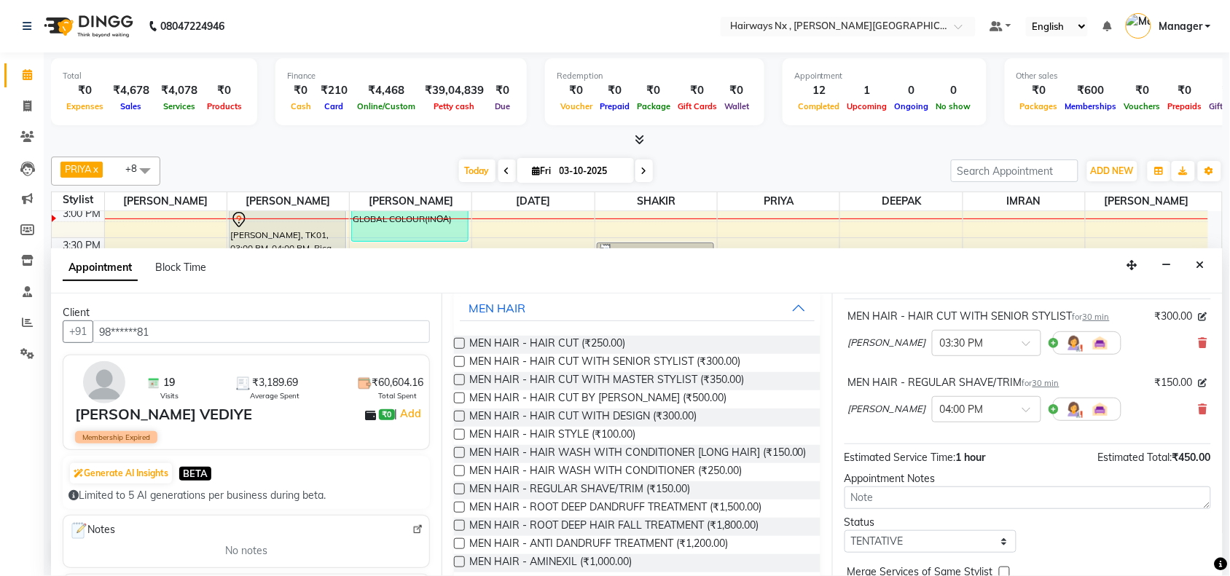
scroll to position [154, 0]
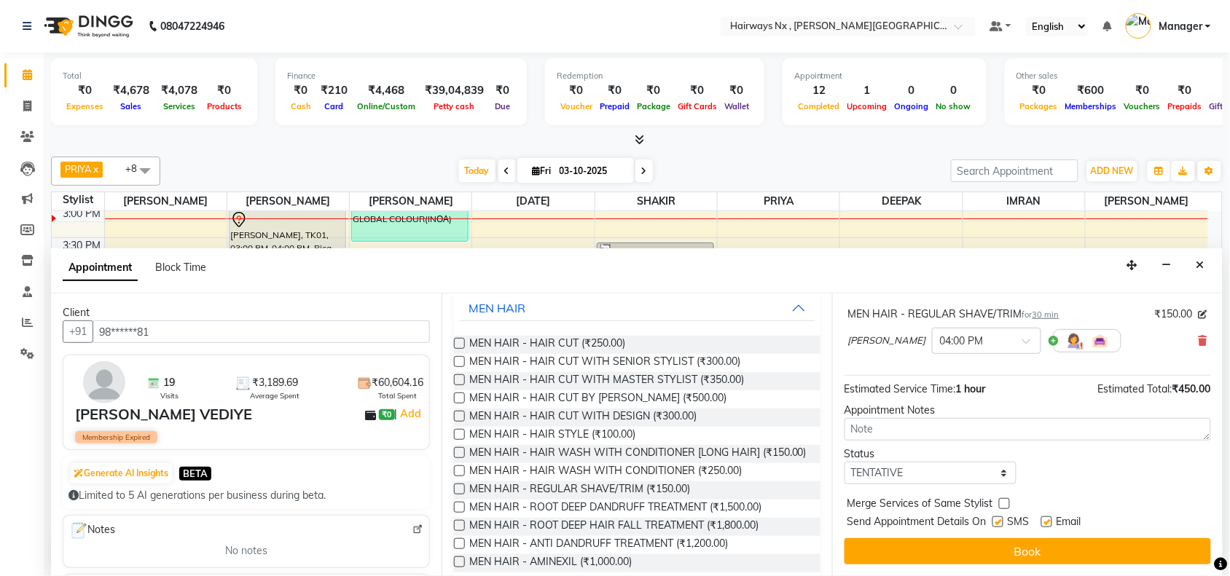
click at [996, 522] on label at bounding box center [997, 522] width 11 height 11
click at [996, 522] on input "checkbox" at bounding box center [996, 523] width 9 height 9
checkbox input "false"
click at [1044, 521] on label at bounding box center [1046, 522] width 11 height 11
click at [1044, 521] on input "checkbox" at bounding box center [1045, 523] width 9 height 9
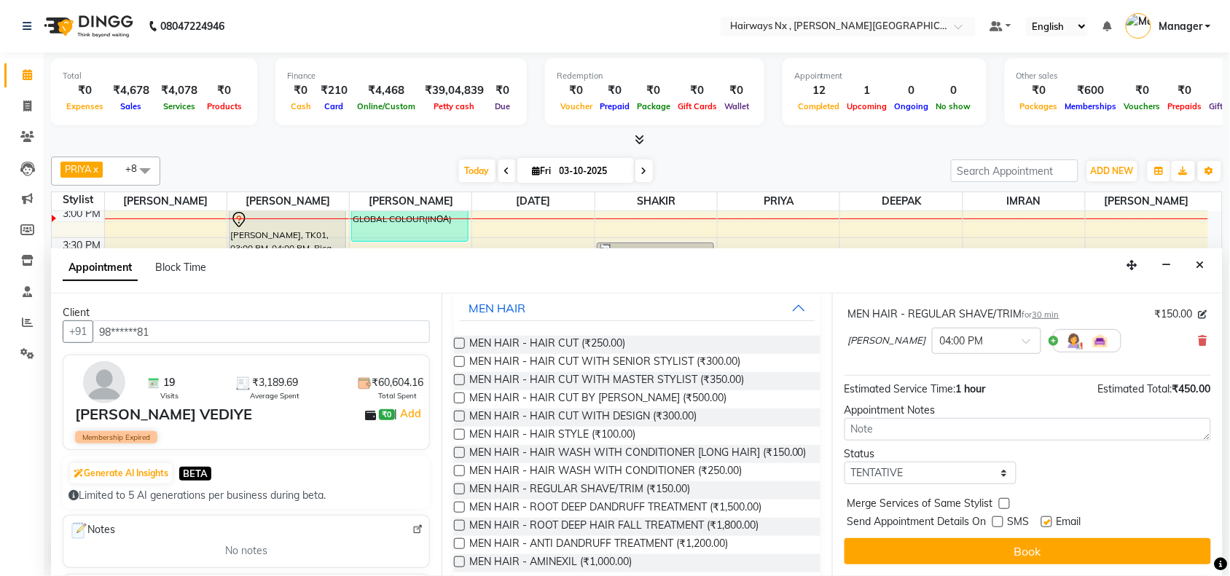
checkbox input "false"
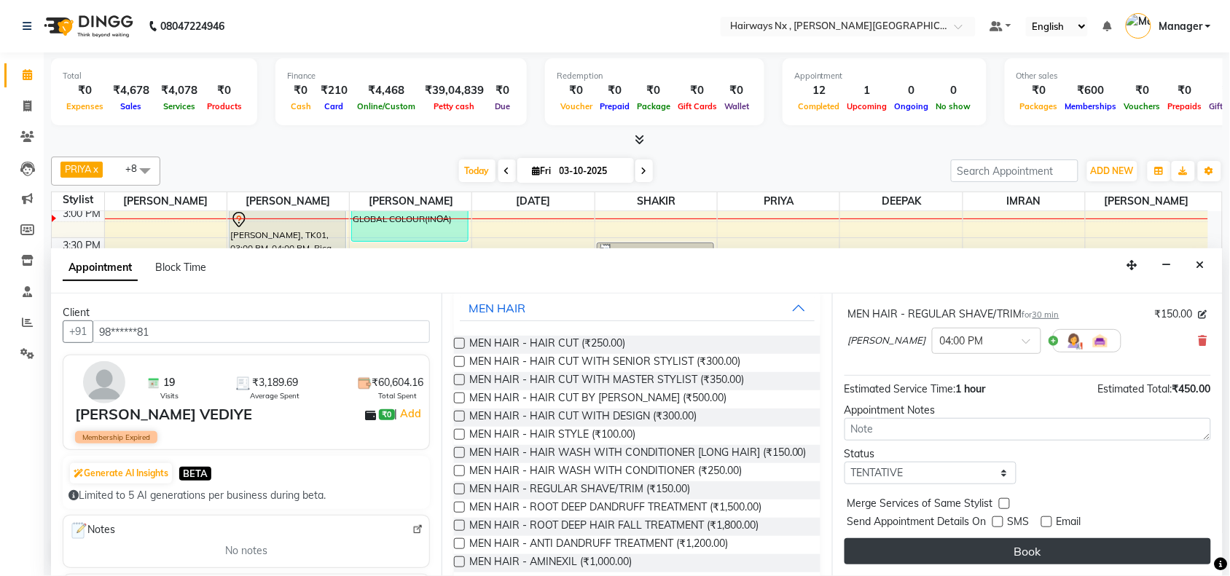
click at [1024, 549] on button "Book" at bounding box center [1027, 551] width 366 height 26
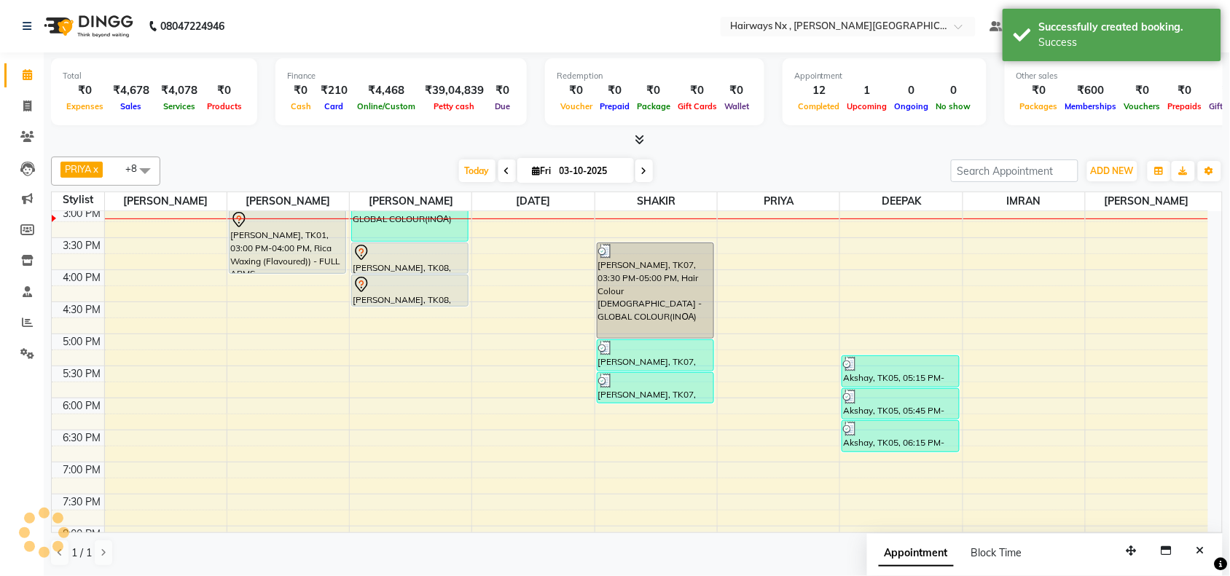
scroll to position [0, 0]
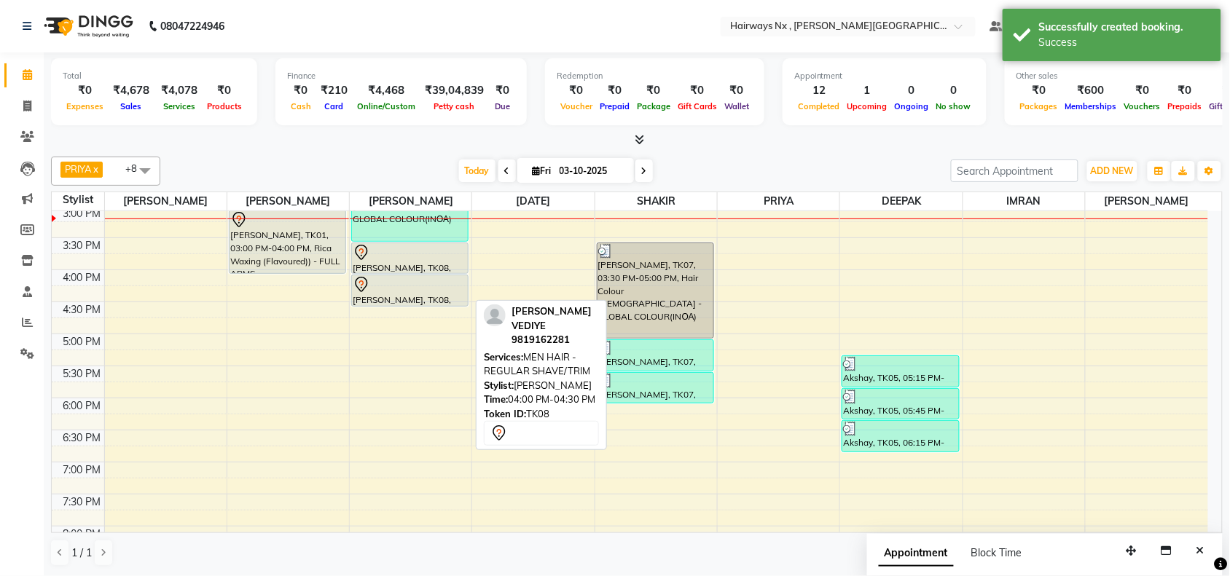
click at [401, 299] on div "[PERSON_NAME], TK08, 04:00 PM-04:30 PM, MEN HAIR - REGULAR SHAVE/TRIM" at bounding box center [410, 290] width 116 height 31
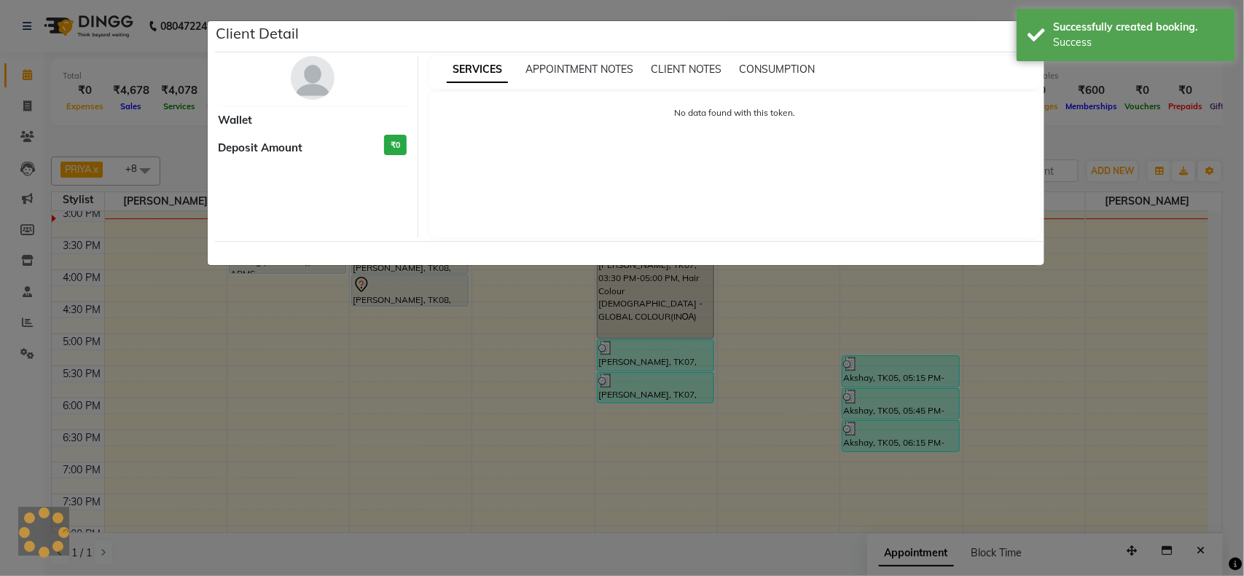
select select "7"
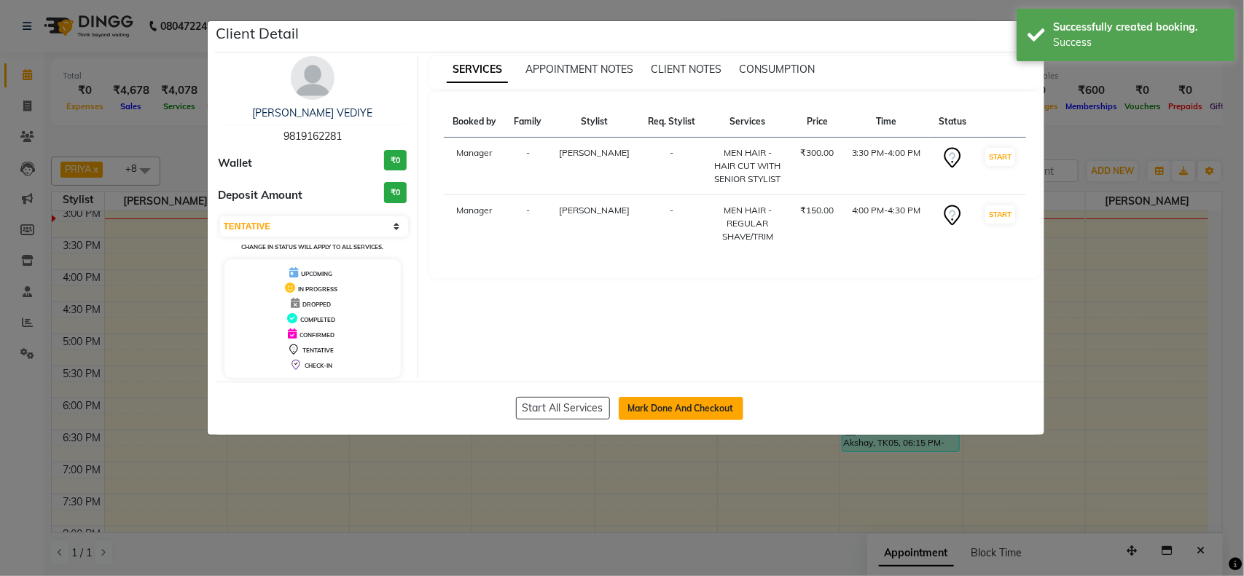
click at [714, 417] on button "Mark Done And Checkout" at bounding box center [680, 408] width 125 height 23
select select "service"
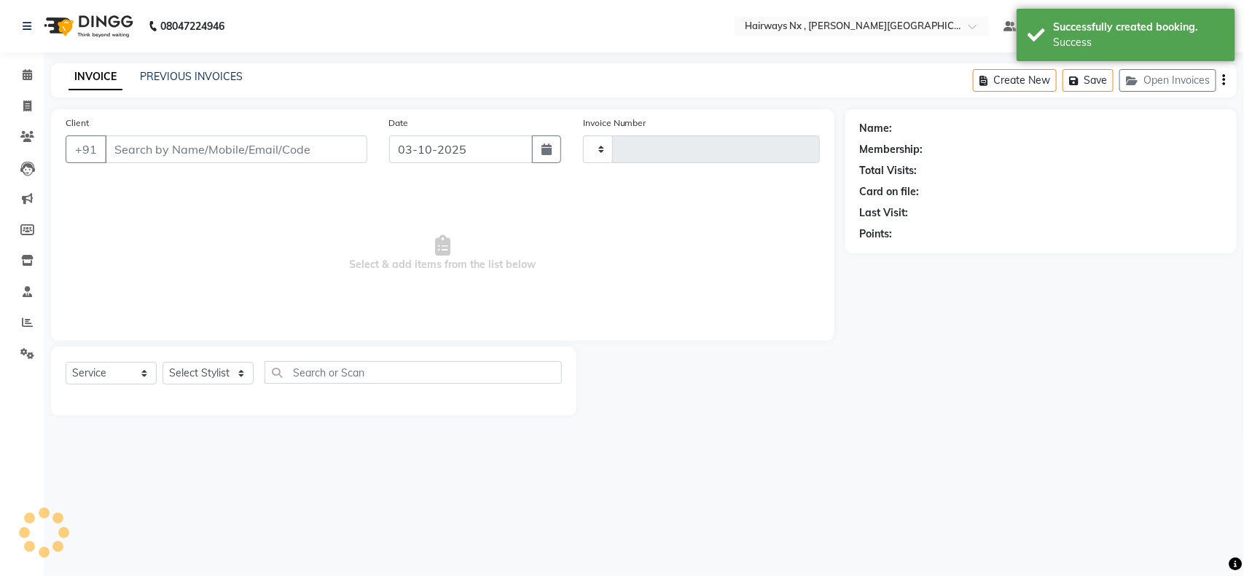
type input "98******81"
select select "12973"
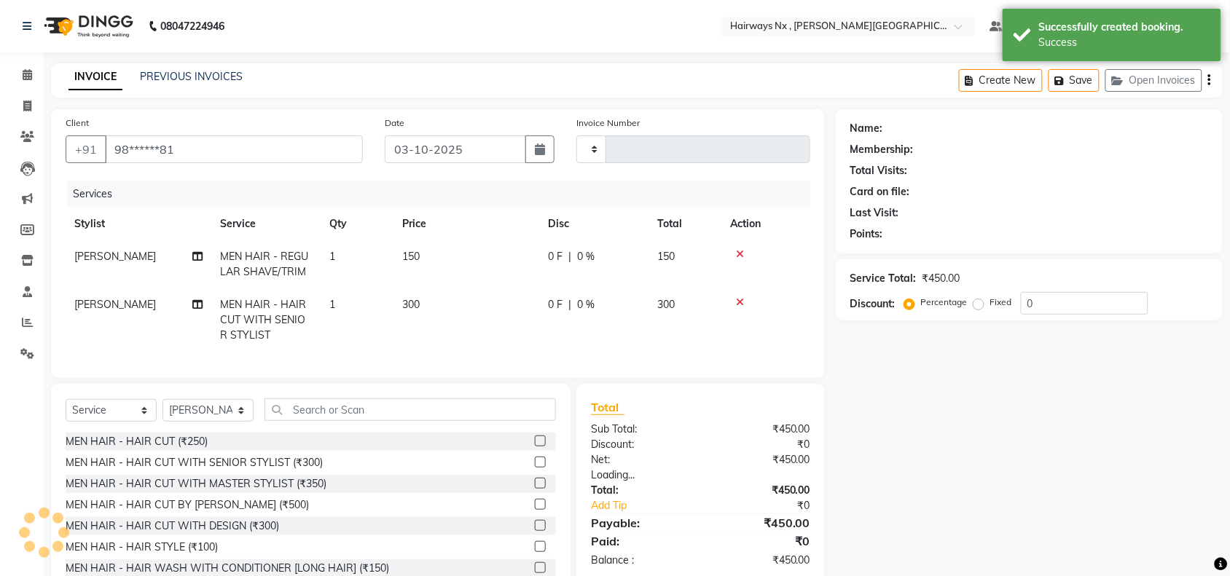
type input "1265"
select select "778"
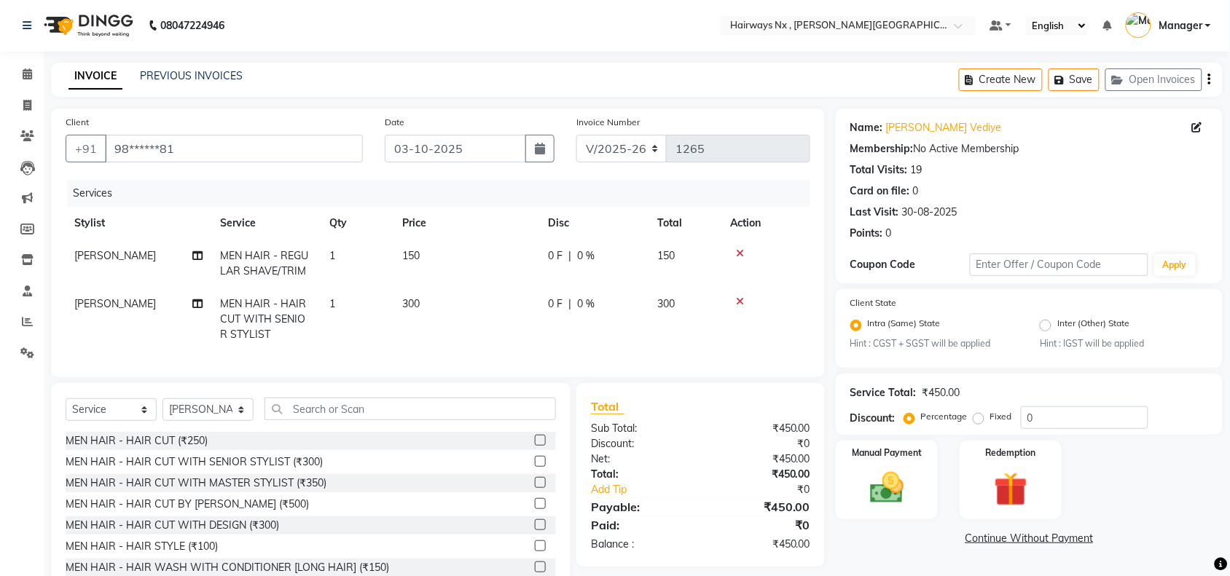
scroll to position [57, 0]
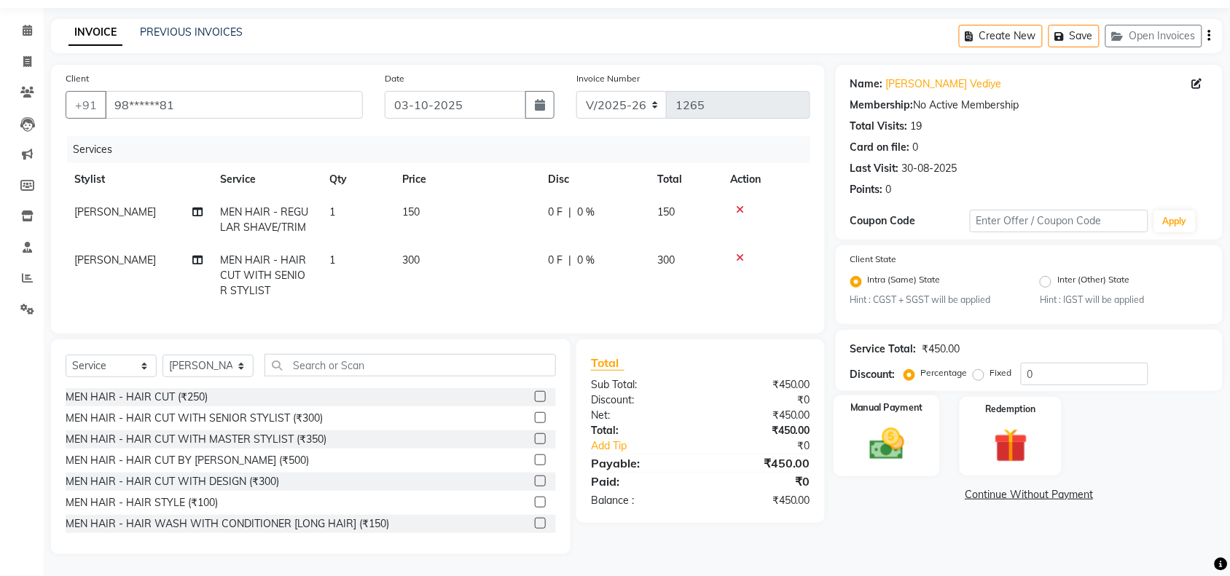
click at [898, 425] on img at bounding box center [886, 445] width 57 height 40
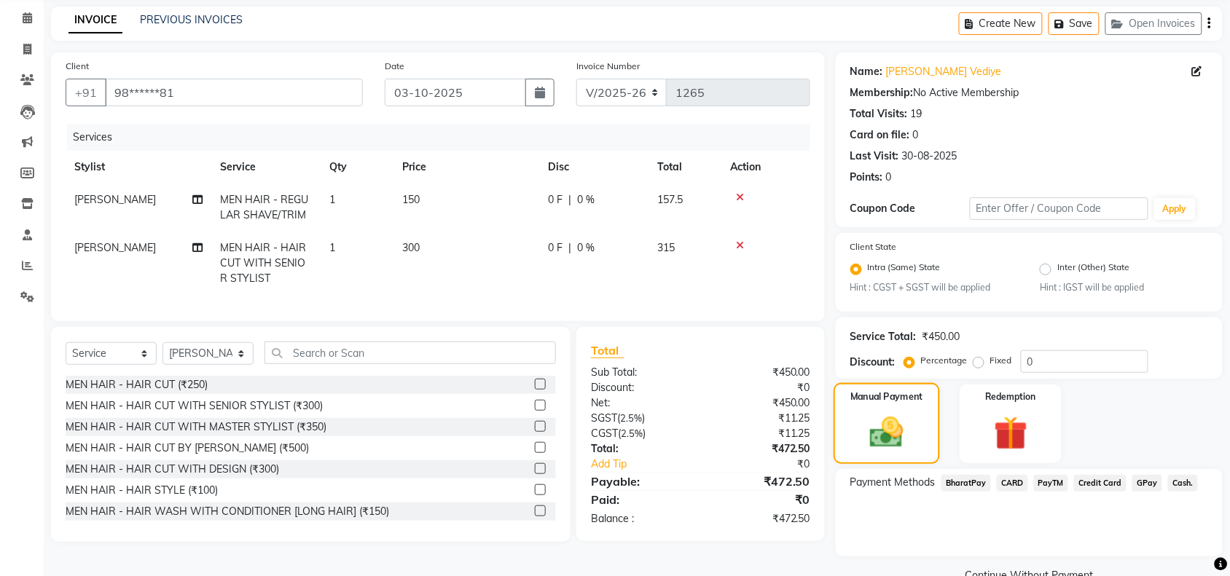
scroll to position [87, 0]
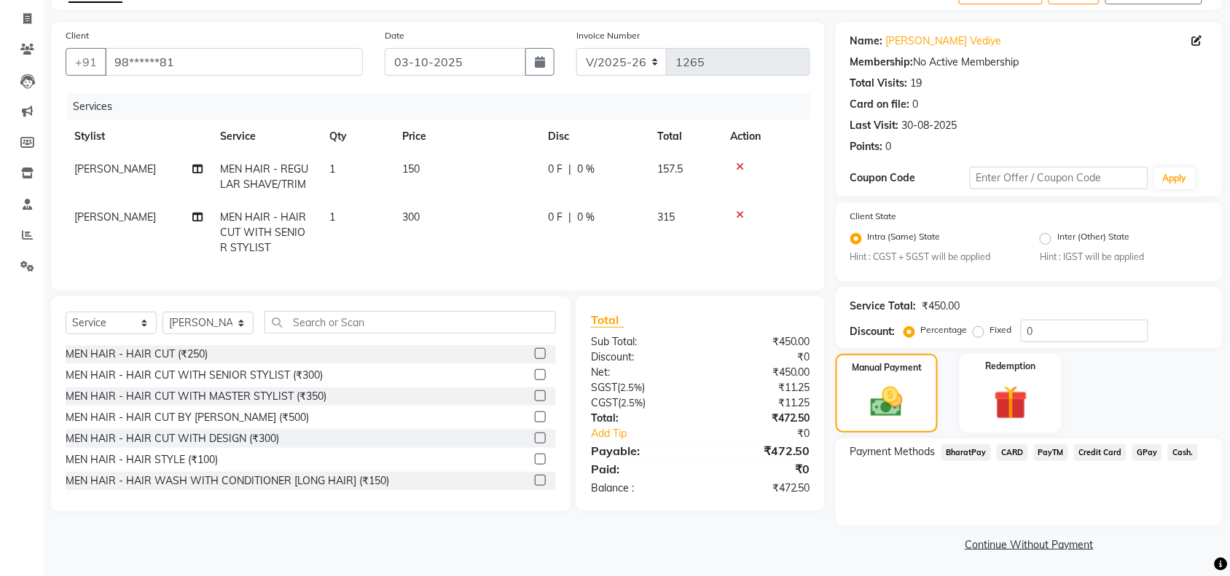
click at [1146, 449] on span "GPay" at bounding box center [1147, 452] width 30 height 17
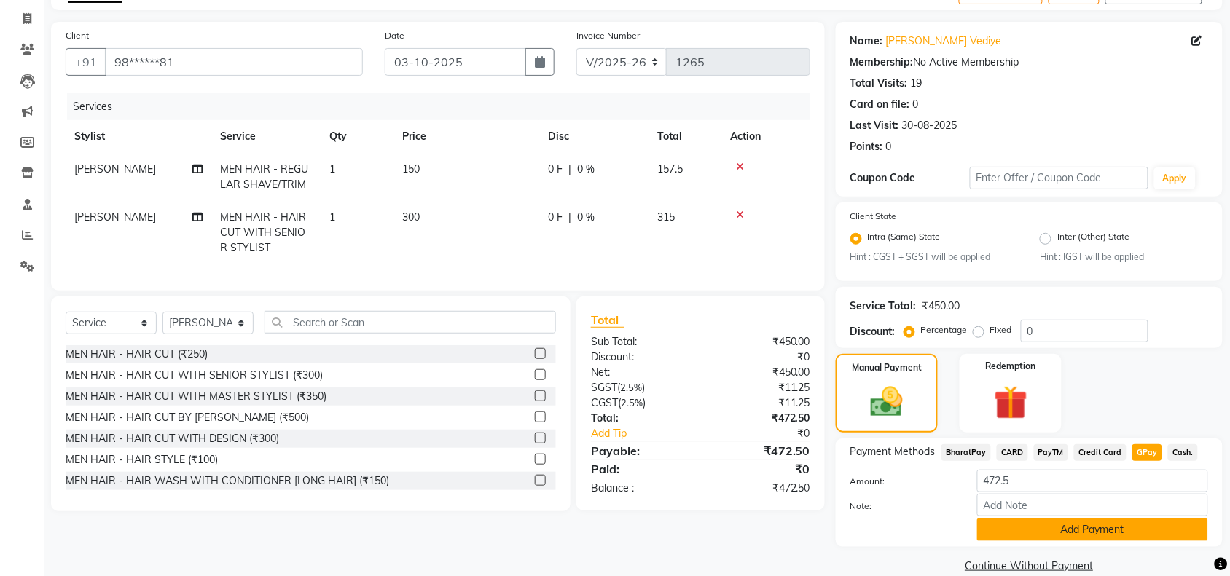
scroll to position [107, 0]
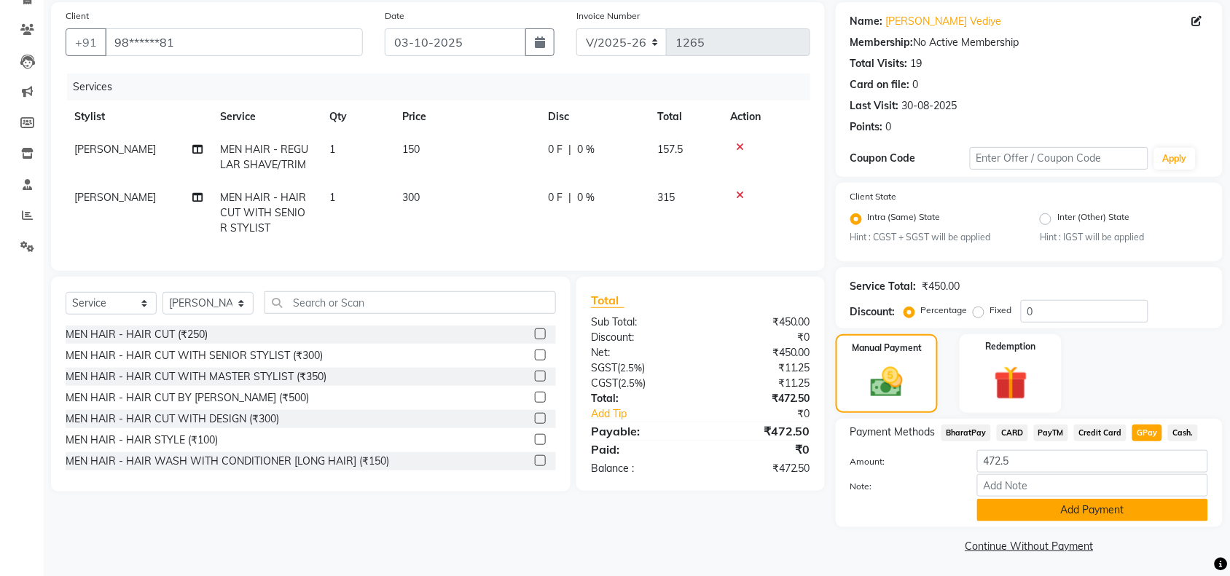
click at [1053, 510] on button "Add Payment" at bounding box center [1092, 510] width 231 height 23
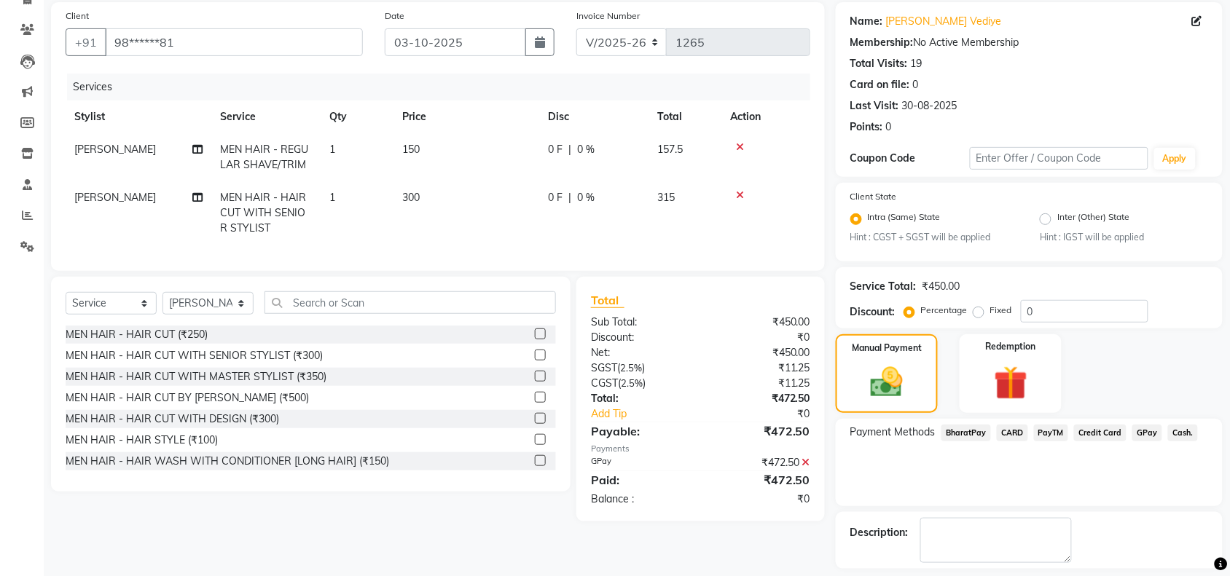
scroll to position [170, 0]
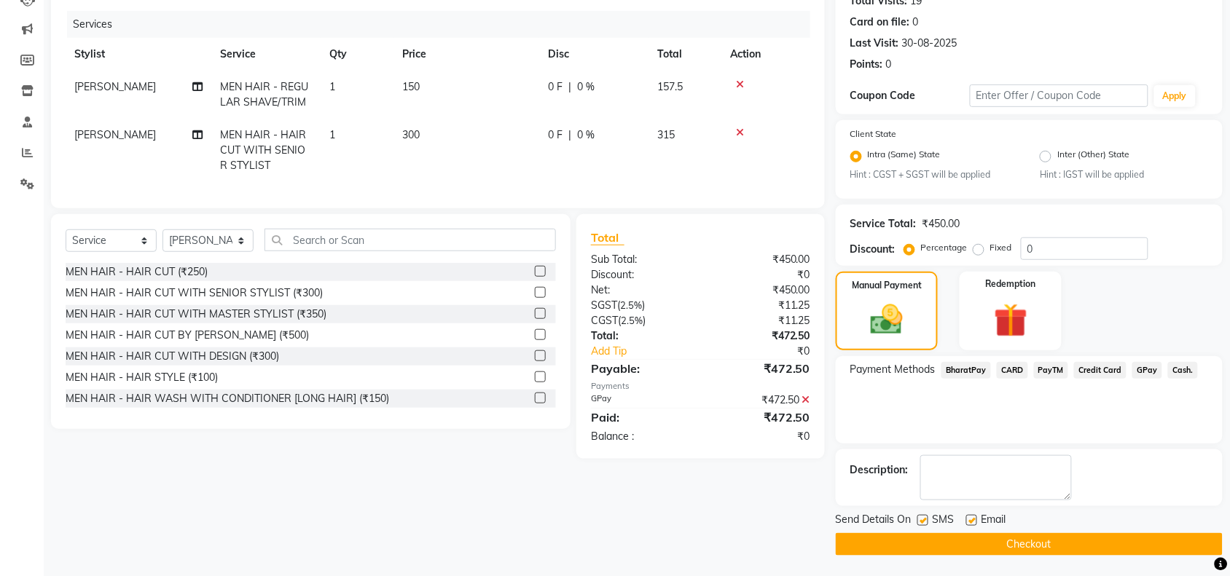
click at [981, 550] on button "Checkout" at bounding box center [1029, 544] width 387 height 23
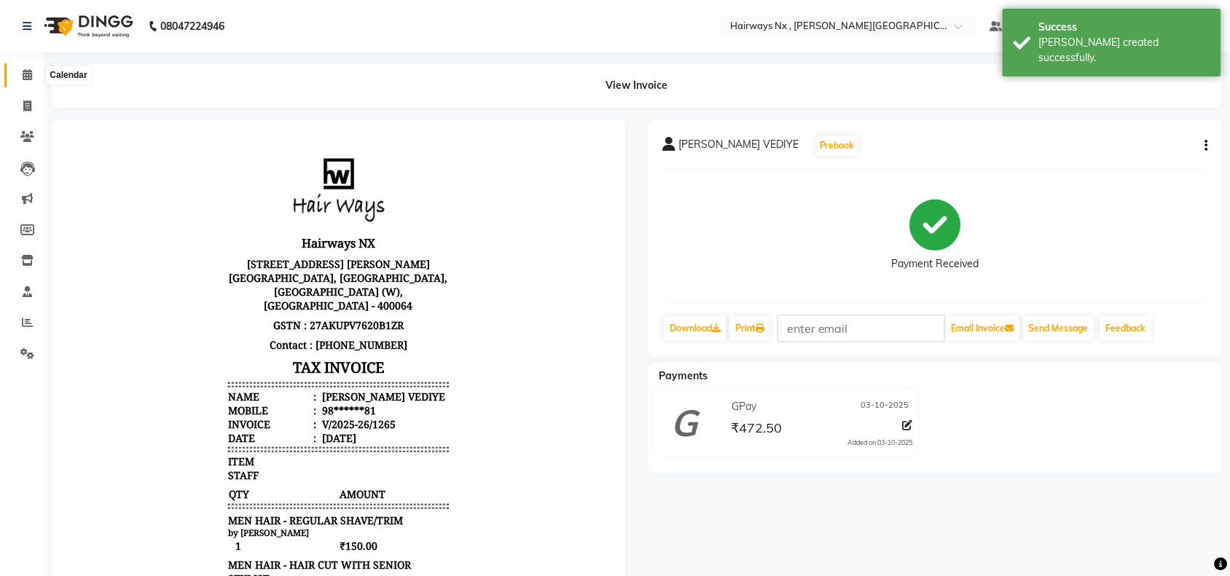
click at [27, 74] on icon at bounding box center [27, 74] width 9 height 11
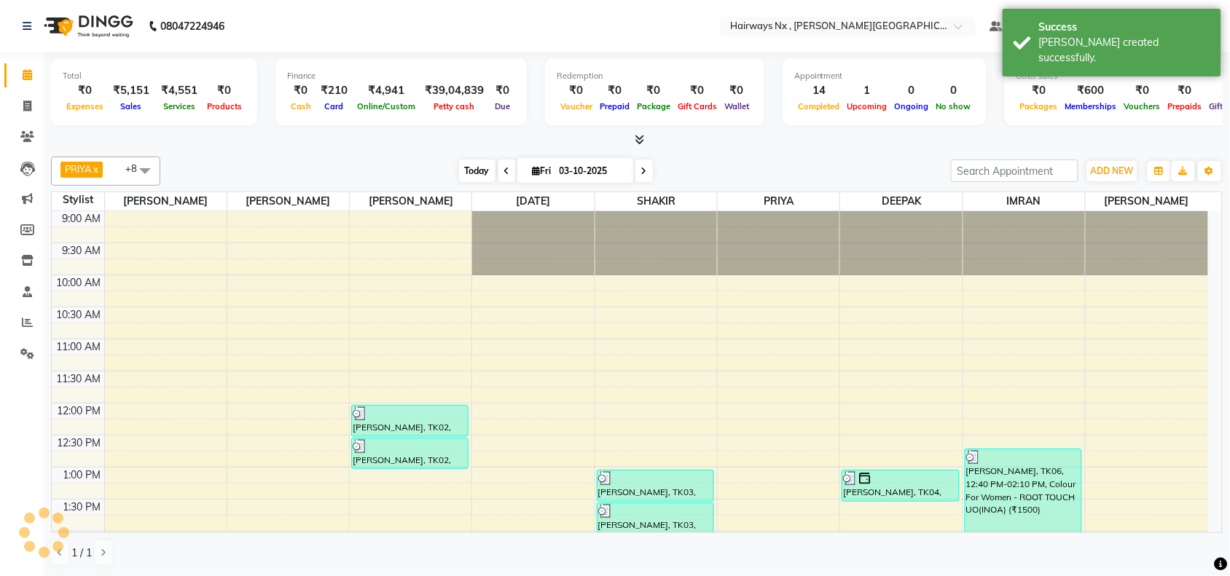
click at [460, 173] on span "Today" at bounding box center [477, 171] width 36 height 23
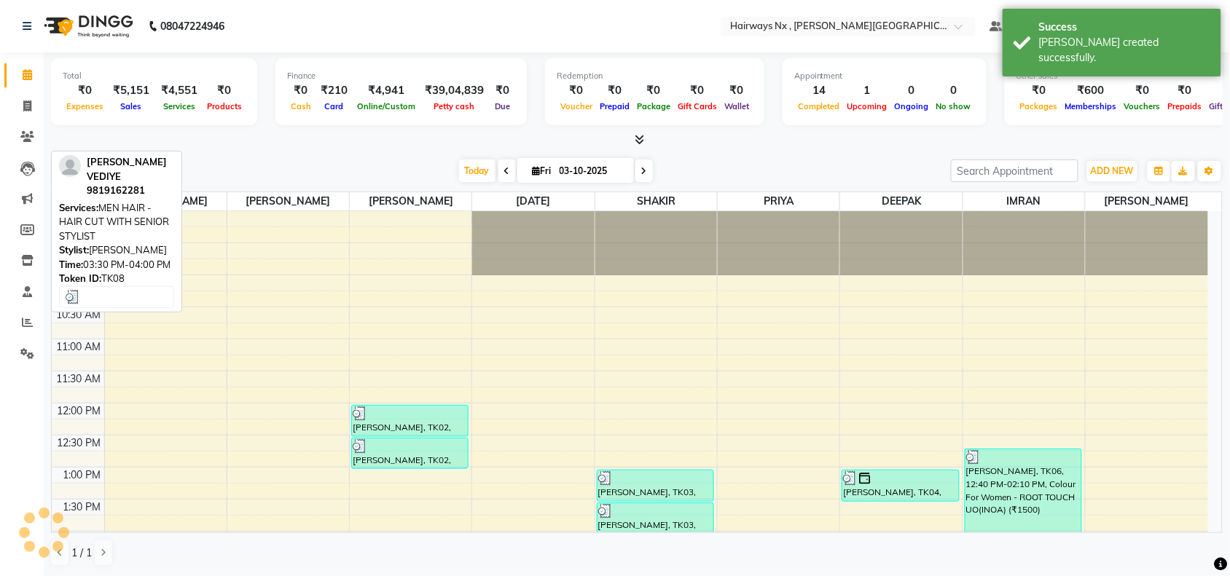
scroll to position [390, 0]
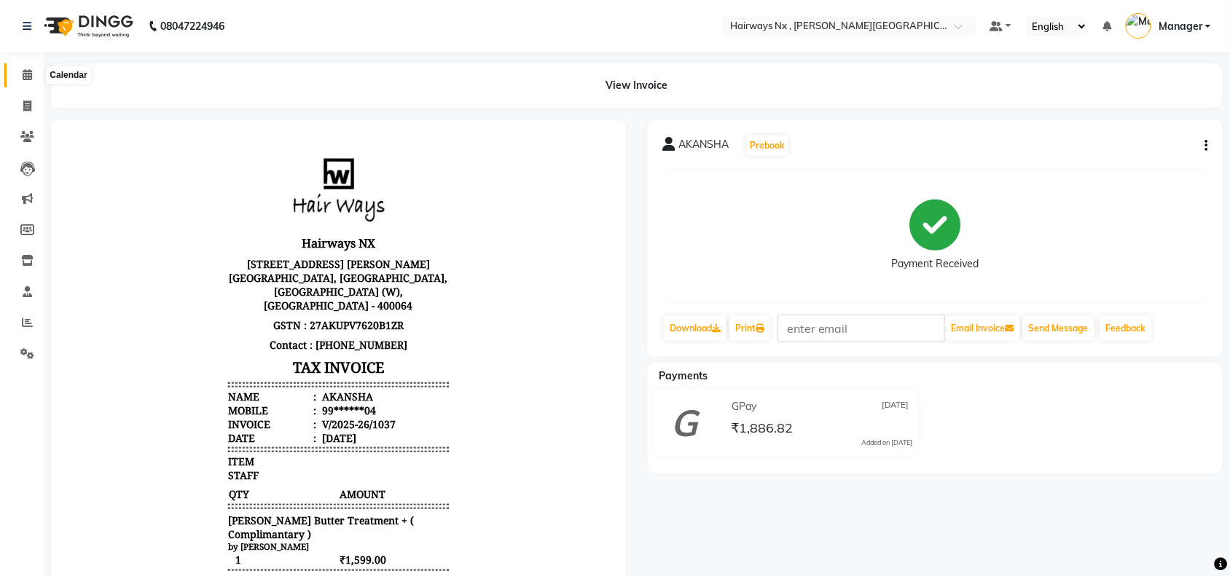
click at [27, 79] on icon at bounding box center [27, 74] width 9 height 11
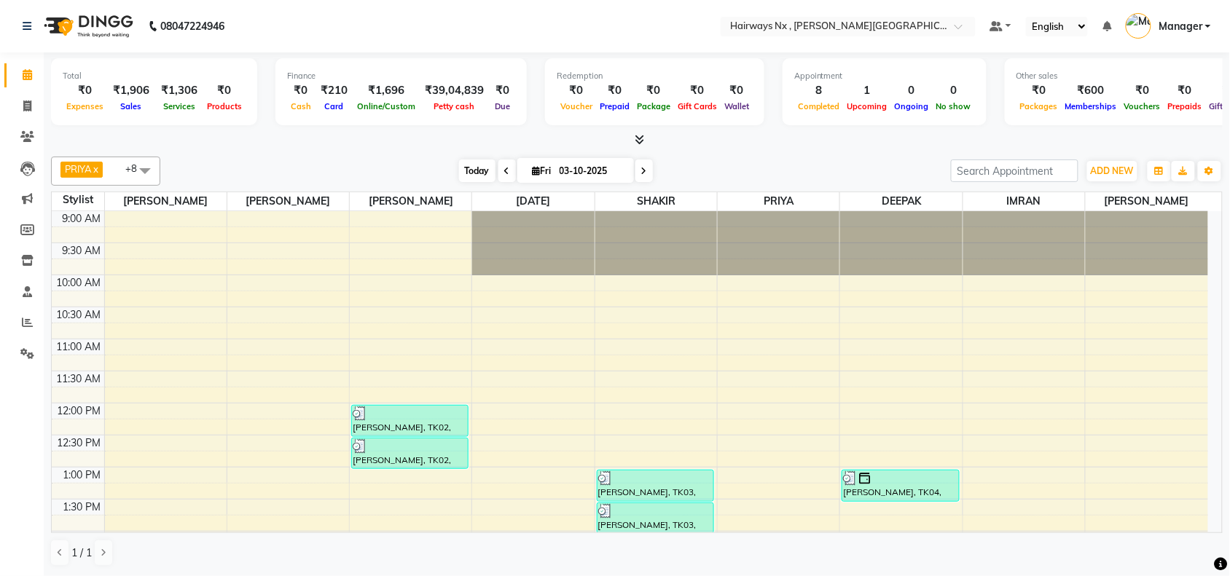
click at [470, 169] on span "Today" at bounding box center [477, 171] width 36 height 23
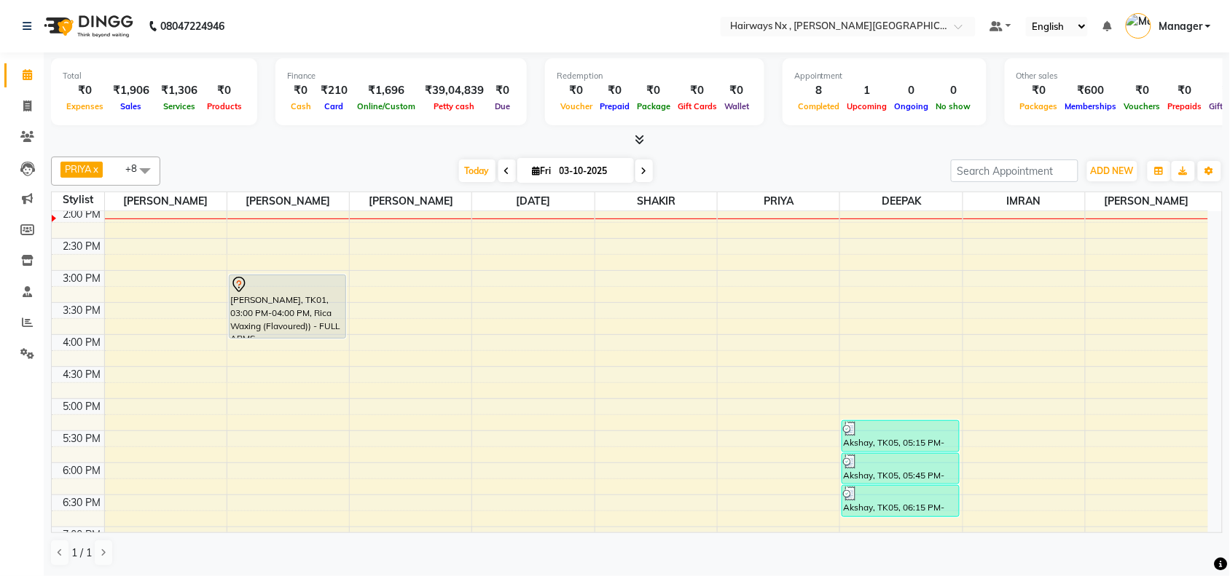
click at [415, 221] on div "9:00 AM 9:30 AM 10:00 AM 10:30 AM 11:00 AM 11:30 AM 12:00 PM 12:30 PM 1:00 PM 1…" at bounding box center [630, 334] width 1156 height 897
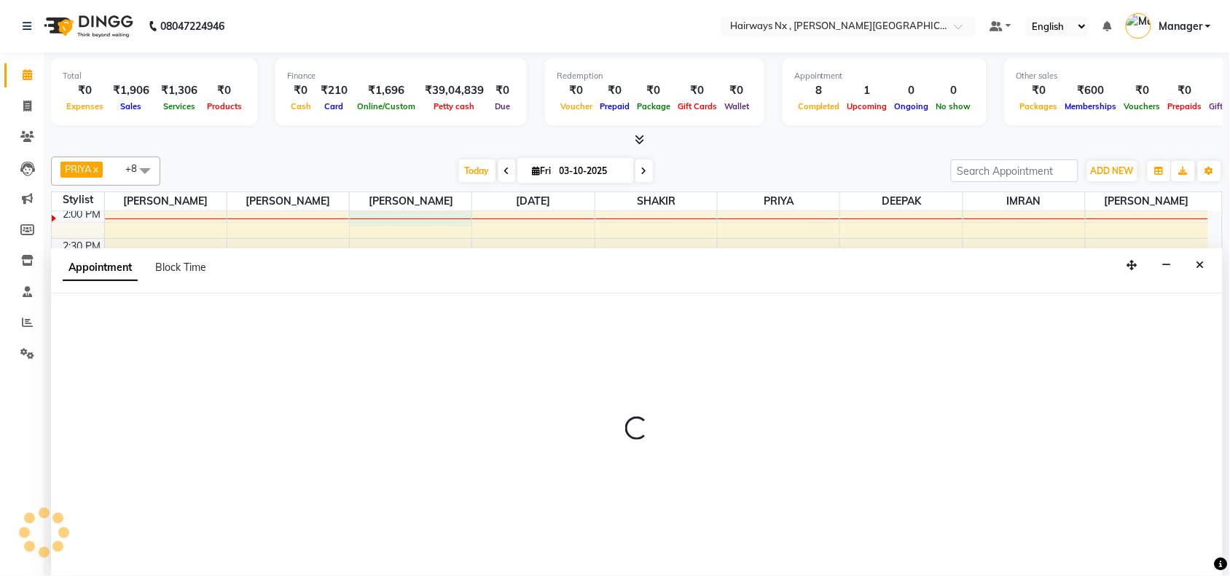
scroll to position [1, 0]
select select "12973"
select select "840"
select select "tentative"
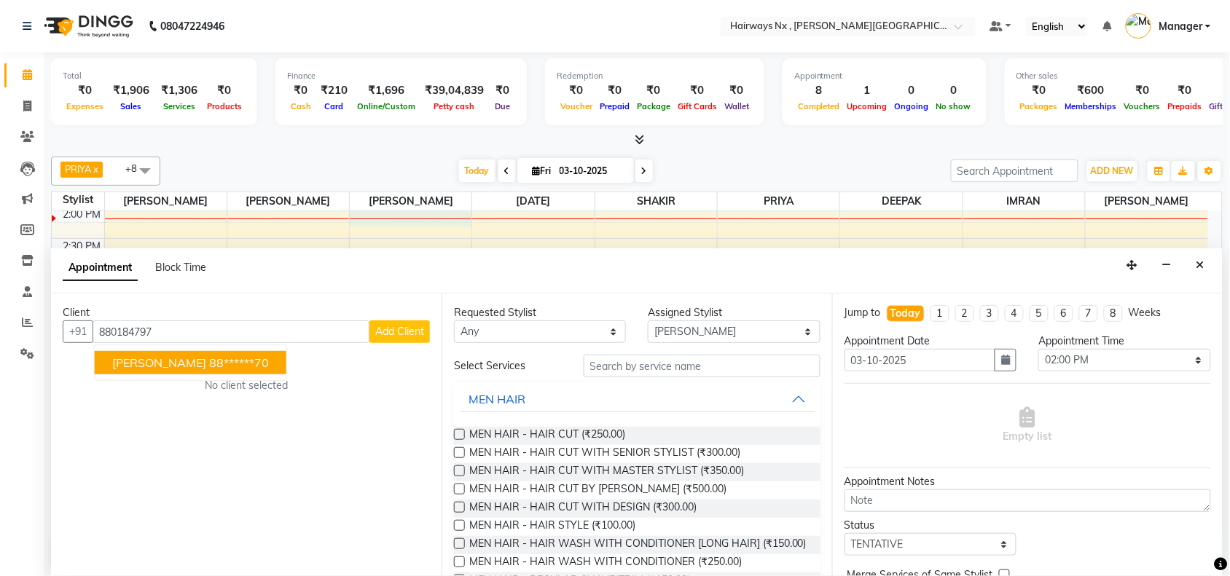
click at [140, 366] on span "[PERSON_NAME]" at bounding box center [159, 363] width 94 height 15
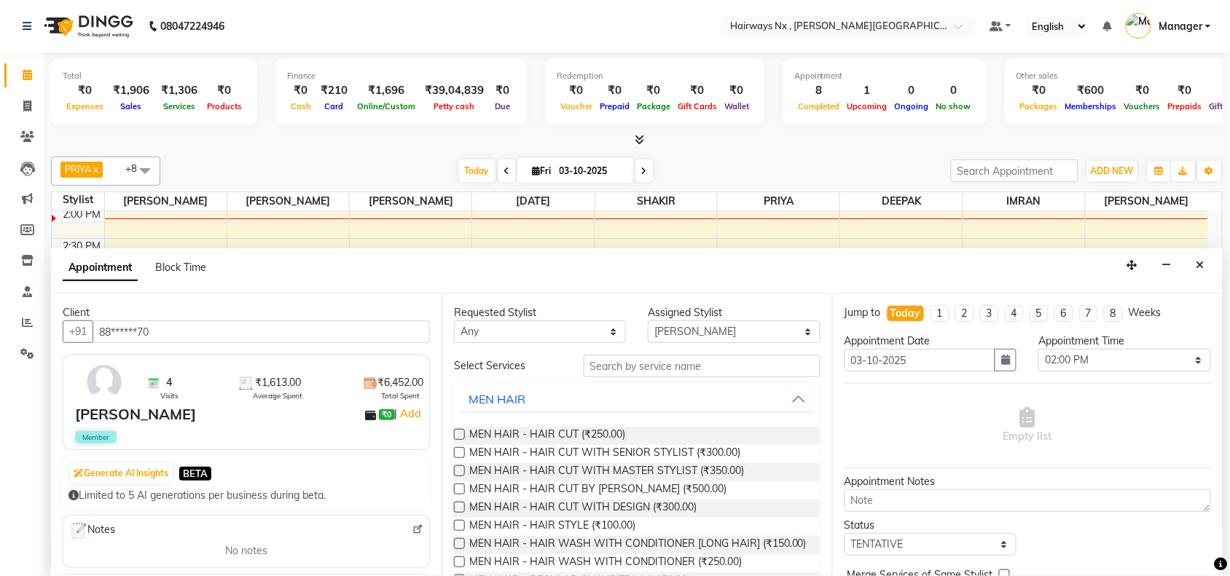
type input "88******70"
click at [661, 364] on input "text" at bounding box center [702, 366] width 237 height 23
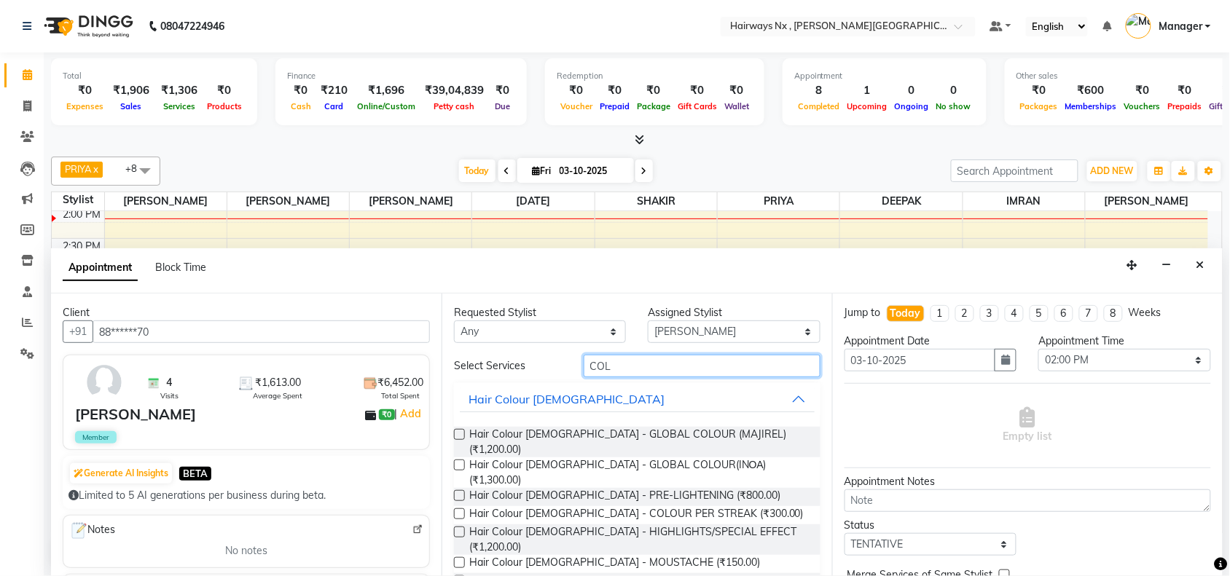
type input "COL"
click at [460, 460] on label at bounding box center [459, 465] width 11 height 11
click at [460, 462] on input "checkbox" at bounding box center [458, 466] width 9 height 9
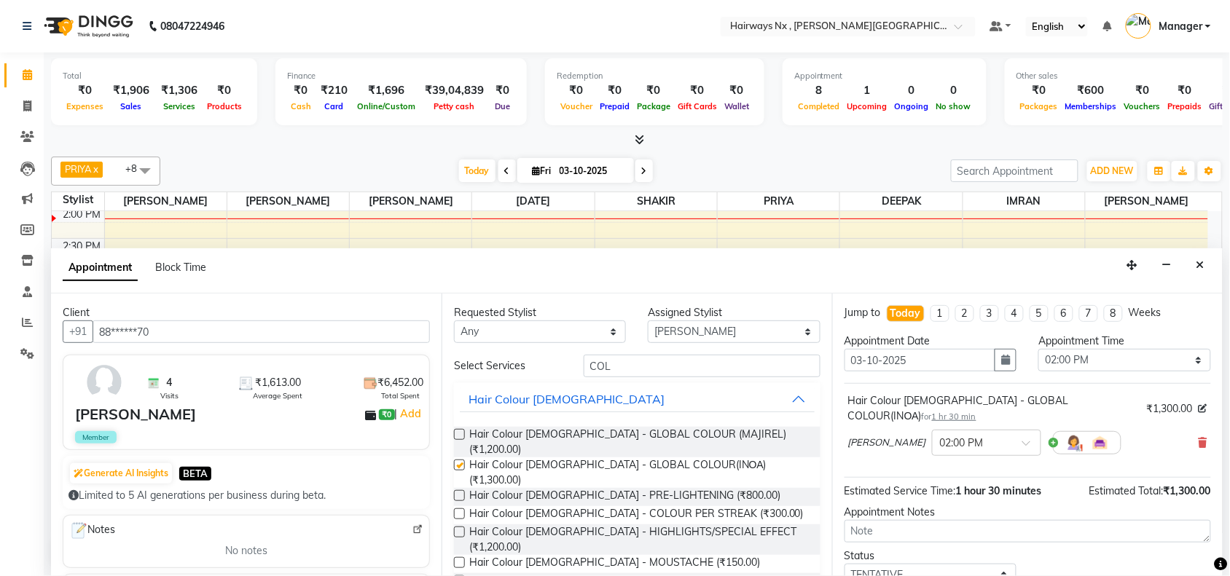
checkbox input "false"
click at [696, 331] on select "Select ALIM AZAD DEEPAK IMRAN KAMAL SALMANI KASHISH Manager MUZZAMIL PRIYA PUMM…" at bounding box center [734, 332] width 172 height 23
select select "67654"
click at [648, 321] on select "Select ALIM AZAD DEEPAK IMRAN KAMAL SALMANI KASHISH Manager MUZZAMIL PRIYA PUMM…" at bounding box center [734, 332] width 172 height 23
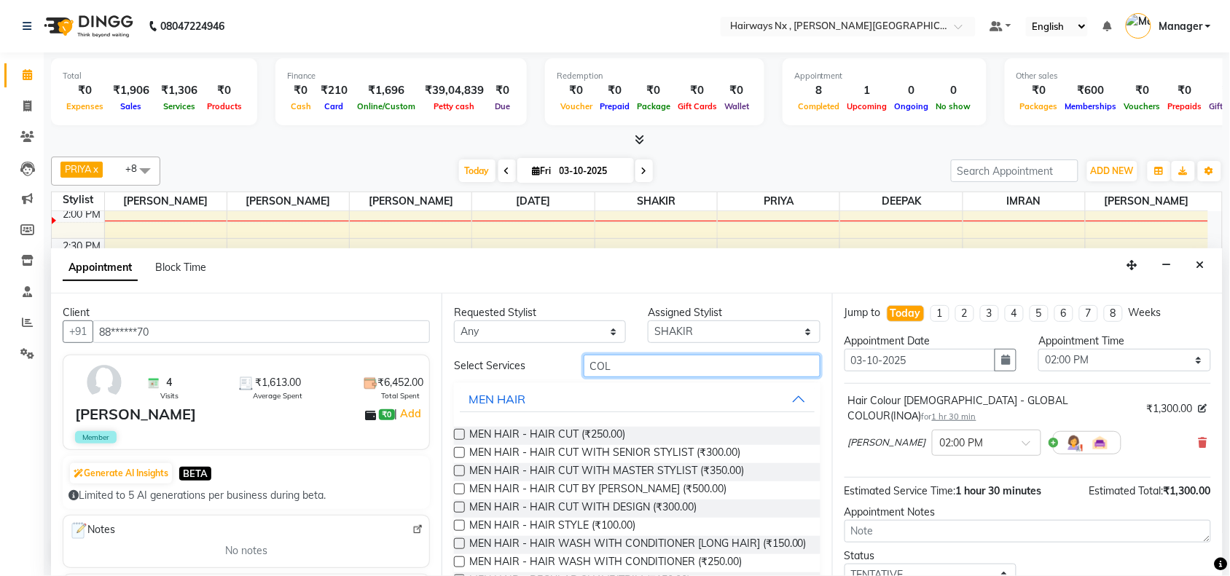
click at [630, 365] on input "COL" at bounding box center [702, 366] width 237 height 23
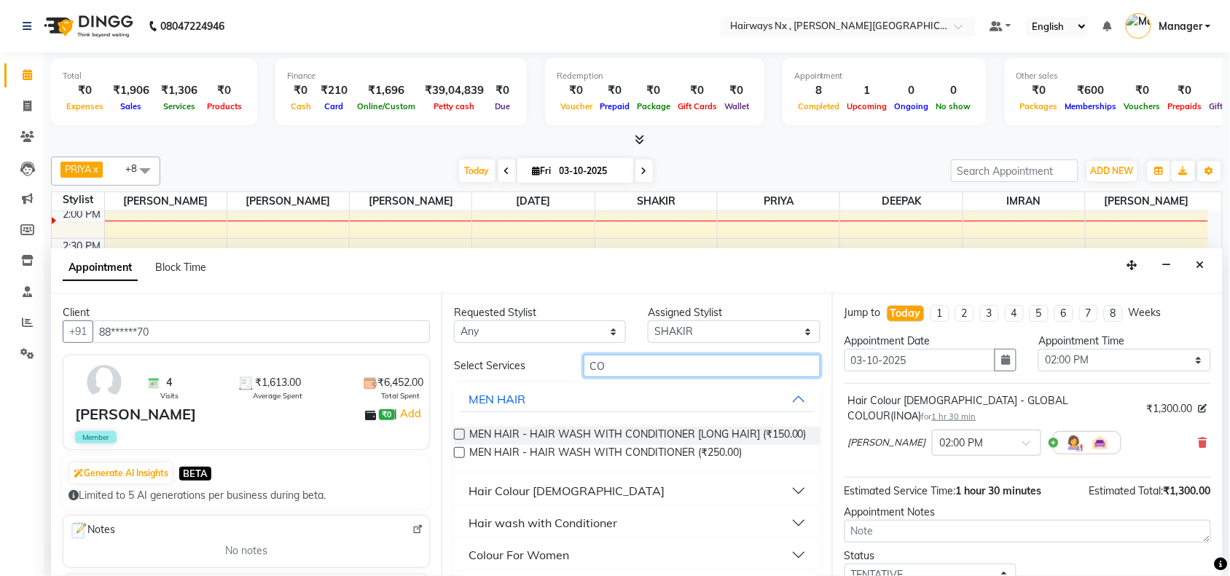
type input "C"
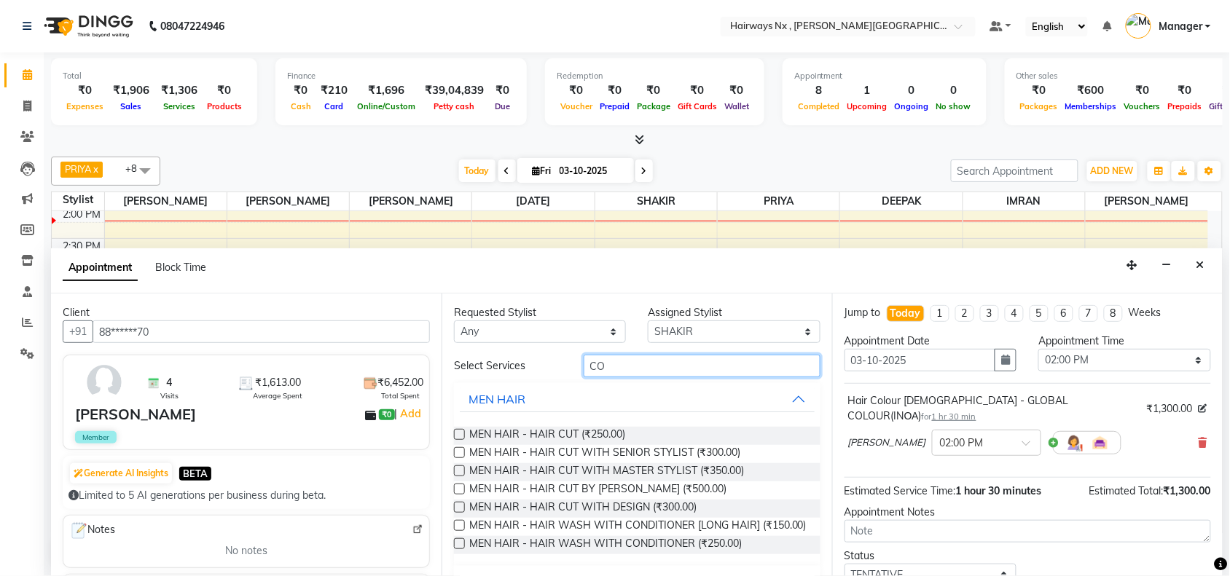
type input "COL"
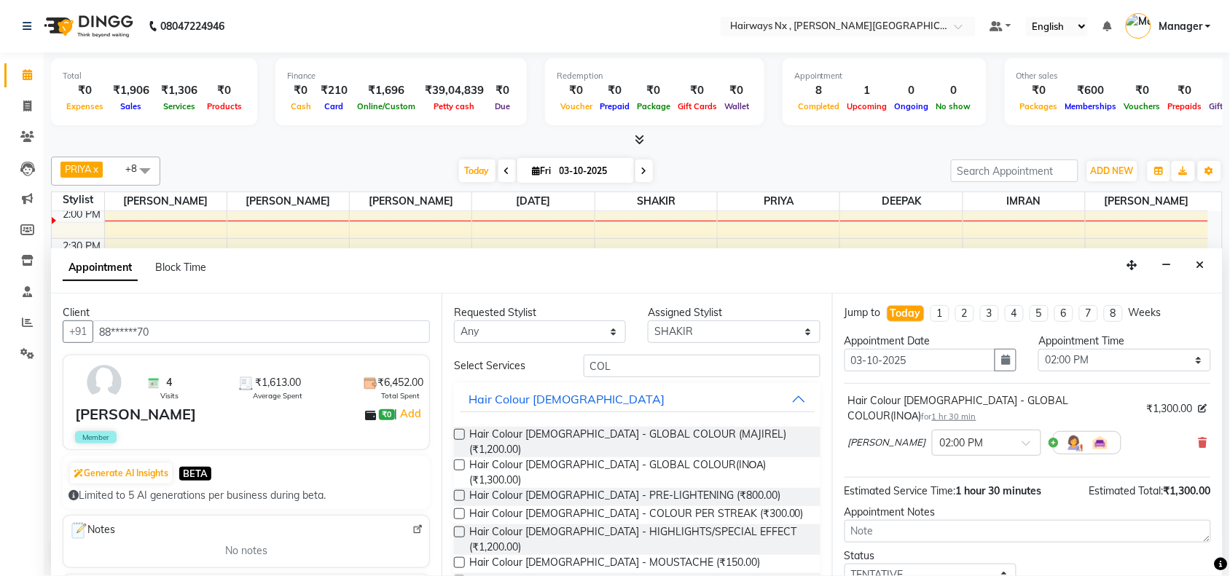
click at [460, 460] on label at bounding box center [459, 465] width 11 height 11
click at [460, 462] on input "checkbox" at bounding box center [458, 466] width 9 height 9
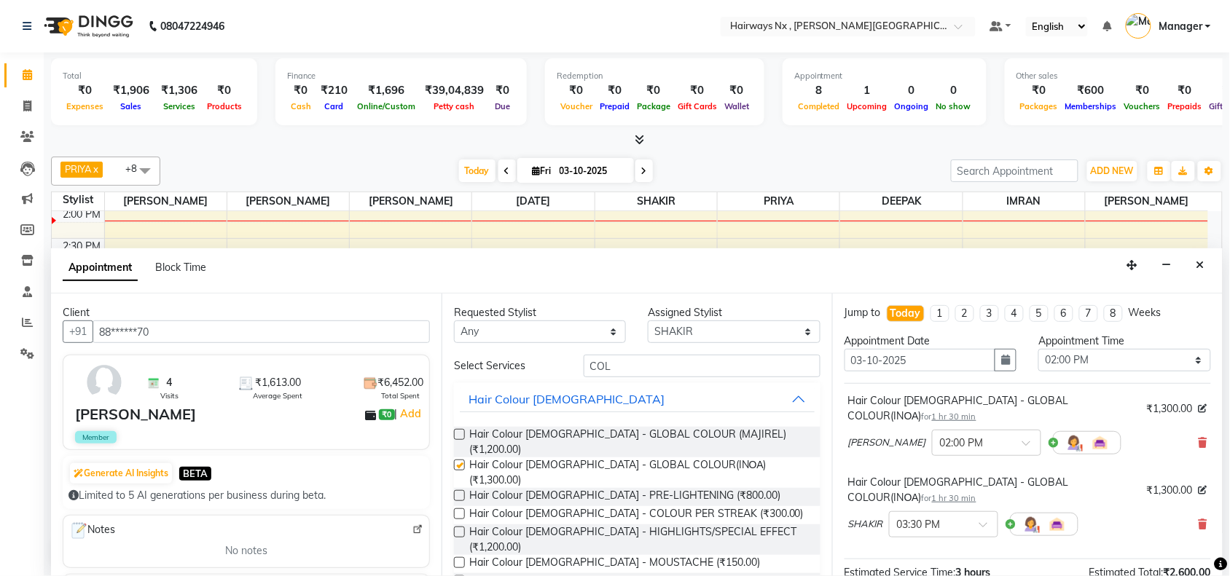
checkbox input "false"
click at [631, 368] on input "COL" at bounding box center [702, 366] width 237 height 23
type input "C"
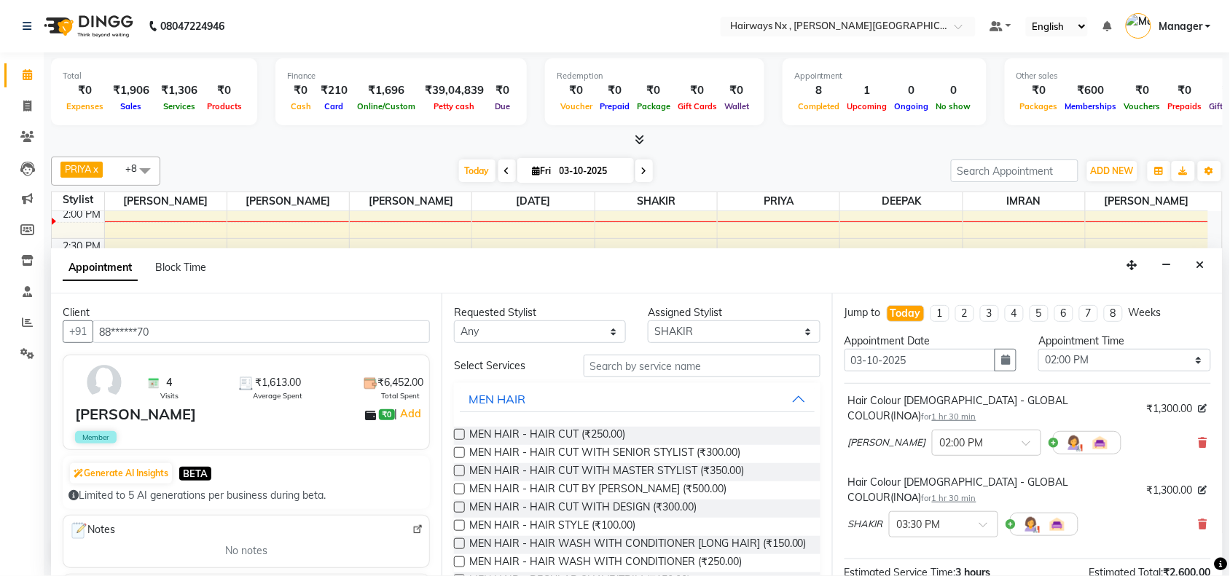
click at [455, 468] on label at bounding box center [459, 471] width 11 height 11
click at [455, 468] on input "checkbox" at bounding box center [458, 472] width 9 height 9
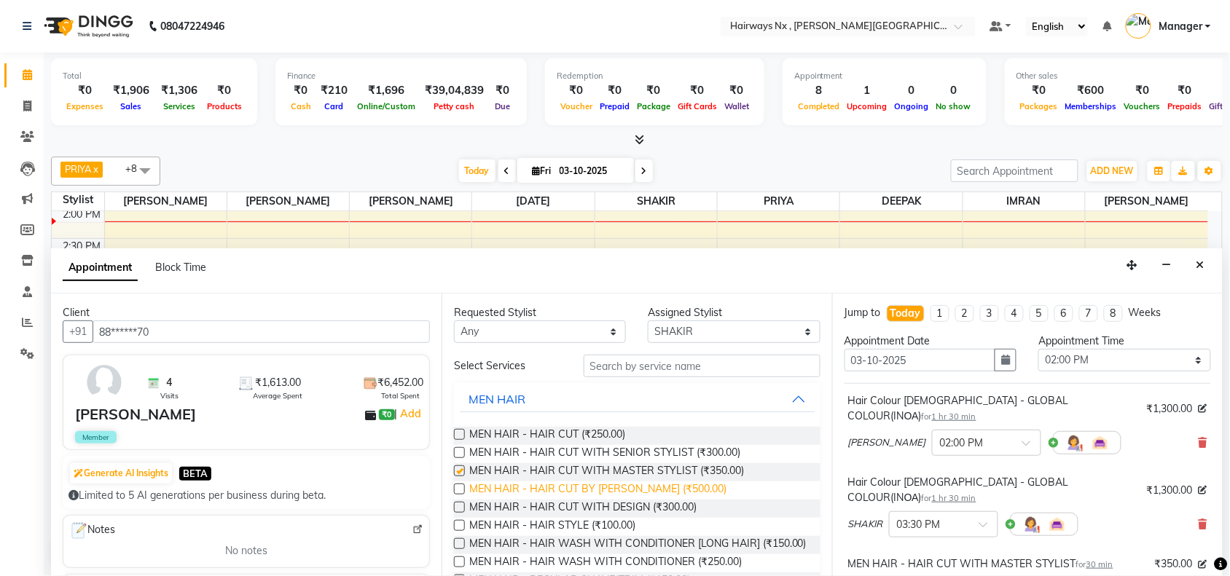
checkbox input "false"
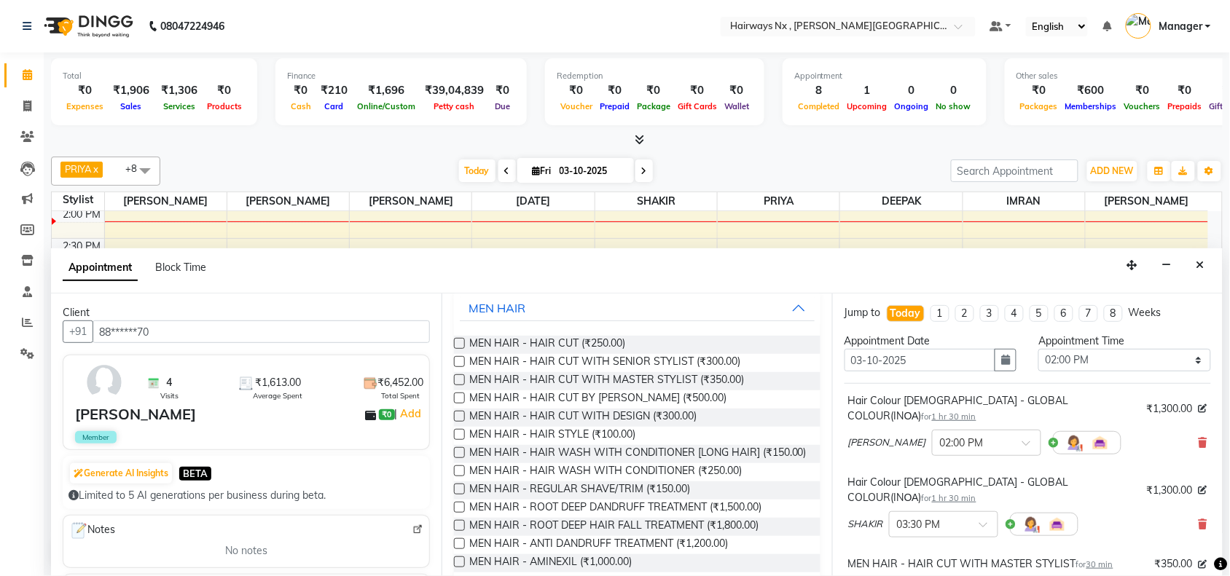
click at [457, 495] on label at bounding box center [459, 489] width 11 height 11
click at [457, 495] on input "checkbox" at bounding box center [458, 490] width 9 height 9
checkbox input "false"
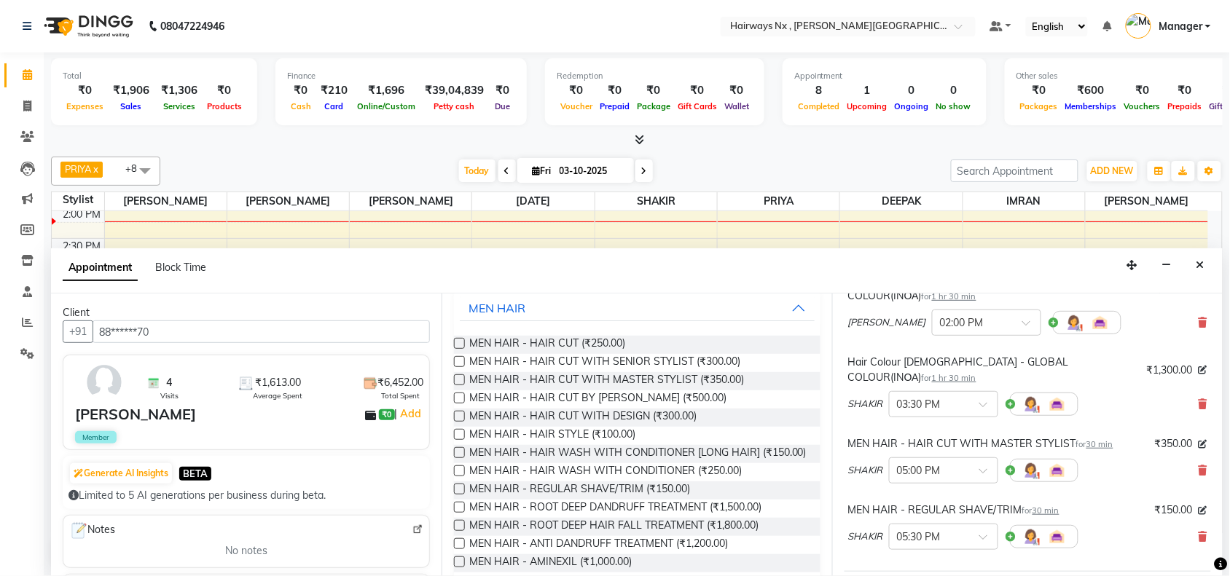
scroll to position [286, 0]
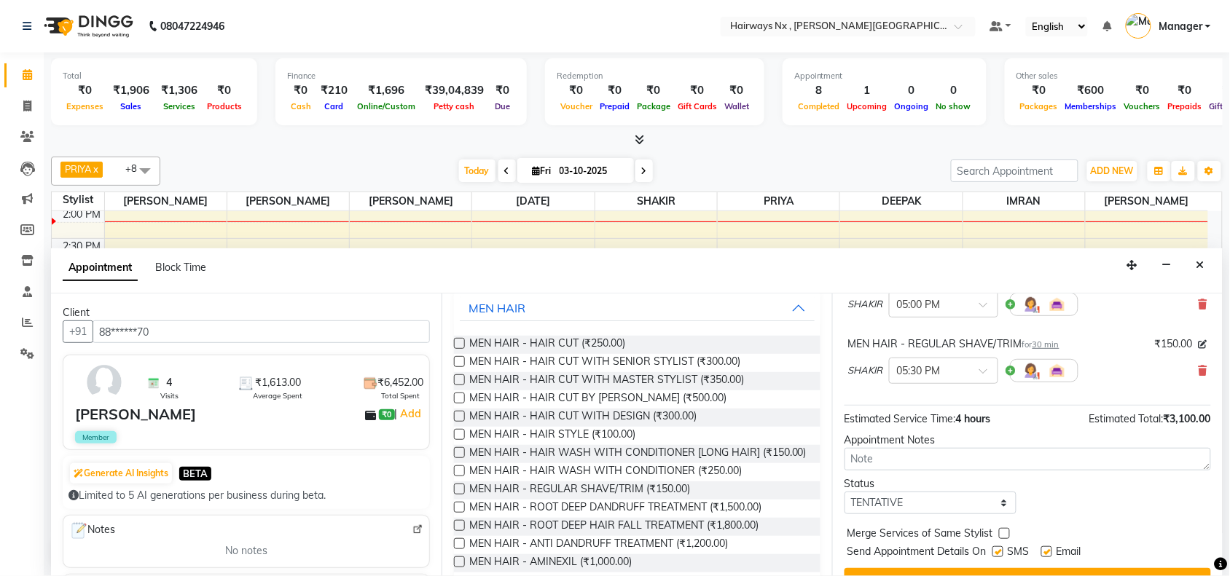
click at [996, 546] on label at bounding box center [997, 551] width 11 height 11
click at [996, 549] on input "checkbox" at bounding box center [996, 553] width 9 height 9
checkbox input "false"
click at [1050, 546] on label at bounding box center [1046, 551] width 11 height 11
click at [1050, 549] on input "checkbox" at bounding box center [1045, 553] width 9 height 9
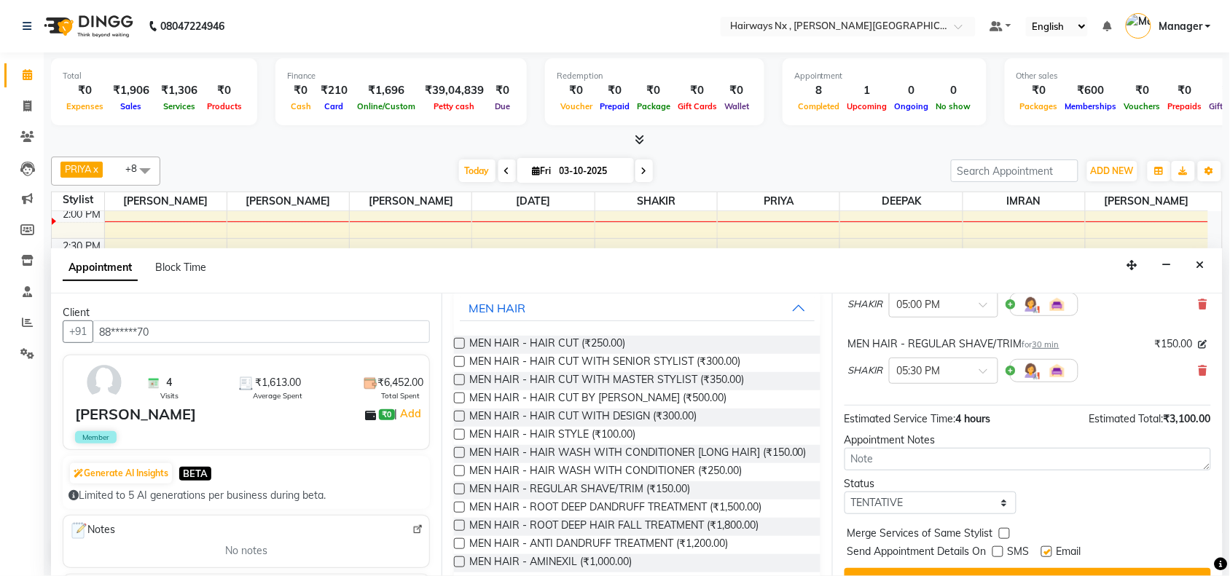
checkbox input "false"
click at [1040, 568] on button "Book" at bounding box center [1027, 581] width 366 height 26
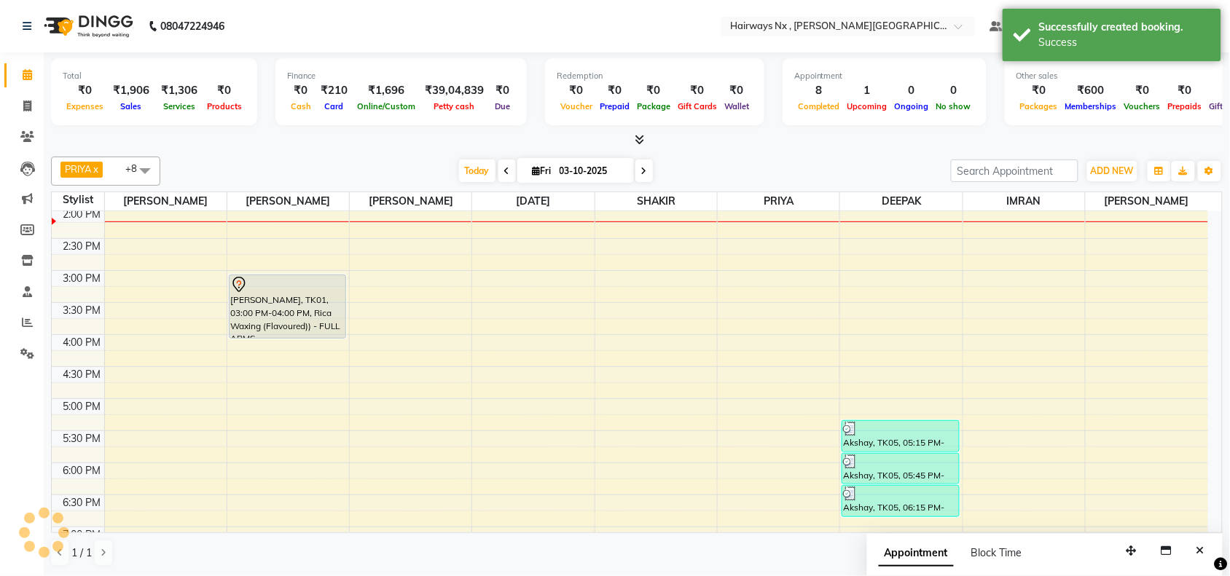
scroll to position [0, 0]
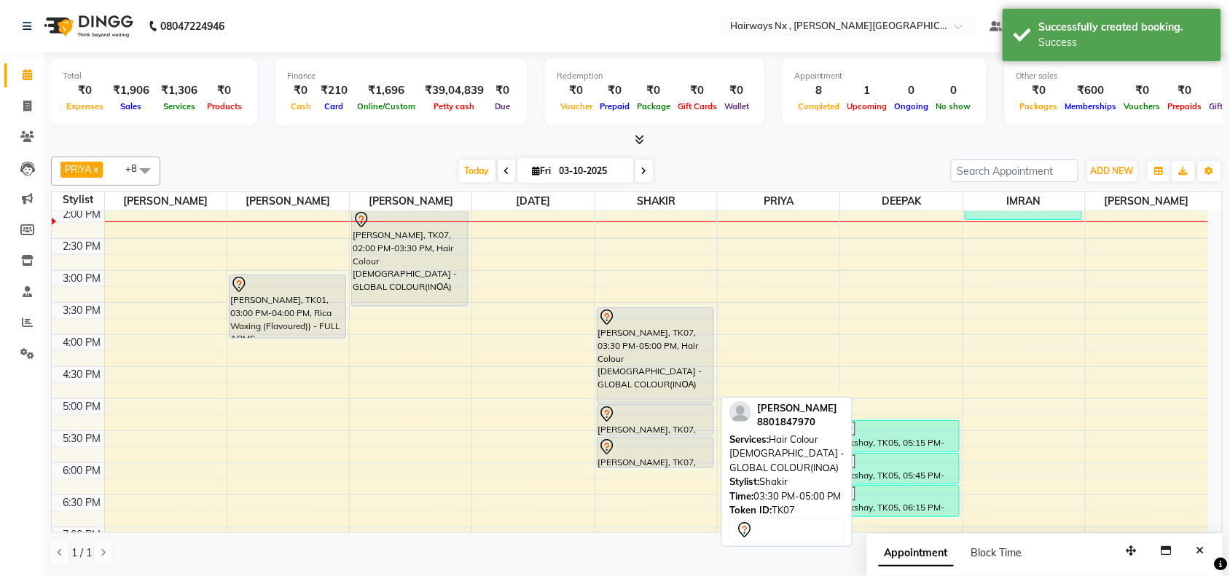
click at [647, 362] on div "[PERSON_NAME], TK07, 03:30 PM-05:00 PM, Hair Colour [DEMOGRAPHIC_DATA] - GLOBAL…" at bounding box center [655, 355] width 116 height 95
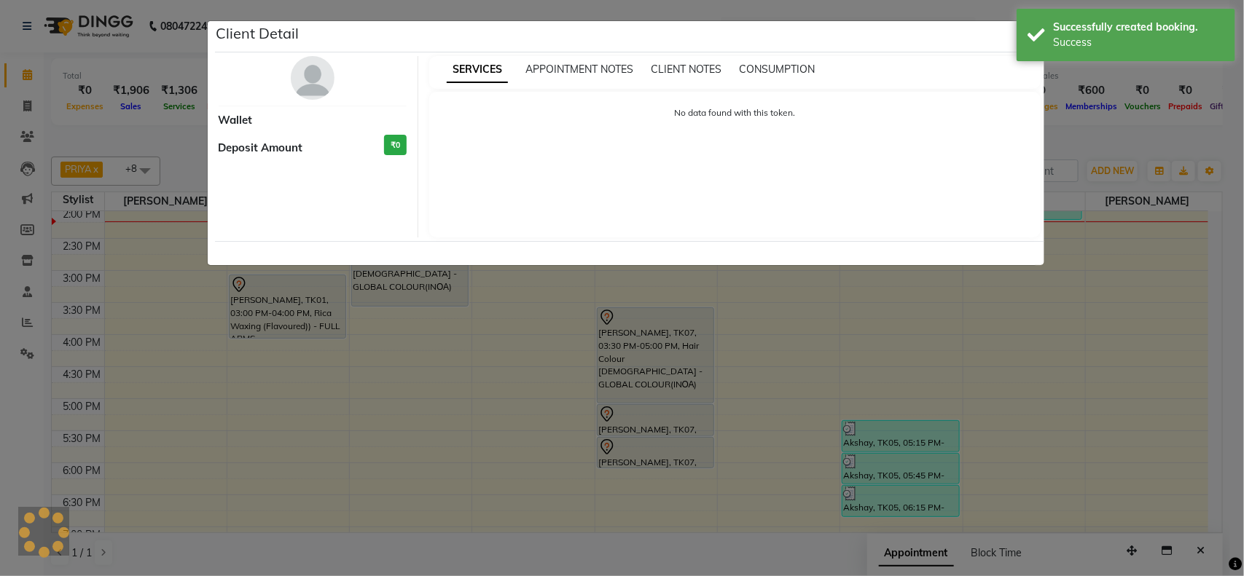
select select "7"
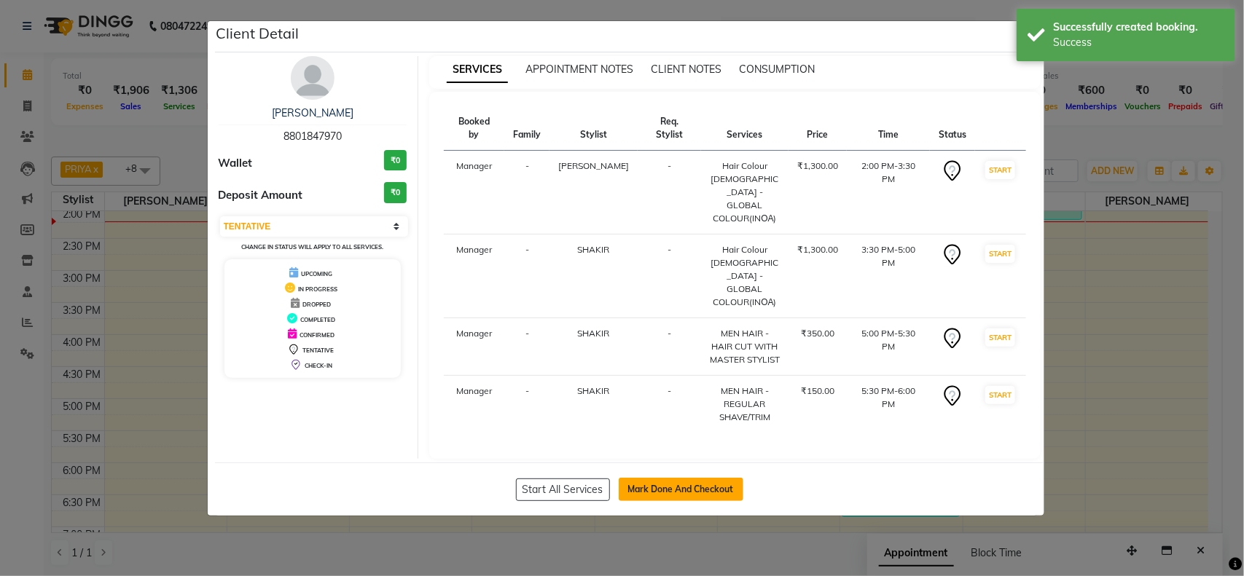
click at [671, 478] on button "Mark Done And Checkout" at bounding box center [680, 489] width 125 height 23
select select "service"
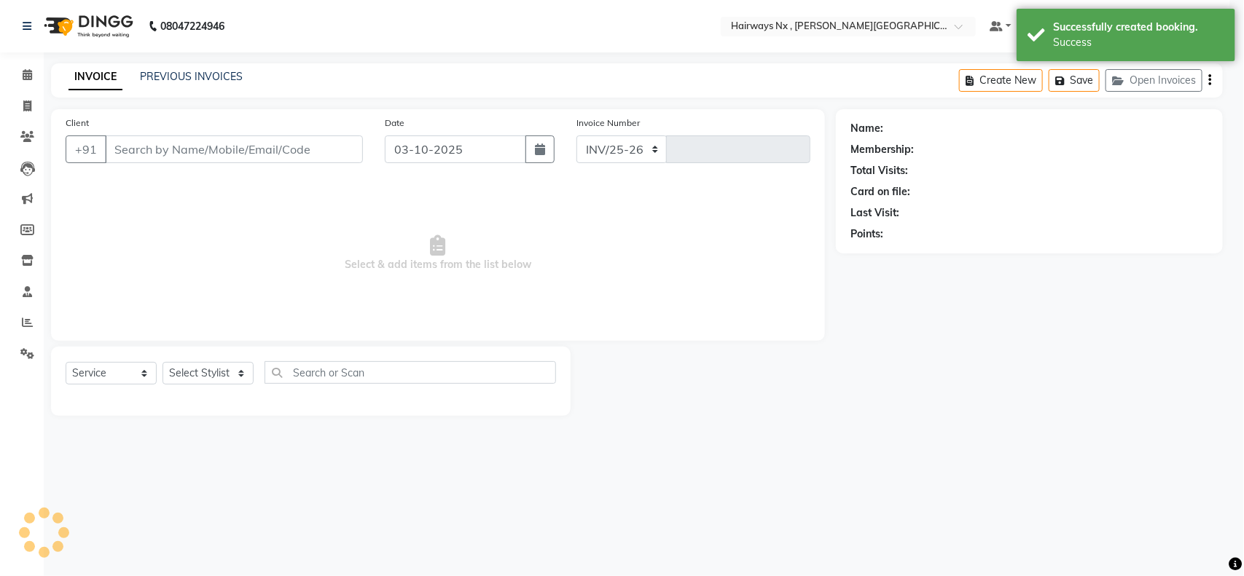
select select "778"
type input "1264"
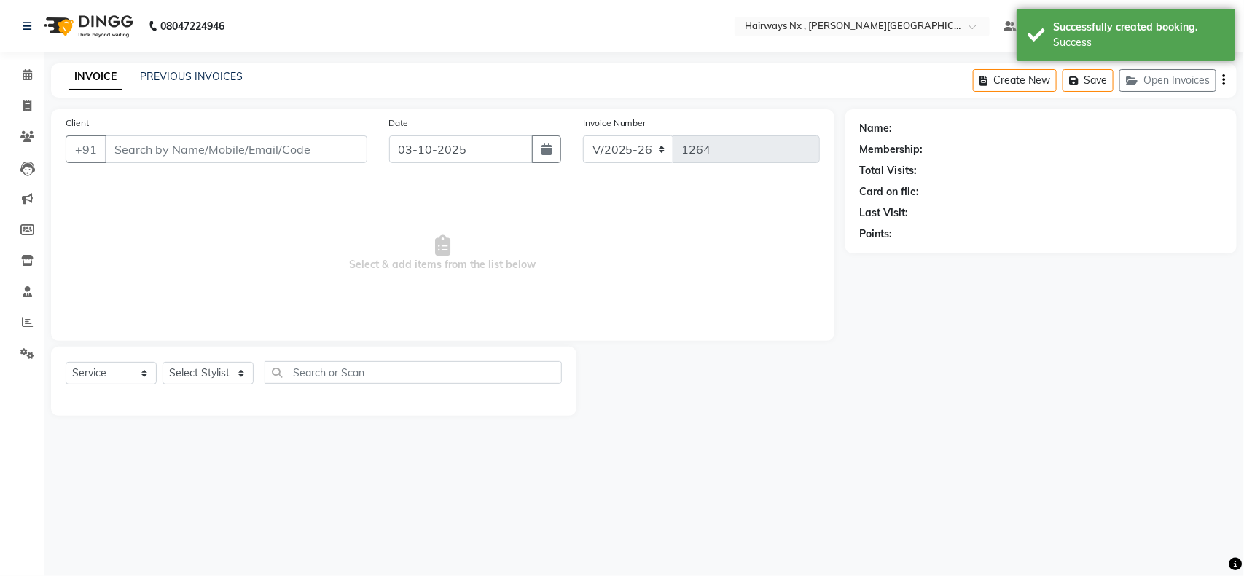
type input "88******70"
select select "67654"
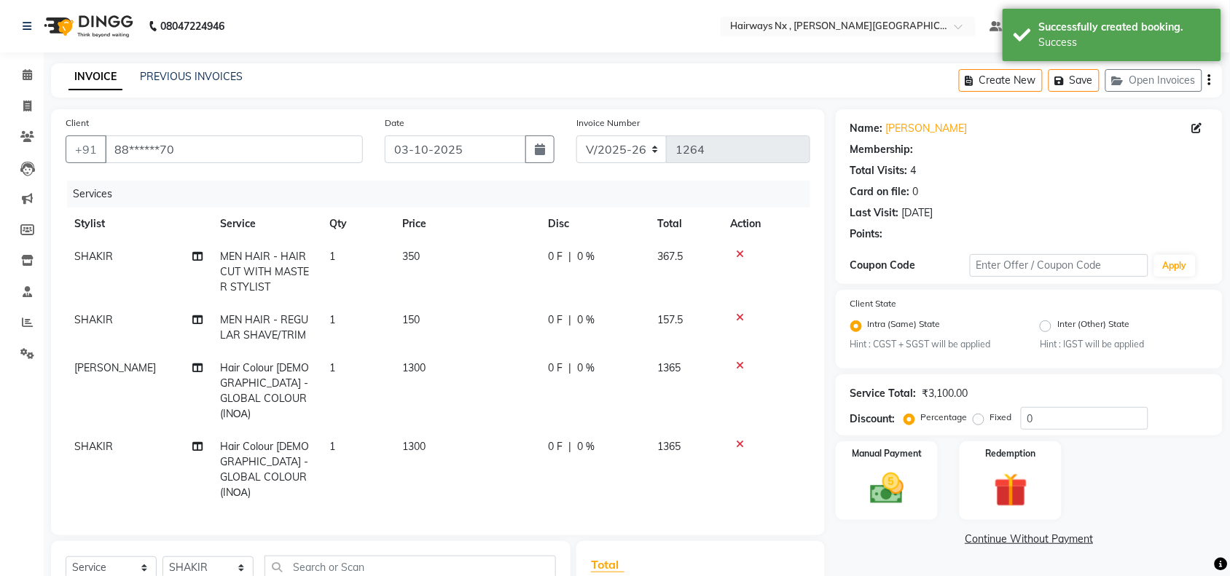
select select "1: Object"
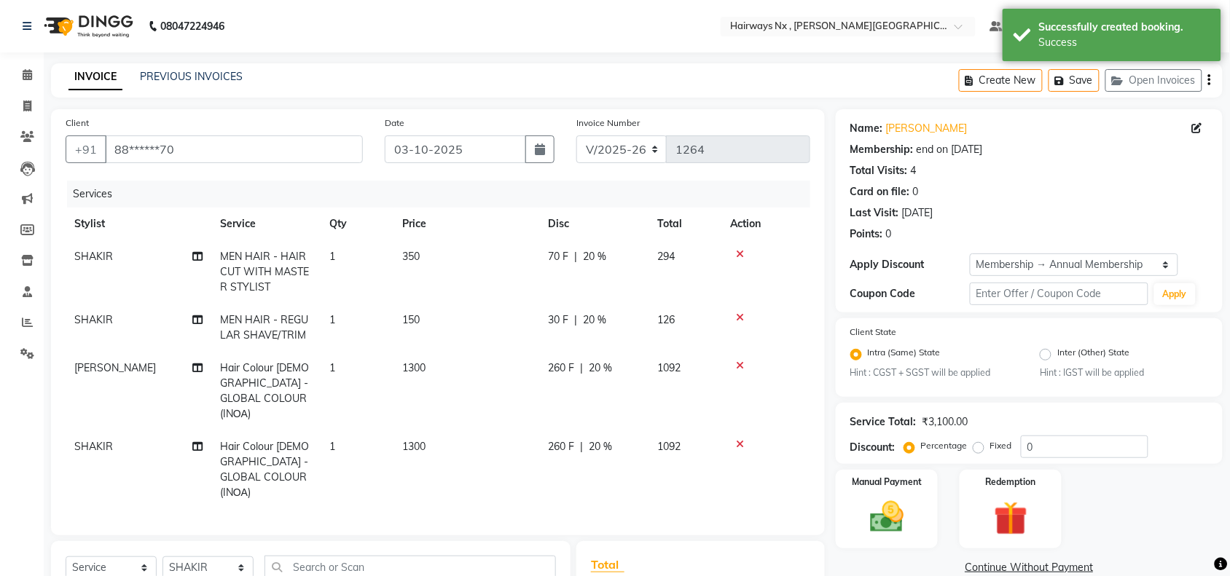
type input "20"
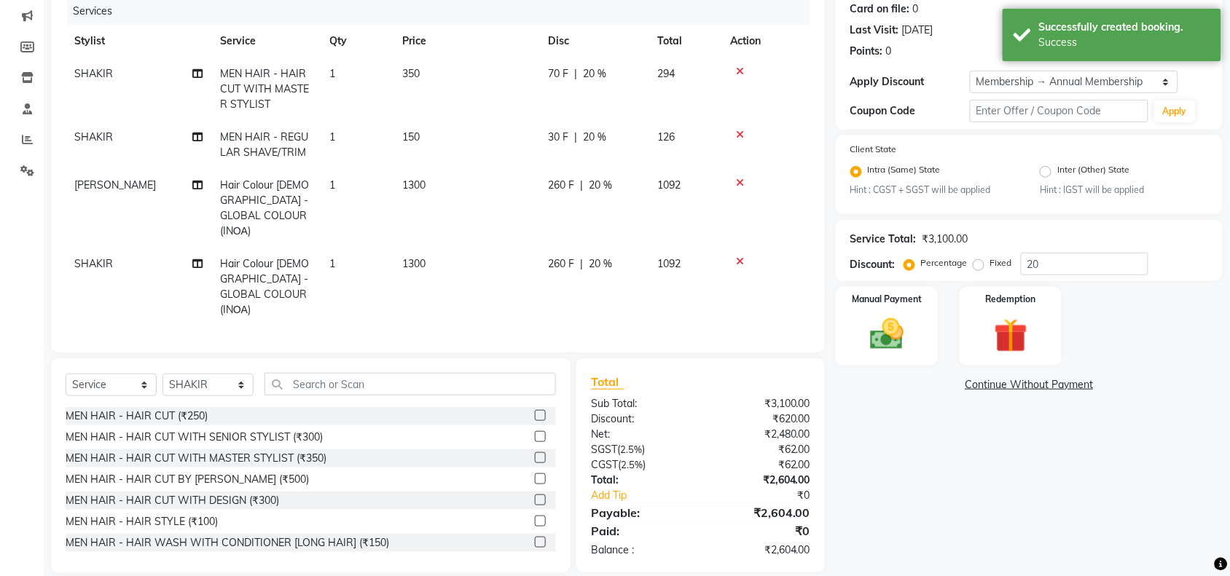
scroll to position [184, 0]
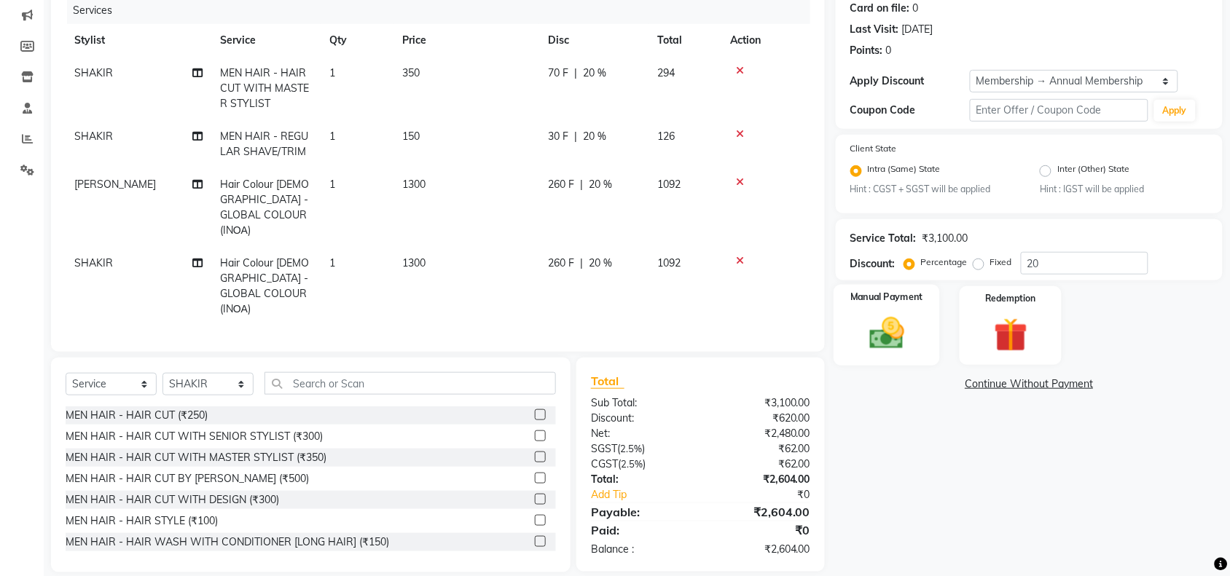
click at [892, 336] on img at bounding box center [886, 334] width 57 height 40
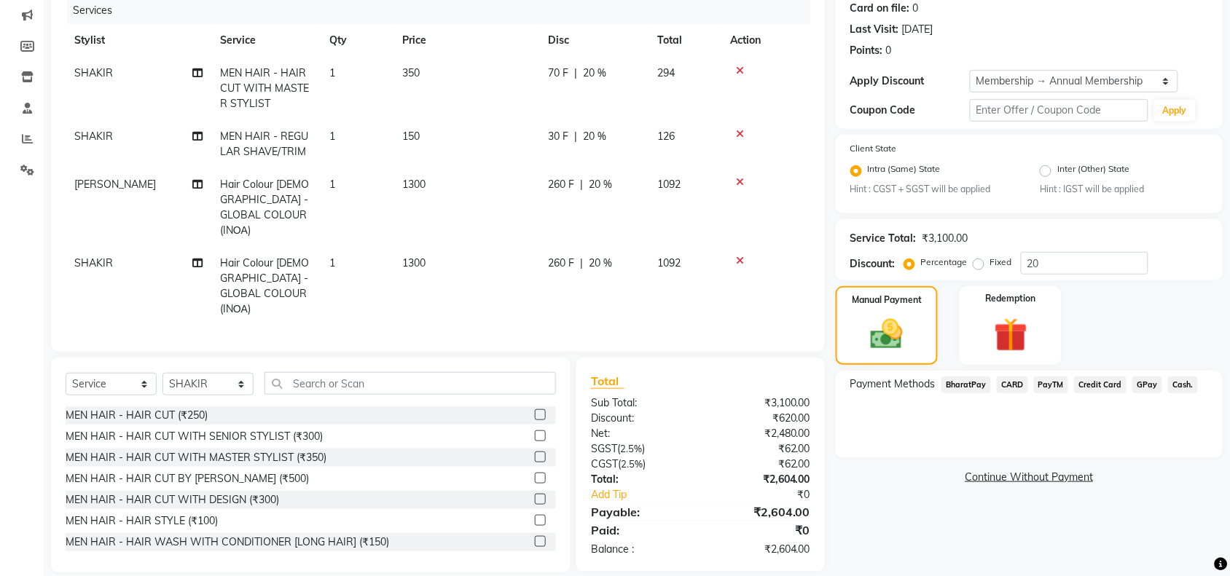
click at [740, 256] on icon at bounding box center [740, 261] width 8 height 10
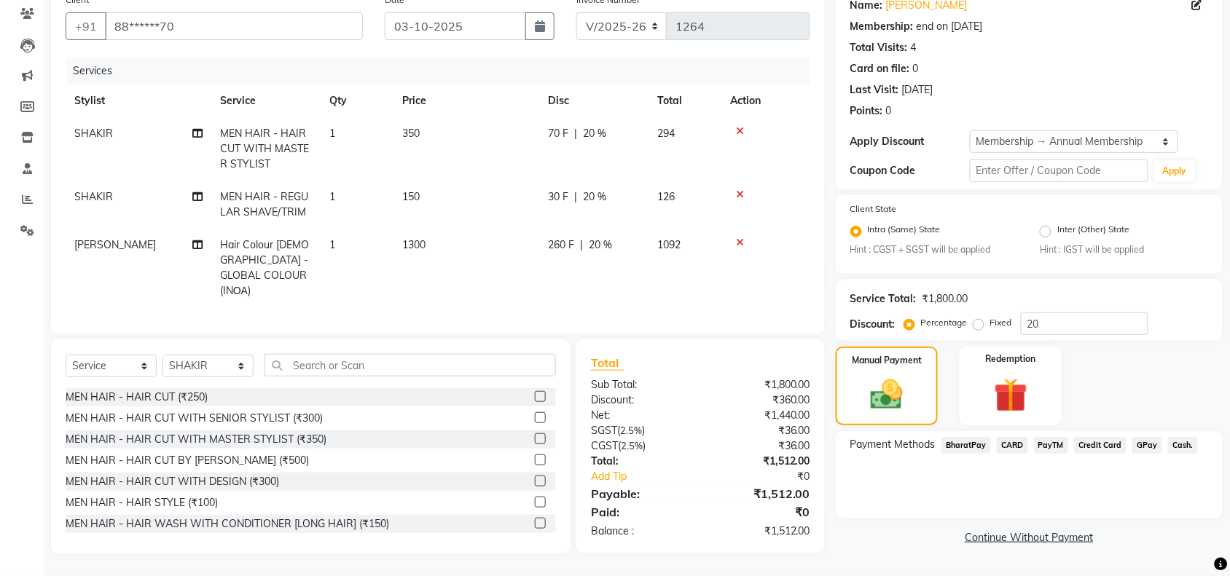
scroll to position [121, 0]
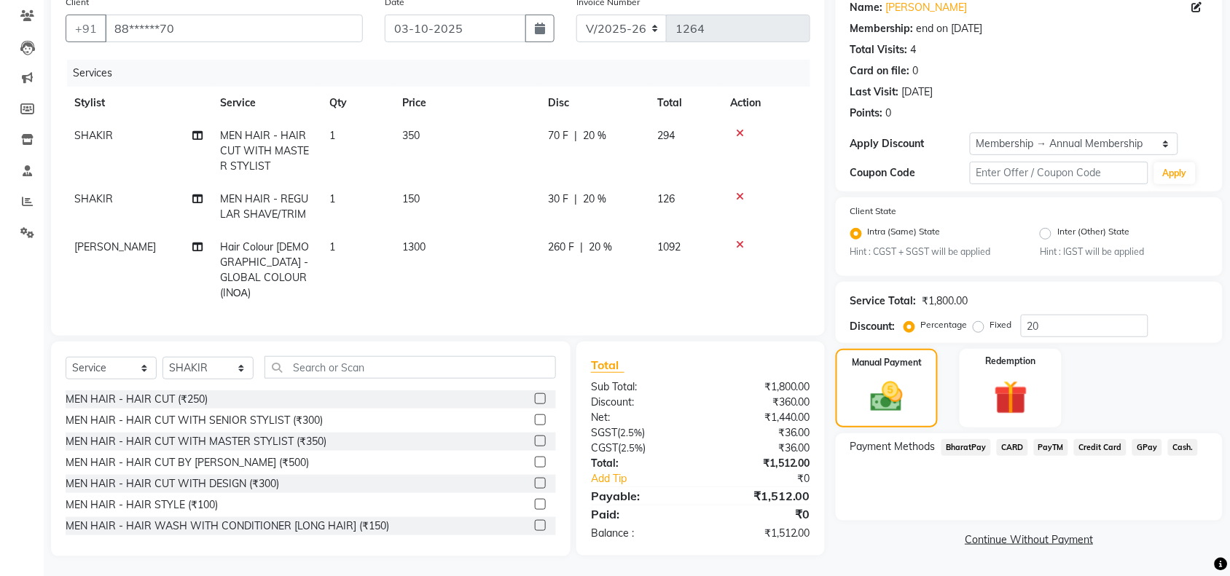
click at [1150, 449] on span "GPay" at bounding box center [1147, 447] width 30 height 17
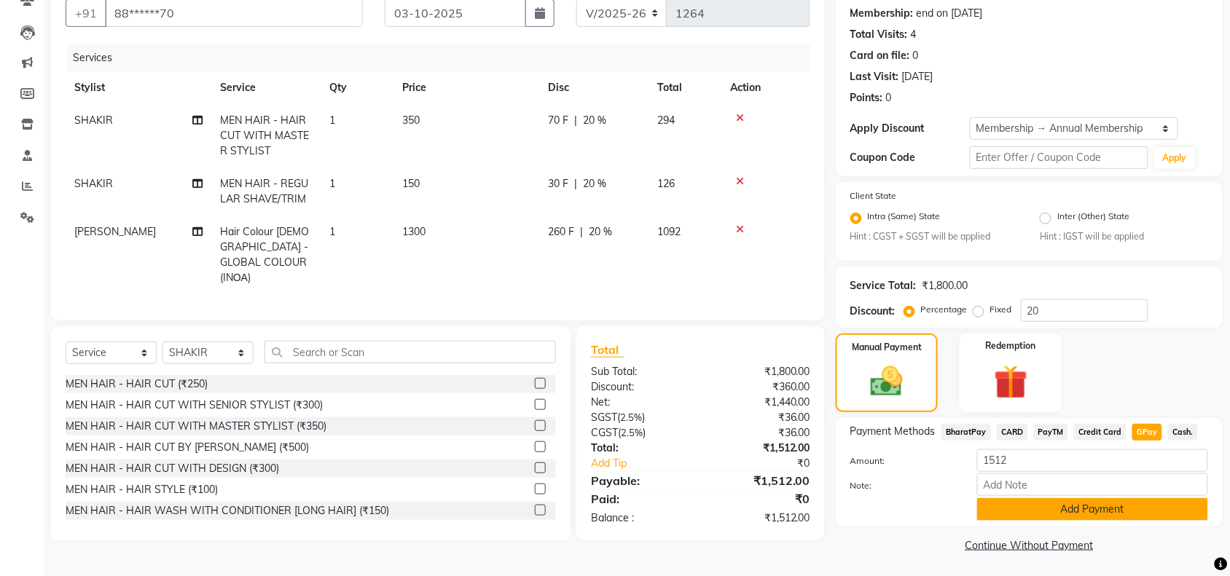
click at [1047, 500] on button "Add Payment" at bounding box center [1092, 509] width 231 height 23
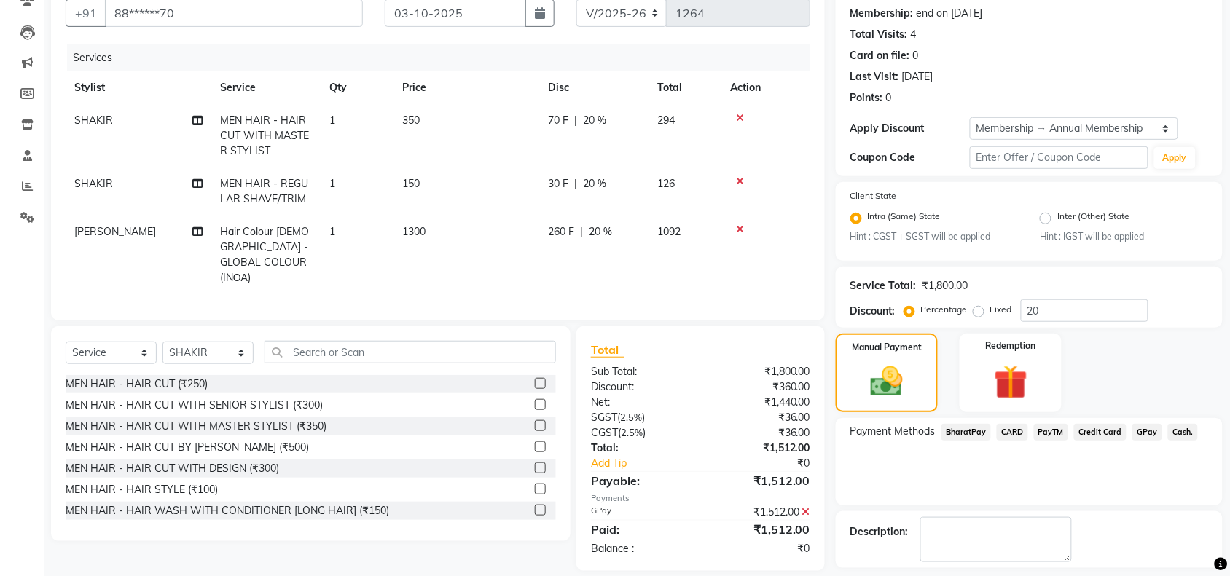
scroll to position [198, 0]
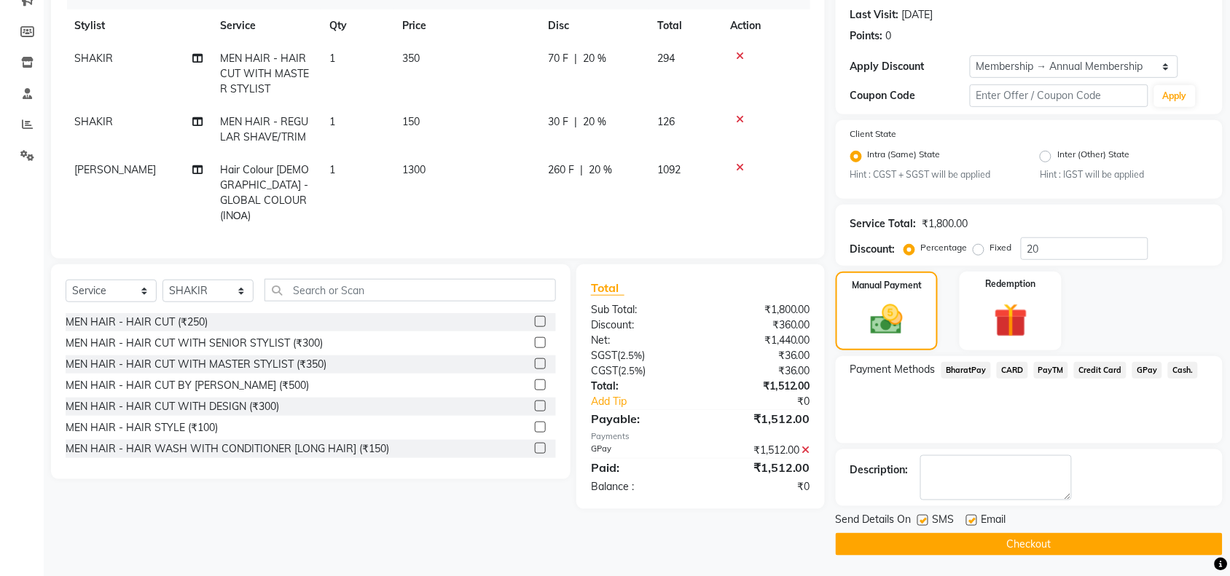
click at [947, 546] on button "Checkout" at bounding box center [1029, 544] width 387 height 23
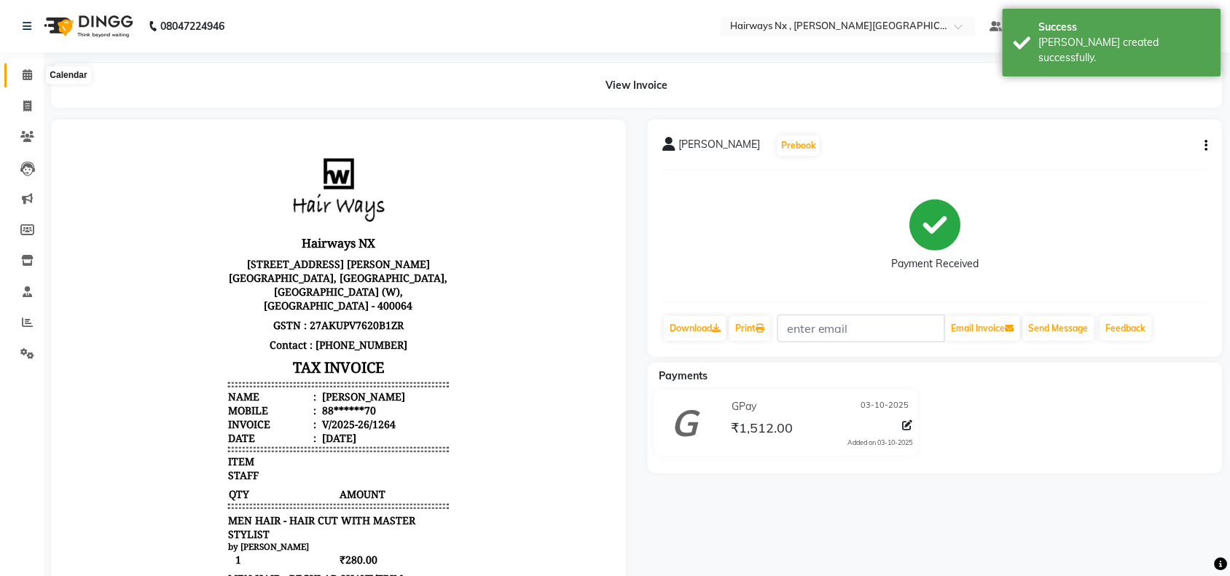
click at [24, 74] on icon at bounding box center [27, 74] width 9 height 11
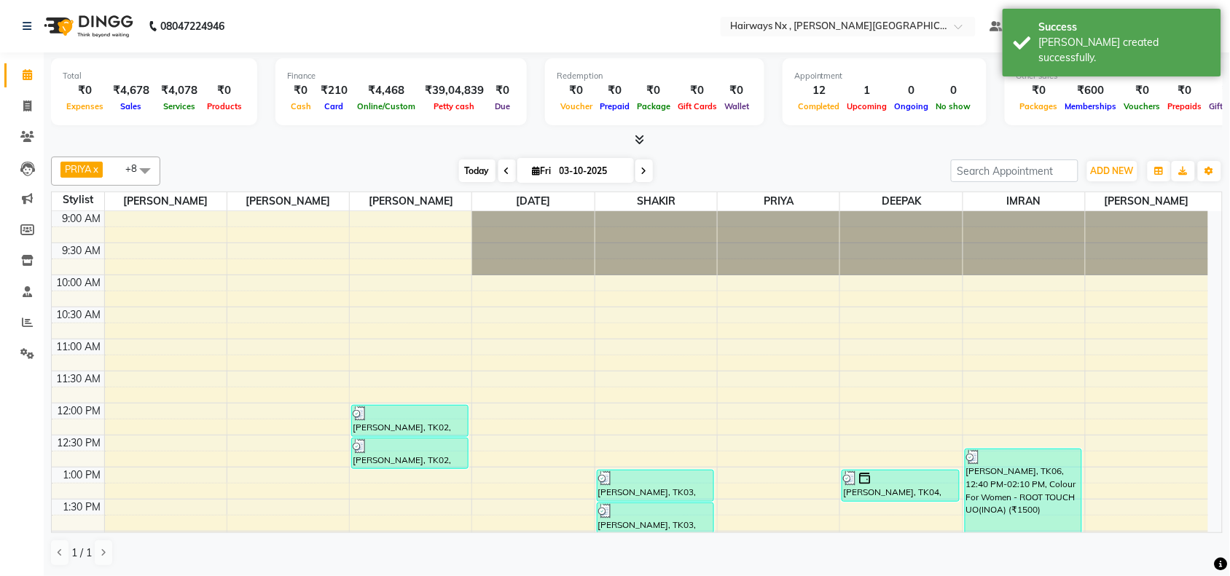
click at [468, 172] on span "Today" at bounding box center [477, 171] width 36 height 23
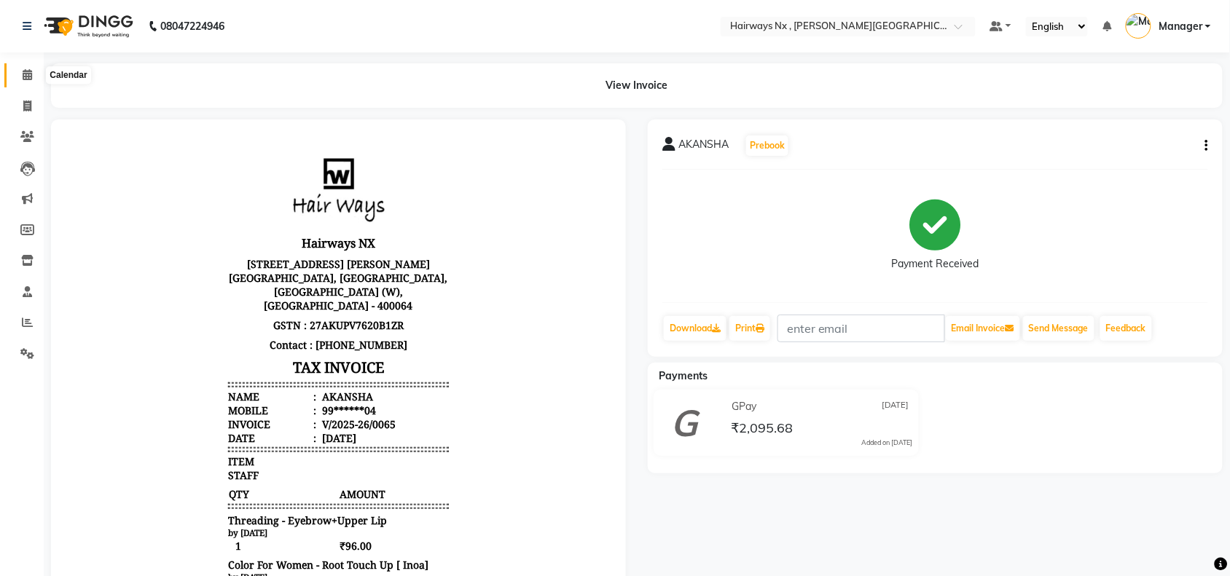
click at [29, 76] on icon at bounding box center [27, 74] width 9 height 11
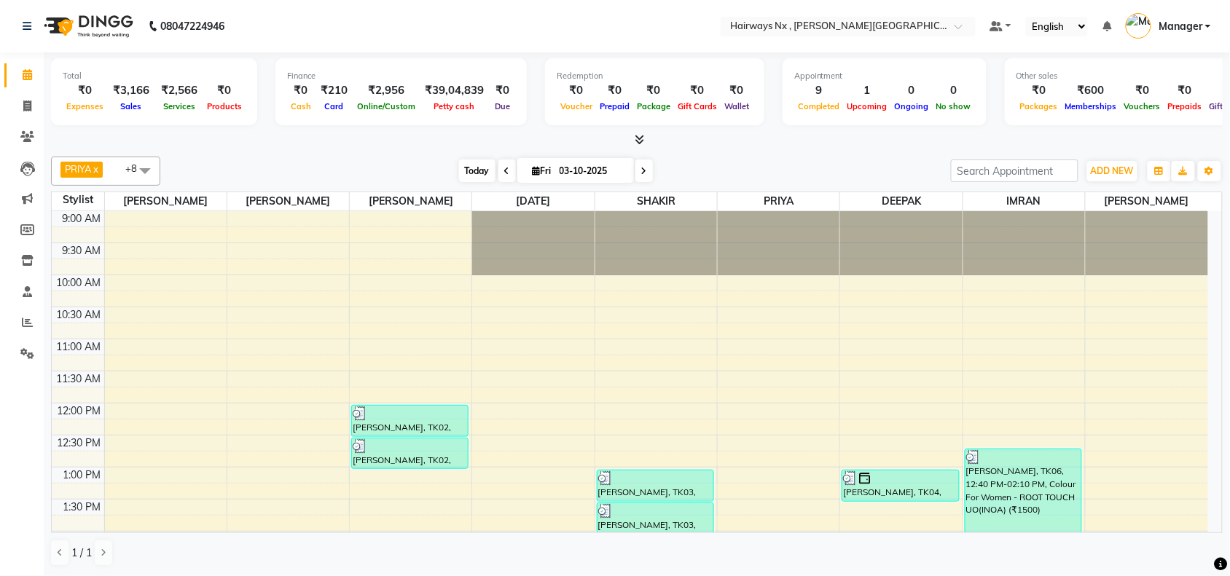
click at [463, 169] on span "Today" at bounding box center [477, 171] width 36 height 23
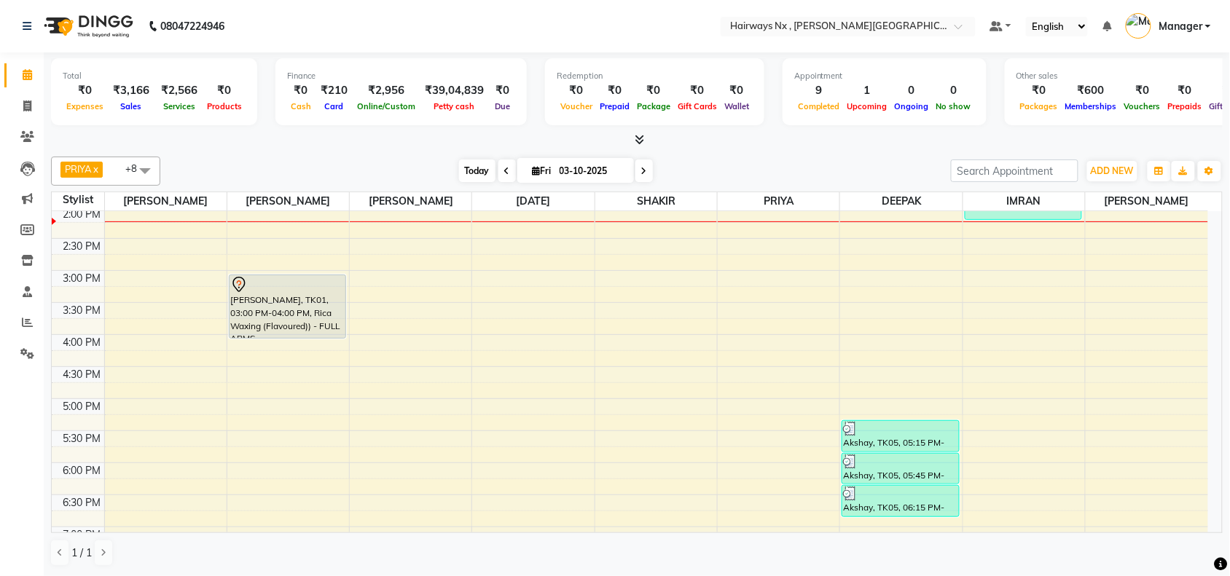
click at [481, 168] on span "Today" at bounding box center [477, 171] width 36 height 23
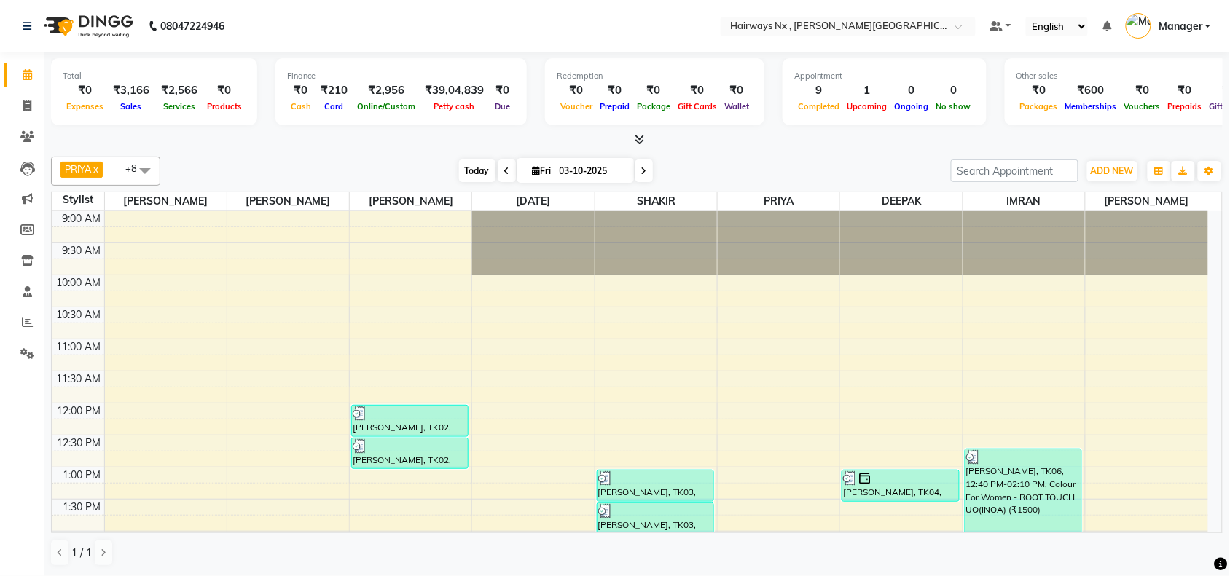
scroll to position [325, 0]
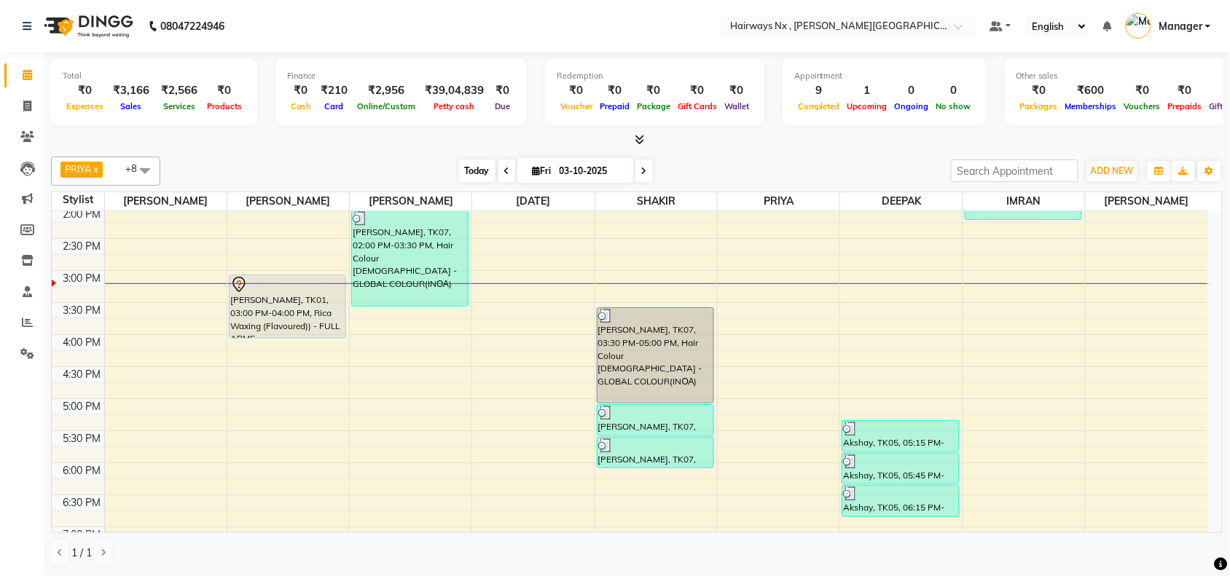
click at [472, 171] on span "Today" at bounding box center [477, 171] width 36 height 23
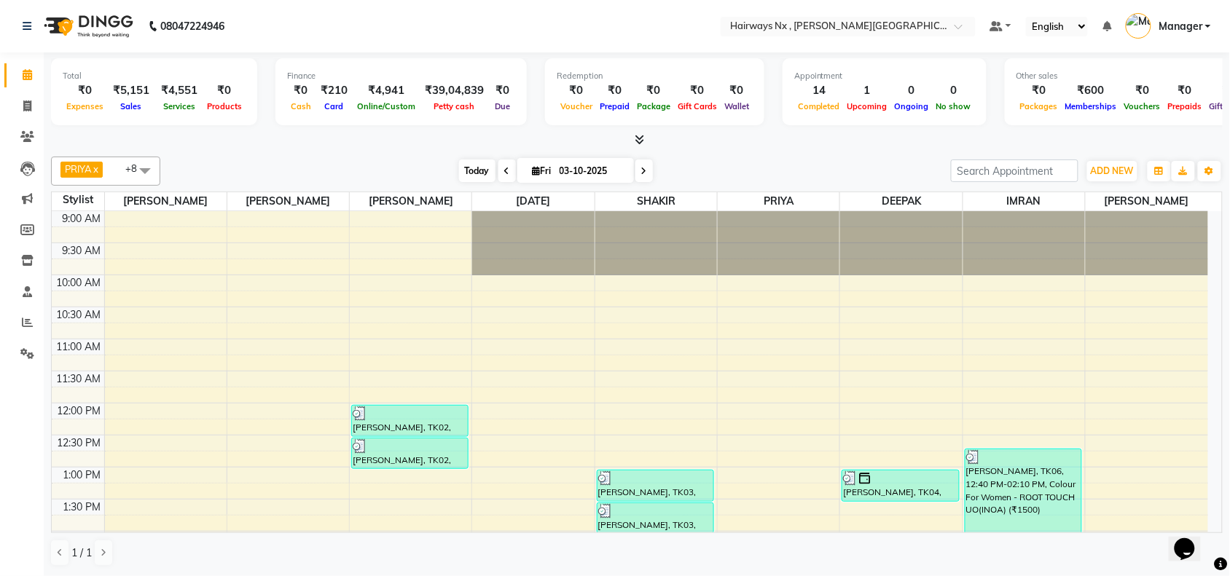
click at [472, 170] on span "Today" at bounding box center [477, 171] width 36 height 23
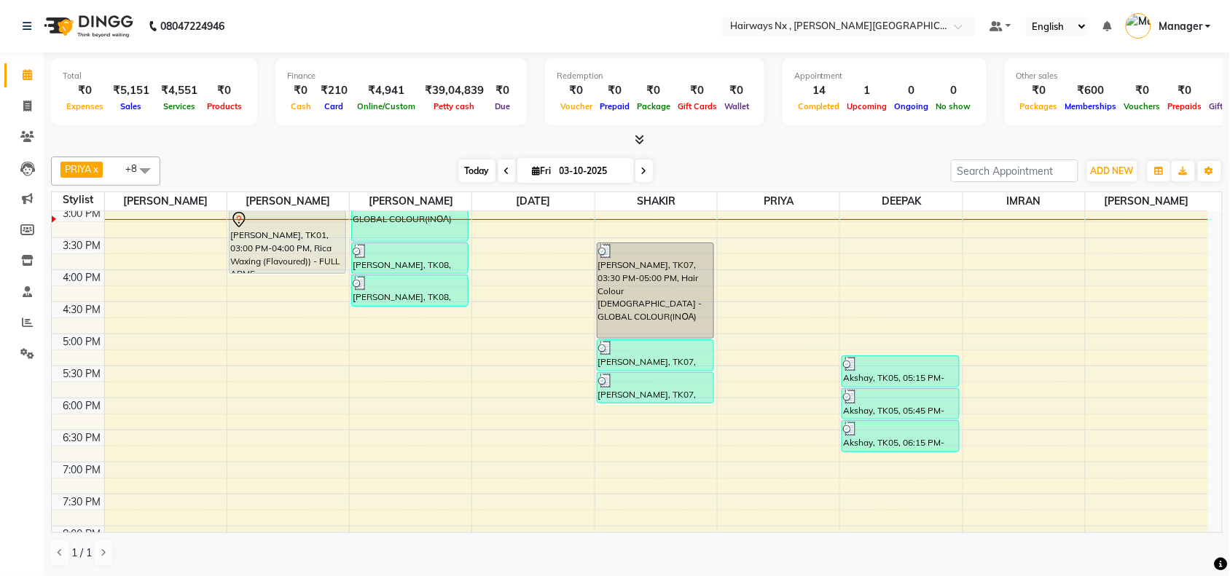
click at [474, 170] on span "Today" at bounding box center [477, 171] width 36 height 23
